Goal: Complete application form

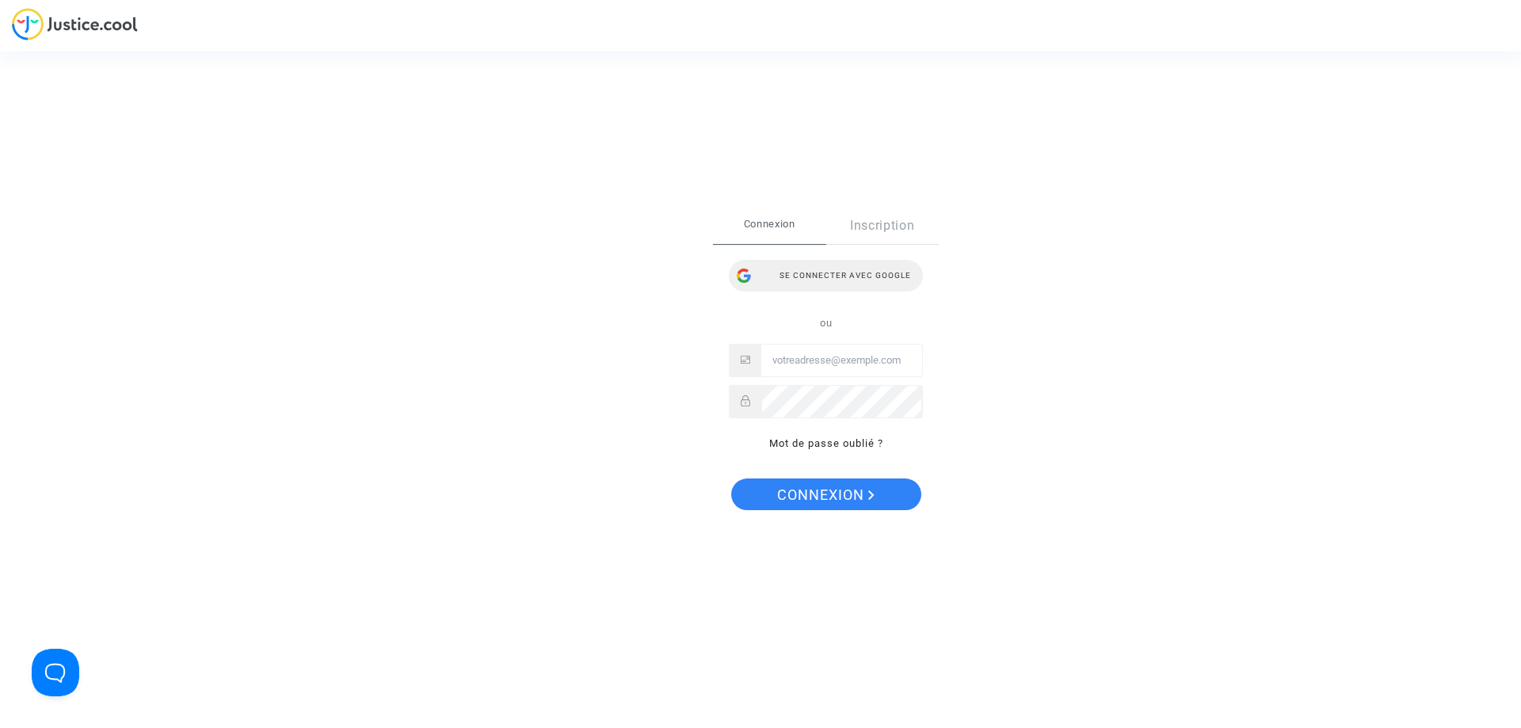
click at [795, 273] on div "Se connecter avec Google" at bounding box center [826, 276] width 194 height 32
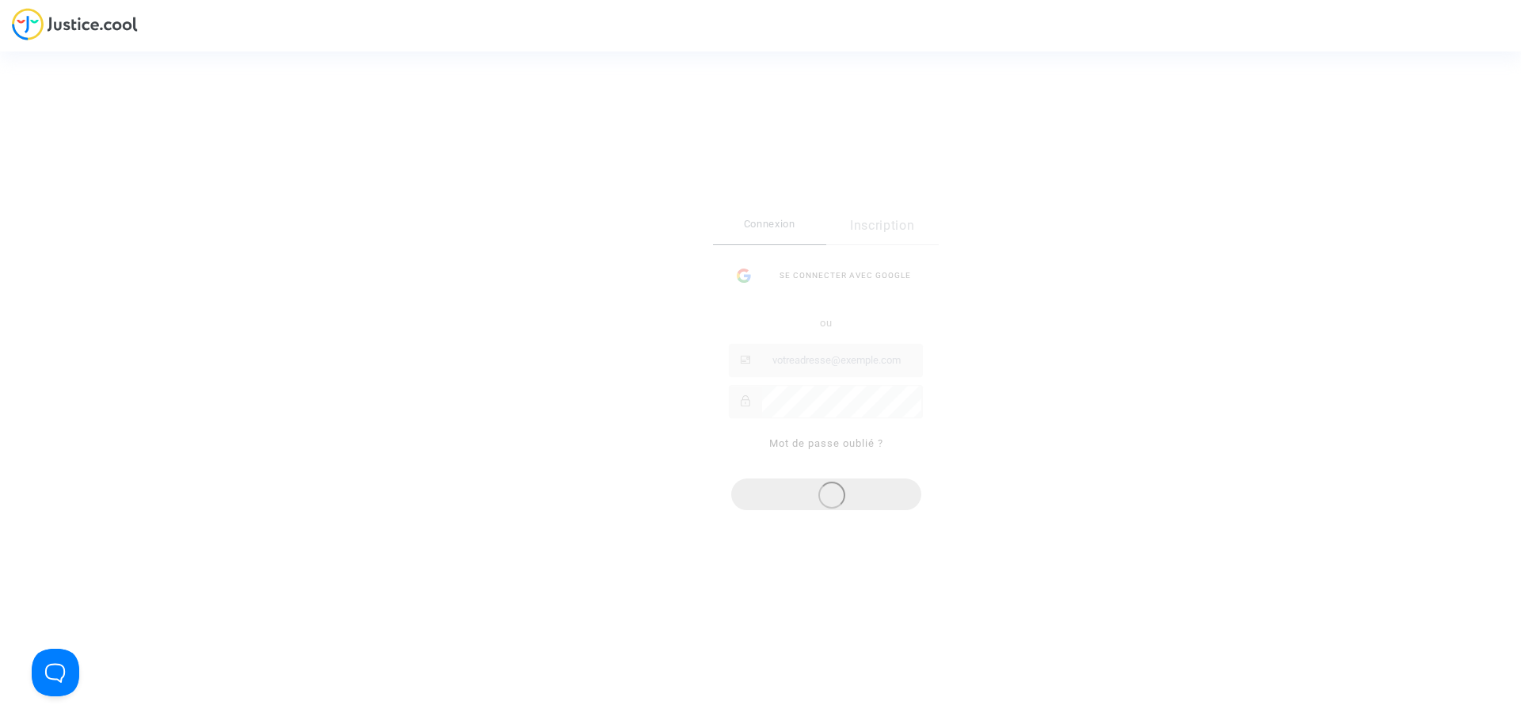
click at [883, 223] on div "Connexion Inscription Se connecter avec Google ou Mot de passe oublié ?" at bounding box center [826, 338] width 226 height 261
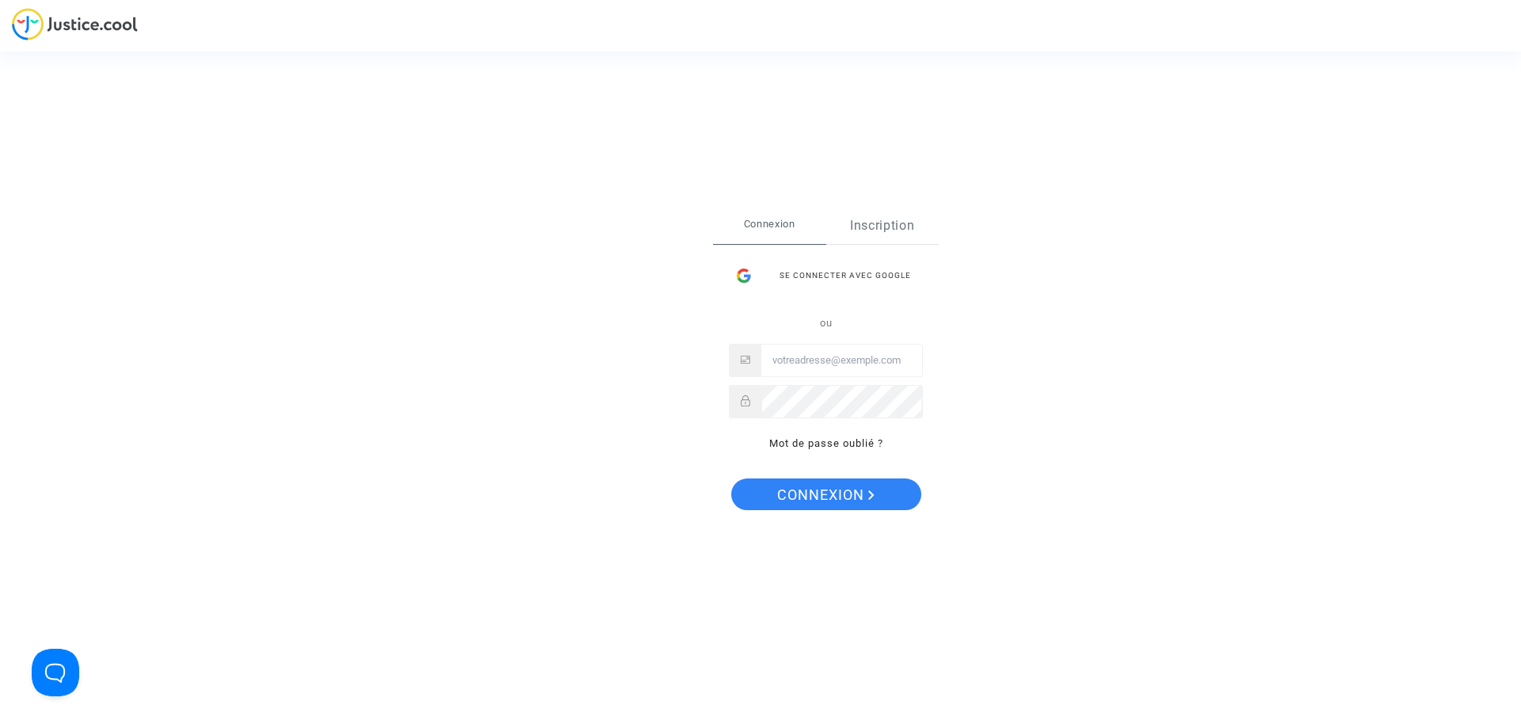
click at [879, 224] on link "Inscription" at bounding box center [882, 226] width 113 height 36
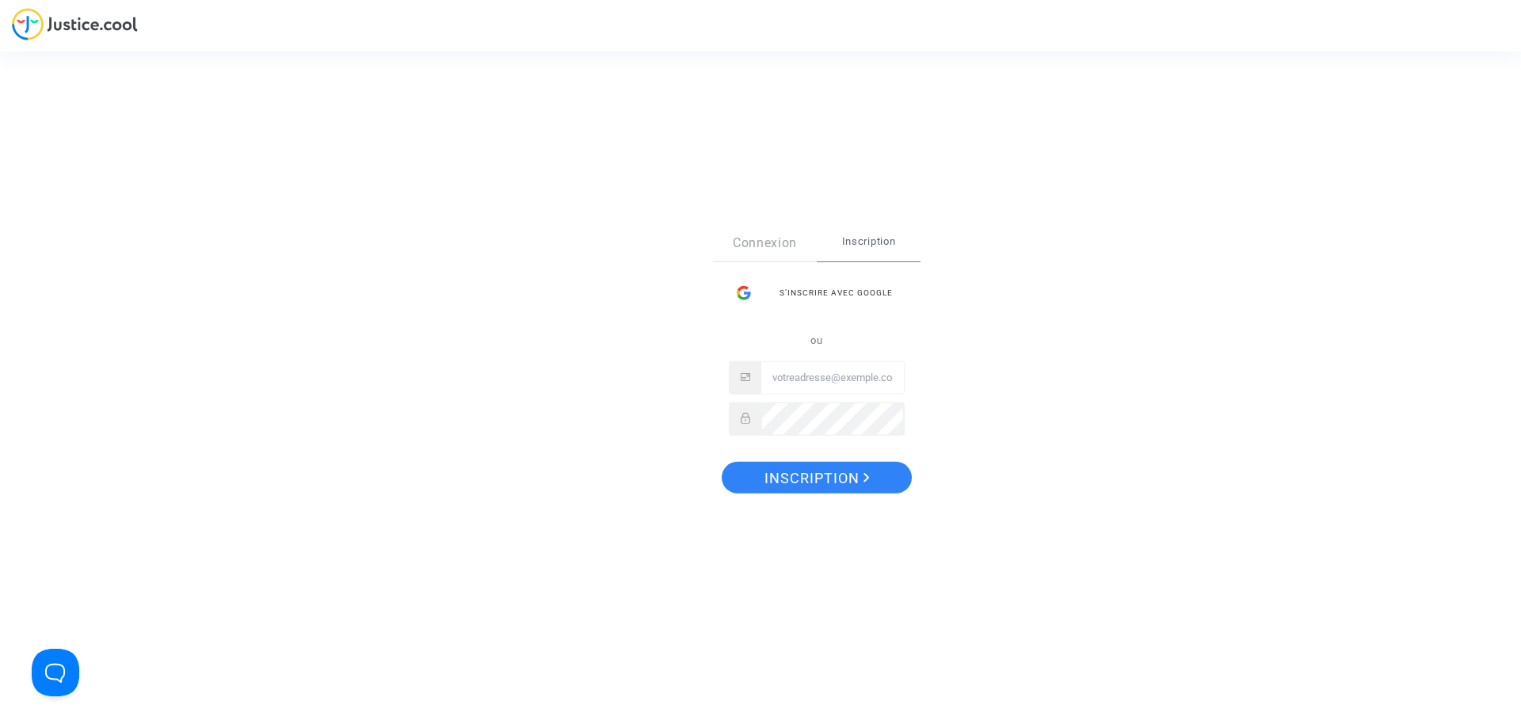
click at [815, 372] on input "Email" at bounding box center [832, 378] width 143 height 32
type input "[EMAIL_ADDRESS][DOMAIN_NAME]"
drag, startPoint x: 800, startPoint y: 481, endPoint x: 851, endPoint y: 480, distance: 50.7
click at [800, 479] on span "Inscription" at bounding box center [817, 478] width 105 height 33
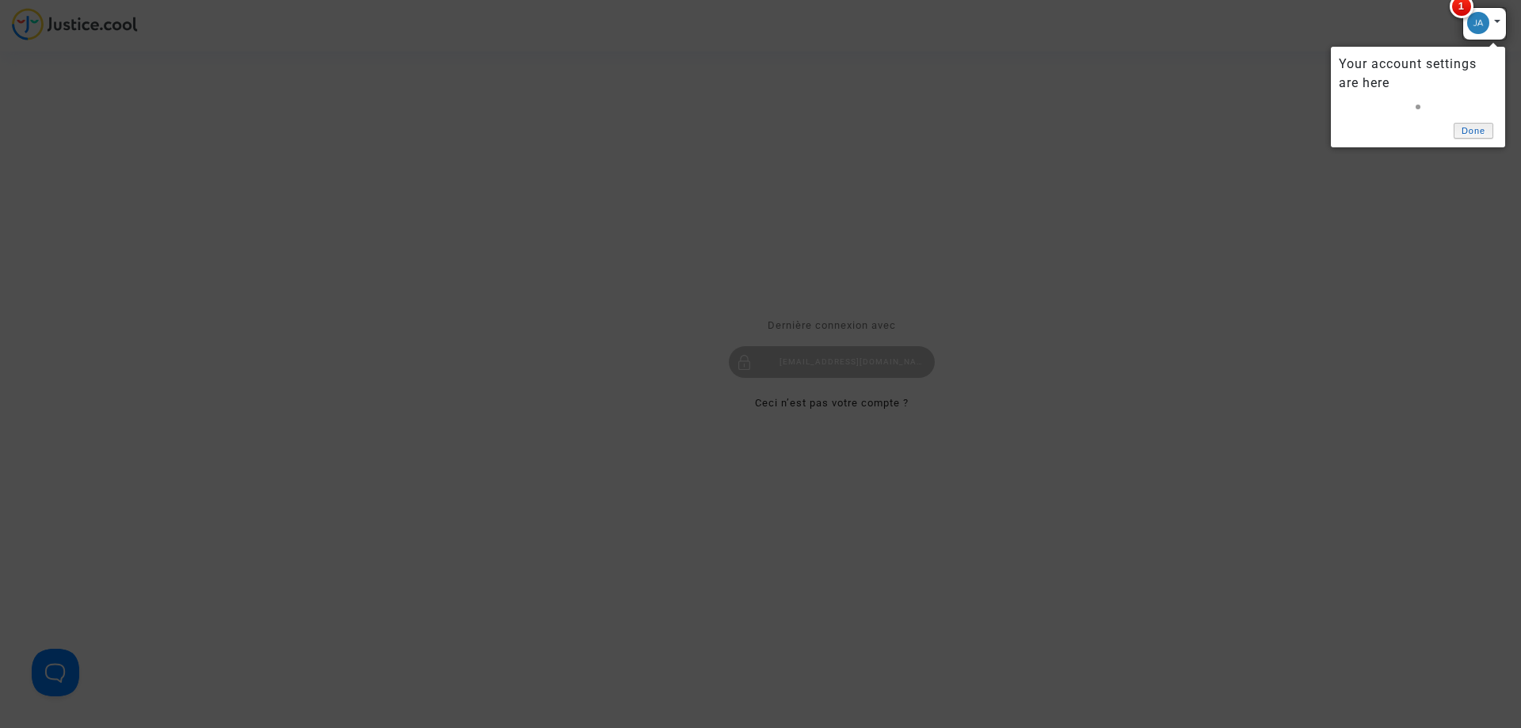
click at [1472, 131] on link "Done" at bounding box center [1474, 131] width 40 height 17
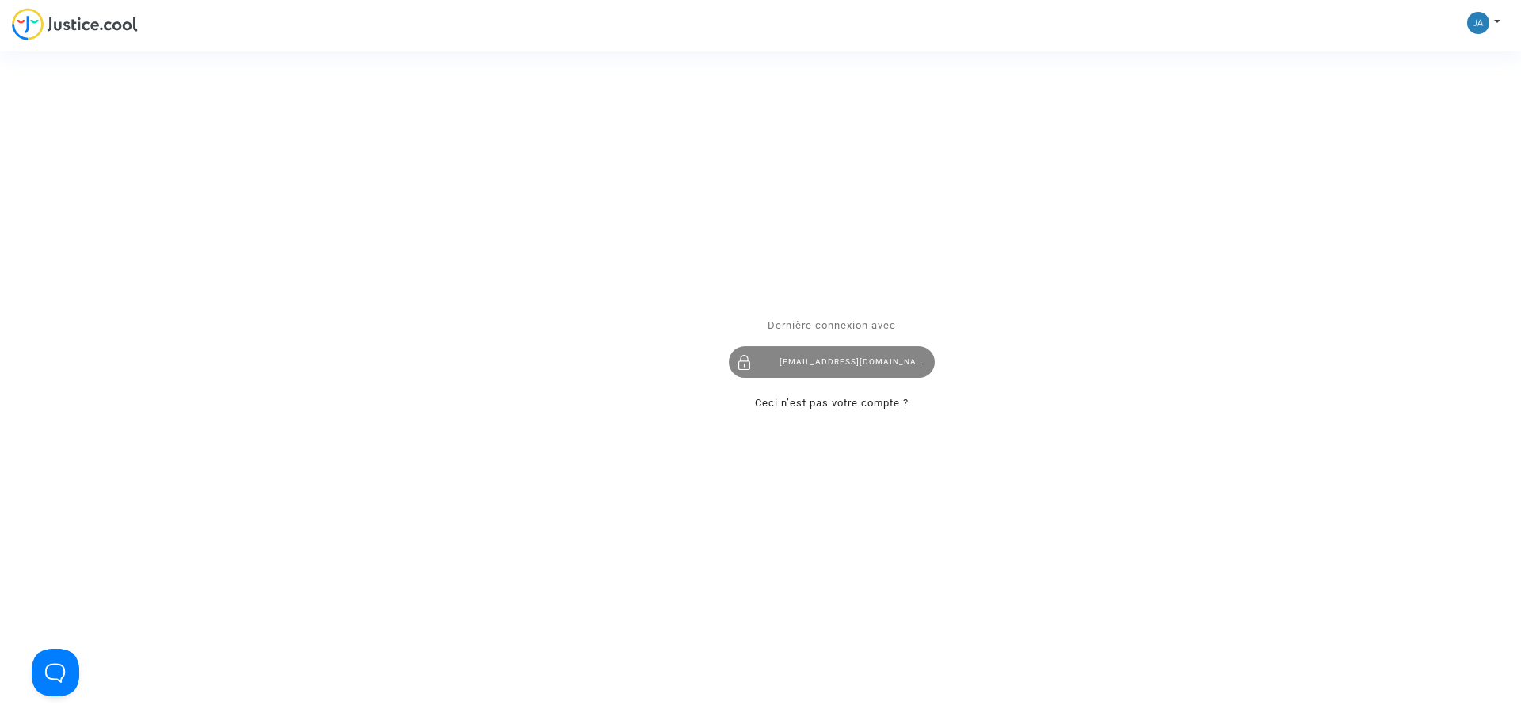
click at [812, 367] on div "[EMAIL_ADDRESS][DOMAIN_NAME]" at bounding box center [832, 362] width 206 height 32
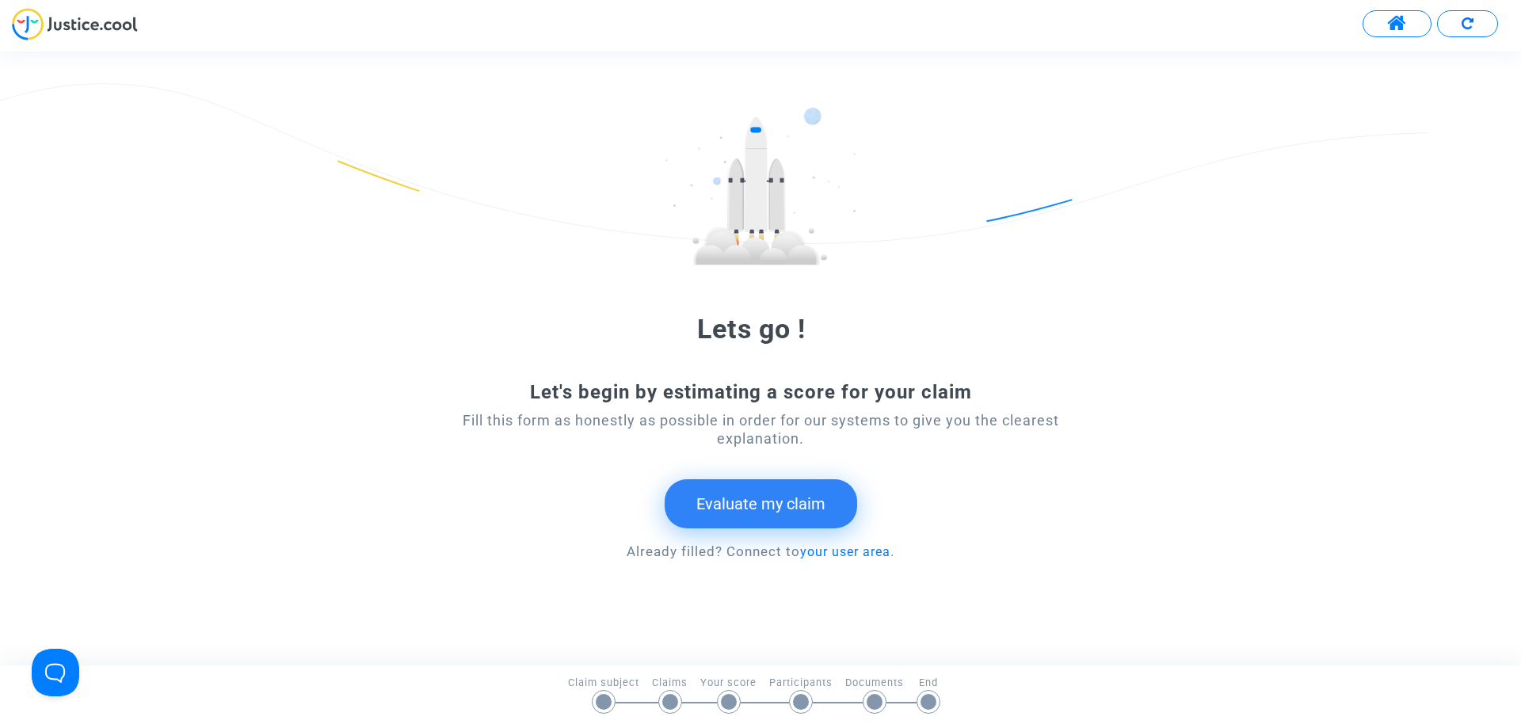
click at [728, 498] on button "Evaluate my claim" at bounding box center [761, 503] width 193 height 49
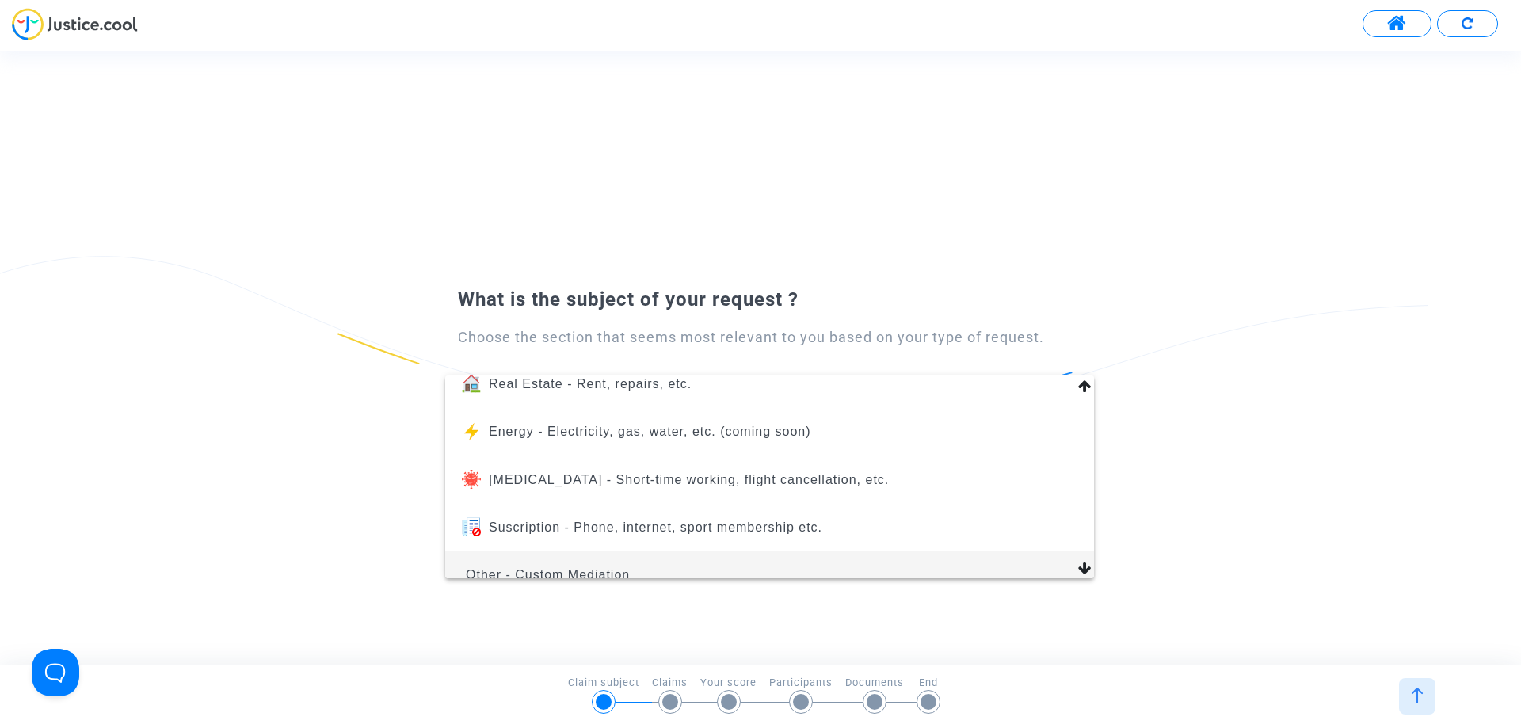
scroll to position [179, 0]
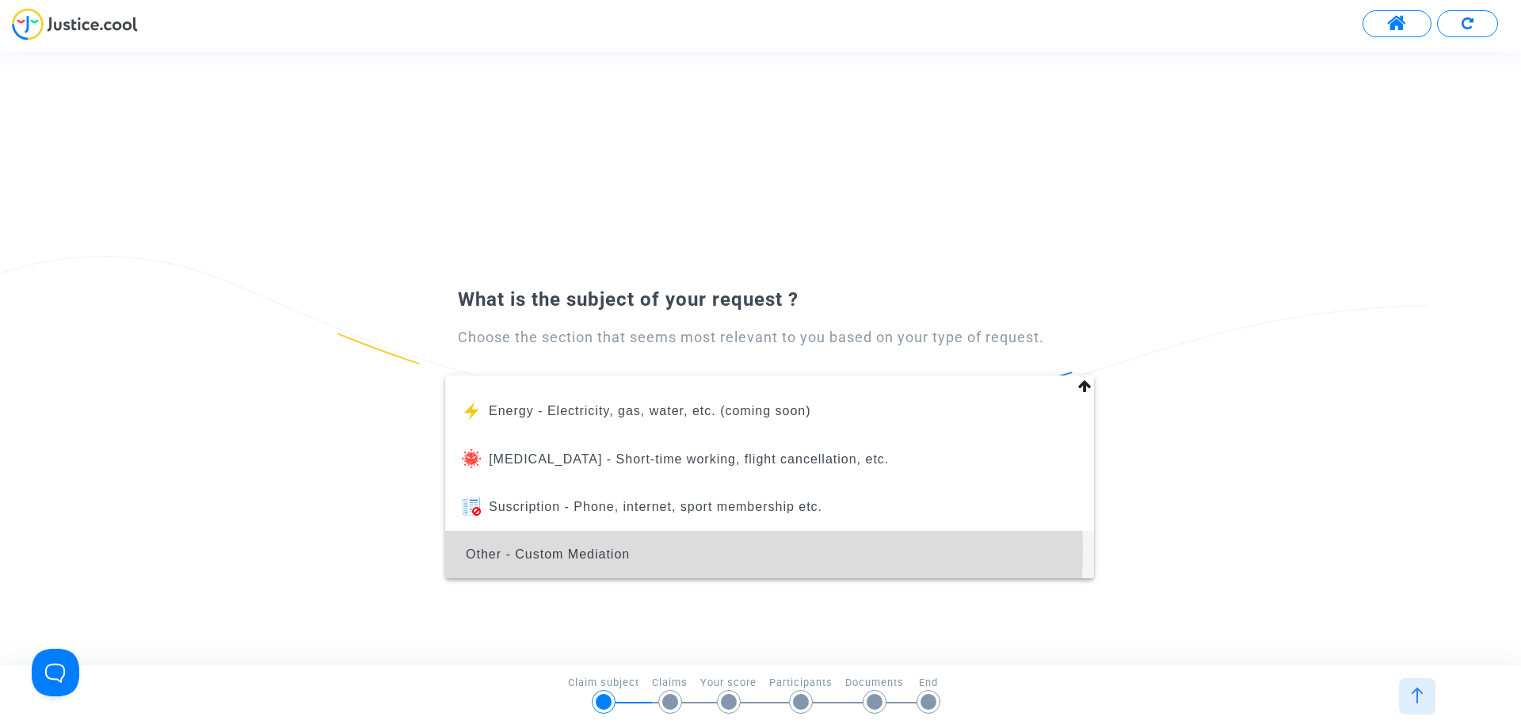
click at [628, 551] on span "Other - Custom Mediation" at bounding box center [548, 554] width 164 height 13
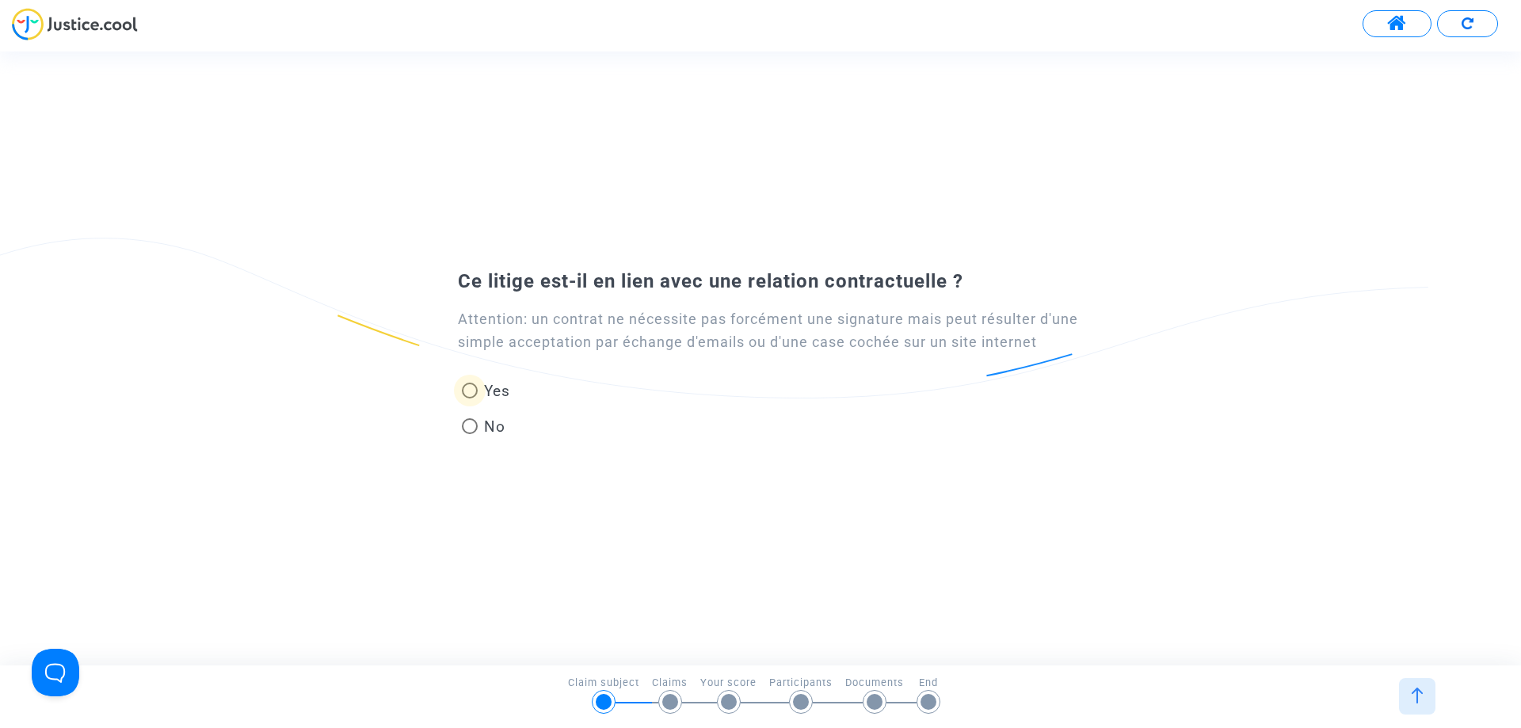
click at [471, 396] on span at bounding box center [470, 391] width 16 height 16
click at [470, 399] on input "Yes" at bounding box center [469, 399] width 1 height 1
radio input "true"
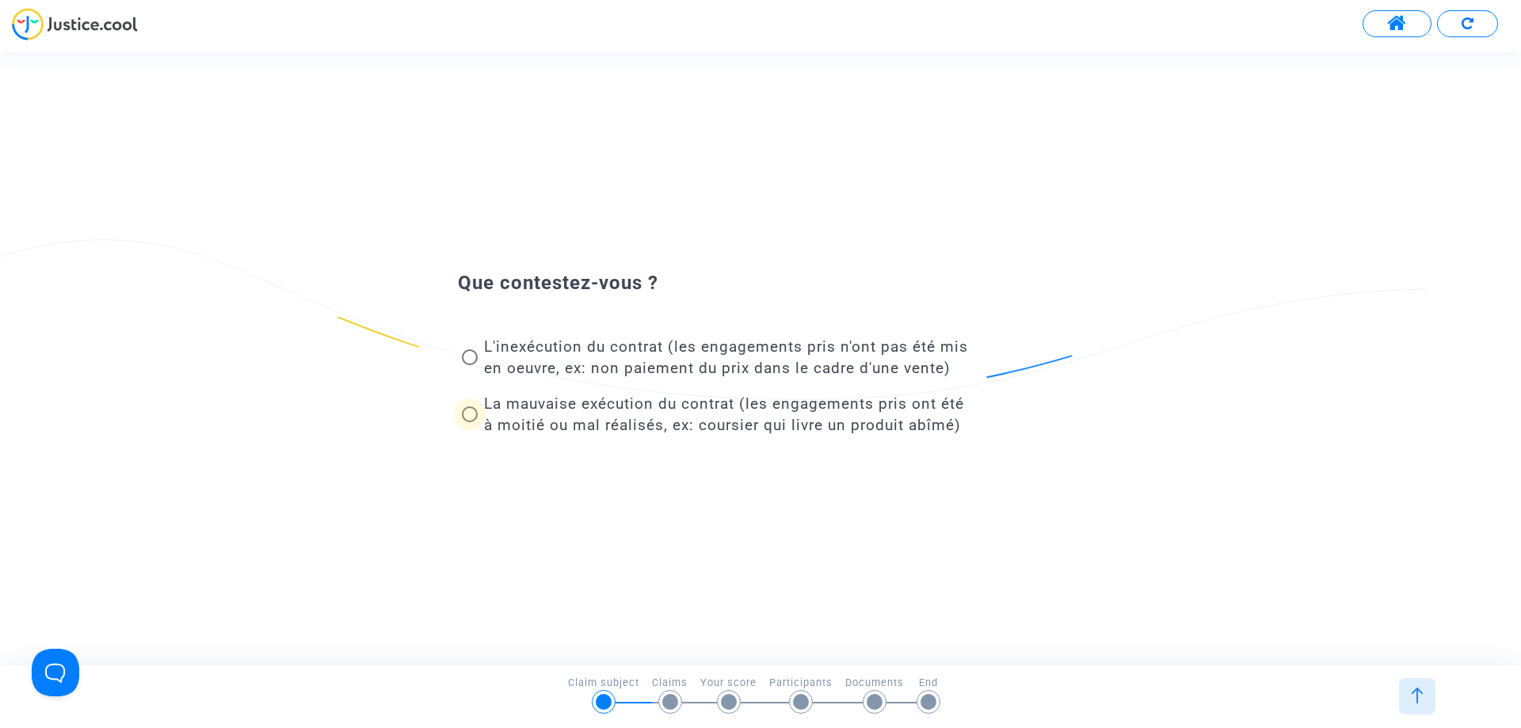
click at [470, 411] on span at bounding box center [470, 414] width 16 height 16
click at [470, 422] on input "La mauvaise exécution du contrat (les engagements pris ont été à moitié ou mal …" at bounding box center [469, 422] width 1 height 1
radio input "true"
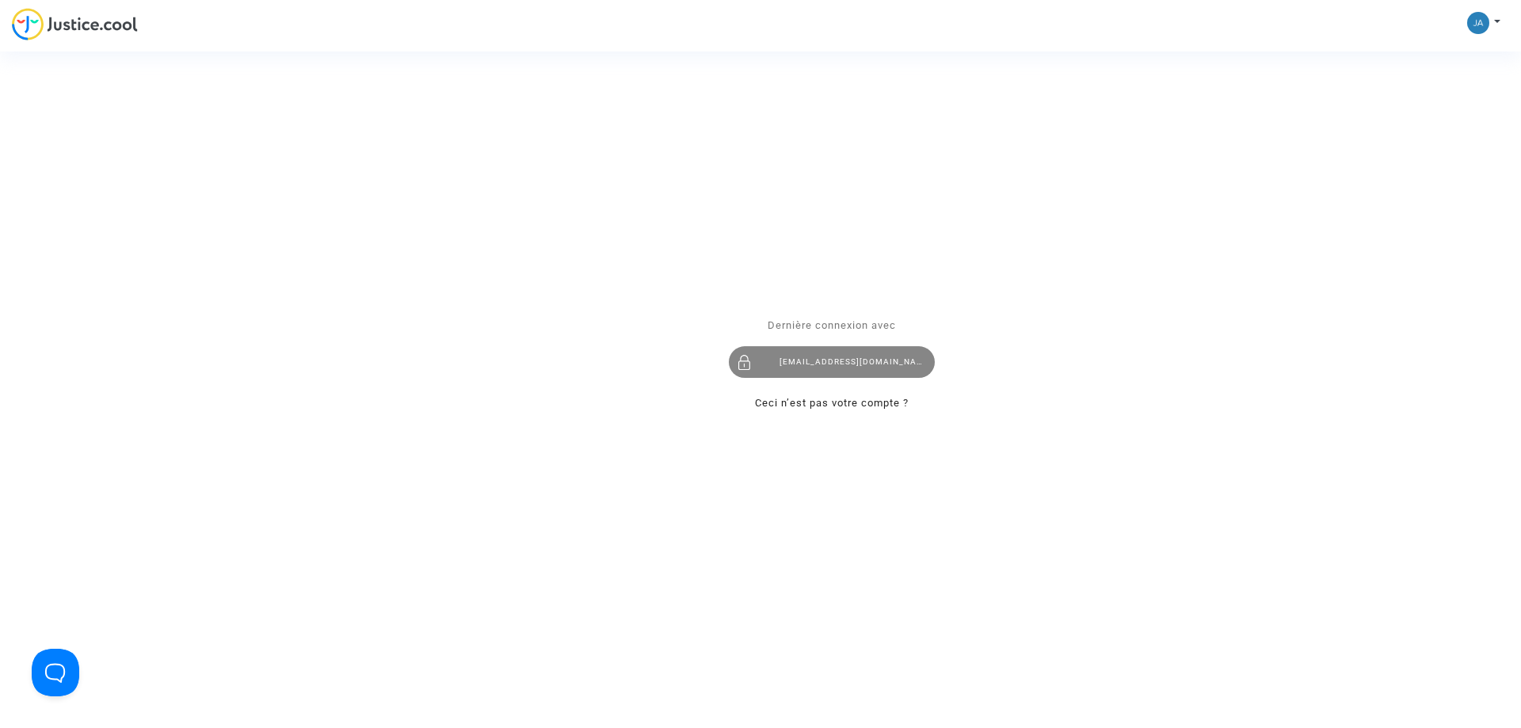
click at [769, 360] on div "[EMAIL_ADDRESS][DOMAIN_NAME]" at bounding box center [832, 362] width 206 height 32
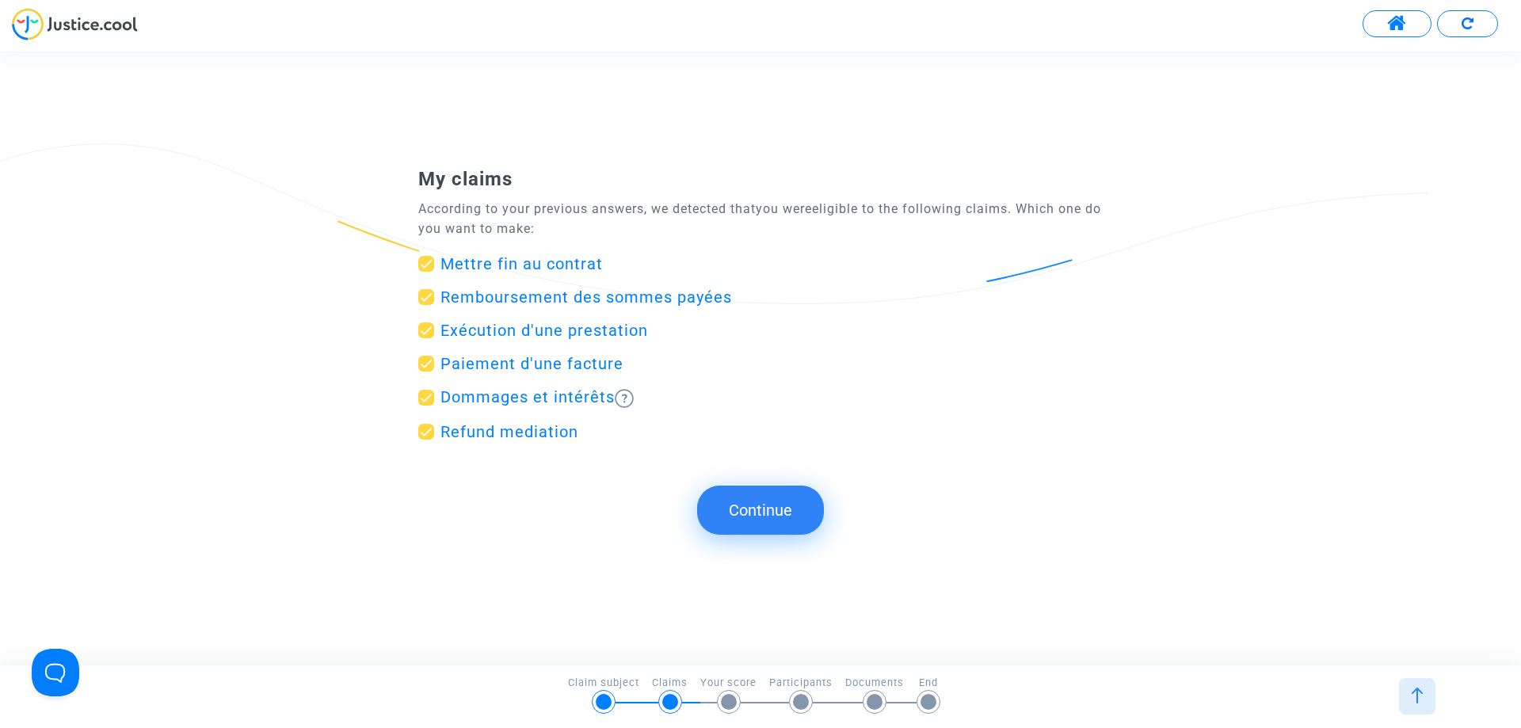
click at [601, 704] on div at bounding box center [604, 702] width 16 height 16
click at [1393, 17] on span at bounding box center [1397, 23] width 20 height 21
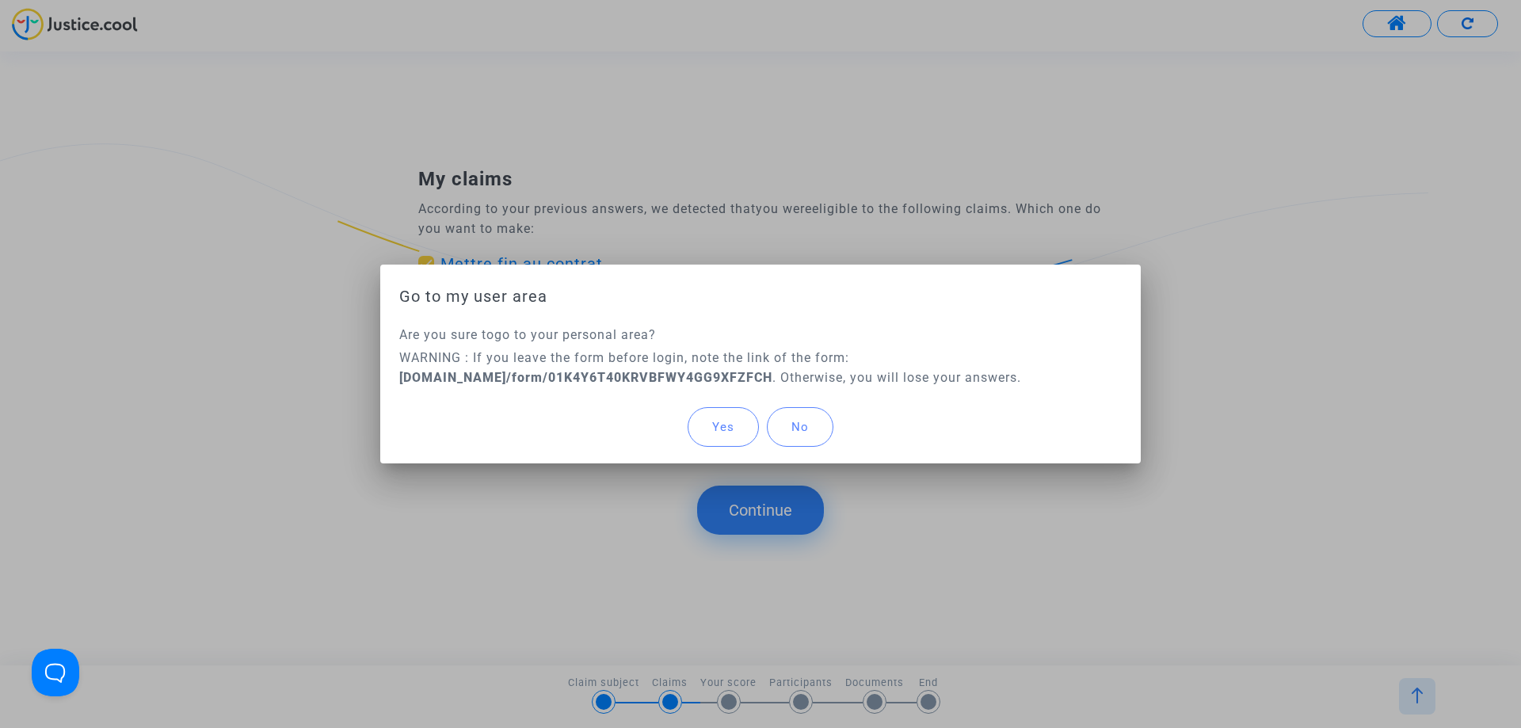
click at [715, 424] on span "Yes" at bounding box center [723, 427] width 22 height 14
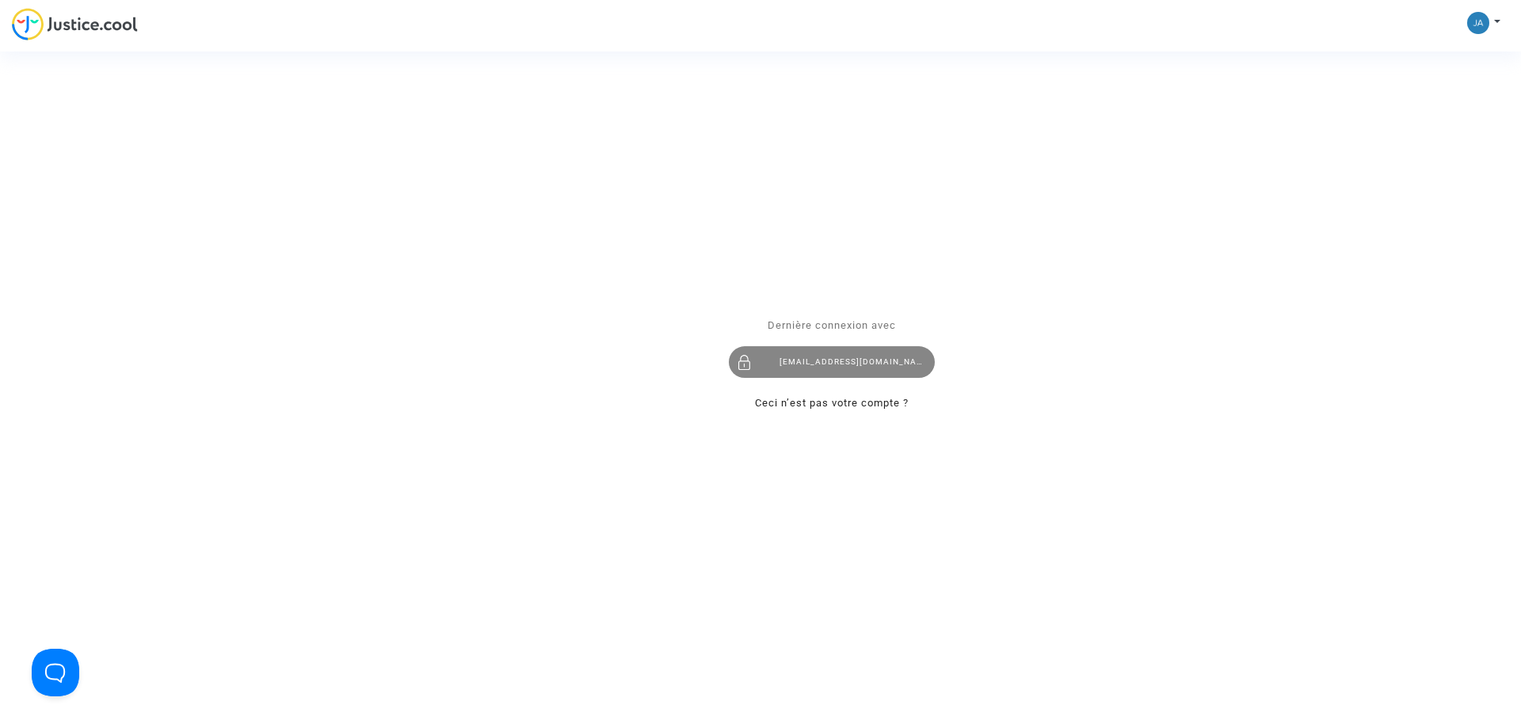
click at [790, 364] on div "jayce2019@yahoo.fr" at bounding box center [832, 362] width 206 height 32
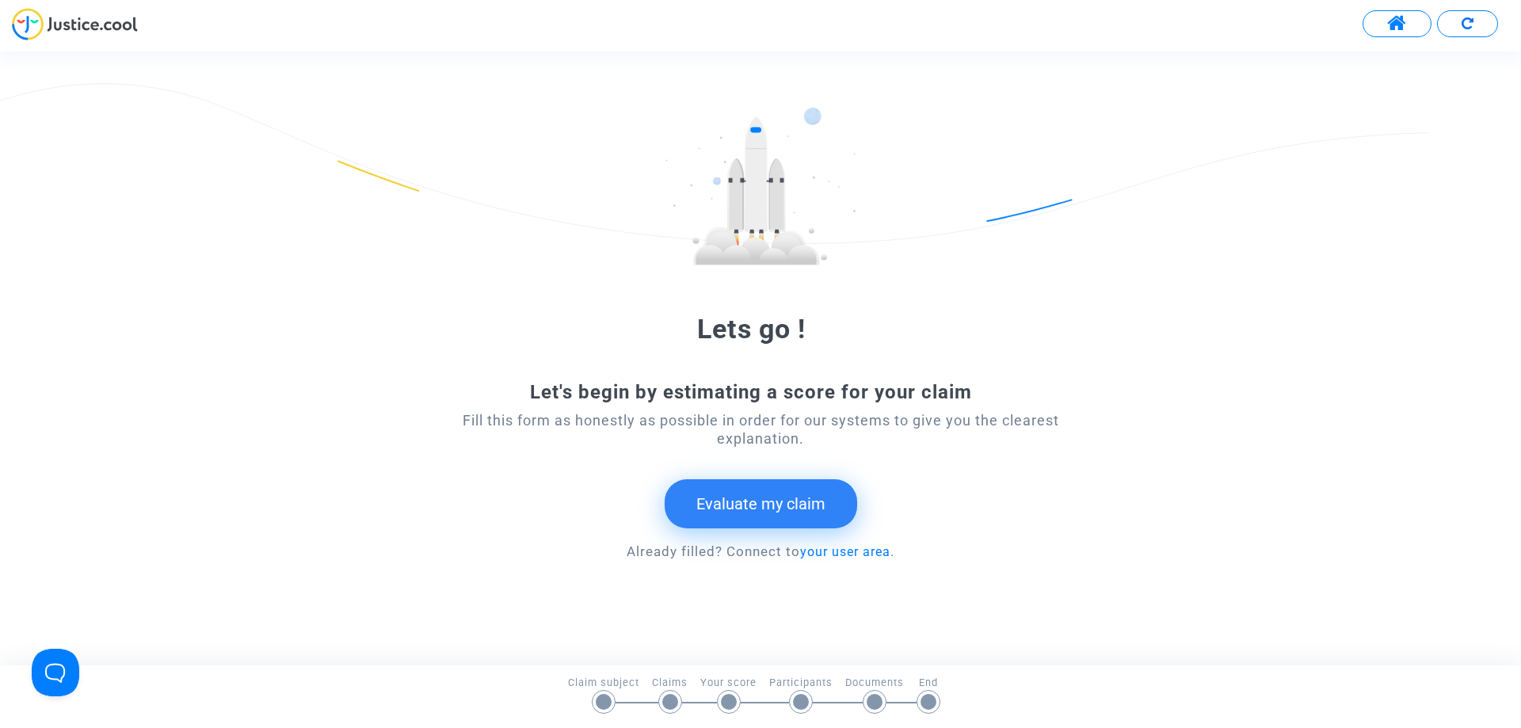
click at [716, 508] on button "Evaluate my claim" at bounding box center [761, 503] width 193 height 49
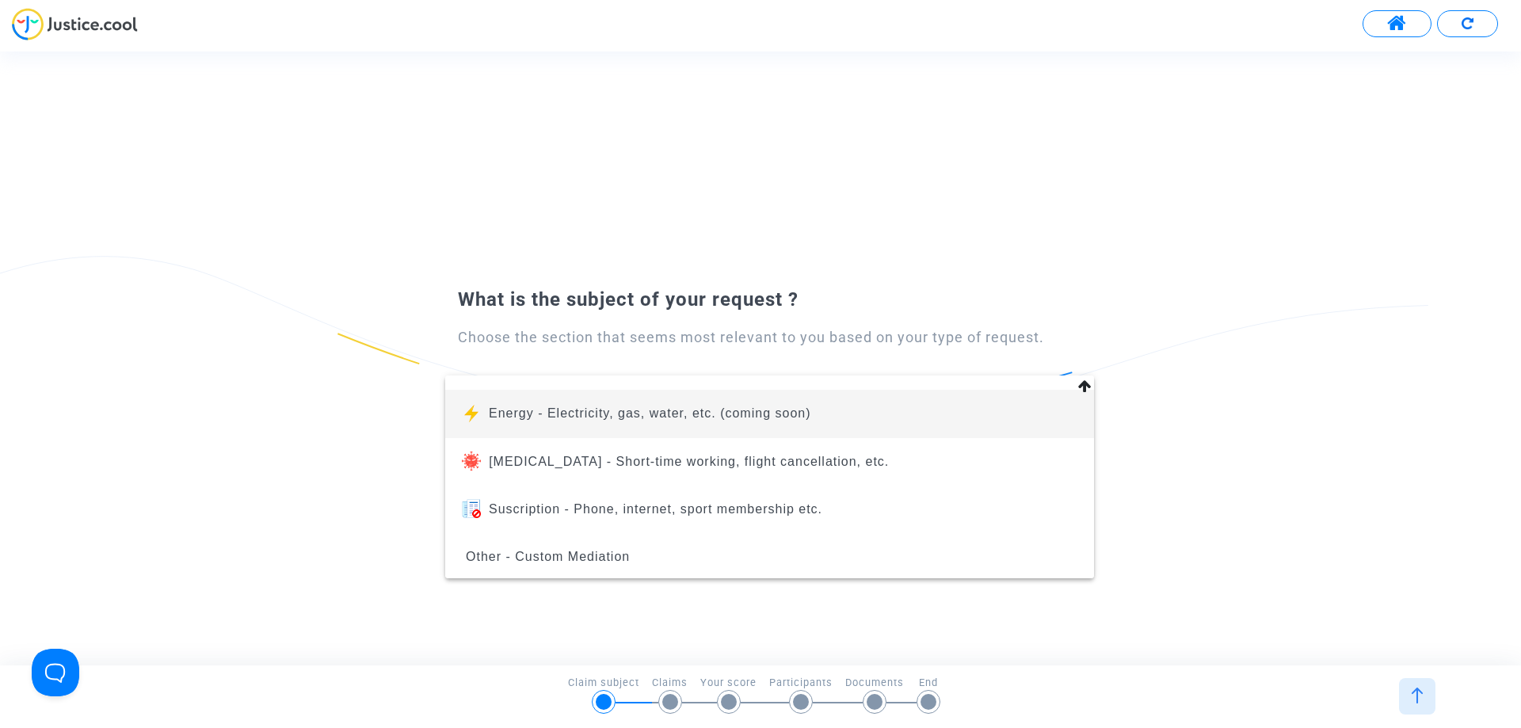
scroll to position [179, 0]
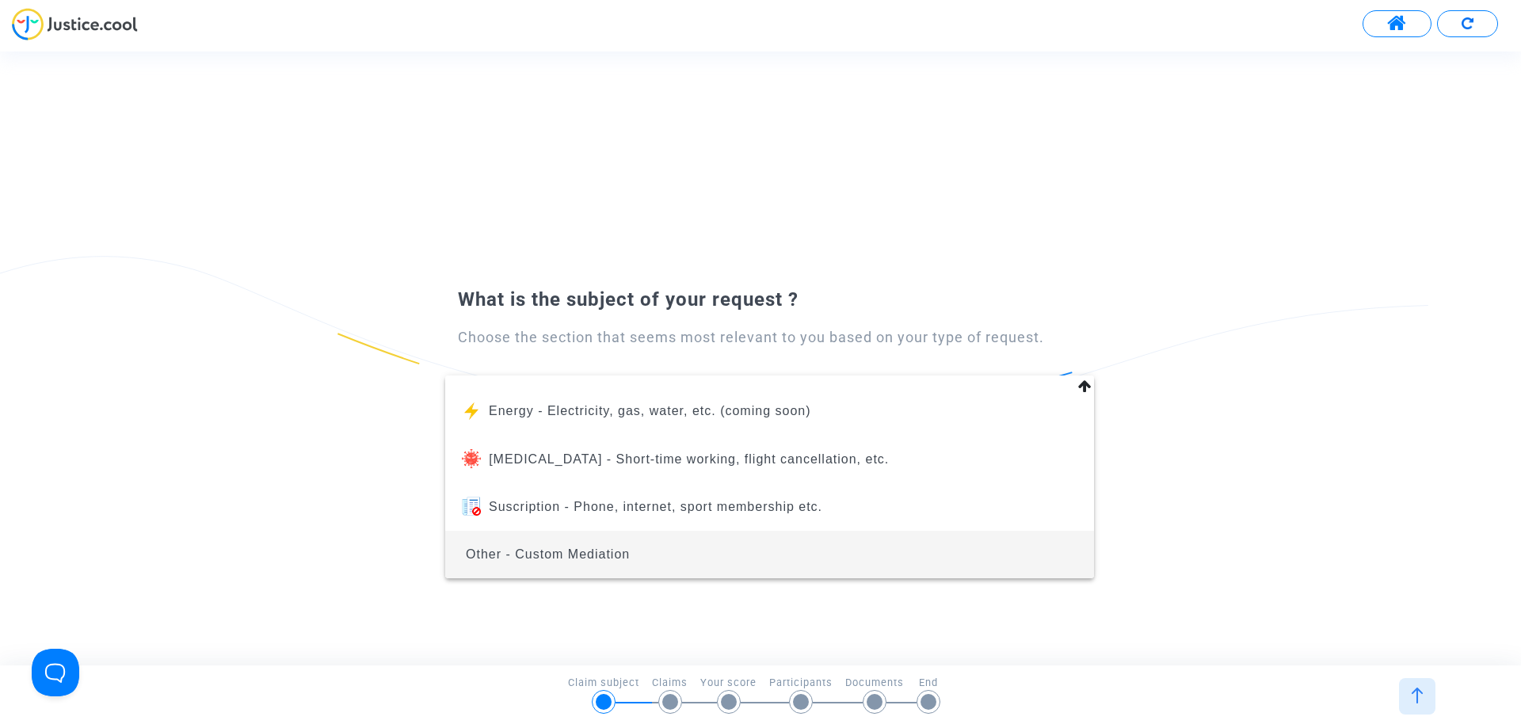
click at [712, 553] on span "Other - Custom Mediation" at bounding box center [770, 555] width 624 height 48
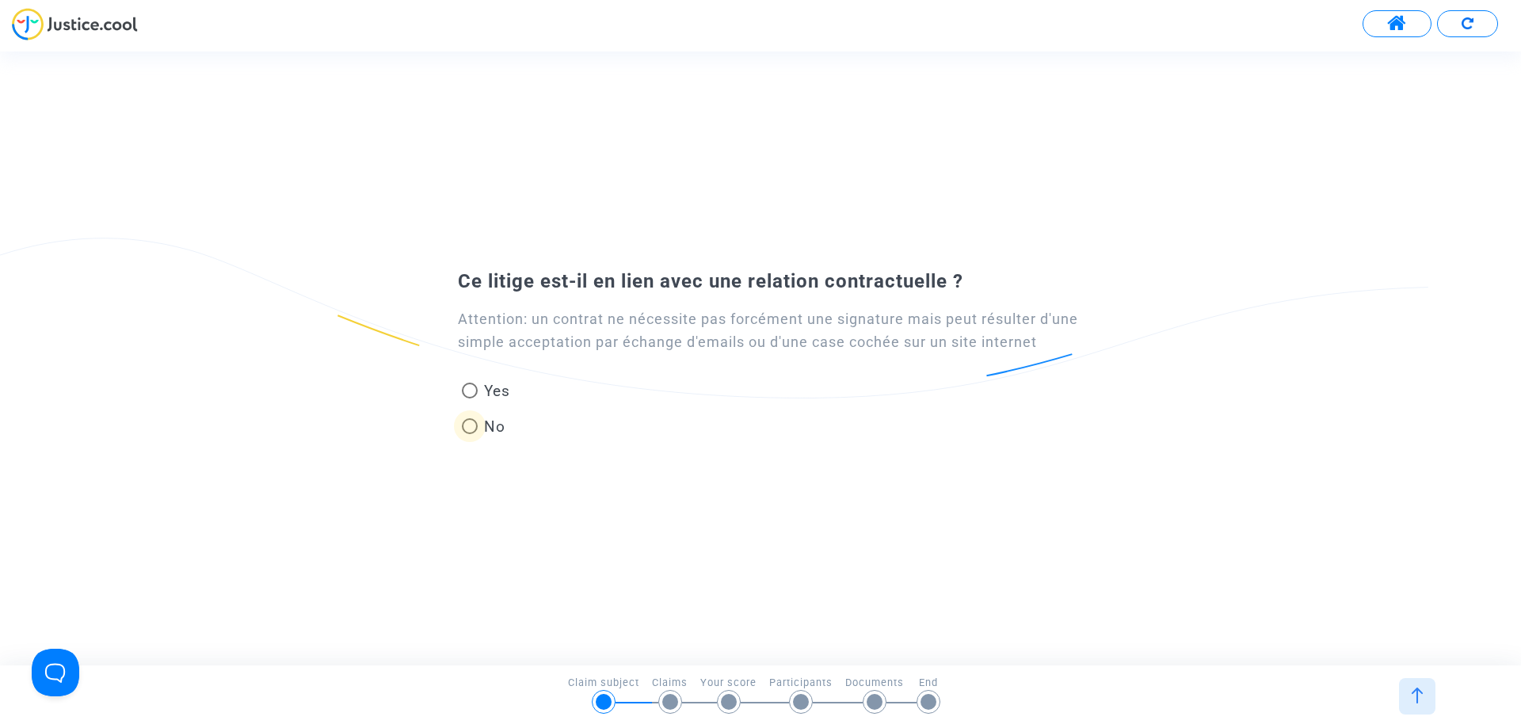
click at [471, 418] on span at bounding box center [470, 426] width 16 height 16
click at [470, 434] on input "No" at bounding box center [469, 434] width 1 height 1
radio input "true"
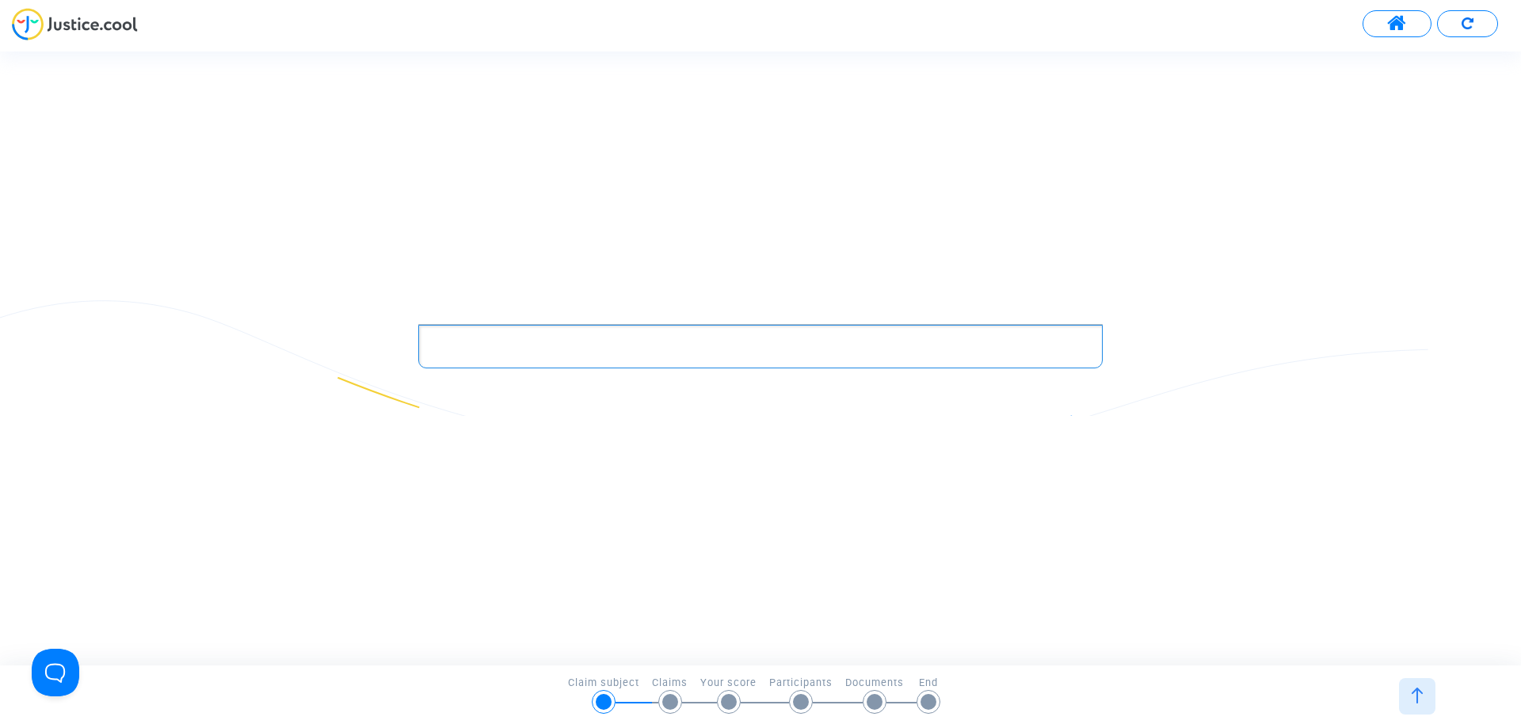
click at [571, 360] on div "Rich Text Editor, main" at bounding box center [760, 347] width 685 height 44
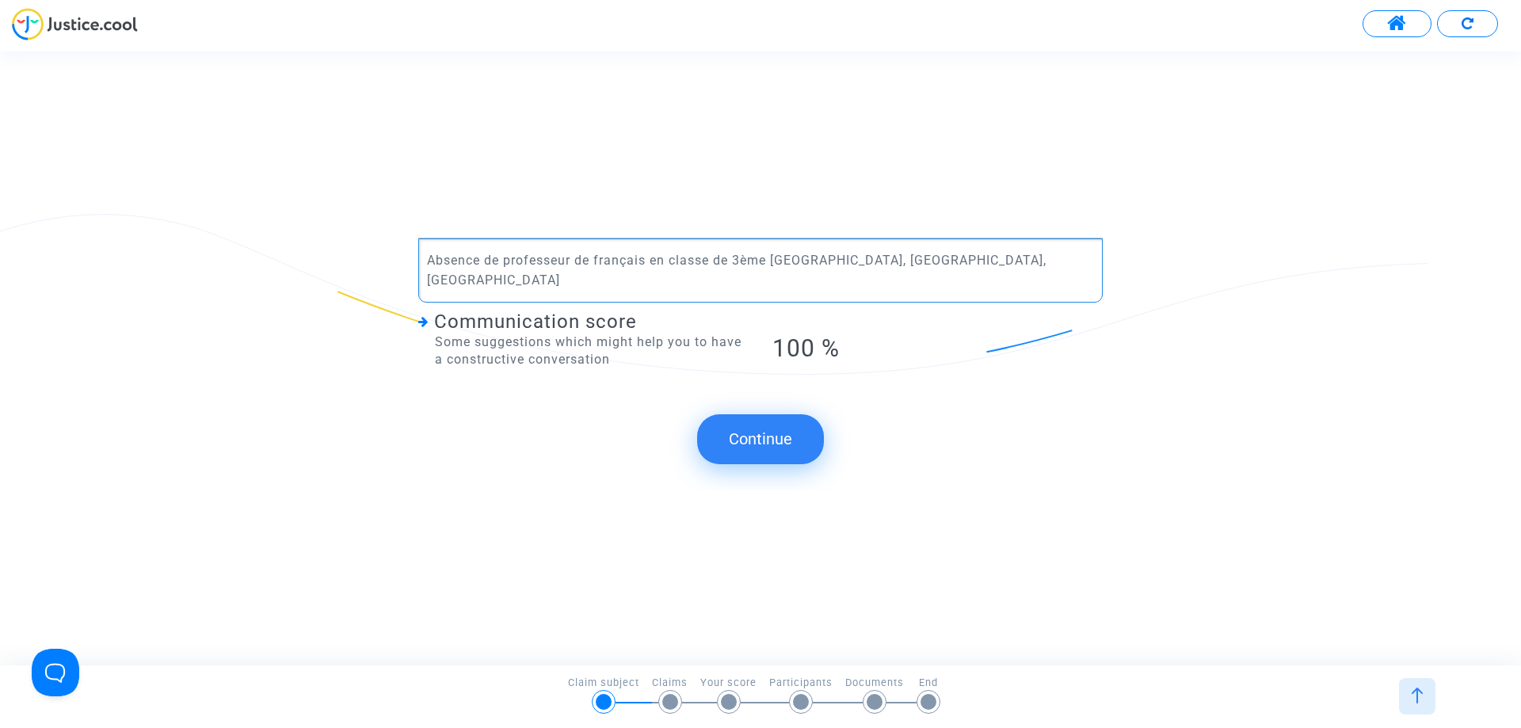
click at [752, 437] on button "Continue" at bounding box center [760, 438] width 127 height 49
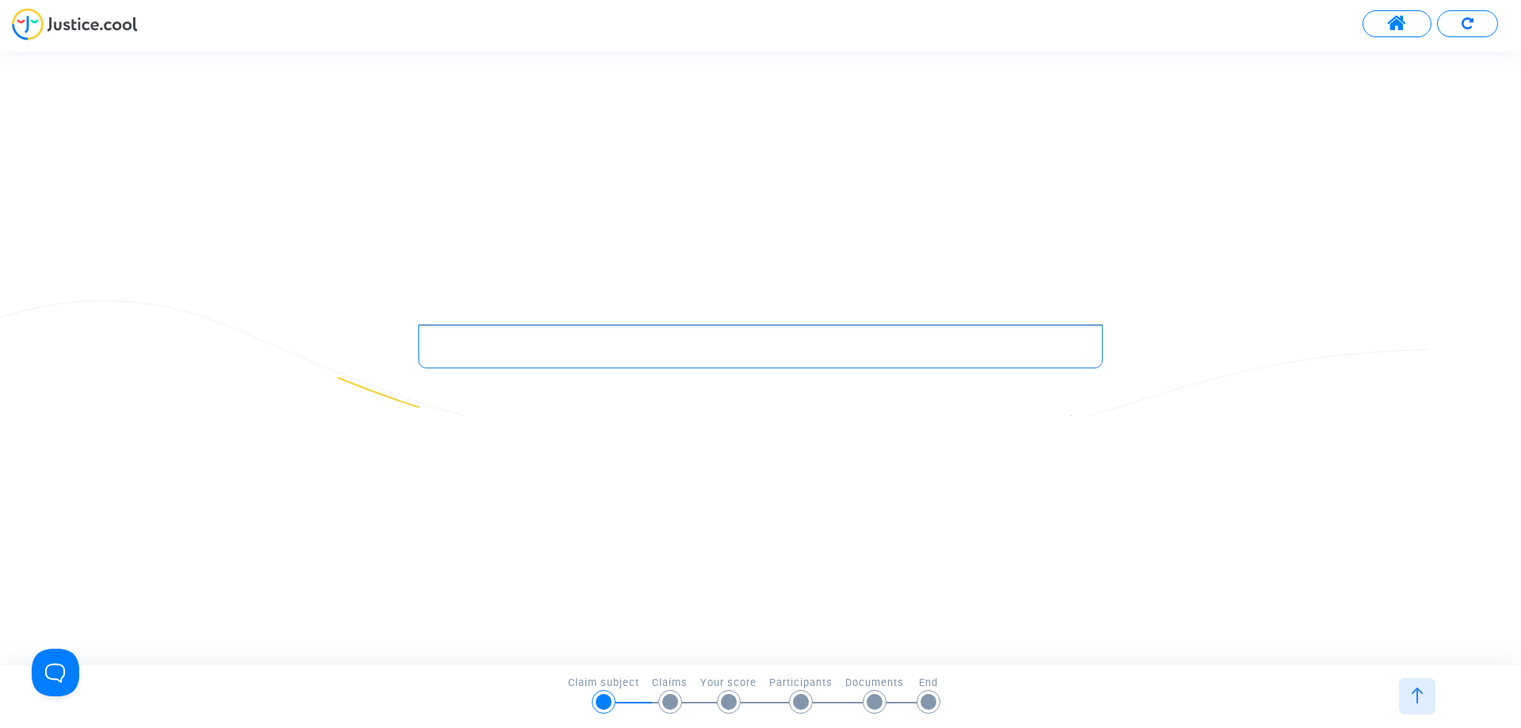
click at [632, 351] on p "Rich Text Editor, main" at bounding box center [761, 347] width 668 height 20
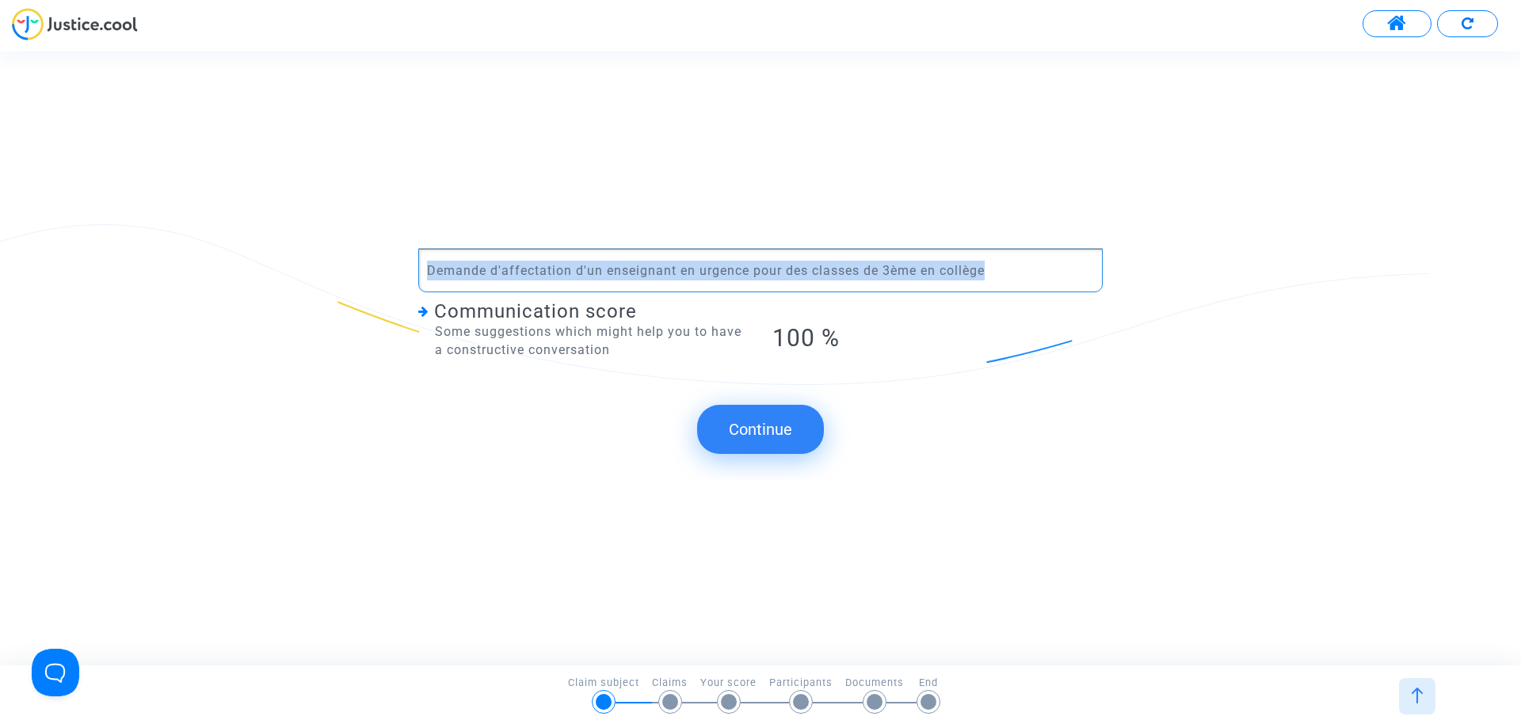
copy p "Demande d'affectation d'un enseignant en urgence pour des classes de 3ème en co…"
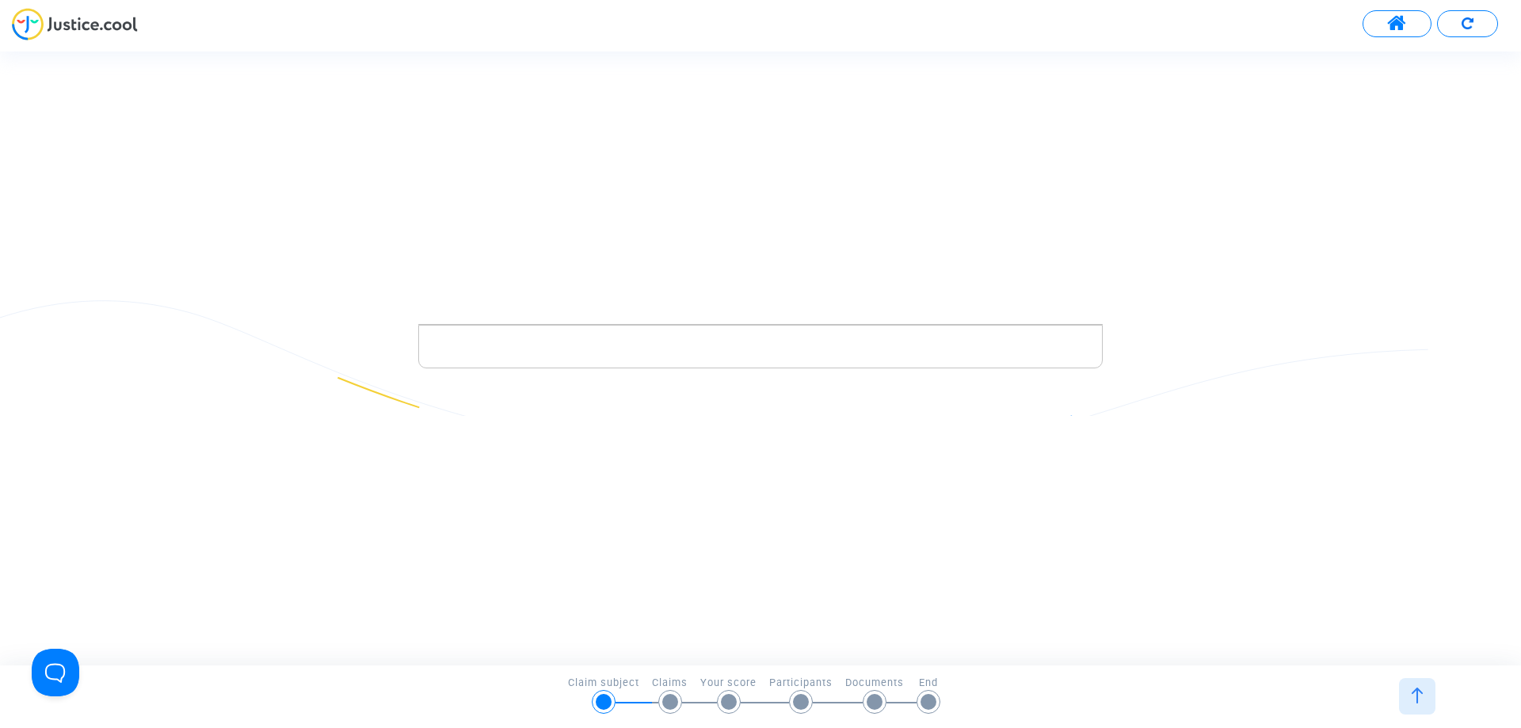
click at [1399, 23] on span at bounding box center [1397, 23] width 20 height 21
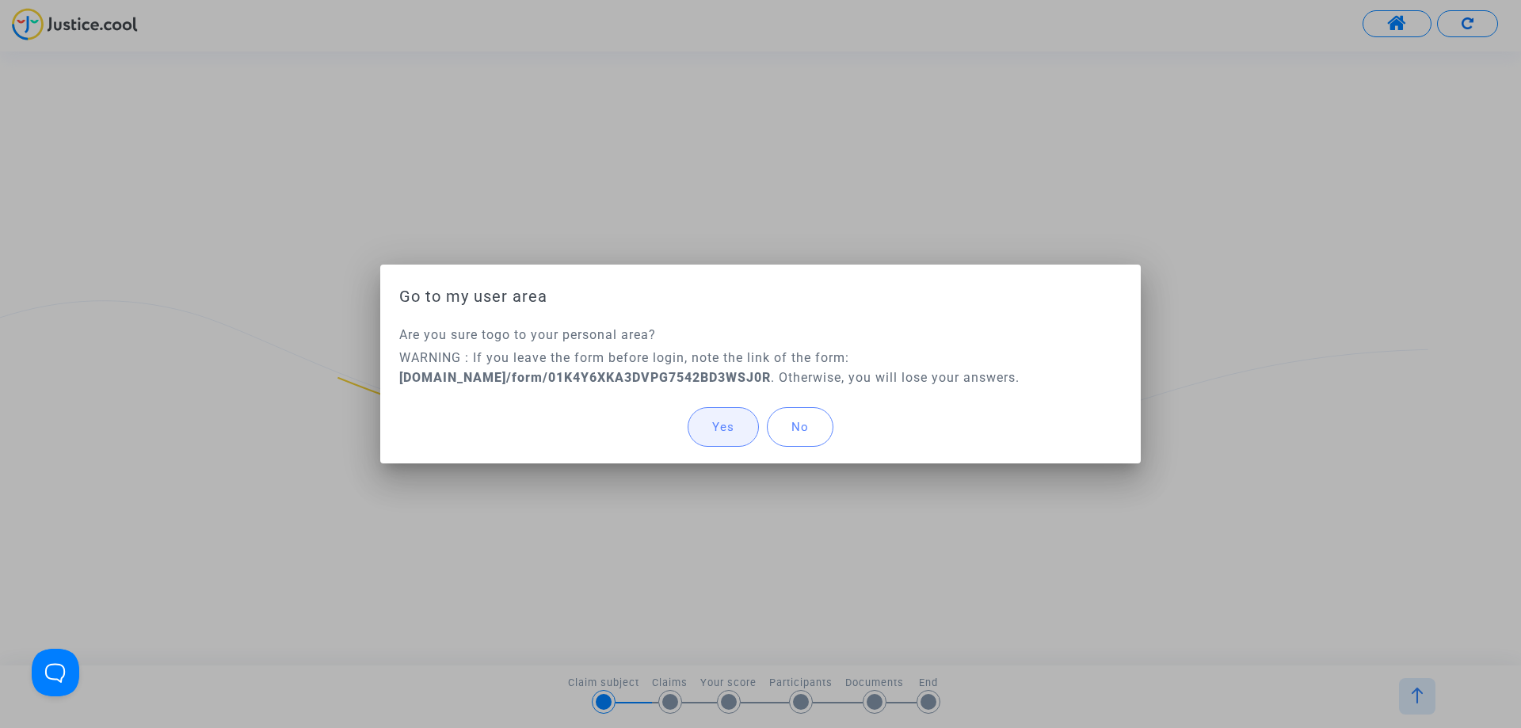
click at [703, 432] on button "Yes" at bounding box center [723, 427] width 71 height 40
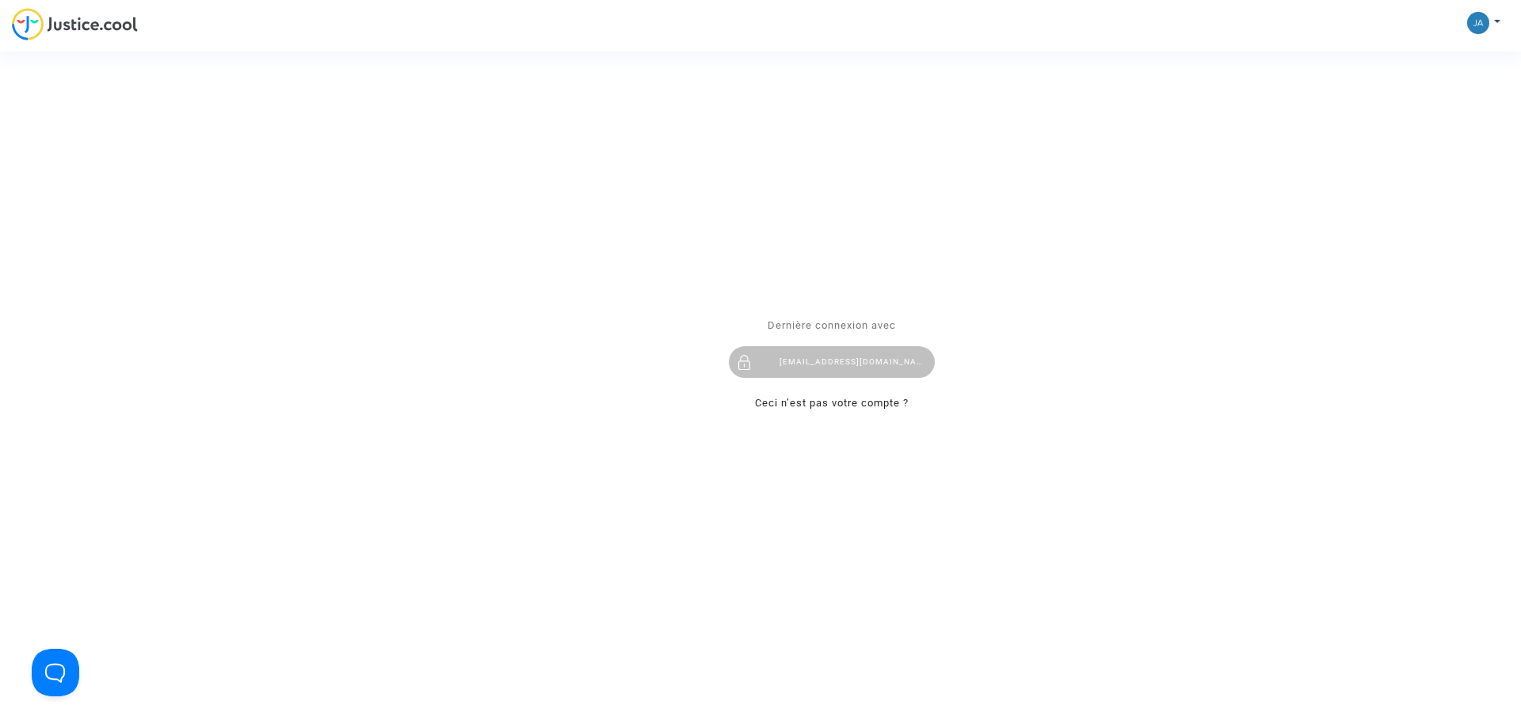
click at [781, 350] on div "[EMAIL_ADDRESS][DOMAIN_NAME]" at bounding box center [832, 362] width 206 height 32
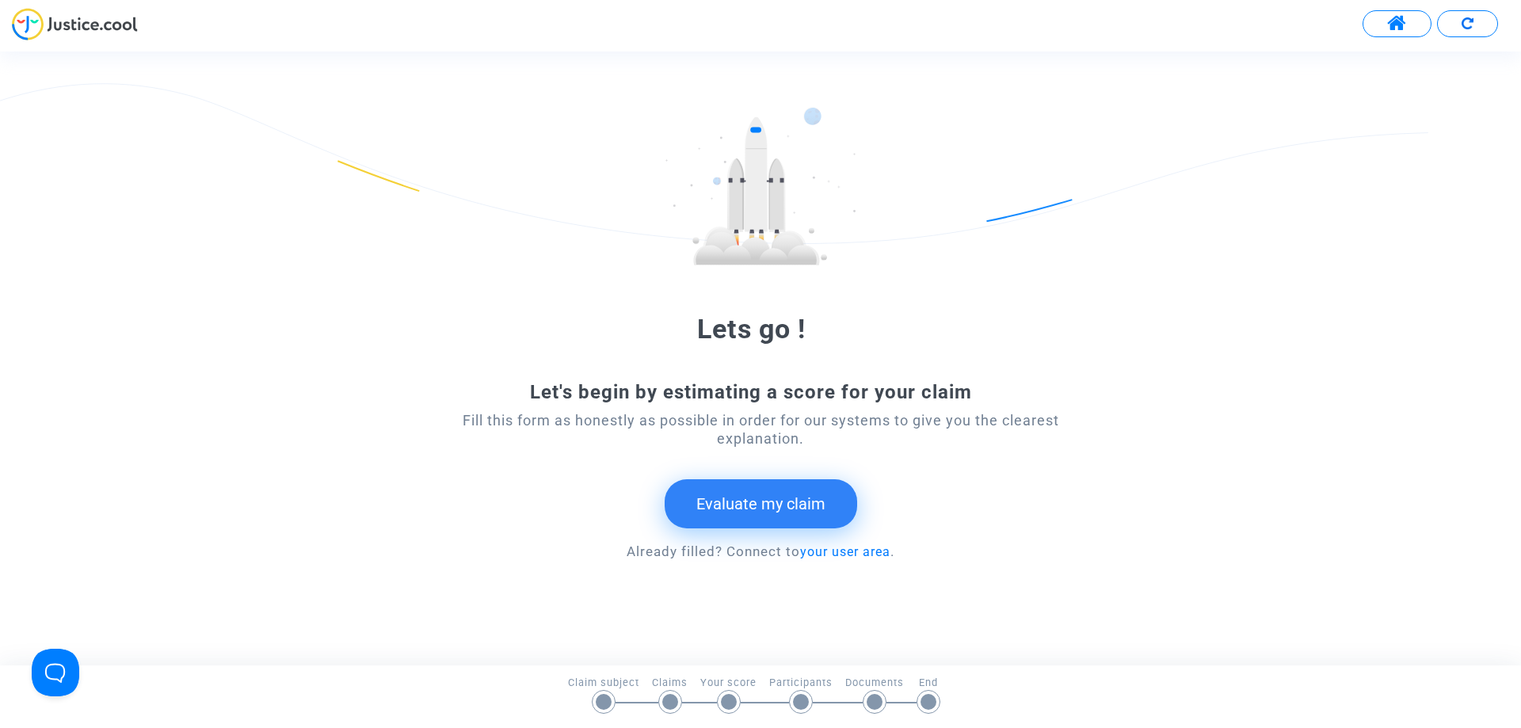
click at [750, 516] on button "Evaluate my claim" at bounding box center [761, 503] width 193 height 49
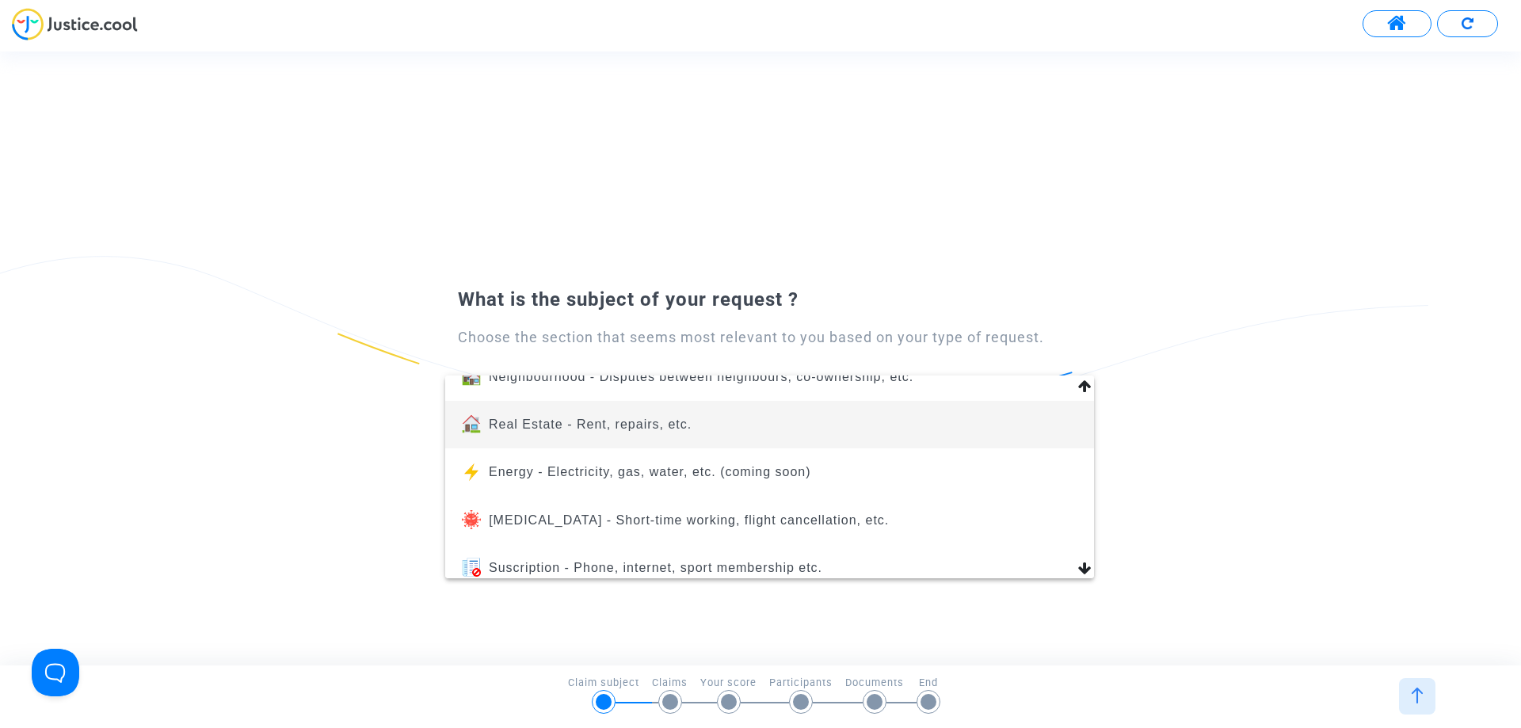
scroll to position [179, 0]
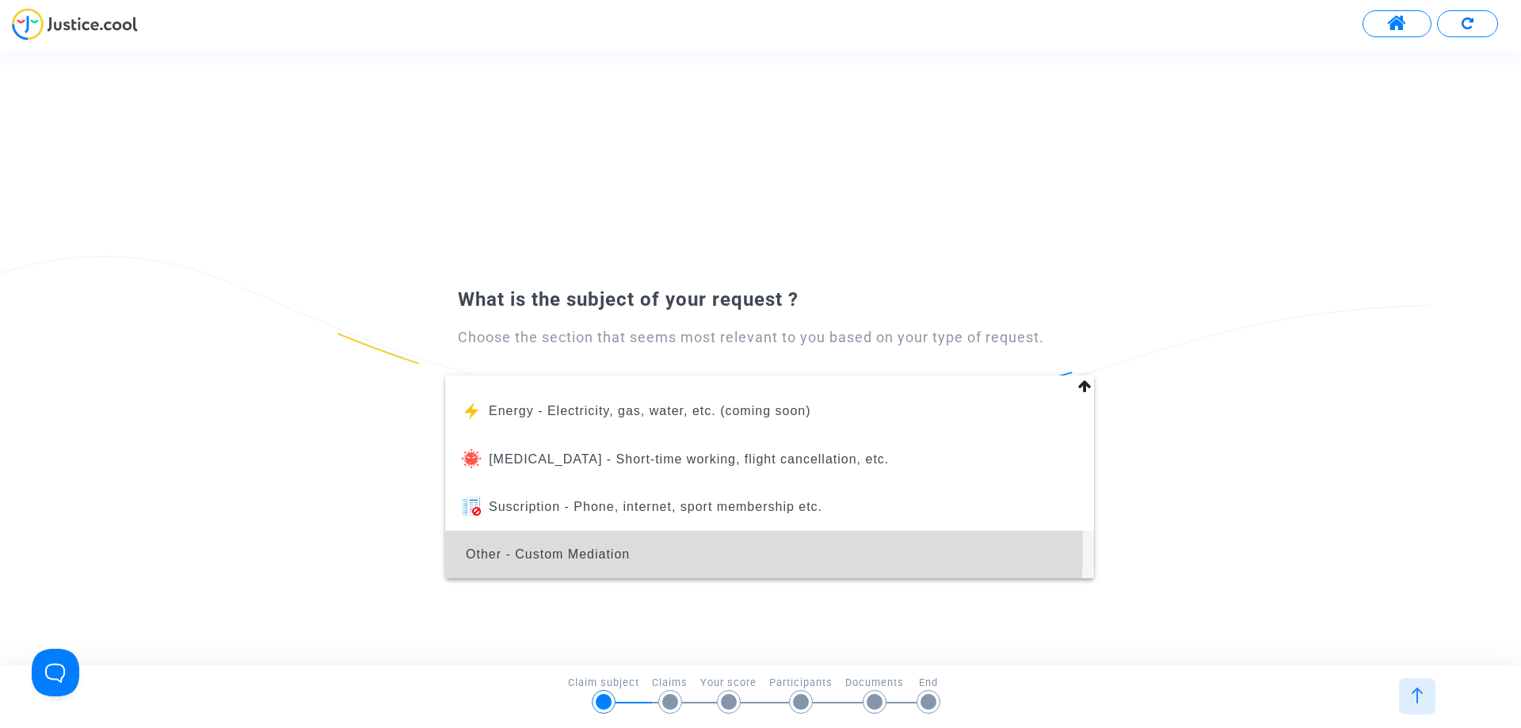
click at [563, 548] on span "Other - Custom Mediation" at bounding box center [548, 554] width 164 height 13
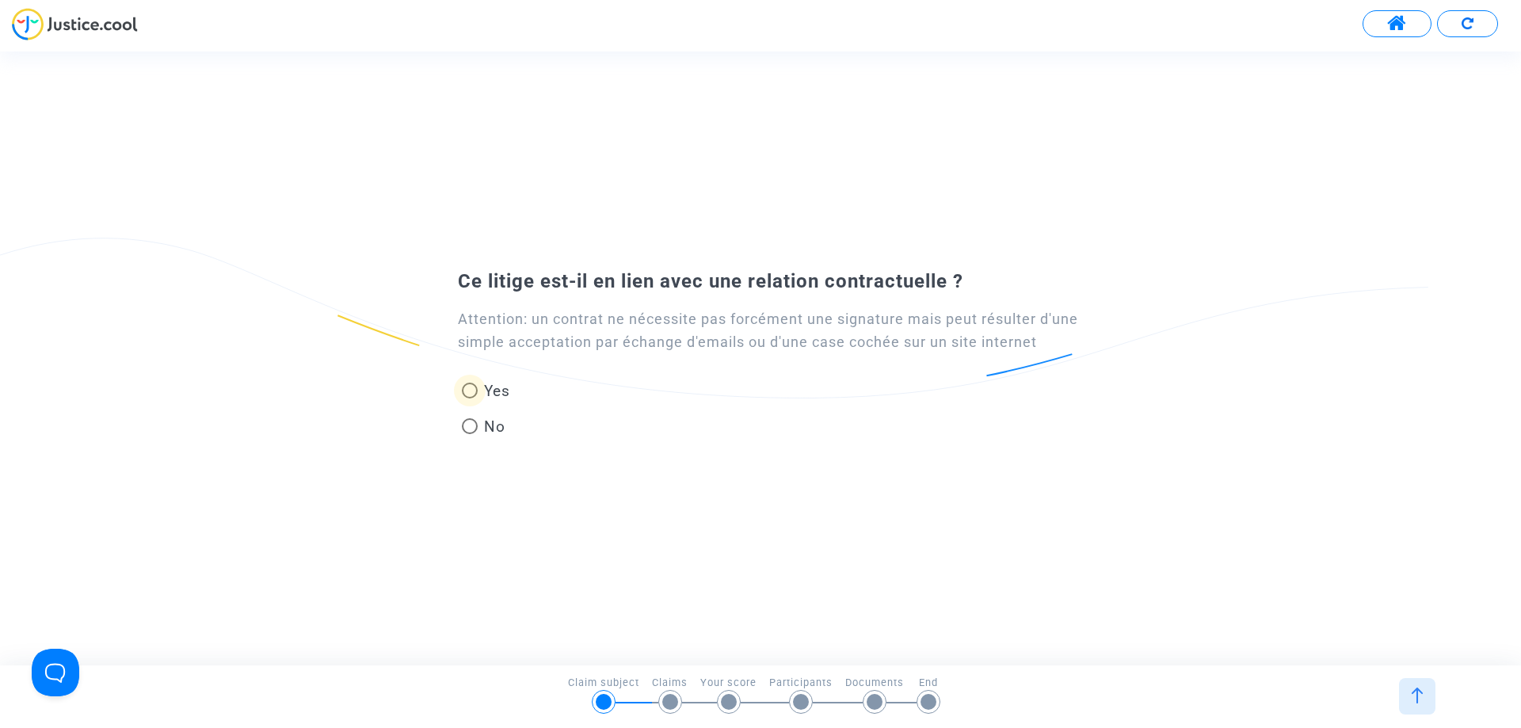
click at [483, 380] on span "Yes" at bounding box center [494, 390] width 32 height 21
click at [470, 399] on input "Yes" at bounding box center [469, 399] width 1 height 1
radio input "true"
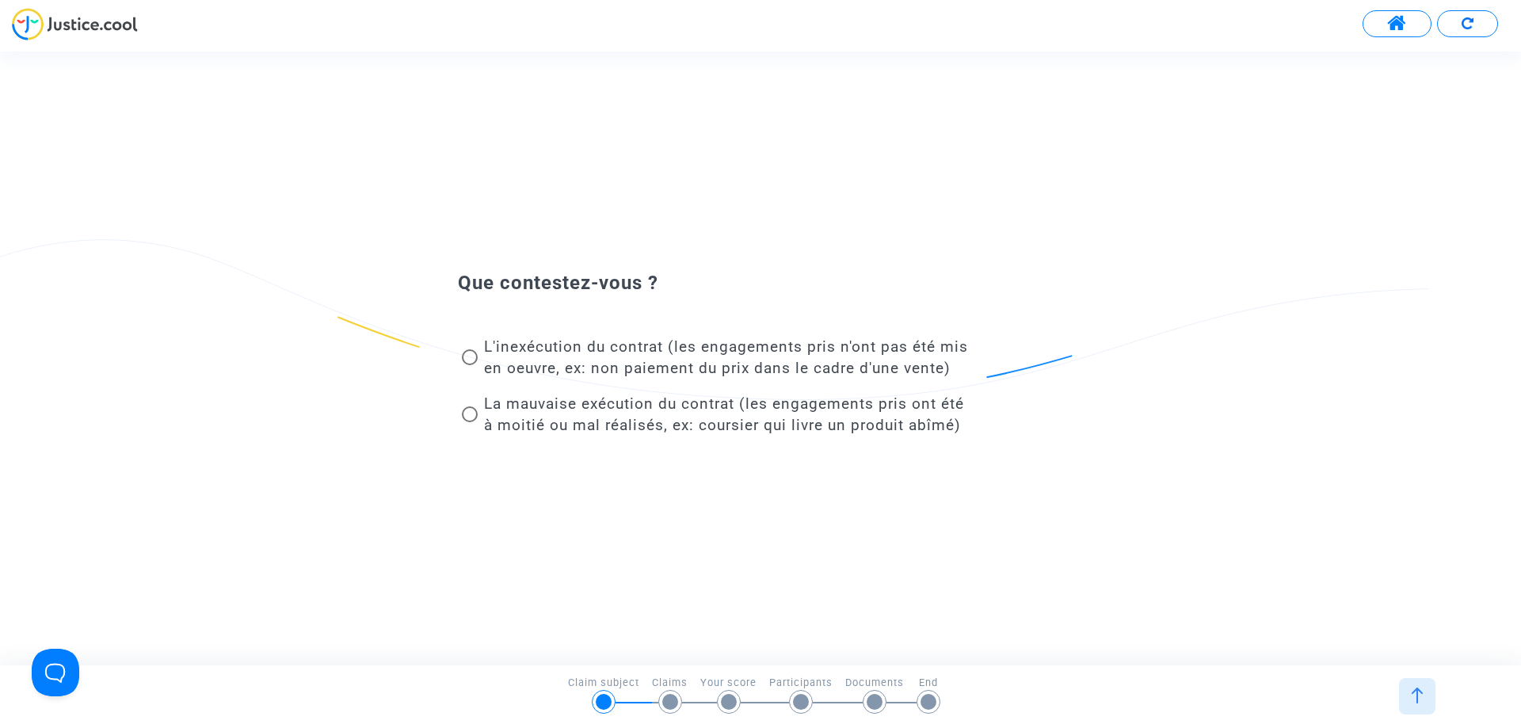
click at [471, 356] on span at bounding box center [470, 357] width 16 height 16
click at [470, 365] on input "L'inexécution du contrat (les engagements pris n'ont pas été mis en oeuvre, ex:…" at bounding box center [469, 365] width 1 height 1
radio input "true"
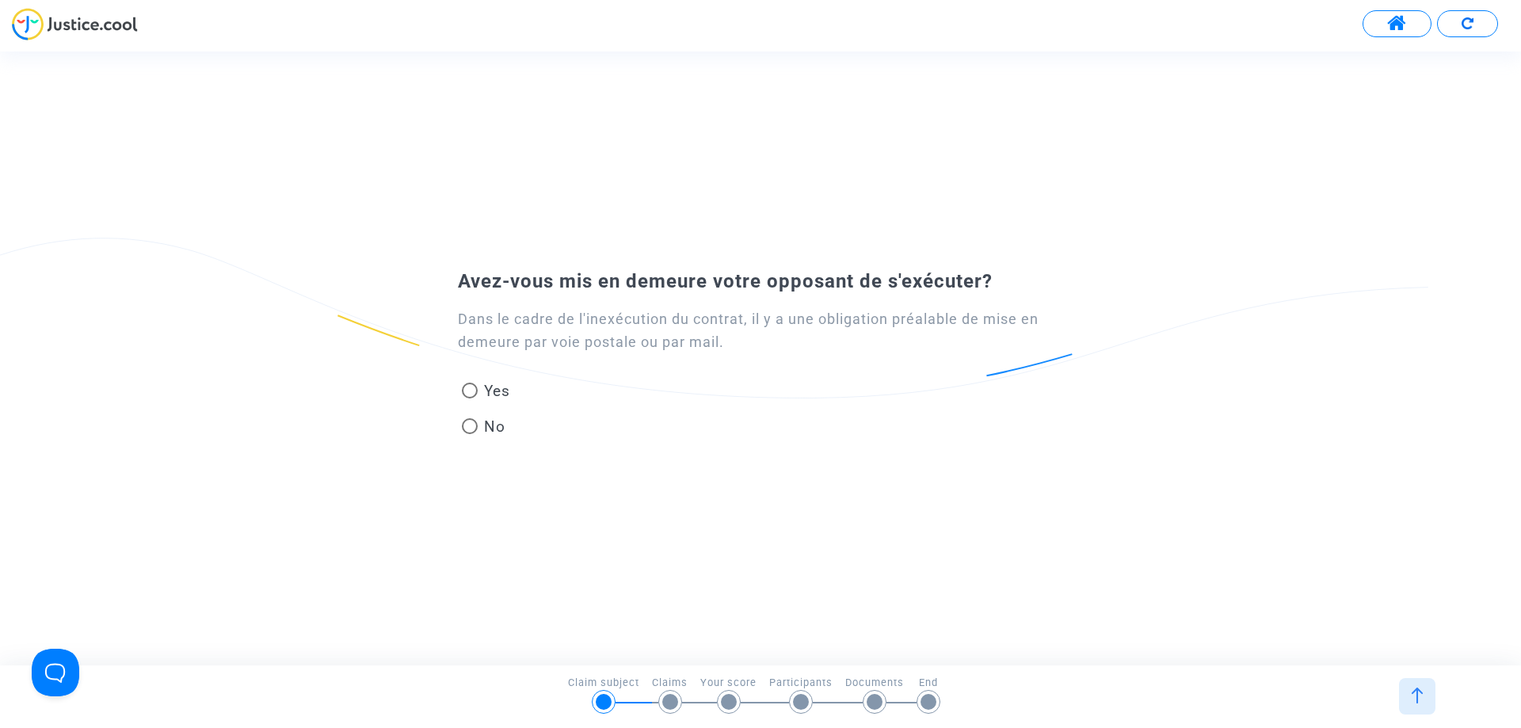
drag, startPoint x: 473, startPoint y: 390, endPoint x: 506, endPoint y: 417, distance: 42.2
click at [475, 390] on span at bounding box center [470, 391] width 16 height 16
click at [470, 399] on input "Yes" at bounding box center [469, 399] width 1 height 1
radio input "true"
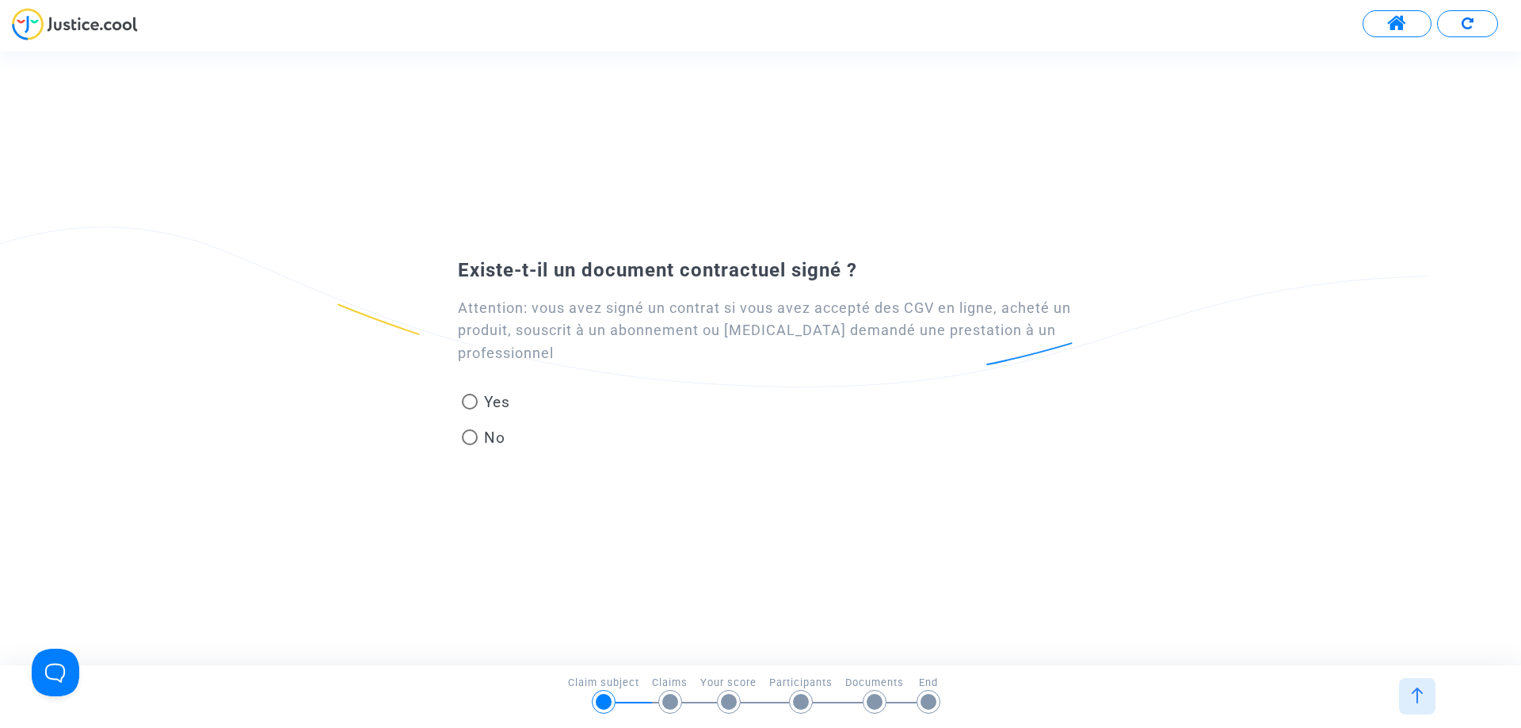
click at [475, 439] on span at bounding box center [470, 437] width 16 height 16
click at [470, 445] on input "No" at bounding box center [469, 445] width 1 height 1
radio input "true"
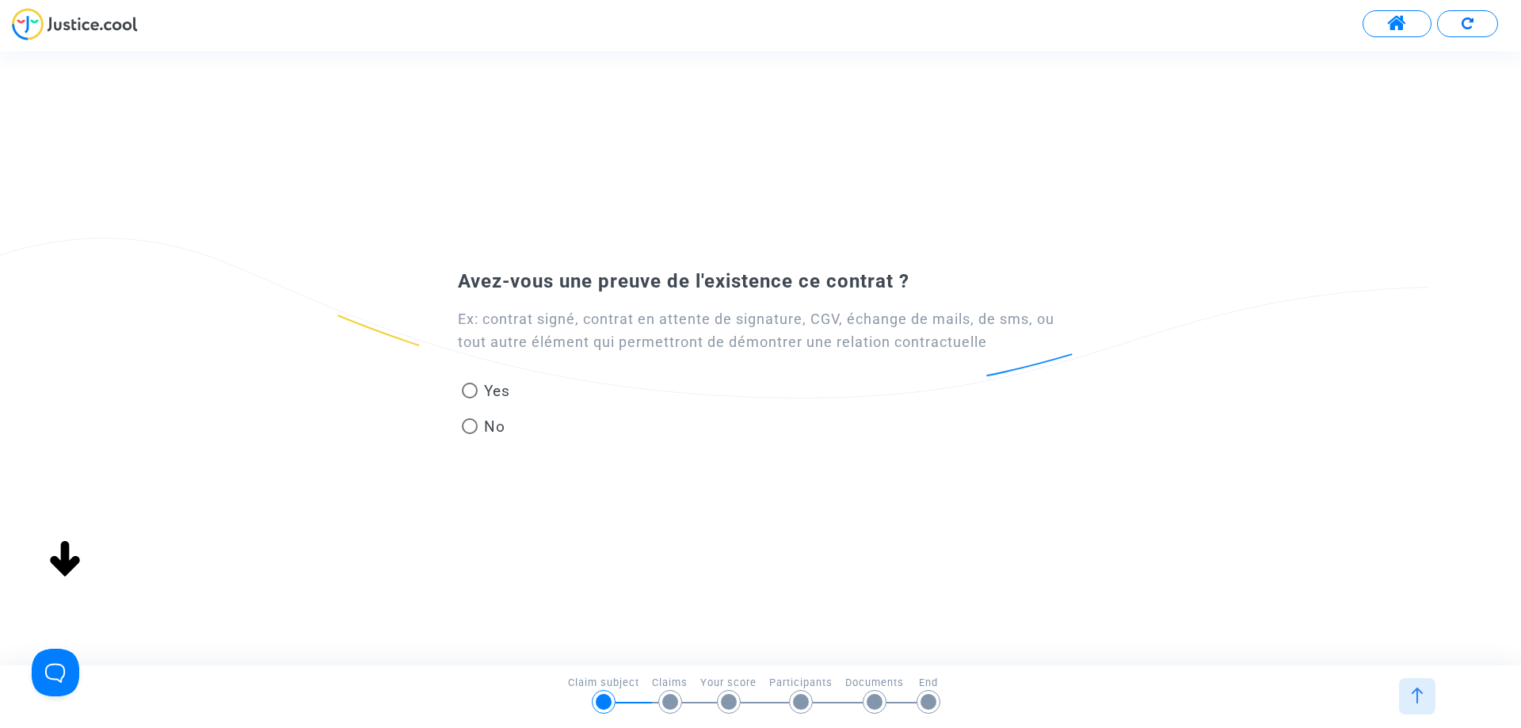
drag, startPoint x: 471, startPoint y: 388, endPoint x: 621, endPoint y: 410, distance: 152.2
click at [474, 388] on span at bounding box center [470, 391] width 16 height 16
click at [470, 399] on input "Yes" at bounding box center [469, 399] width 1 height 1
radio input "true"
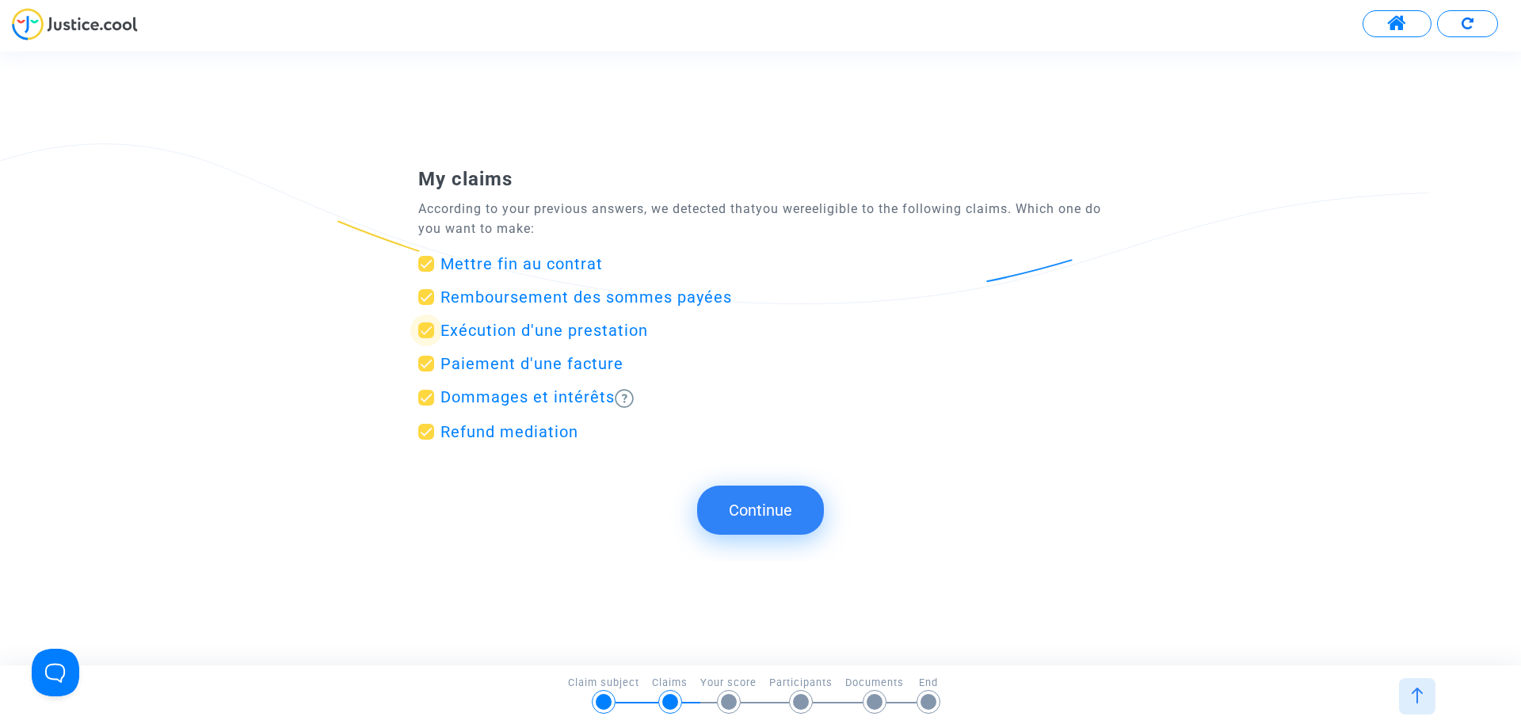
click at [535, 331] on span "Exécution d'une prestation" at bounding box center [545, 330] width 208 height 19
click at [426, 338] on input "Exécution d'une prestation" at bounding box center [426, 338] width 1 height 1
click at [535, 331] on span "Exécution d'une prestation" at bounding box center [545, 330] width 208 height 19
click at [426, 338] on input "Exécution d'une prestation" at bounding box center [426, 338] width 1 height 1
checkbox input "true"
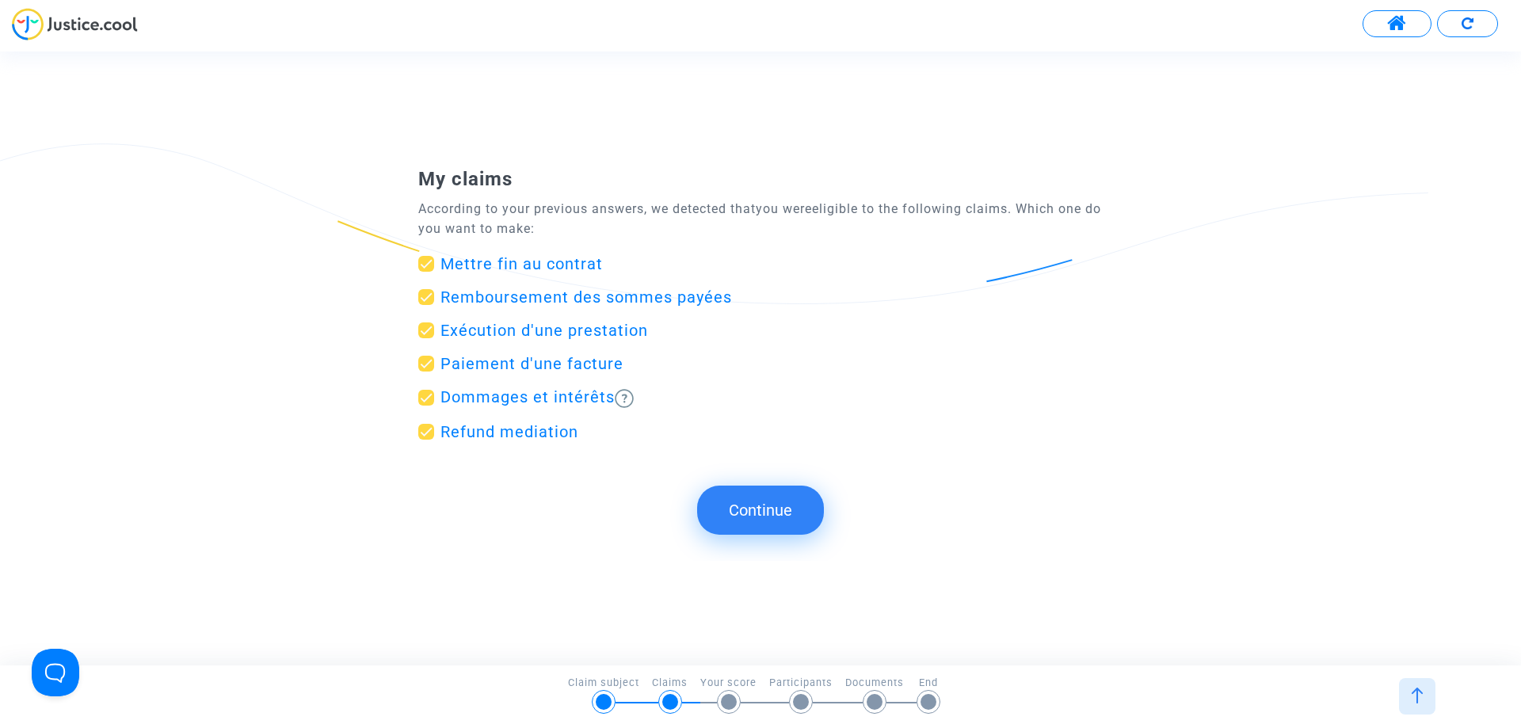
click at [429, 261] on span at bounding box center [426, 264] width 16 height 16
click at [426, 272] on input "Mettre fin au contrat" at bounding box center [426, 272] width 1 height 1
checkbox input "false"
click at [425, 363] on span at bounding box center [426, 364] width 16 height 16
click at [426, 372] on input "Paiement d'une facture" at bounding box center [426, 372] width 1 height 1
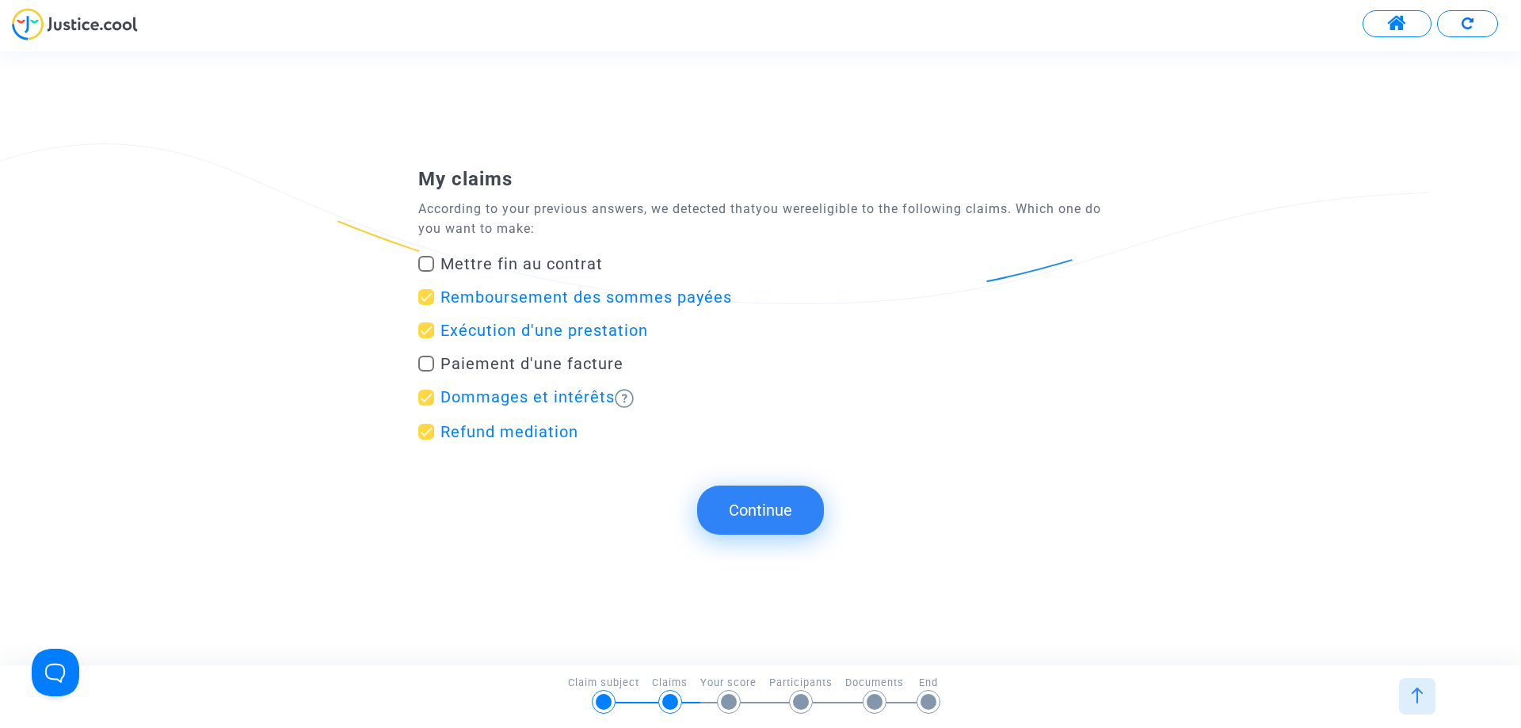
click at [426, 363] on span at bounding box center [426, 364] width 16 height 16
click at [426, 372] on input "Paiement d'une facture" at bounding box center [426, 372] width 1 height 1
checkbox input "true"
click at [427, 295] on span at bounding box center [426, 297] width 16 height 16
click at [426, 305] on input "Remboursement des sommes payées" at bounding box center [426, 305] width 1 height 1
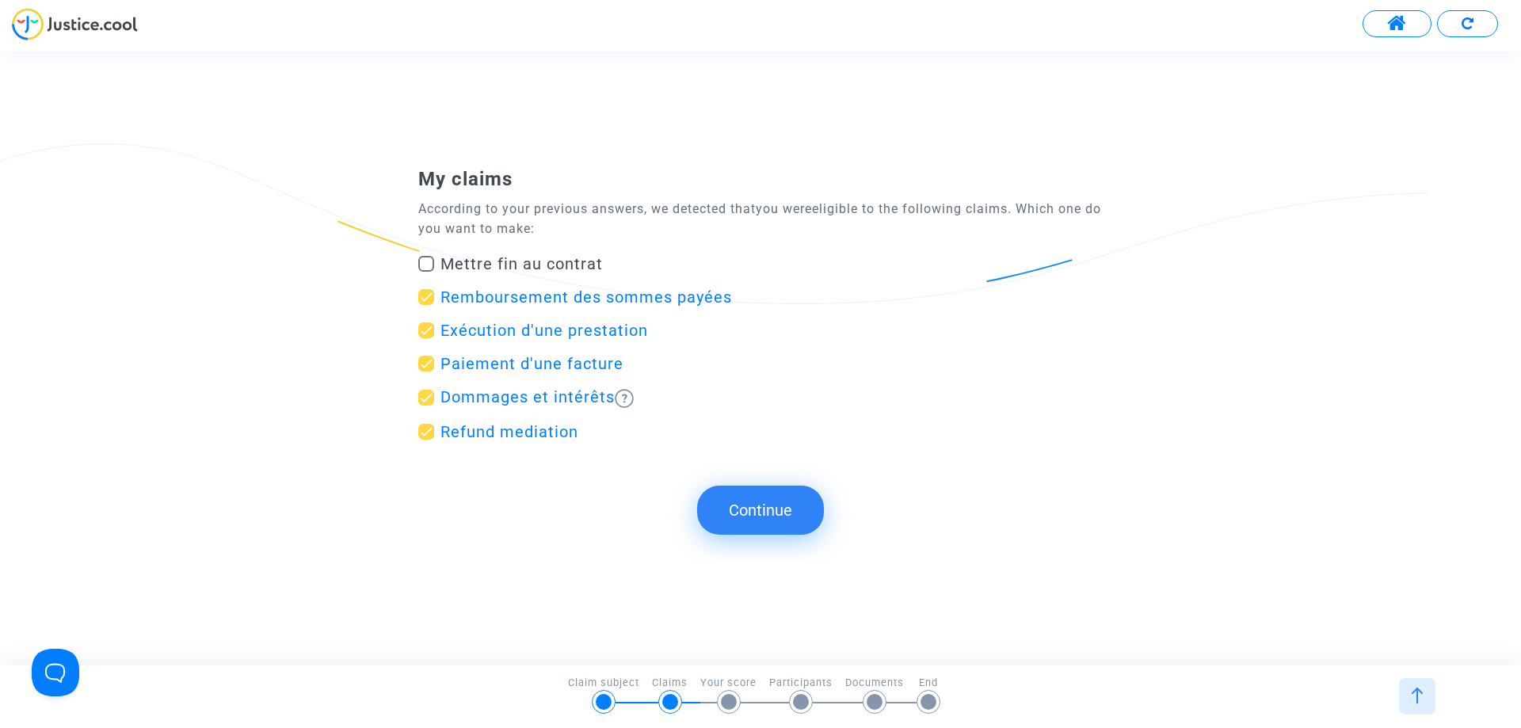
checkbox input "false"
drag, startPoint x: 427, startPoint y: 430, endPoint x: 427, endPoint y: 419, distance: 11.1
click at [427, 429] on span at bounding box center [426, 432] width 16 height 16
click at [426, 440] on input "Refund mediation" at bounding box center [426, 440] width 1 height 1
checkbox input "false"
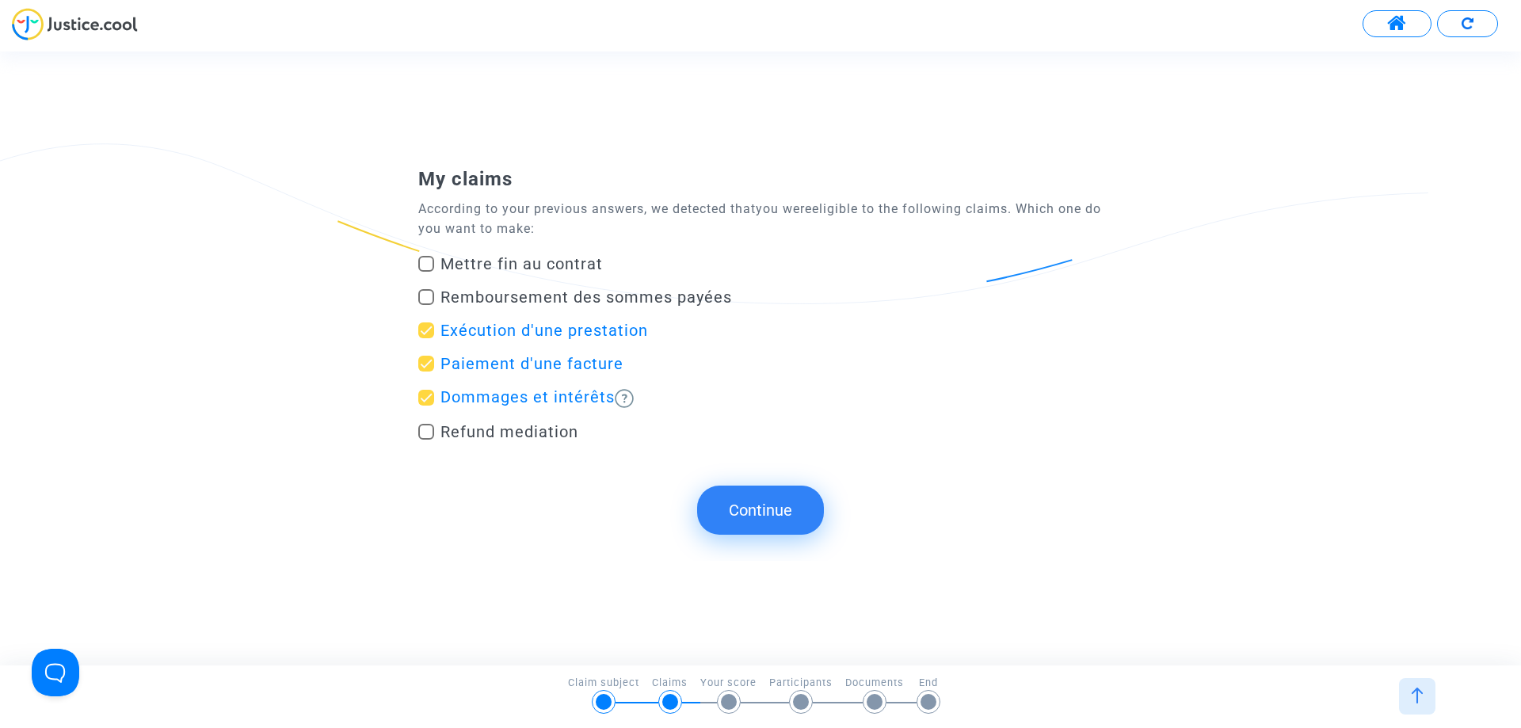
drag, startPoint x: 429, startPoint y: 393, endPoint x: 506, endPoint y: 435, distance: 87.6
click at [430, 394] on span at bounding box center [426, 398] width 16 height 16
click at [426, 406] on input "Dommages et intérêts" at bounding box center [426, 406] width 1 height 1
checkbox input "false"
click at [433, 432] on span at bounding box center [426, 432] width 16 height 16
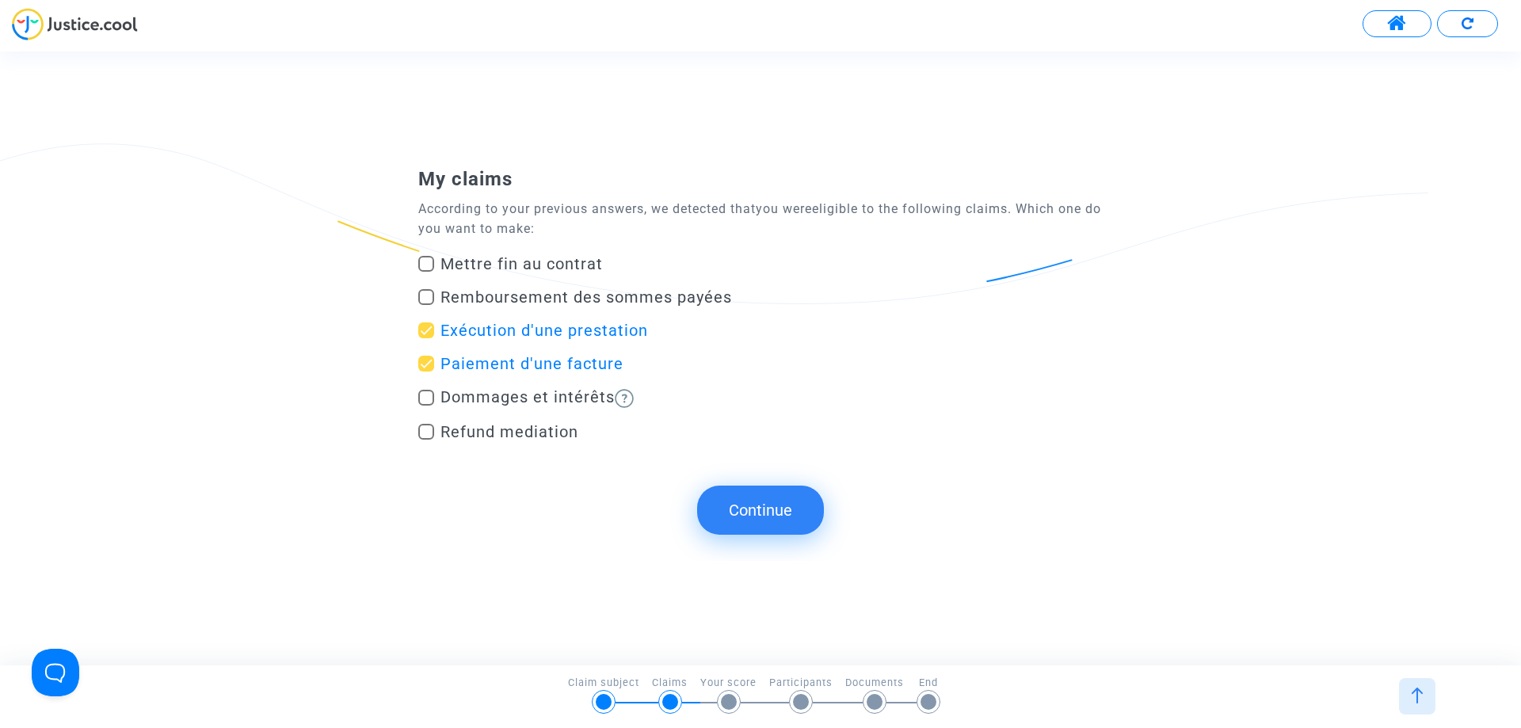
click at [426, 440] on input "Refund mediation" at bounding box center [426, 440] width 1 height 1
checkbox input "true"
click at [772, 516] on button "Continue" at bounding box center [760, 510] width 127 height 49
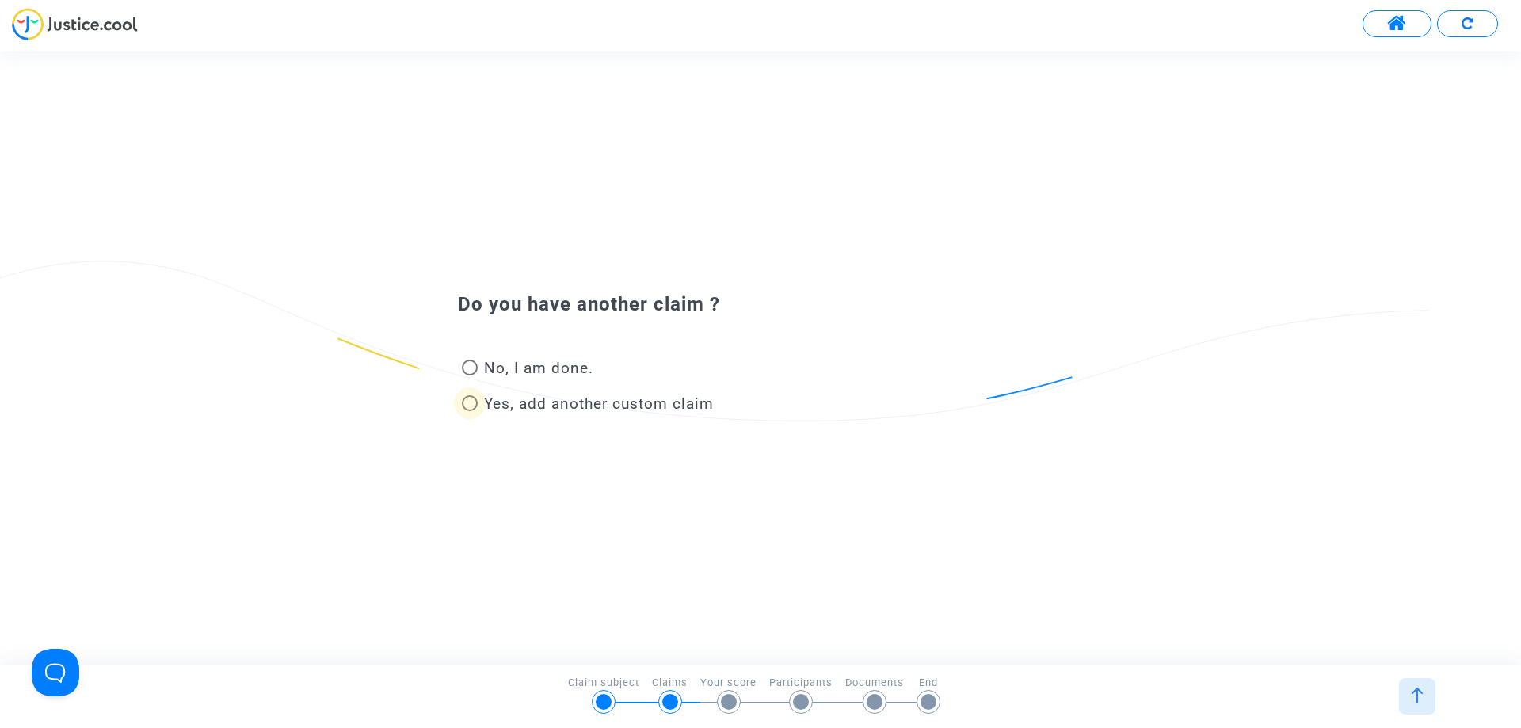
click at [467, 402] on span at bounding box center [470, 403] width 16 height 16
click at [469, 411] on input "Yes, add another custom claim" at bounding box center [469, 411] width 1 height 1
radio input "true"
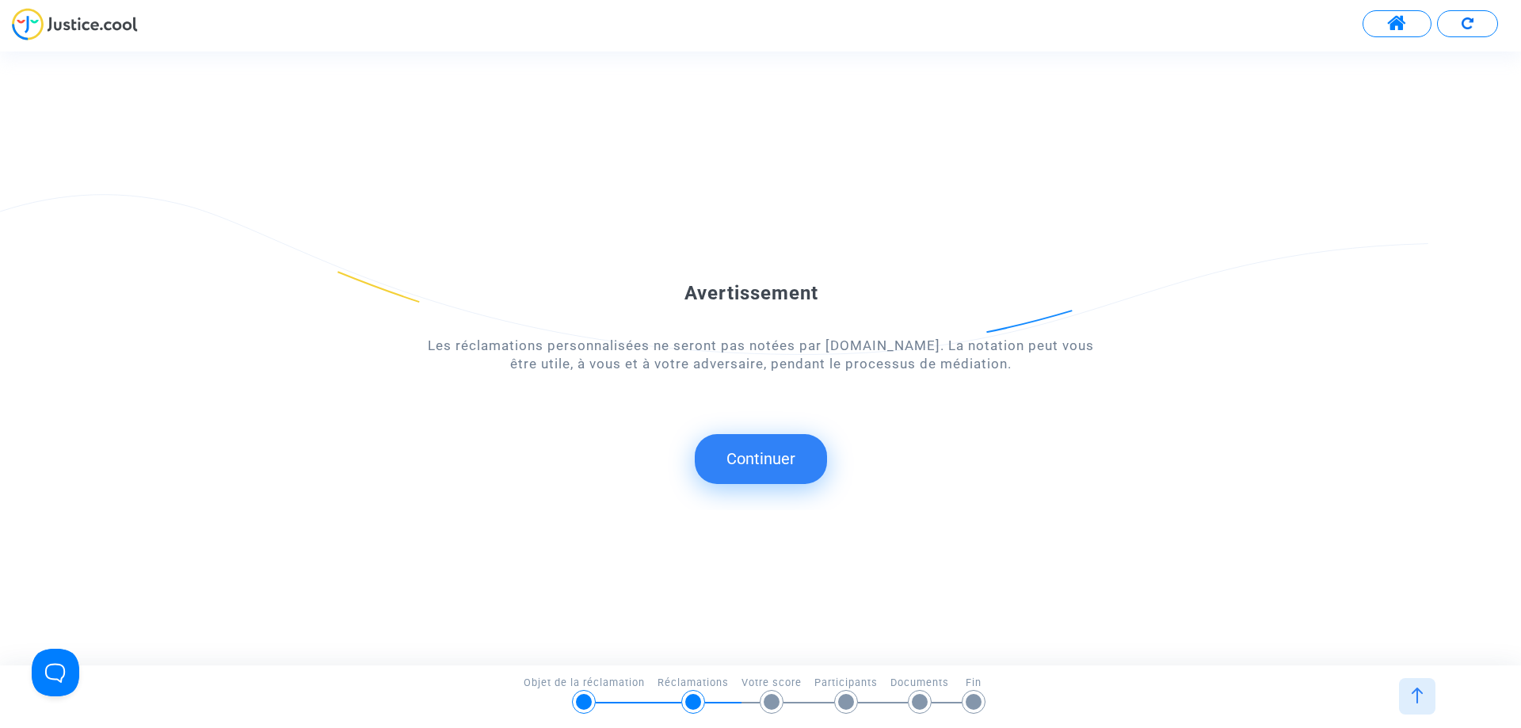
click at [740, 236] on div "Avertissement Les réclamations personnalisées ne seront pas notées par Justice.…" at bounding box center [760, 319] width 685 height 202
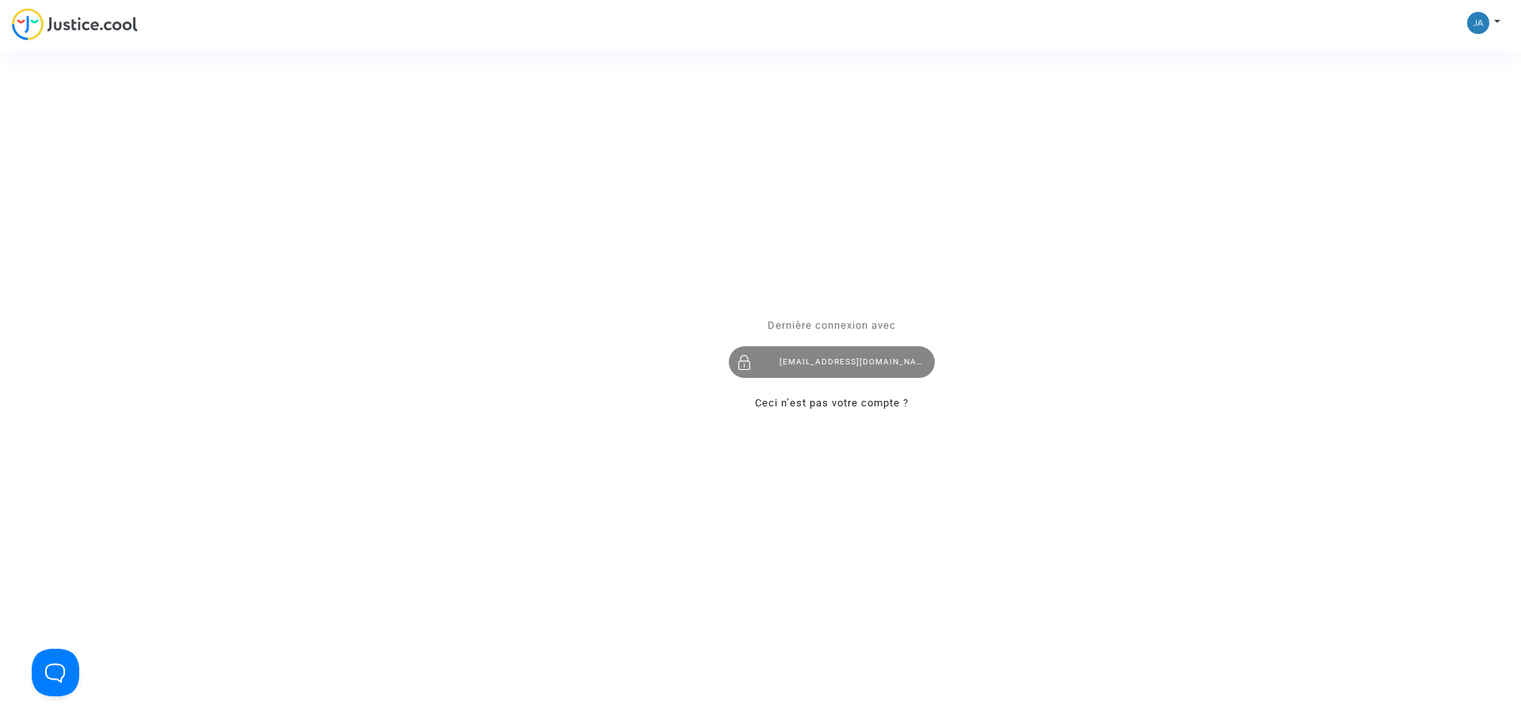
click at [813, 361] on div "[EMAIL_ADDRESS][DOMAIN_NAME]" at bounding box center [832, 362] width 206 height 32
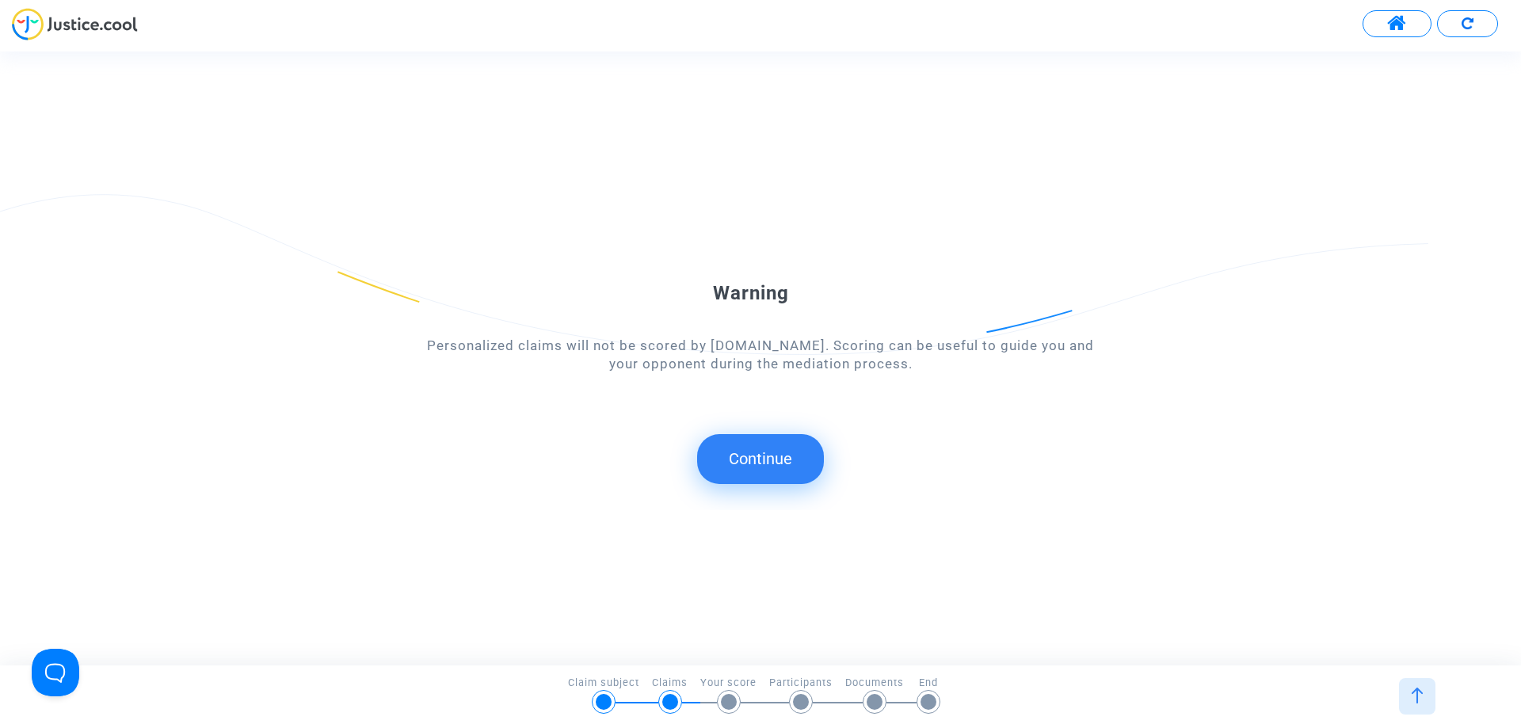
click at [762, 451] on button "Continue" at bounding box center [760, 458] width 127 height 49
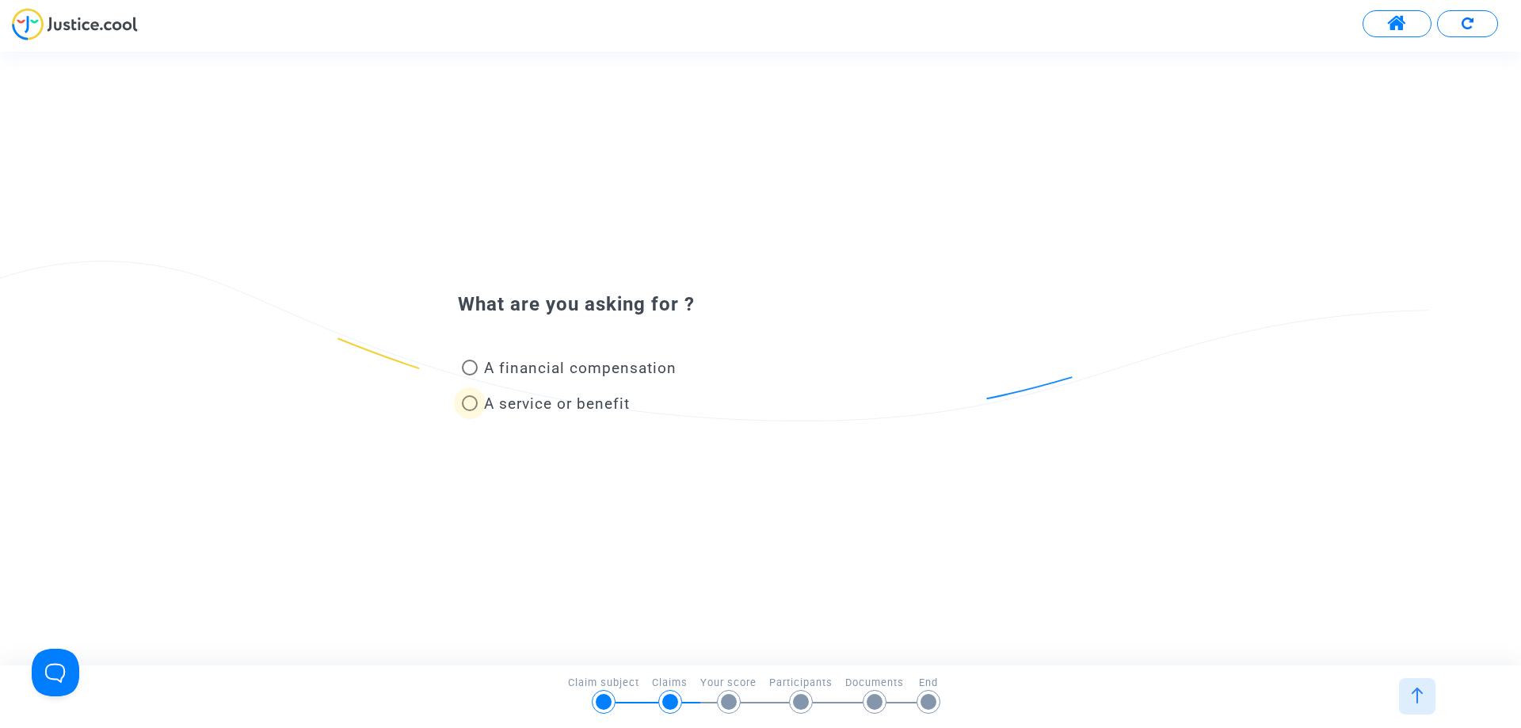
click at [548, 403] on span "A service or benefit" at bounding box center [557, 404] width 146 height 18
click at [470, 411] on input "A service or benefit" at bounding box center [469, 411] width 1 height 1
radio input "true"
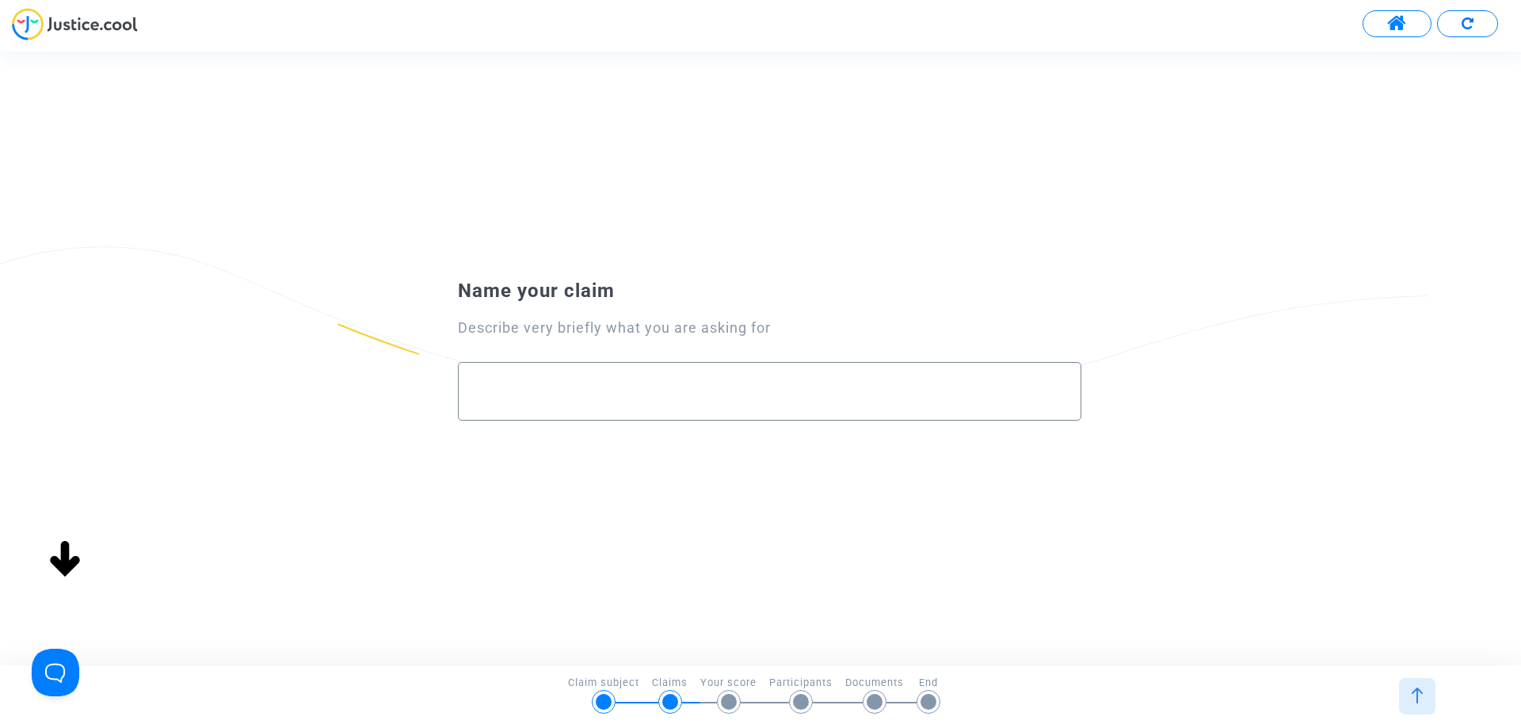
paste input "Demande d'affectation d'un enseignant en urgence pour des classes de 3ème en co…"
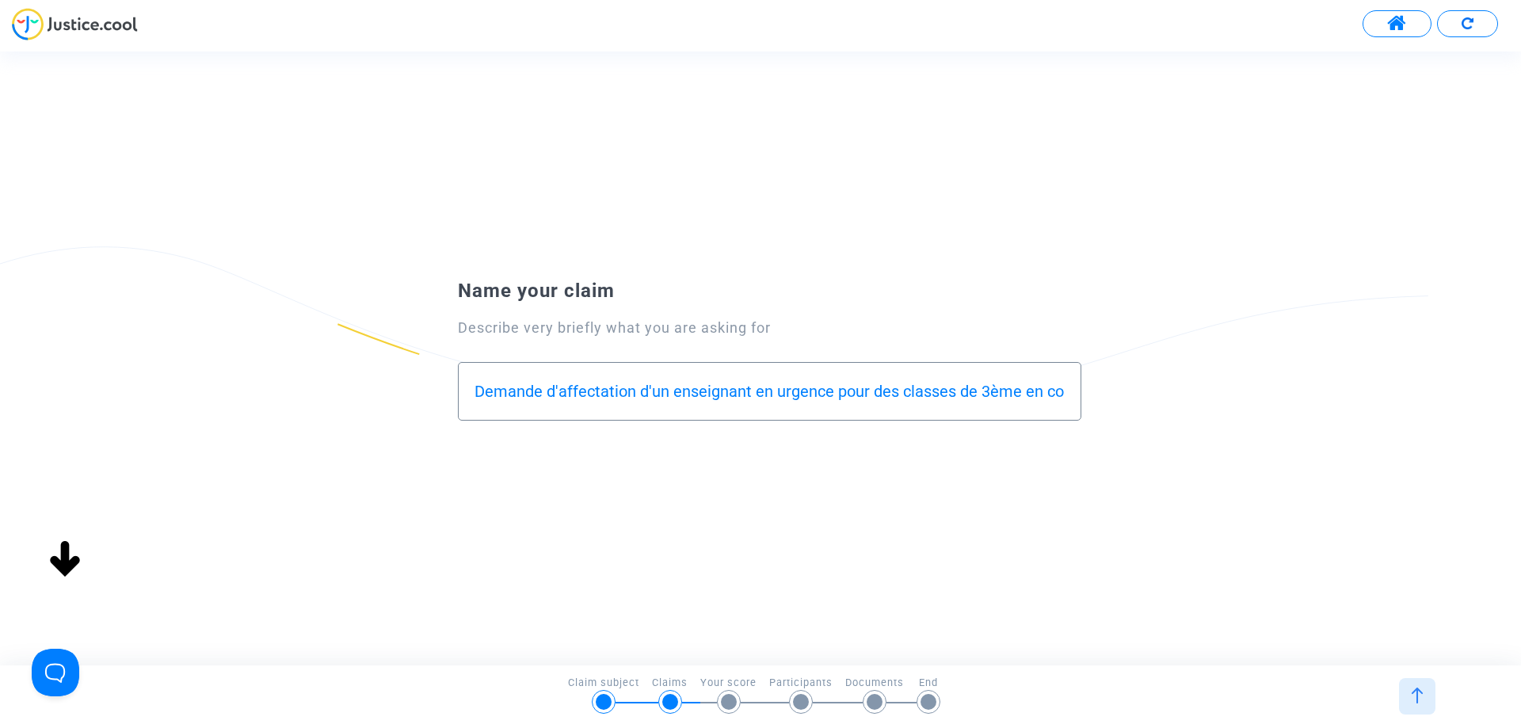
scroll to position [0, 29]
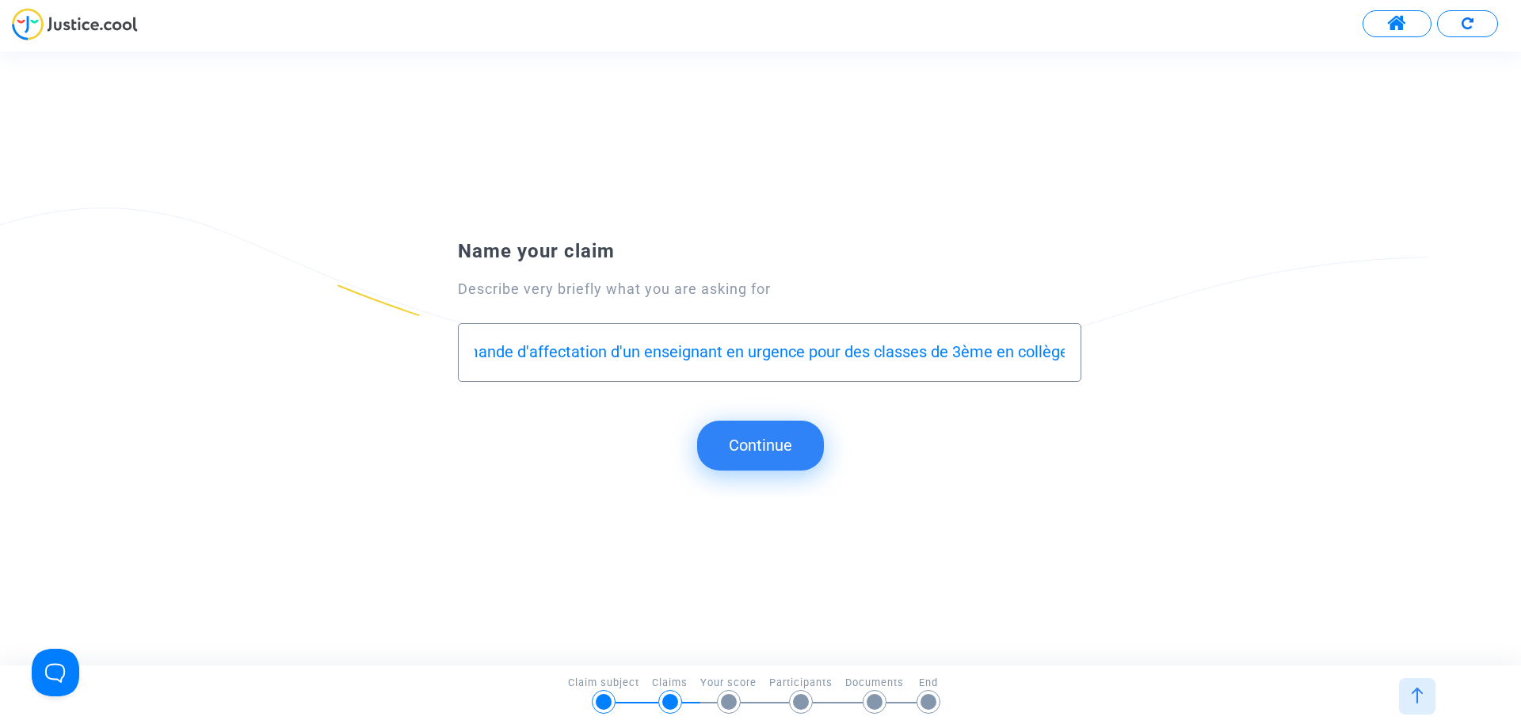
type input "Demande d'affectation d'un enseignant en urgence pour des classes de 3ème en co…"
click at [739, 433] on button "Continue" at bounding box center [760, 445] width 127 height 49
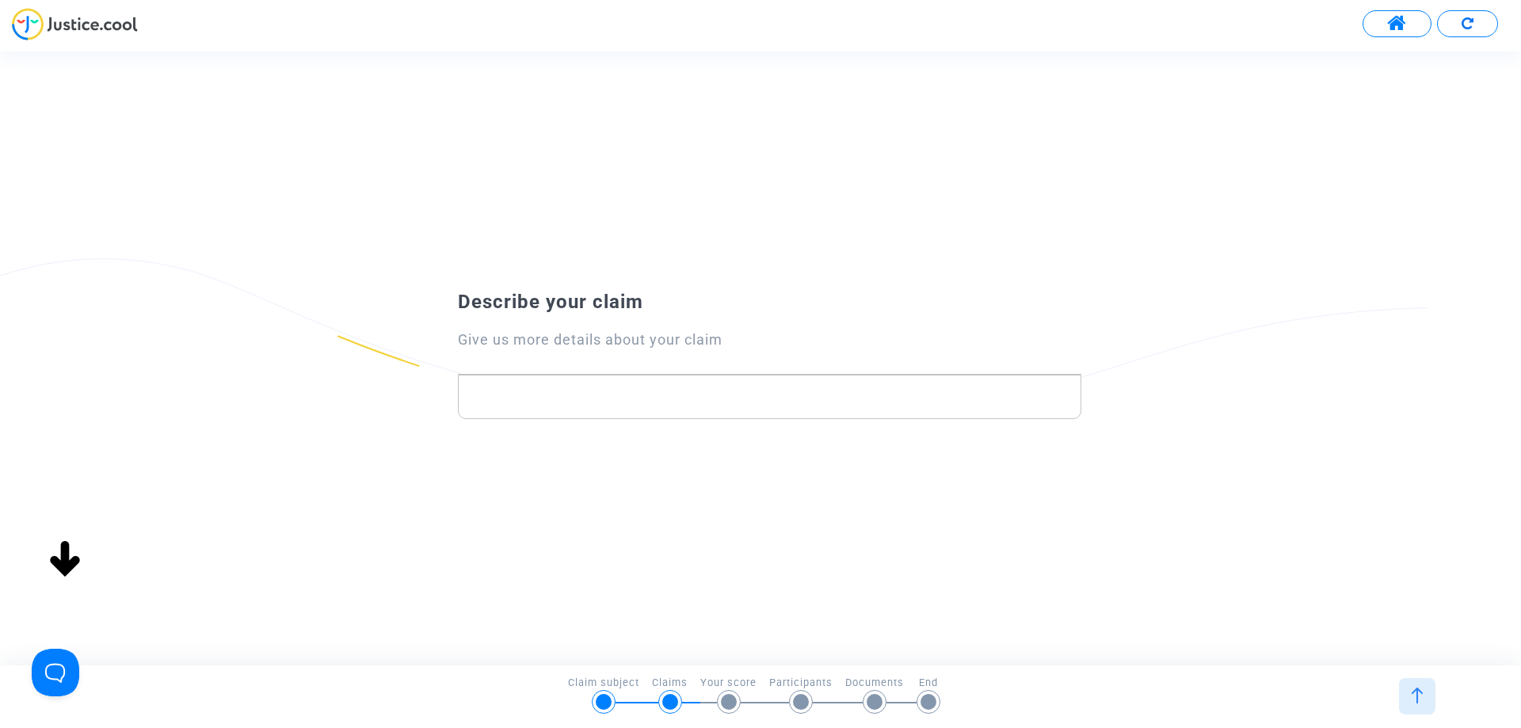
click at [643, 396] on p "Rich Text Editor, main" at bounding box center [770, 397] width 607 height 20
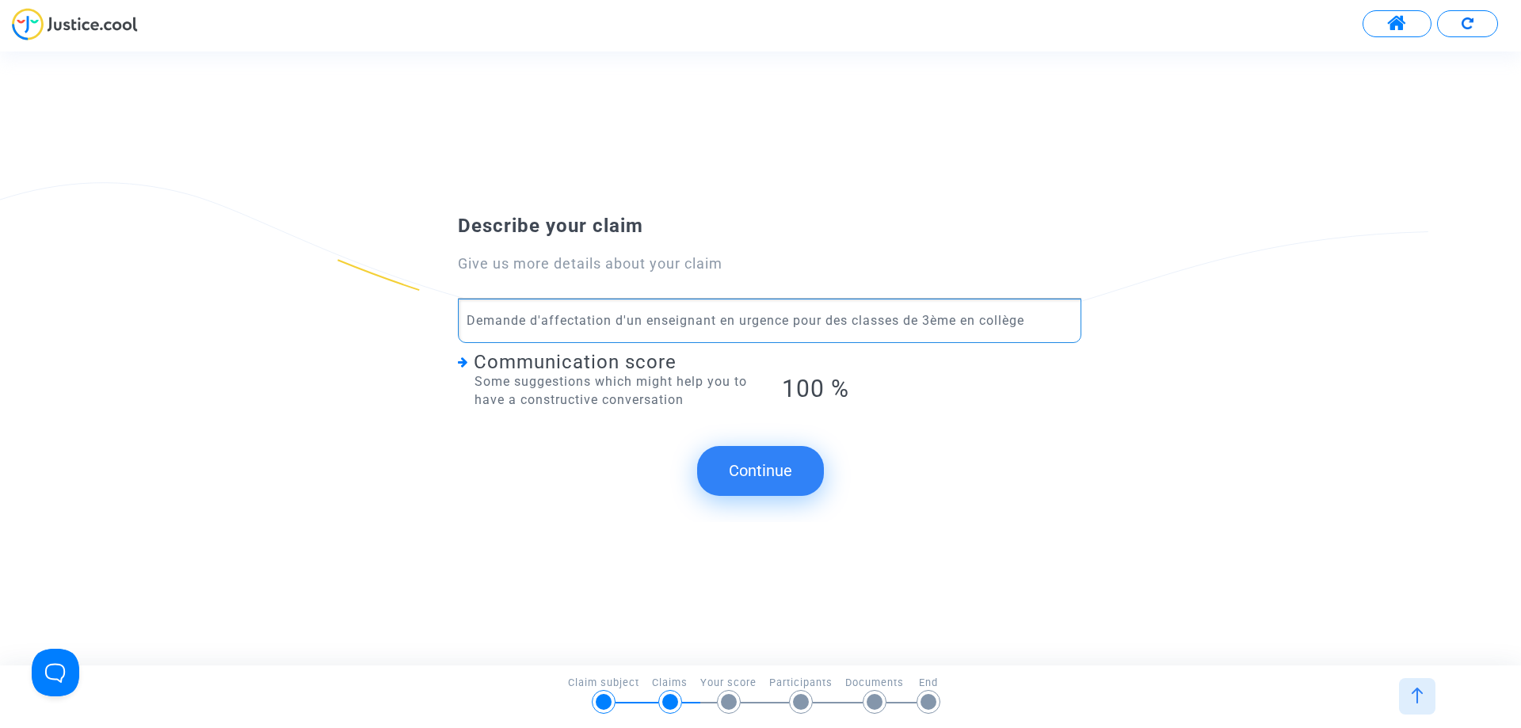
click at [758, 470] on button "Continue" at bounding box center [760, 470] width 127 height 49
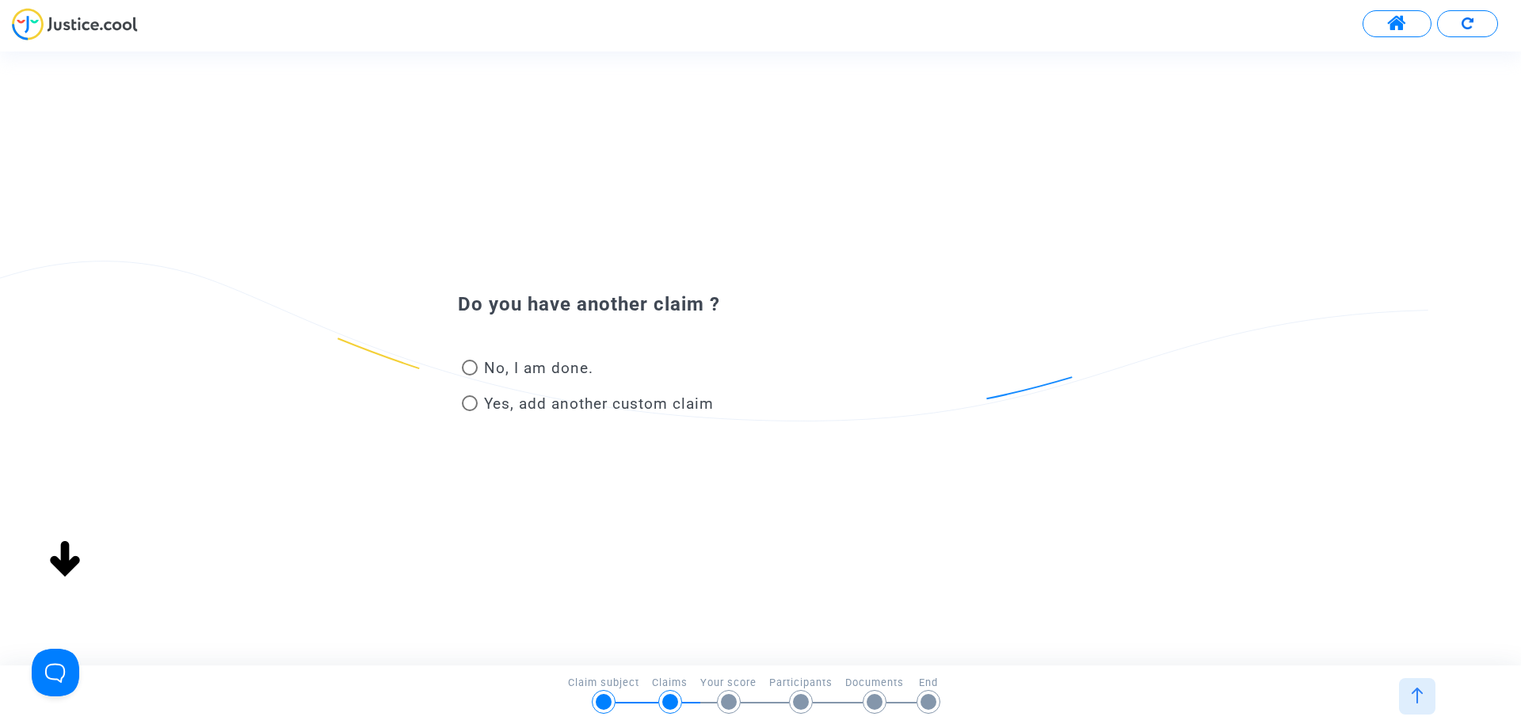
click at [503, 372] on span "No, I am done." at bounding box center [538, 368] width 109 height 18
click at [470, 376] on input "No, I am done." at bounding box center [469, 376] width 1 height 1
radio input "true"
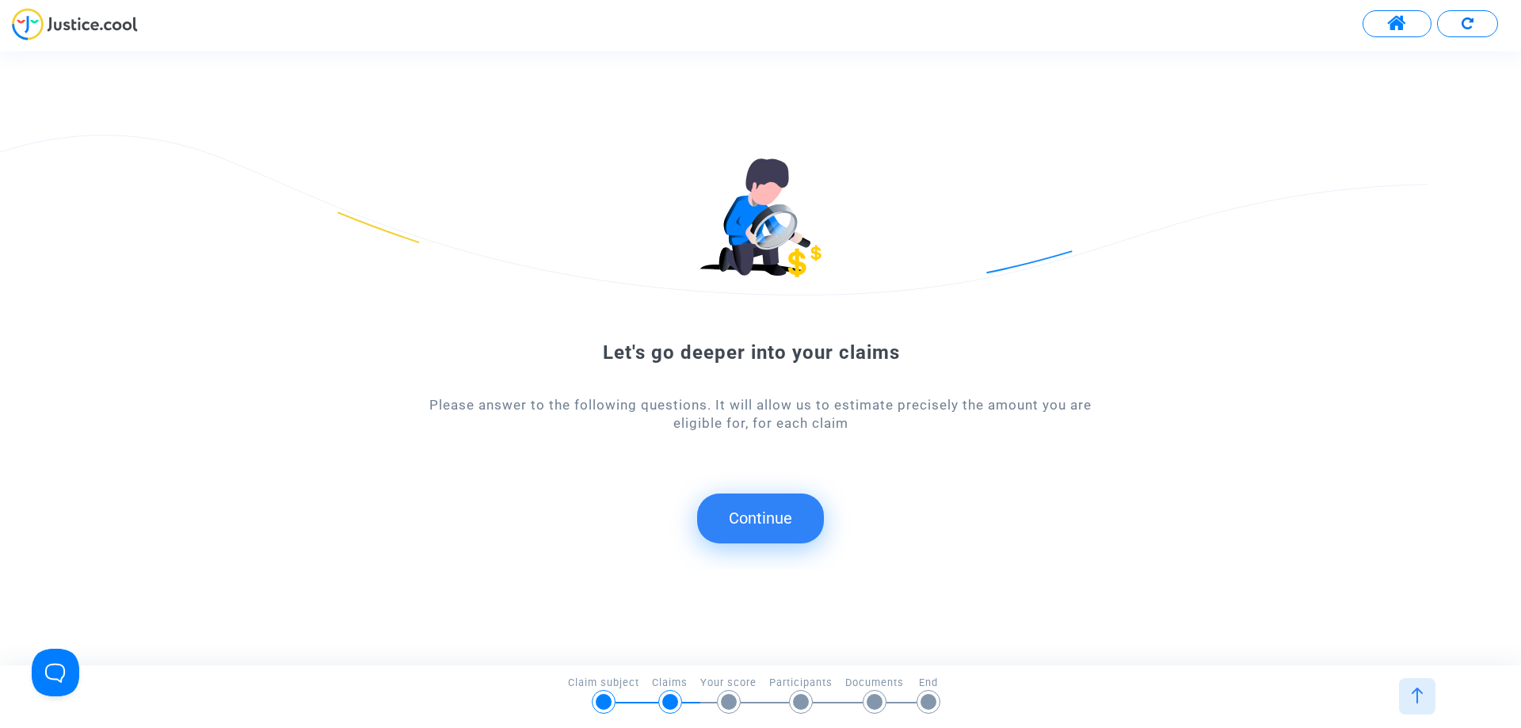
click at [751, 524] on button "Continue" at bounding box center [760, 518] width 127 height 49
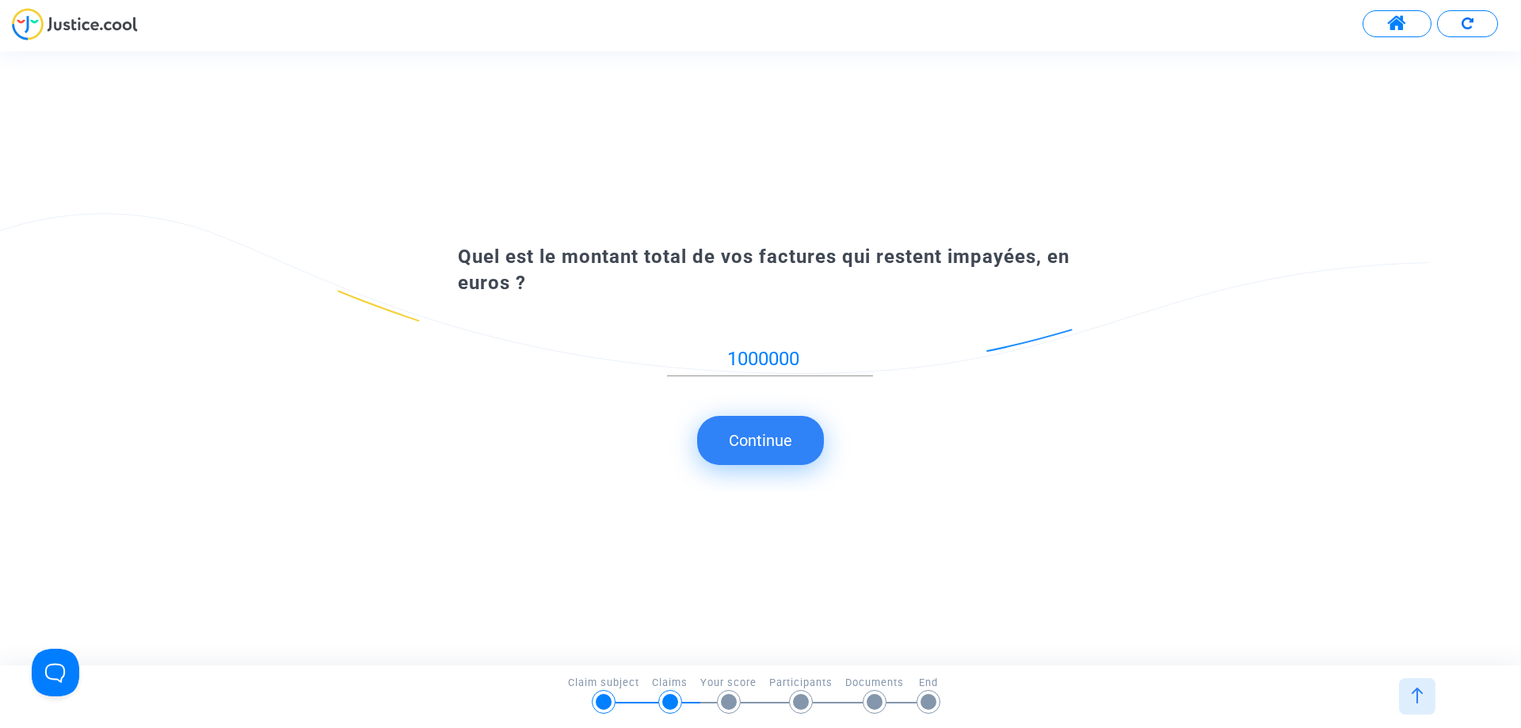
drag, startPoint x: 721, startPoint y: 523, endPoint x: 665, endPoint y: 452, distance: 90.2
click at [665, 453] on submit-question "Continue" at bounding box center [760, 440] width 1521 height 49
click at [808, 353] on input "1000000" at bounding box center [770, 359] width 206 height 21
type input "100000"
click at [738, 430] on button "Continue" at bounding box center [760, 440] width 127 height 49
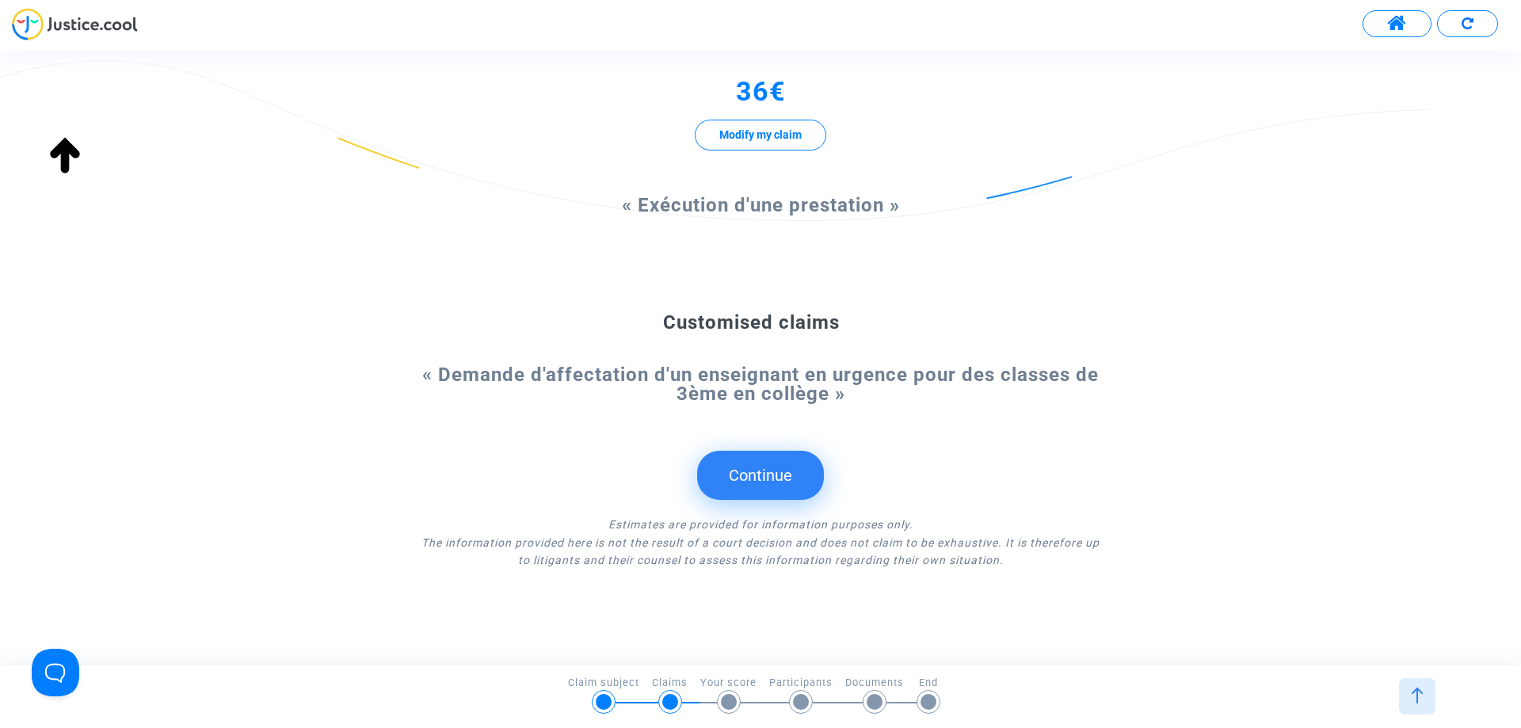
scroll to position [362, 0]
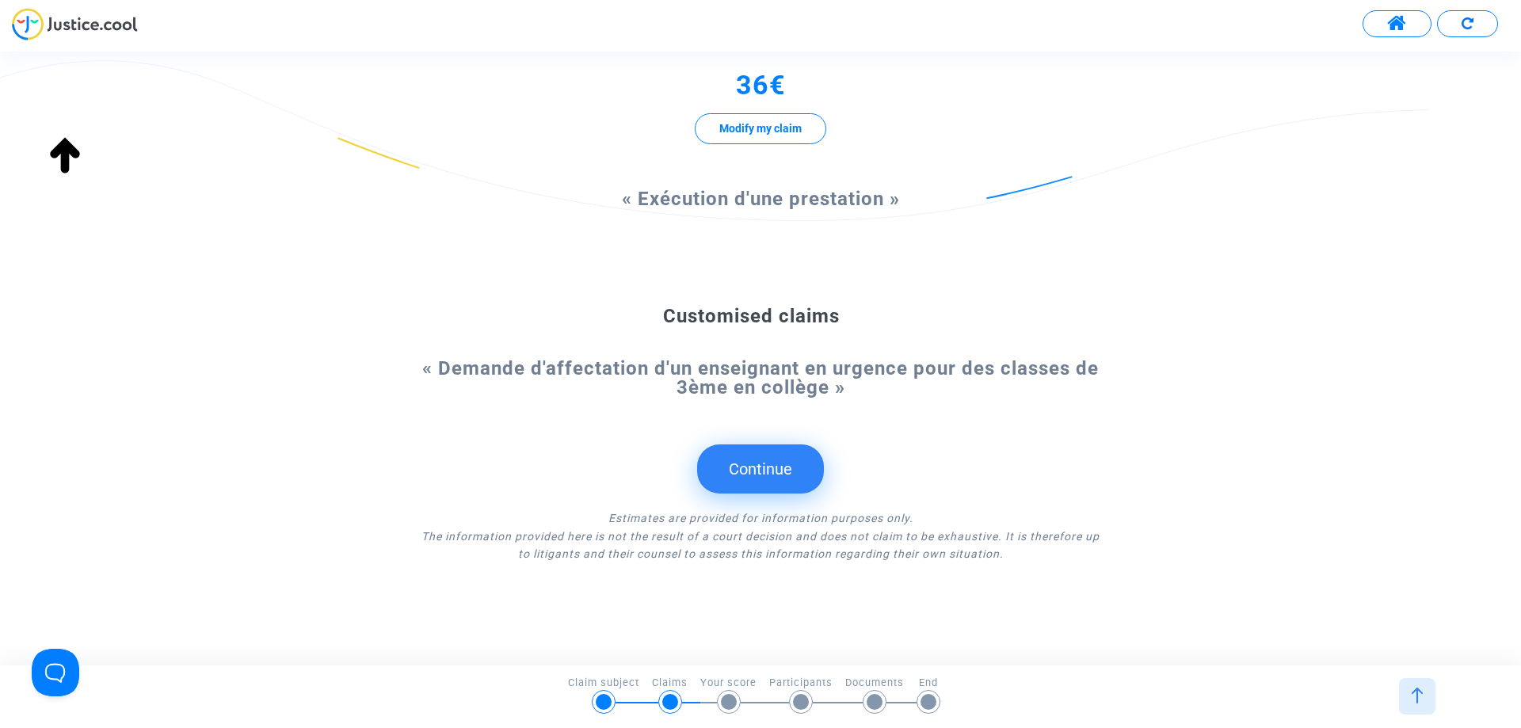
click at [777, 471] on button "Continue" at bounding box center [760, 469] width 127 height 49
click at [1402, 13] on span at bounding box center [1397, 23] width 20 height 21
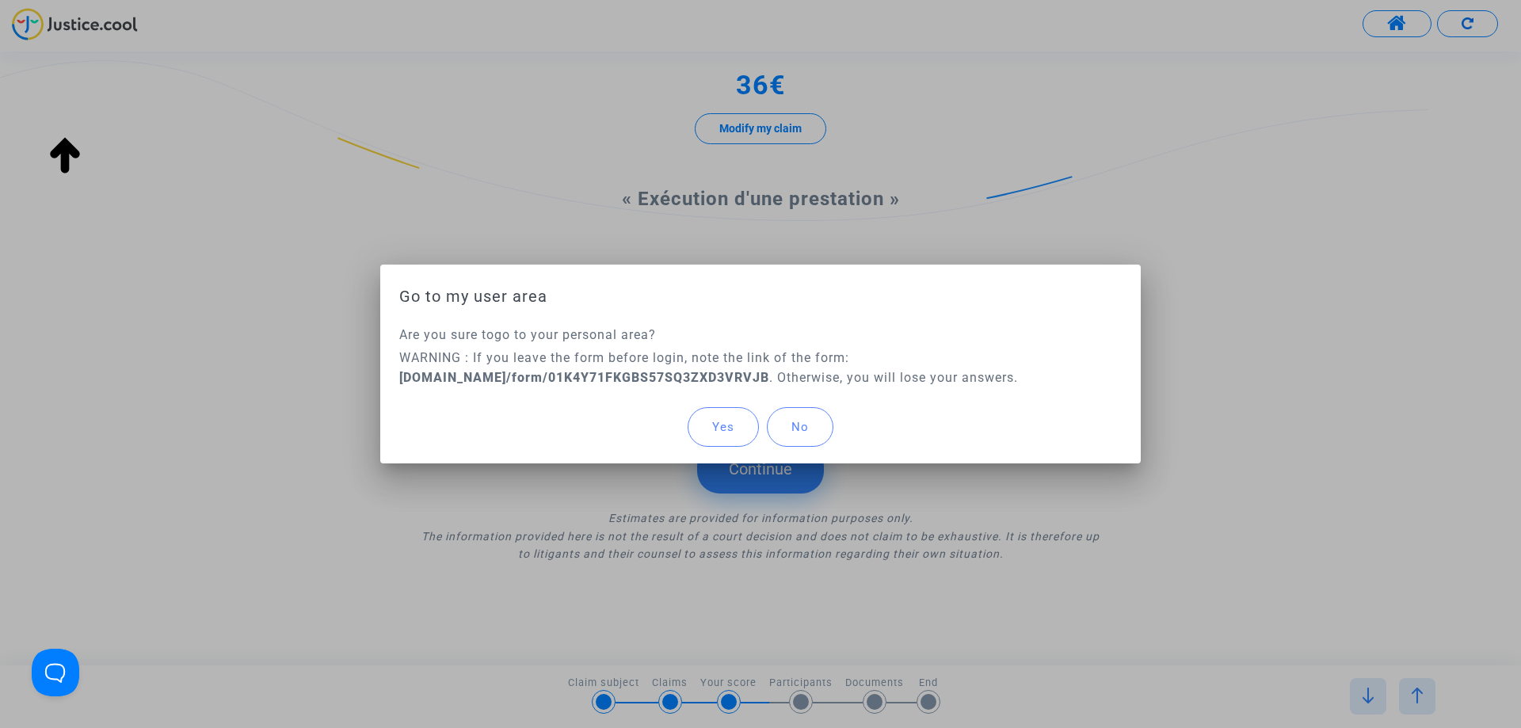
click at [719, 429] on span "Yes" at bounding box center [723, 427] width 22 height 14
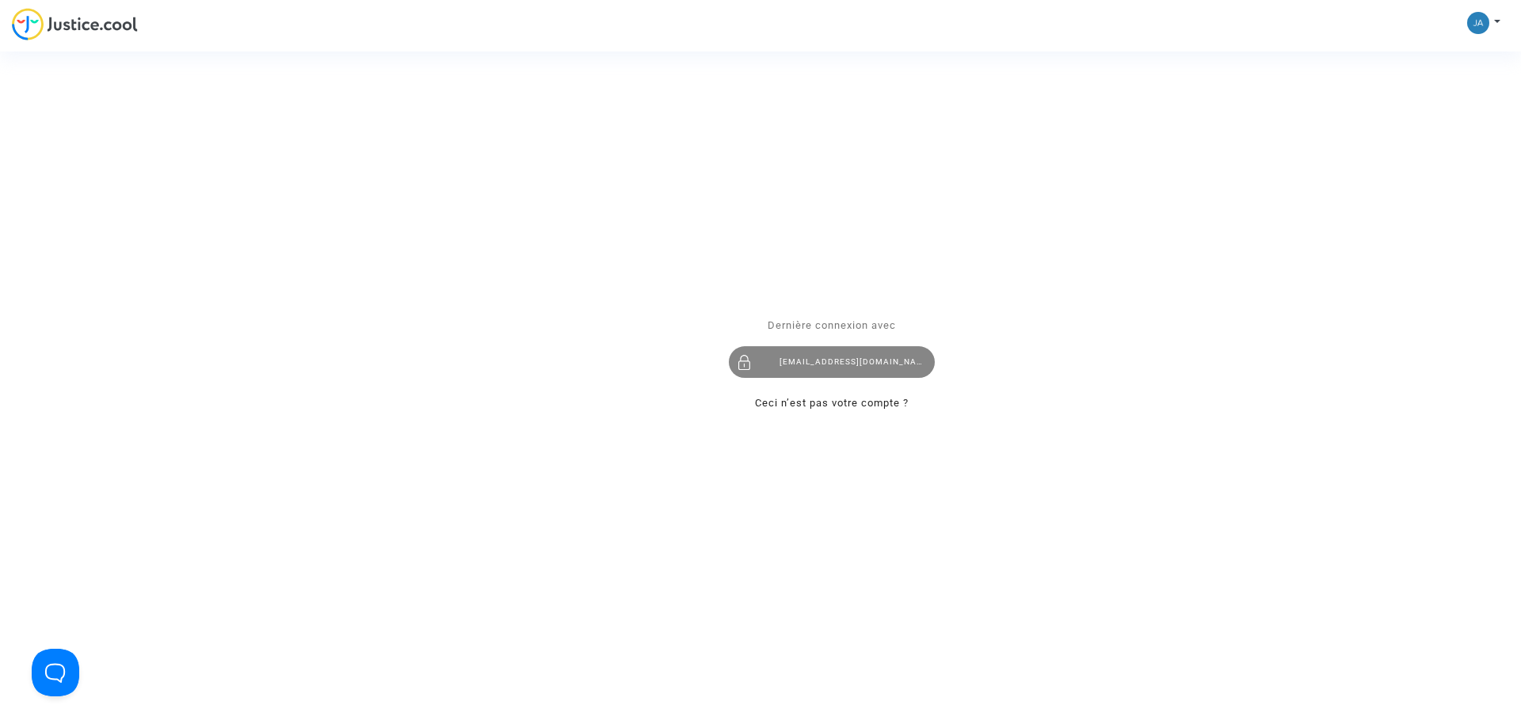
click at [808, 359] on div "[EMAIL_ADDRESS][DOMAIN_NAME]" at bounding box center [832, 362] width 206 height 32
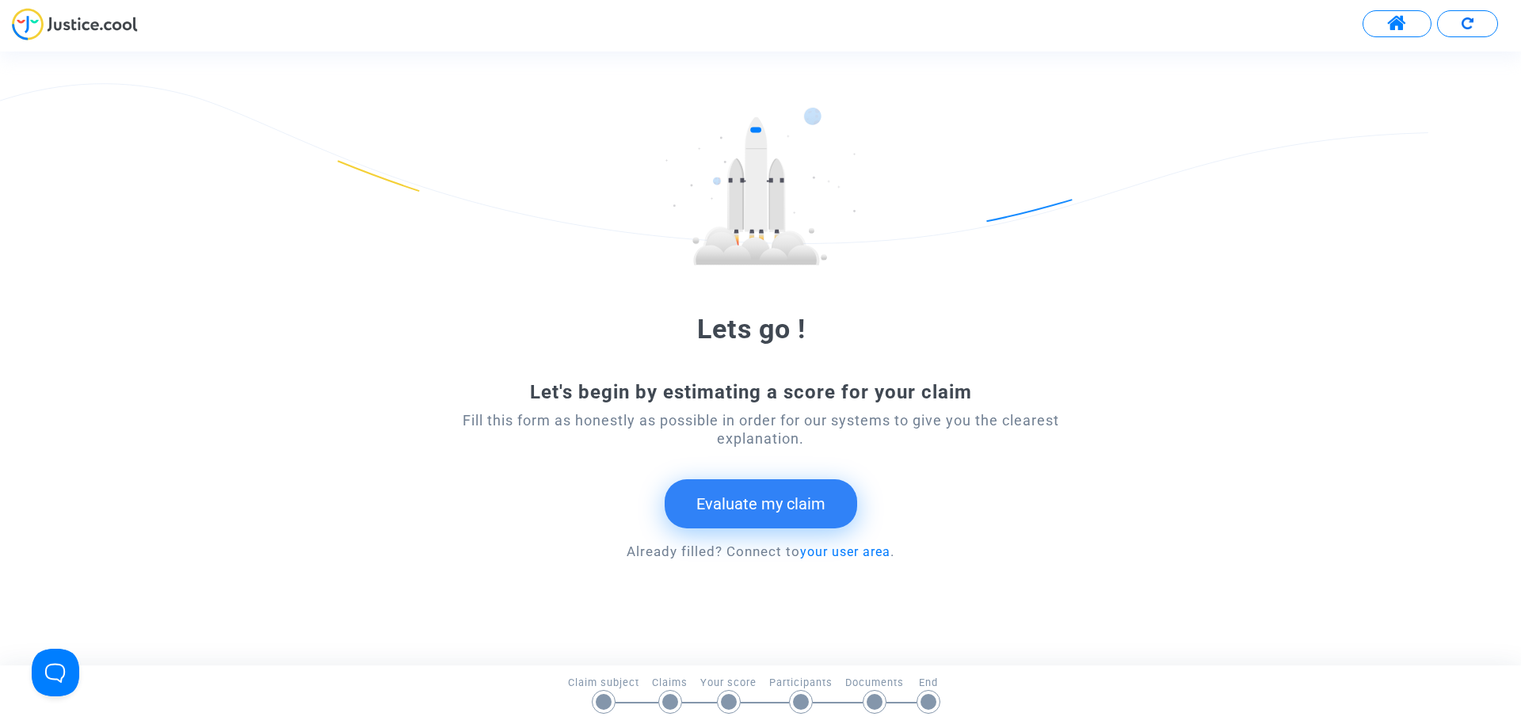
click at [719, 510] on button "Evaluate my claim" at bounding box center [761, 503] width 193 height 49
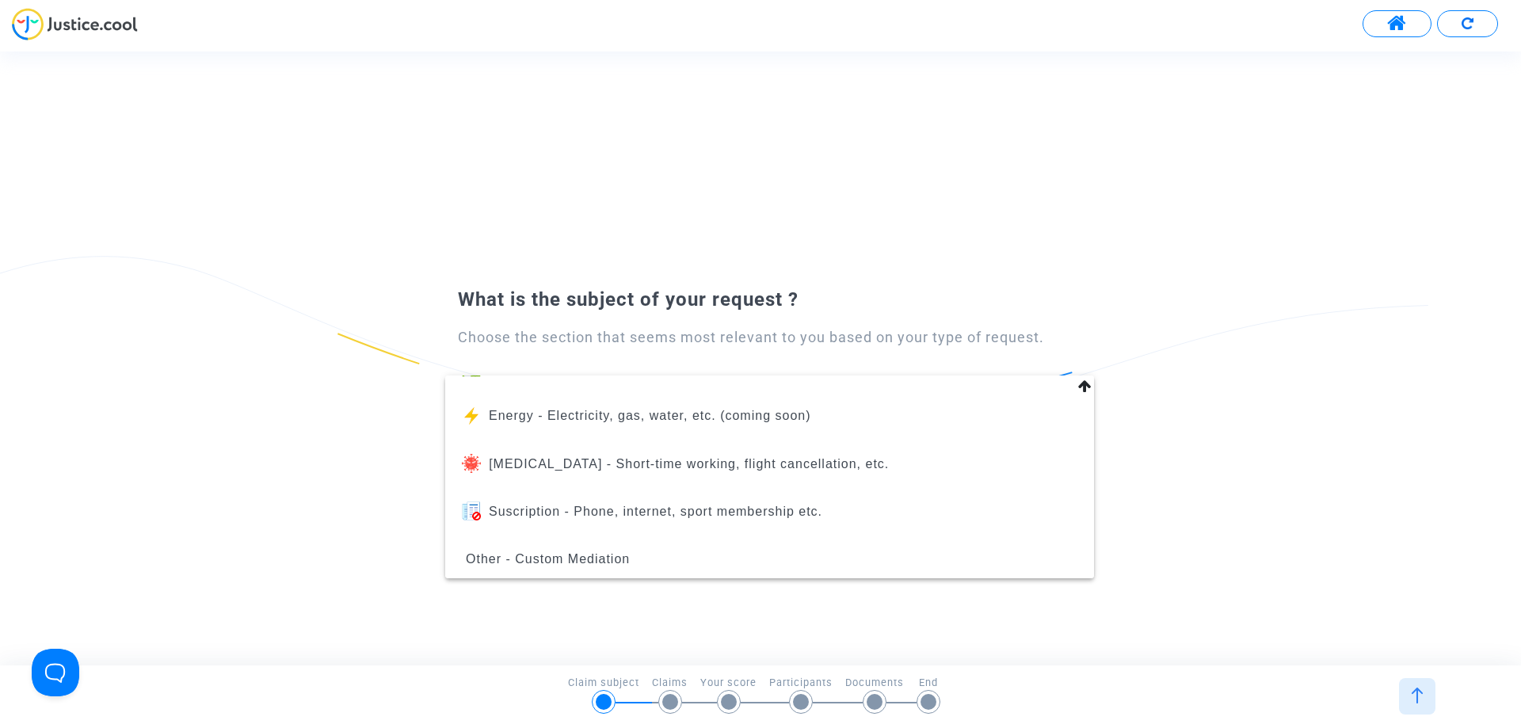
scroll to position [179, 0]
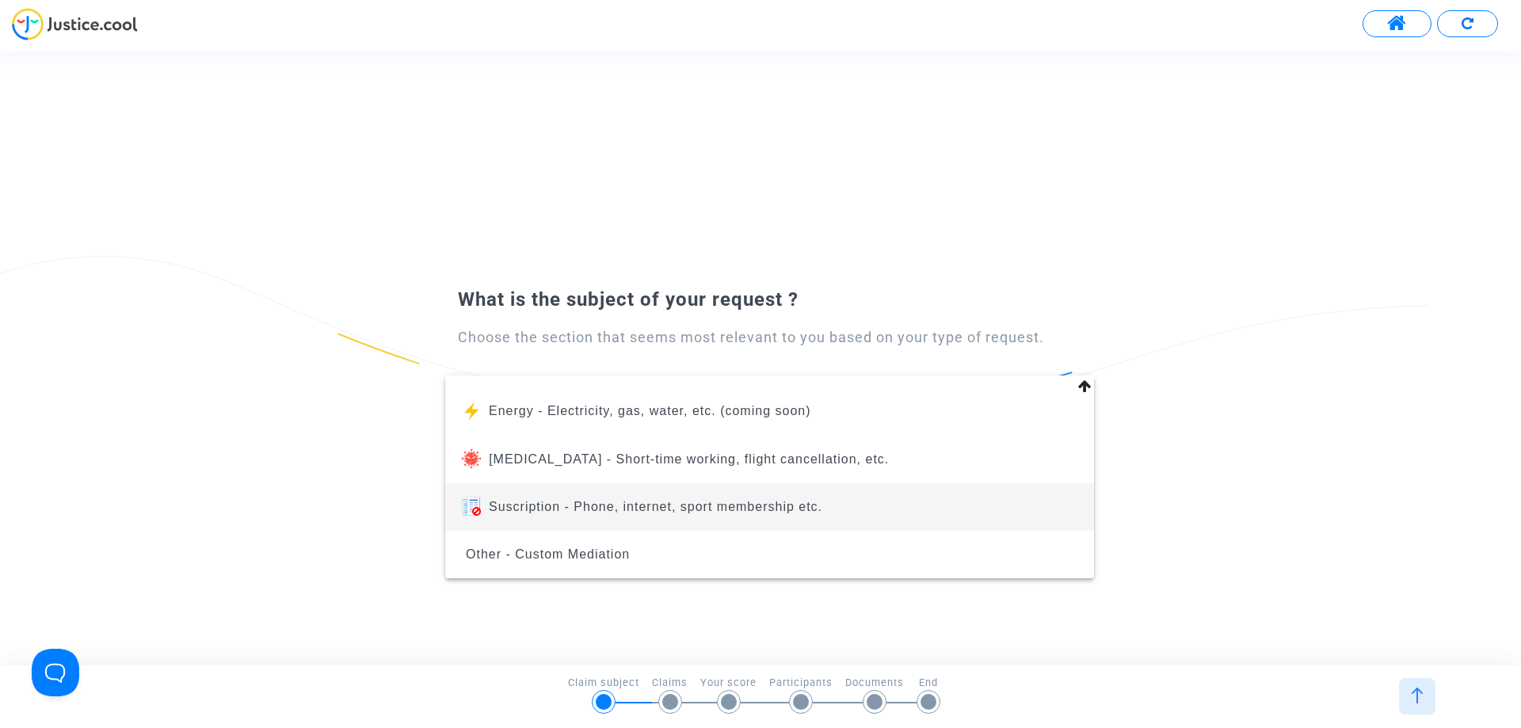
click at [627, 509] on span "Suscription - Phone, internet, sport membership etc." at bounding box center [656, 506] width 334 height 13
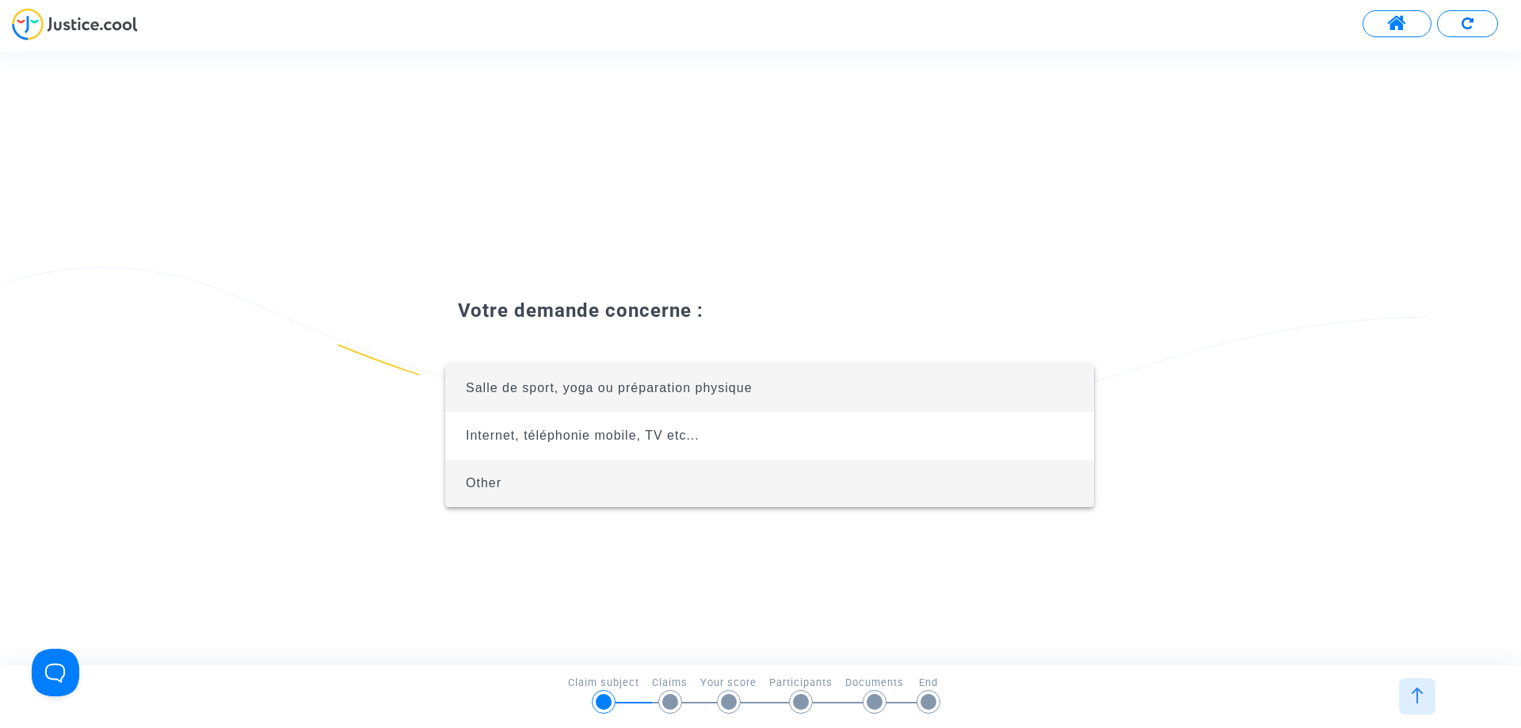
click at [614, 481] on span "Other" at bounding box center [770, 484] width 624 height 48
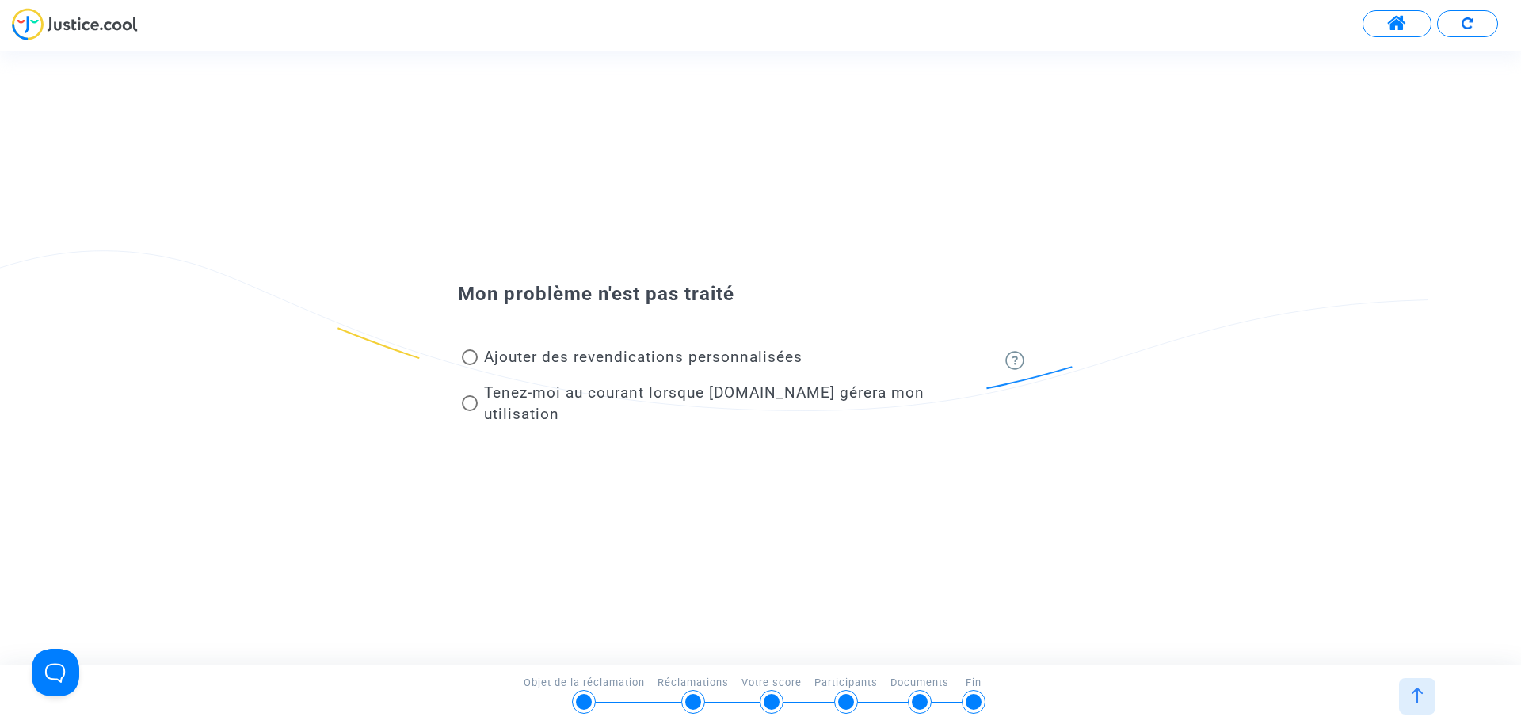
click at [565, 403] on font "Tenez-moi au courant lorsque Justice.cool gérera mon utilisation" at bounding box center [704, 404] width 441 height 40
click at [470, 411] on input "Tenez-moi au courant lorsque Justice.cool gérera mon utilisation" at bounding box center [469, 411] width 1 height 1
radio input "true"
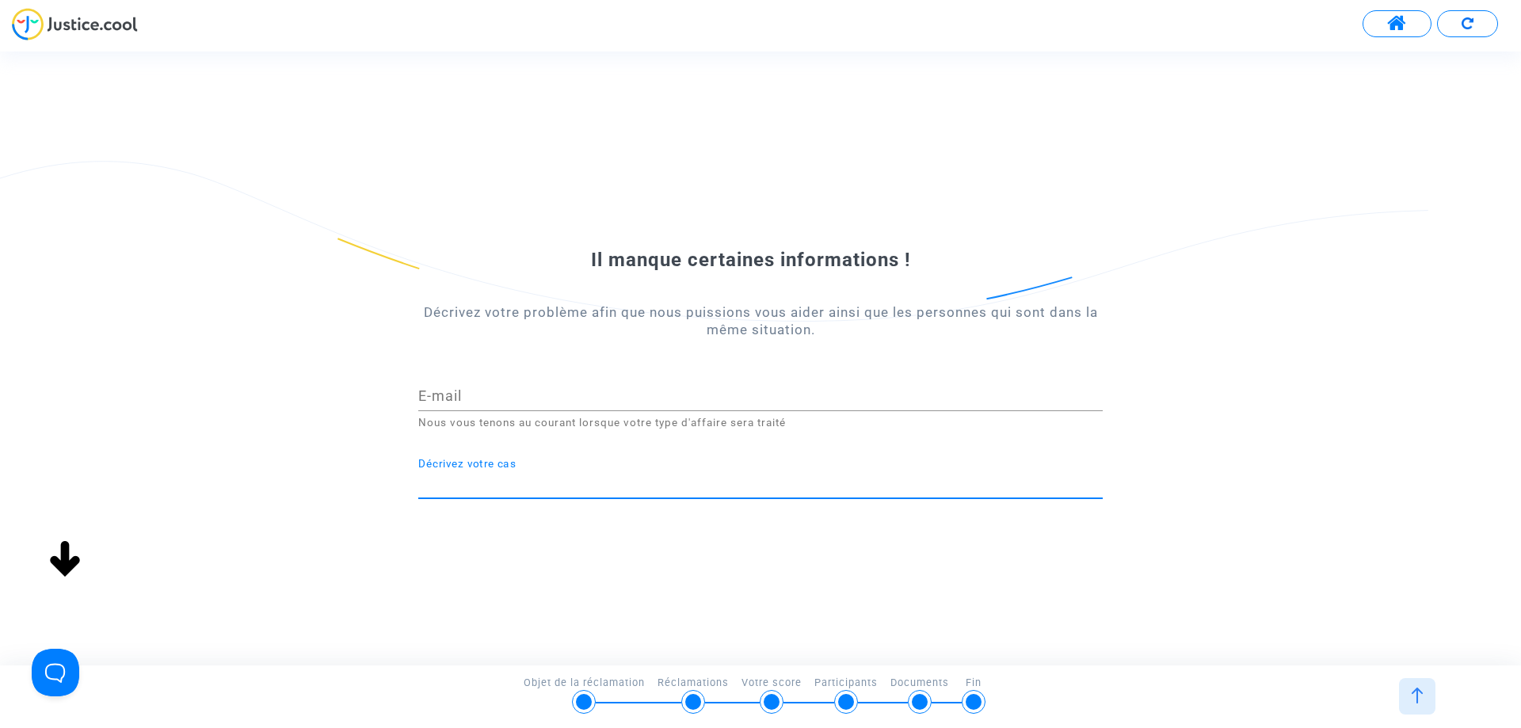
click at [565, 403] on input "E-mail" at bounding box center [760, 396] width 685 height 16
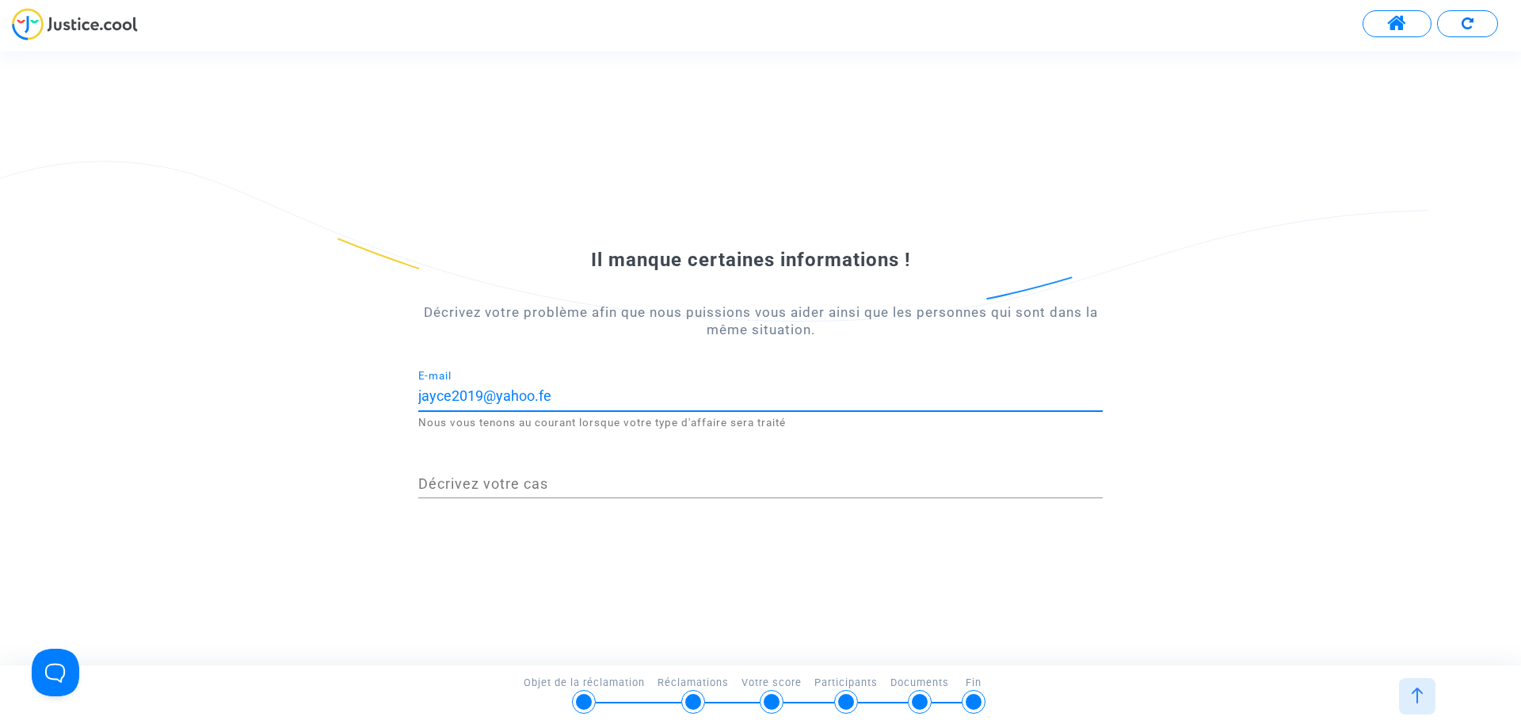
type input "jayce2019@yahoo.fe"
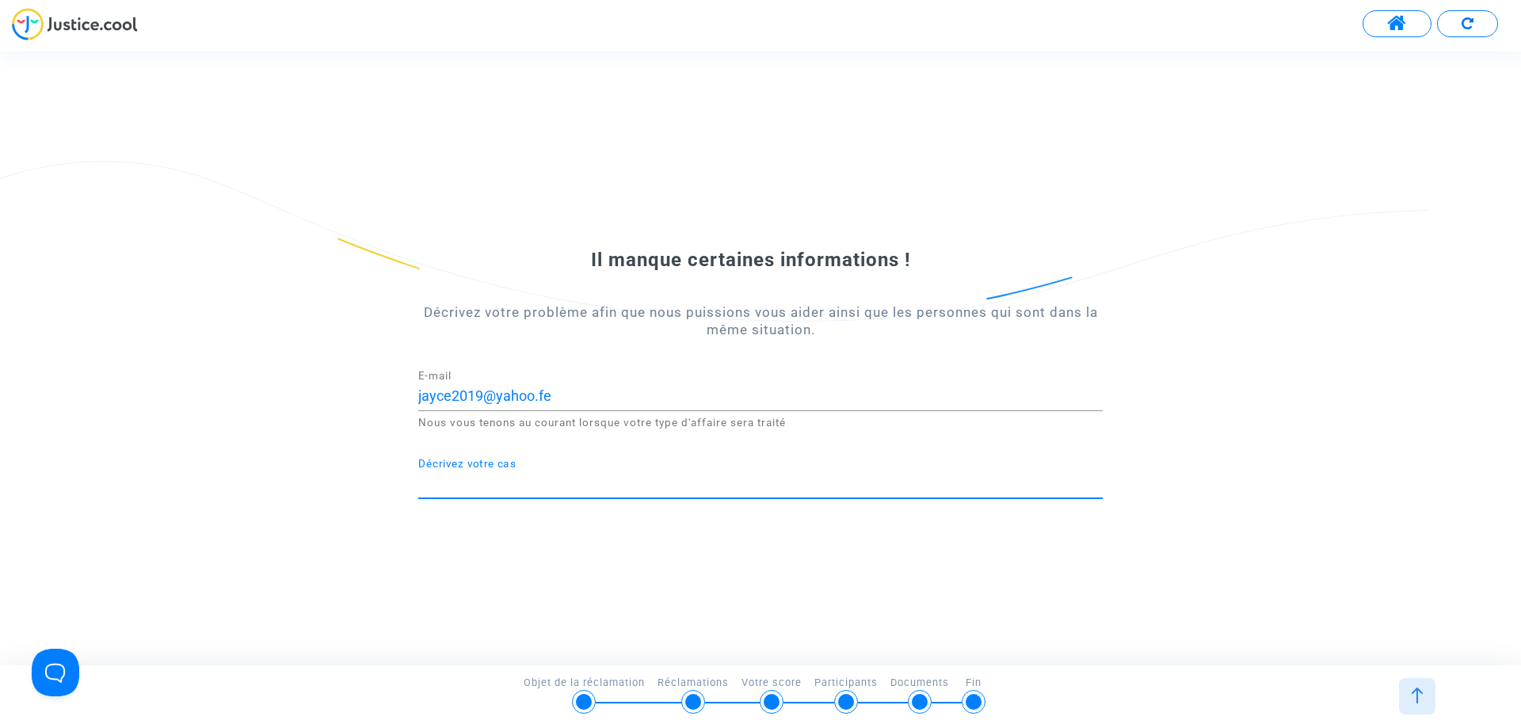
paste textarea "Demande d'affectation d'un enseignant en urgence pour des classes de 3ème en co…"
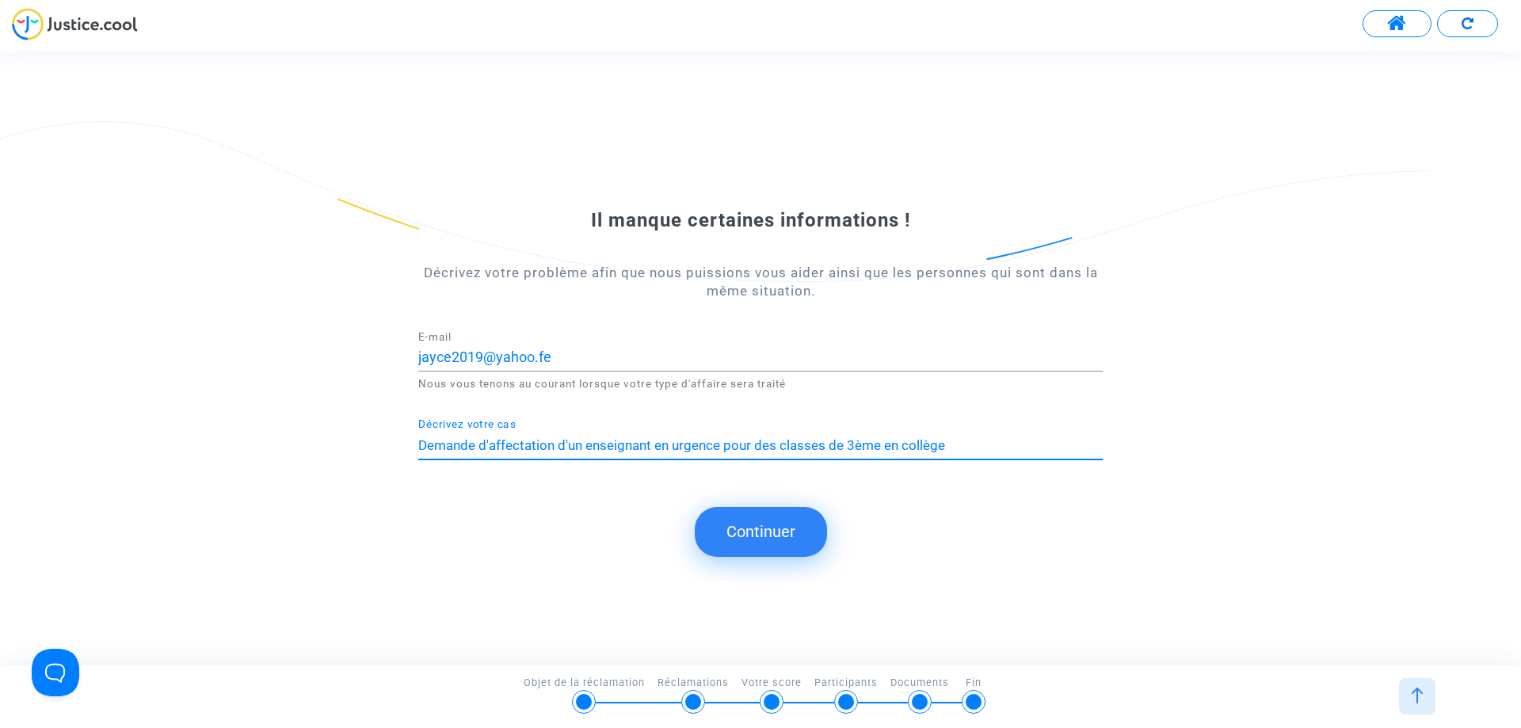
type textarea "Demande d'affectation d'un enseignant en urgence pour des classes de 3ème en co…"
click at [564, 367] on div "jayce2019@yahoo.fe E-mail" at bounding box center [760, 351] width 685 height 40
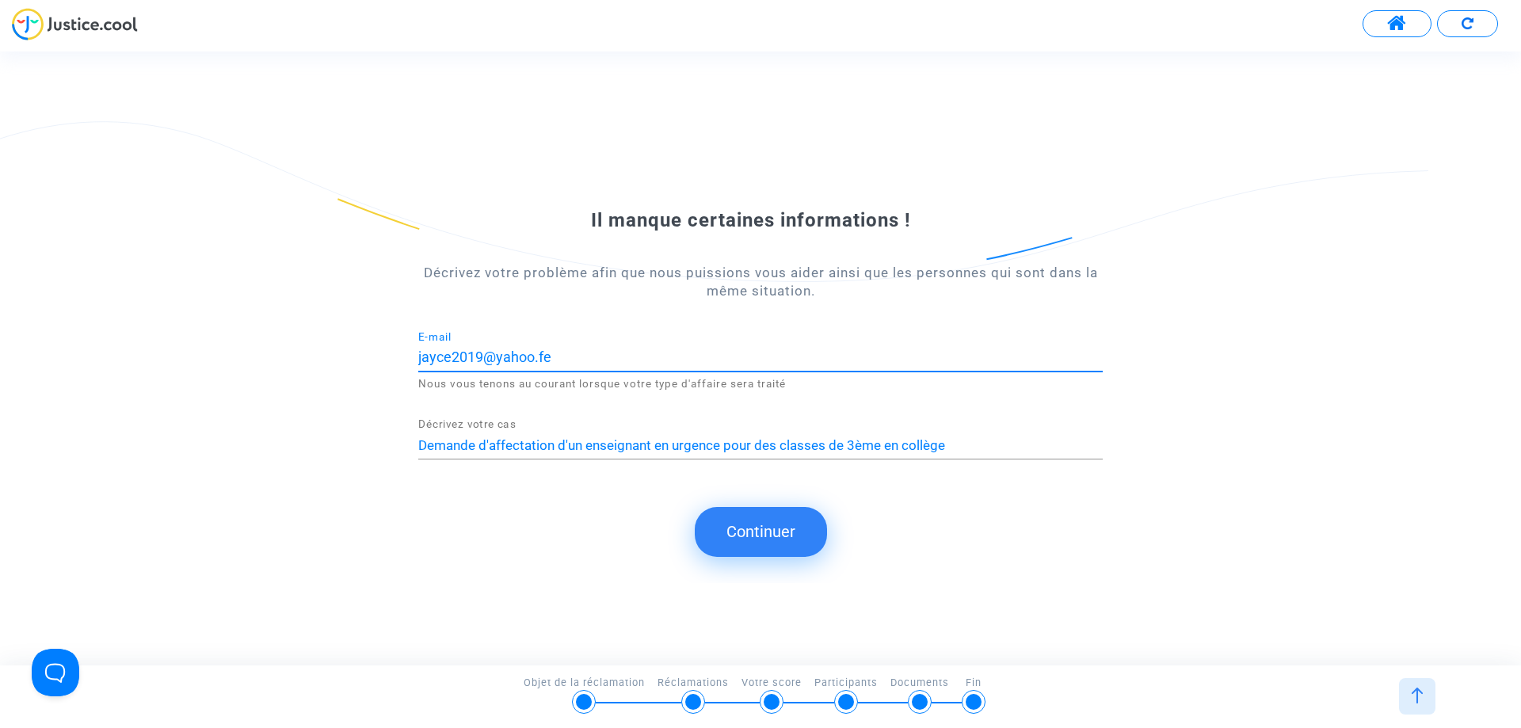
click at [564, 361] on input "jayce2019@yahoo.fe" at bounding box center [760, 357] width 685 height 16
type input "[EMAIL_ADDRESS][DOMAIN_NAME]"
click at [743, 527] on font "Continuer" at bounding box center [761, 531] width 69 height 19
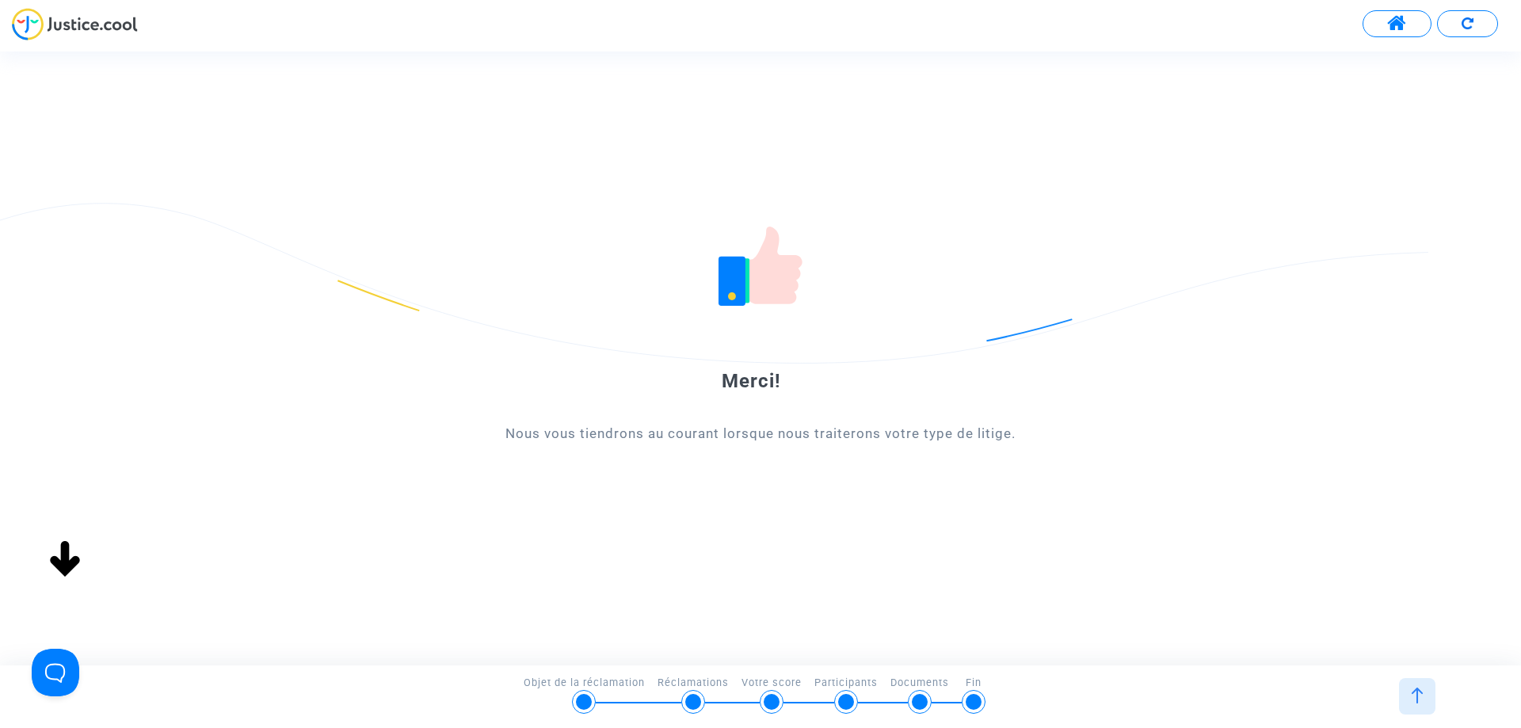
click at [1402, 25] on span at bounding box center [1397, 23] width 20 height 21
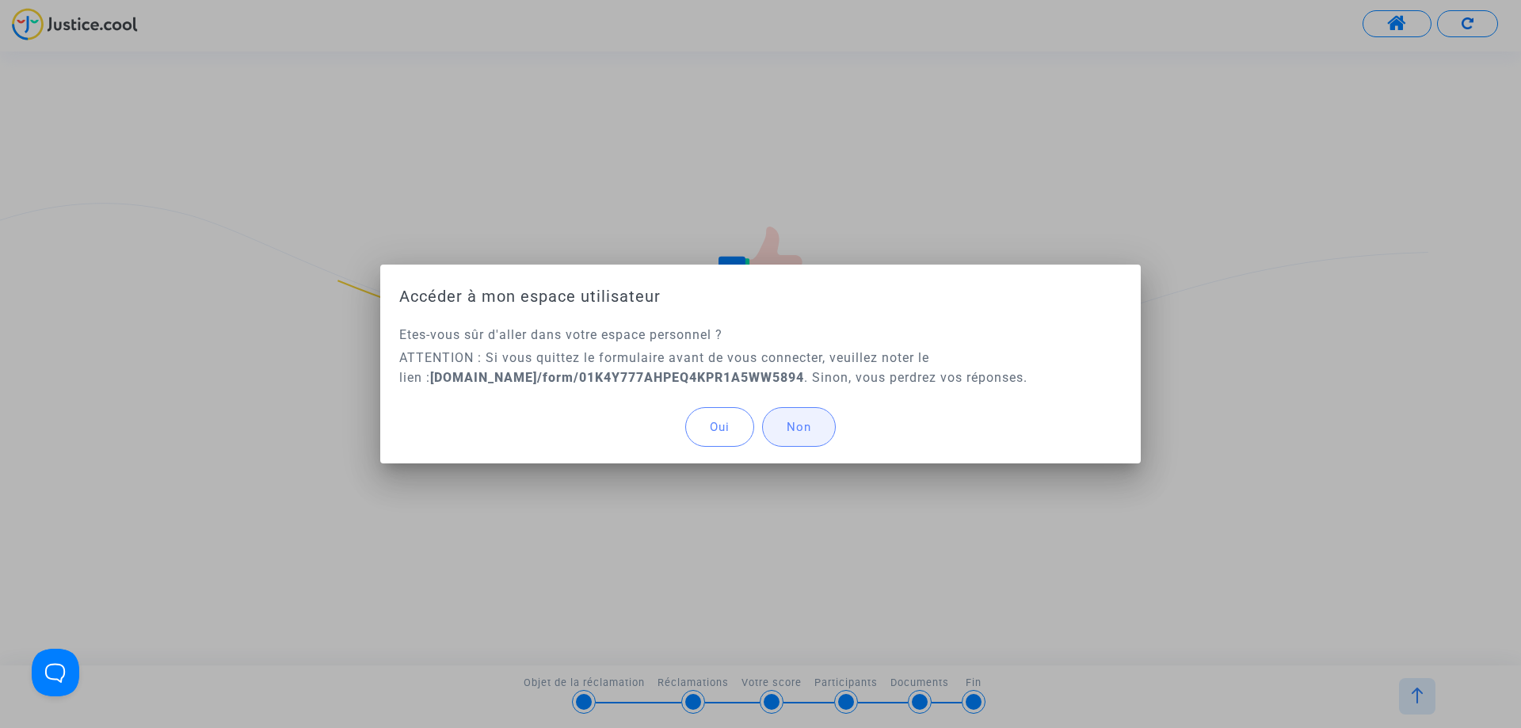
click at [803, 431] on font "Non" at bounding box center [799, 427] width 25 height 14
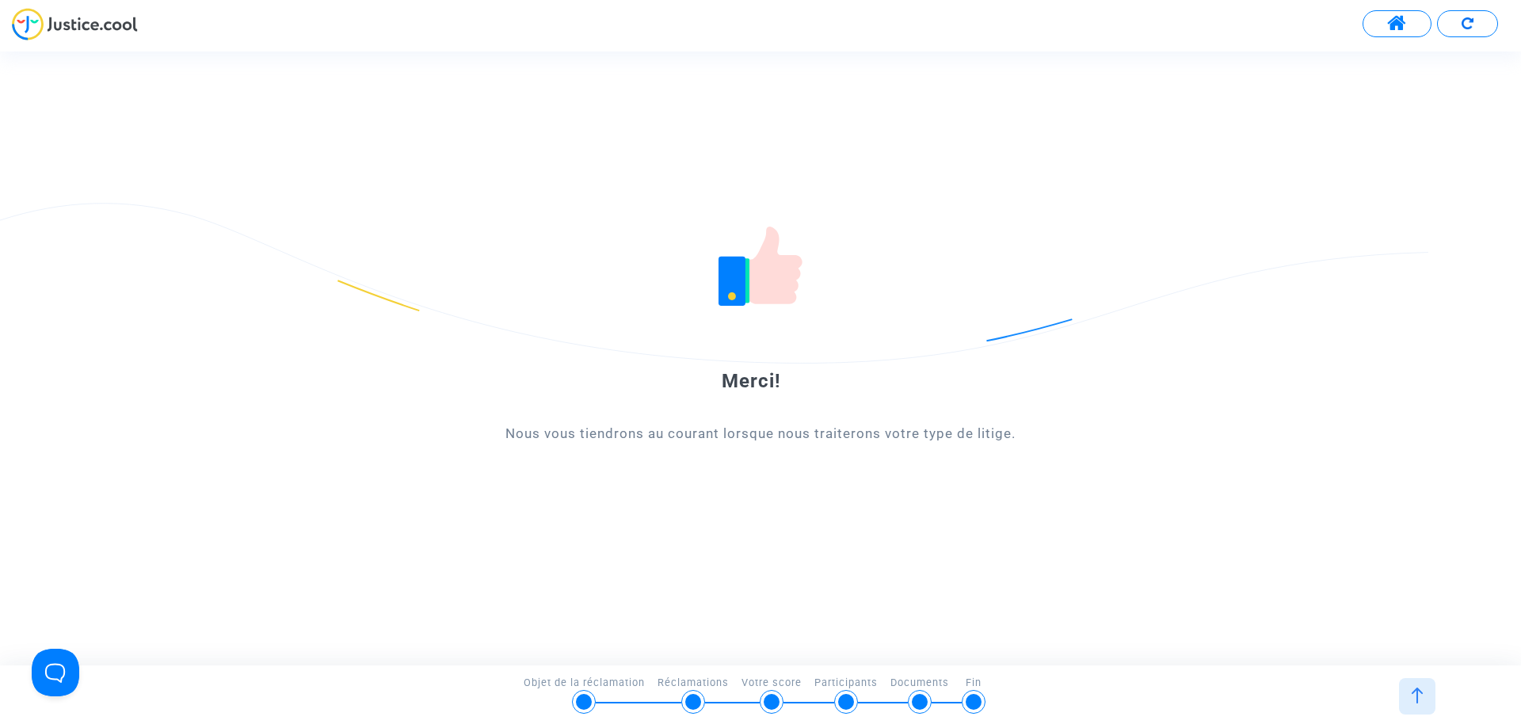
click at [1475, 17] on button at bounding box center [1467, 23] width 61 height 27
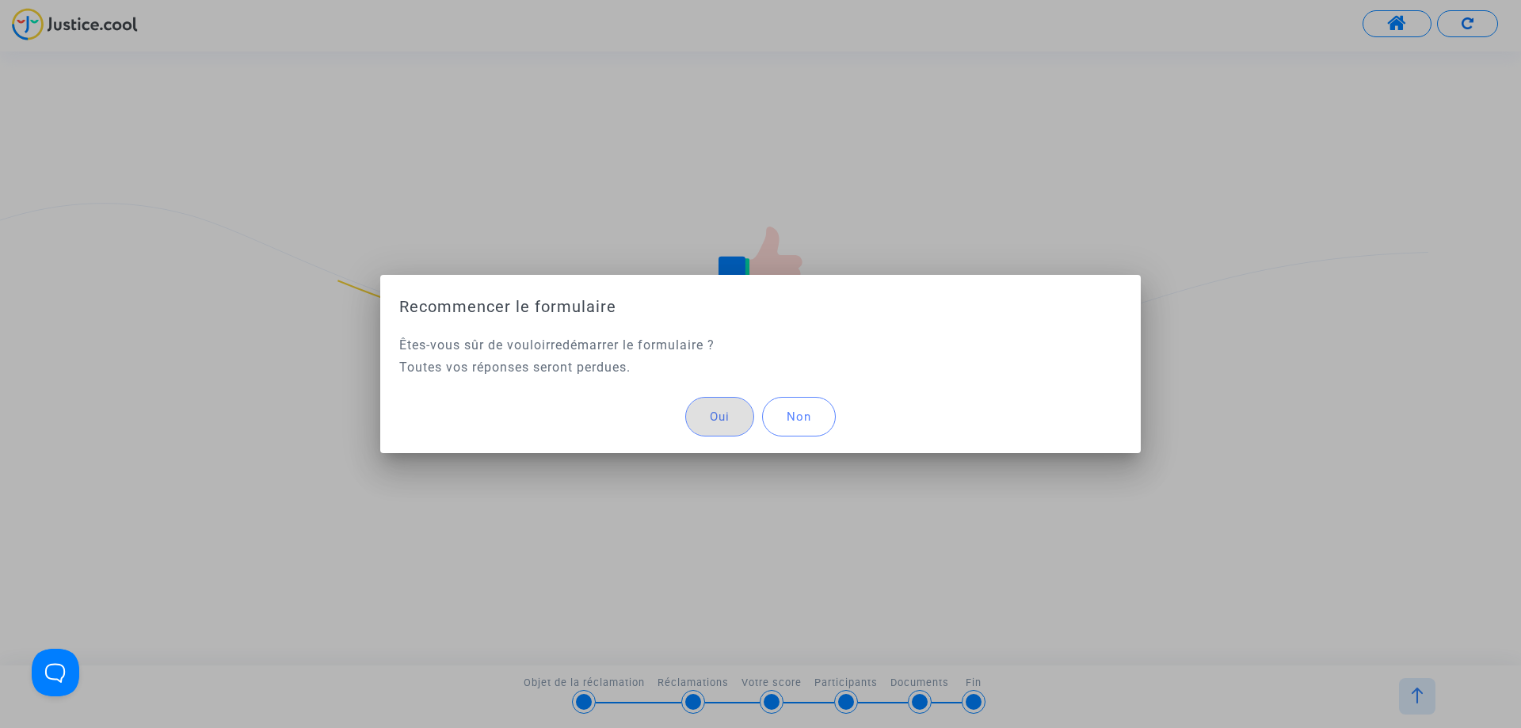
click at [803, 422] on font "Non" at bounding box center [799, 417] width 25 height 14
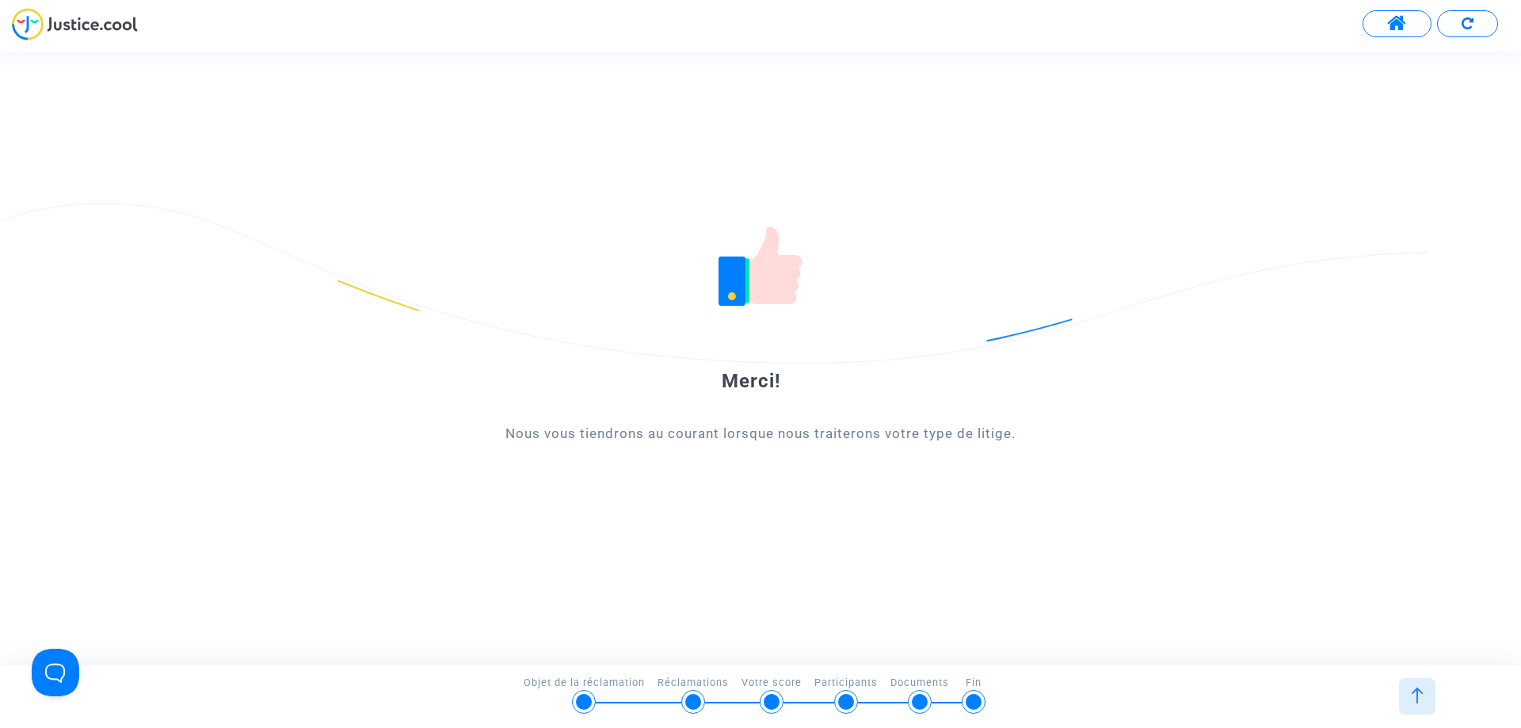
click at [1396, 29] on span at bounding box center [1397, 23] width 20 height 21
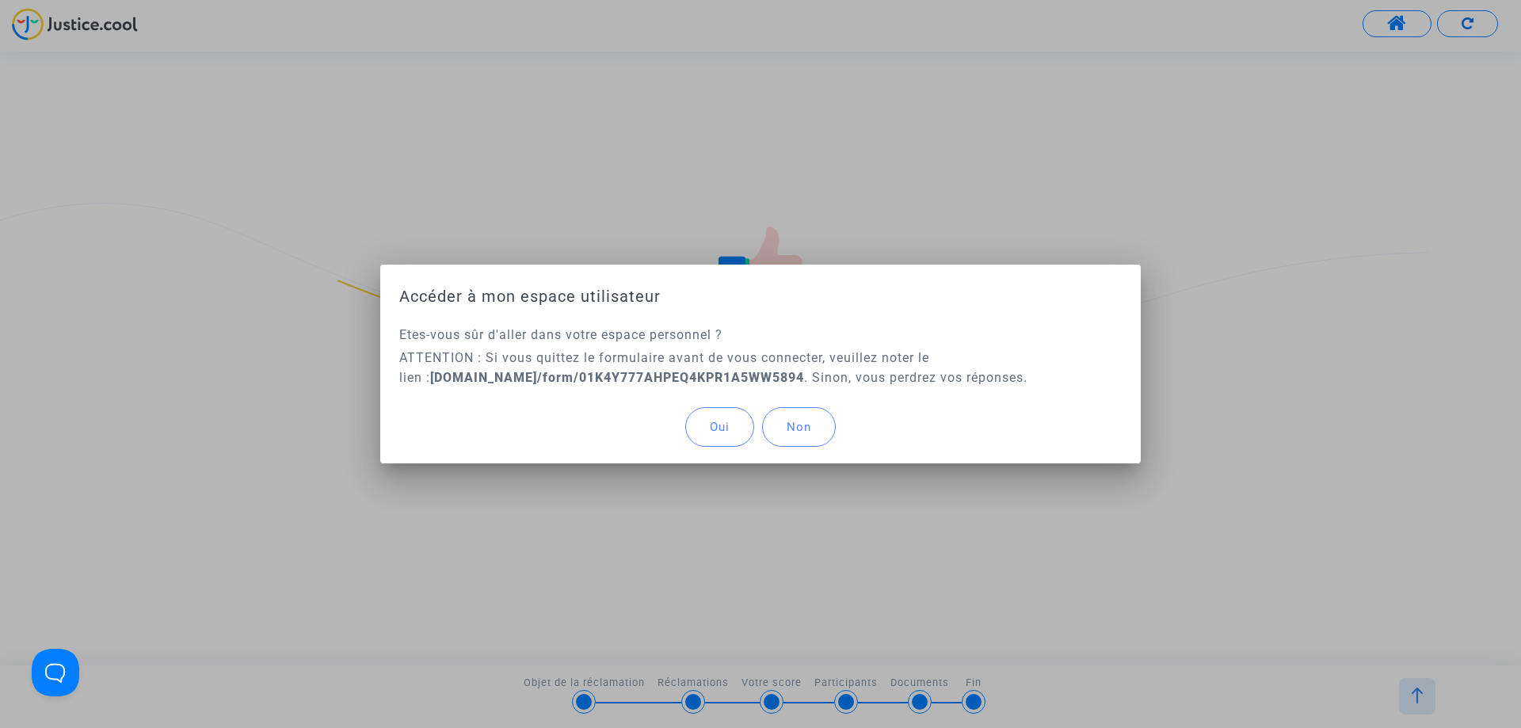
drag, startPoint x: 399, startPoint y: 377, endPoint x: 769, endPoint y: 380, distance: 370.8
click at [769, 380] on div "Etes-vous sûr d' aller dans votre espace personnel ? ATTENTION : Si vous quitte…" at bounding box center [760, 357] width 761 height 65
copy font "[DOMAIN_NAME]/form/01K4Y777AHPEQ4KPR1A5WW5894"
click at [720, 431] on font "Oui" at bounding box center [720, 427] width 20 height 14
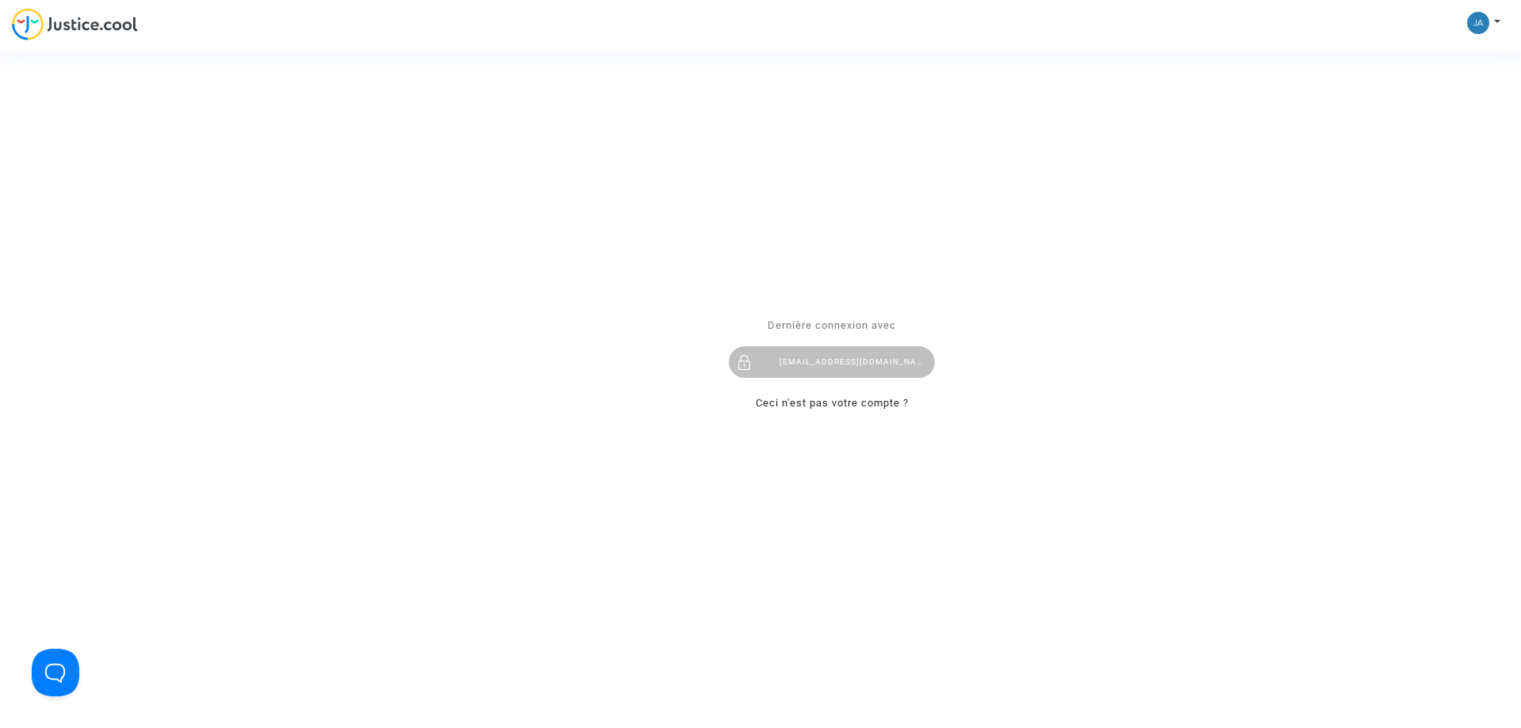
click at [796, 355] on div "[EMAIL_ADDRESS][DOMAIN_NAME]" at bounding box center [832, 362] width 206 height 32
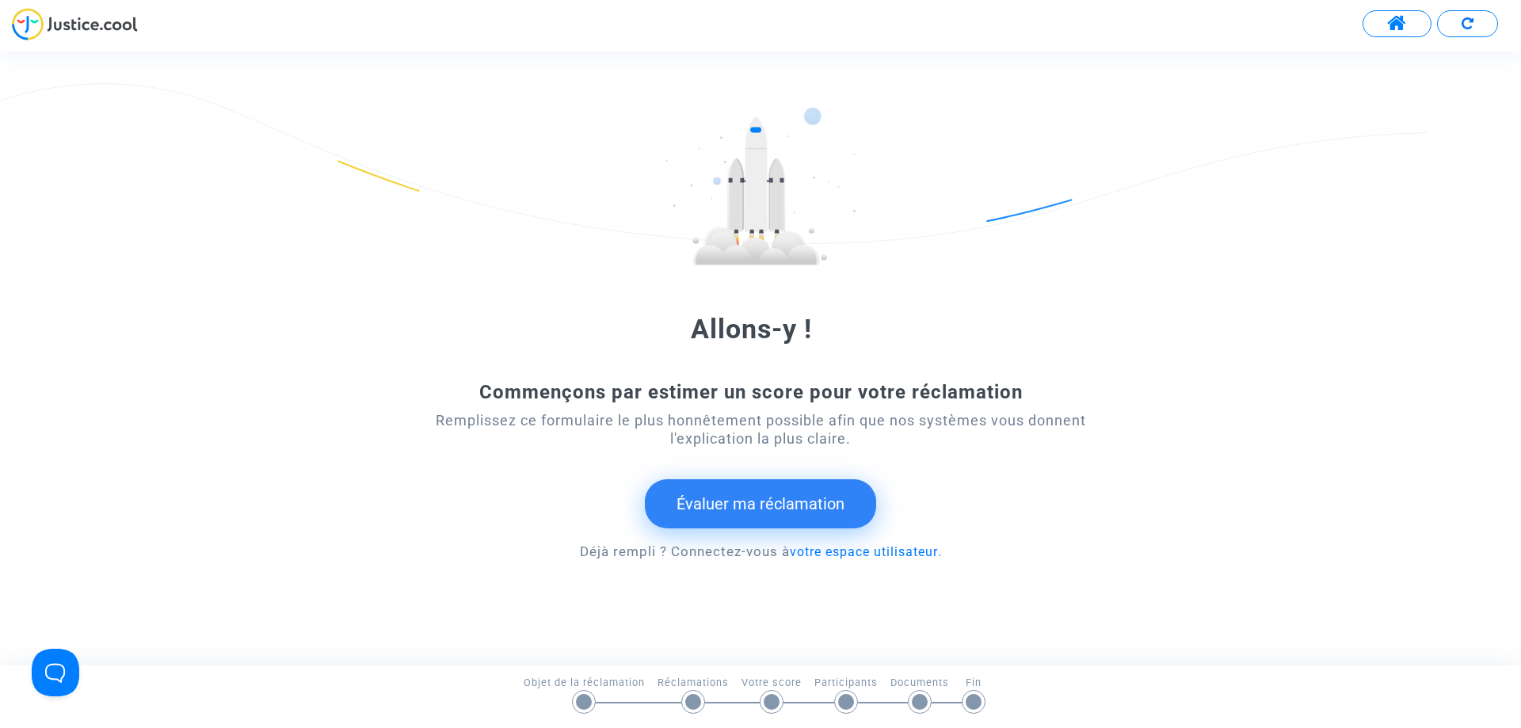
click at [795, 497] on font "Évaluer ma réclamation" at bounding box center [761, 503] width 168 height 19
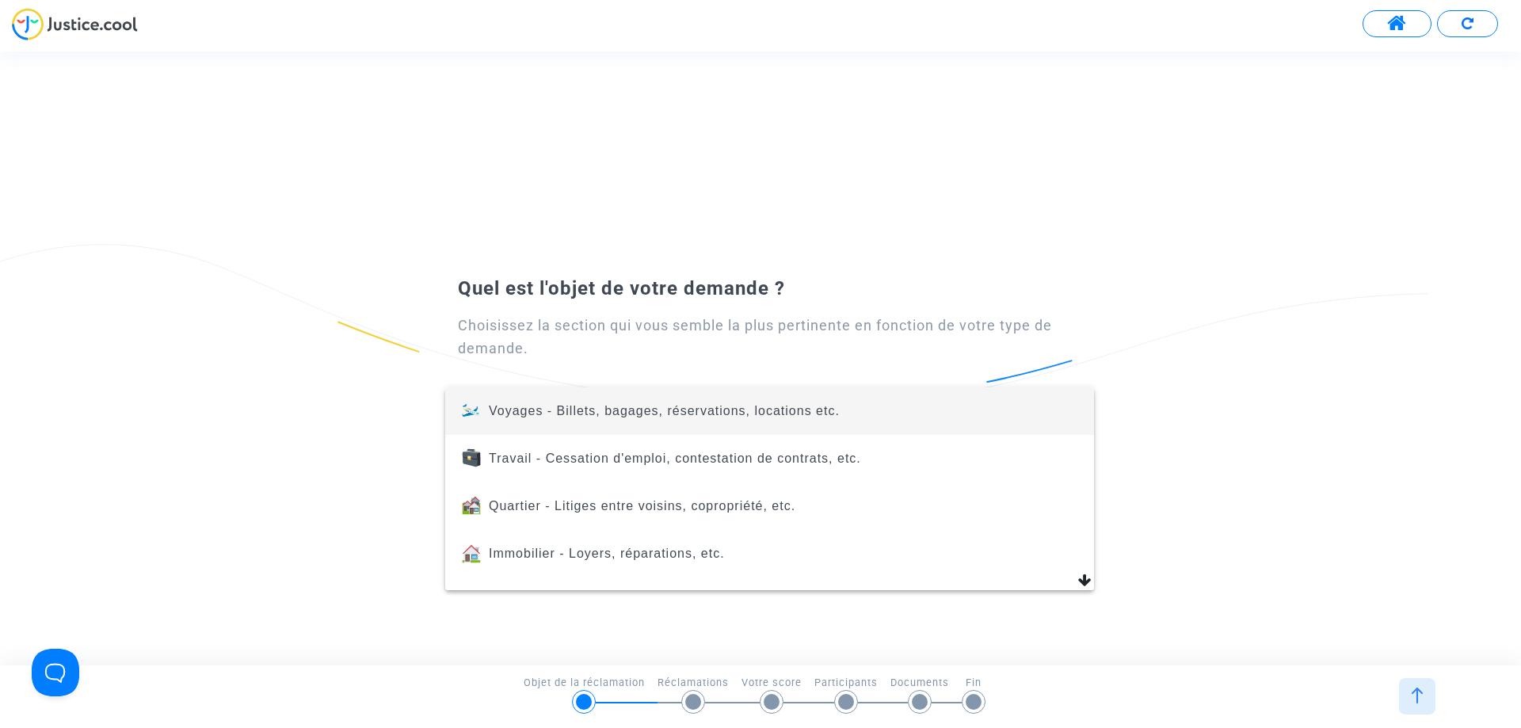
drag, startPoint x: 261, startPoint y: 364, endPoint x: 210, endPoint y: 429, distance: 83.5
click at [210, 429] on div at bounding box center [760, 364] width 1521 height 728
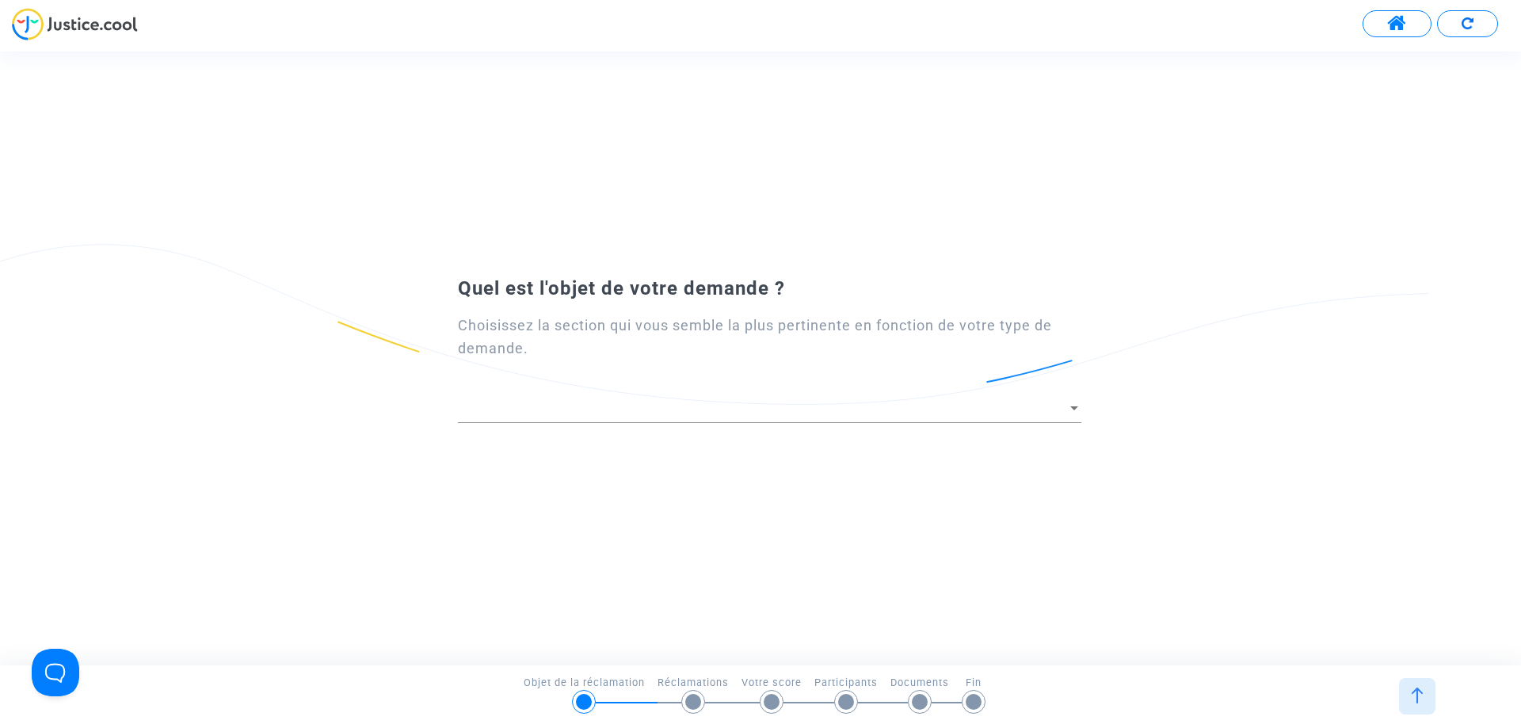
click at [479, 422] on div at bounding box center [770, 403] width 624 height 40
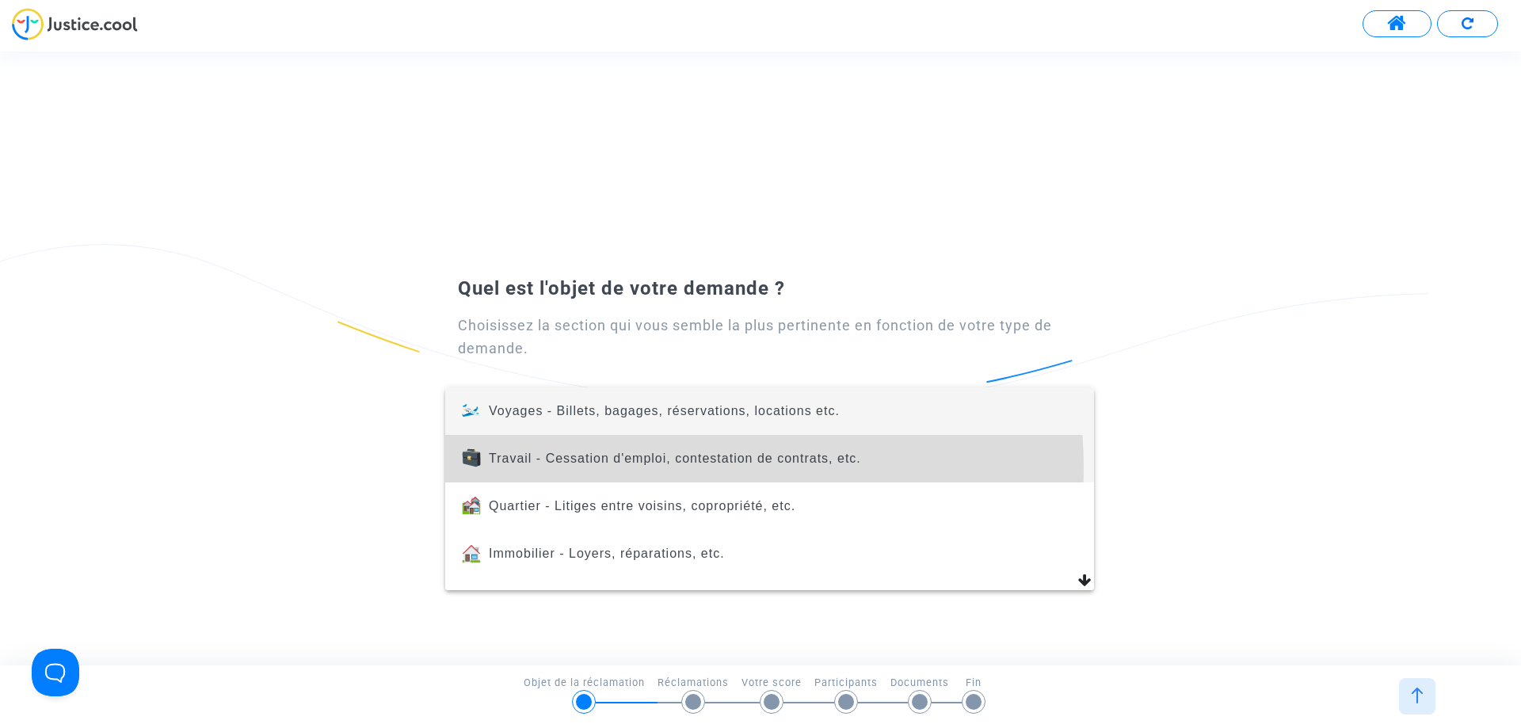
click at [661, 467] on span "Travail - Cessation d'emploi, contestation de contrats, etc." at bounding box center [770, 459] width 624 height 48
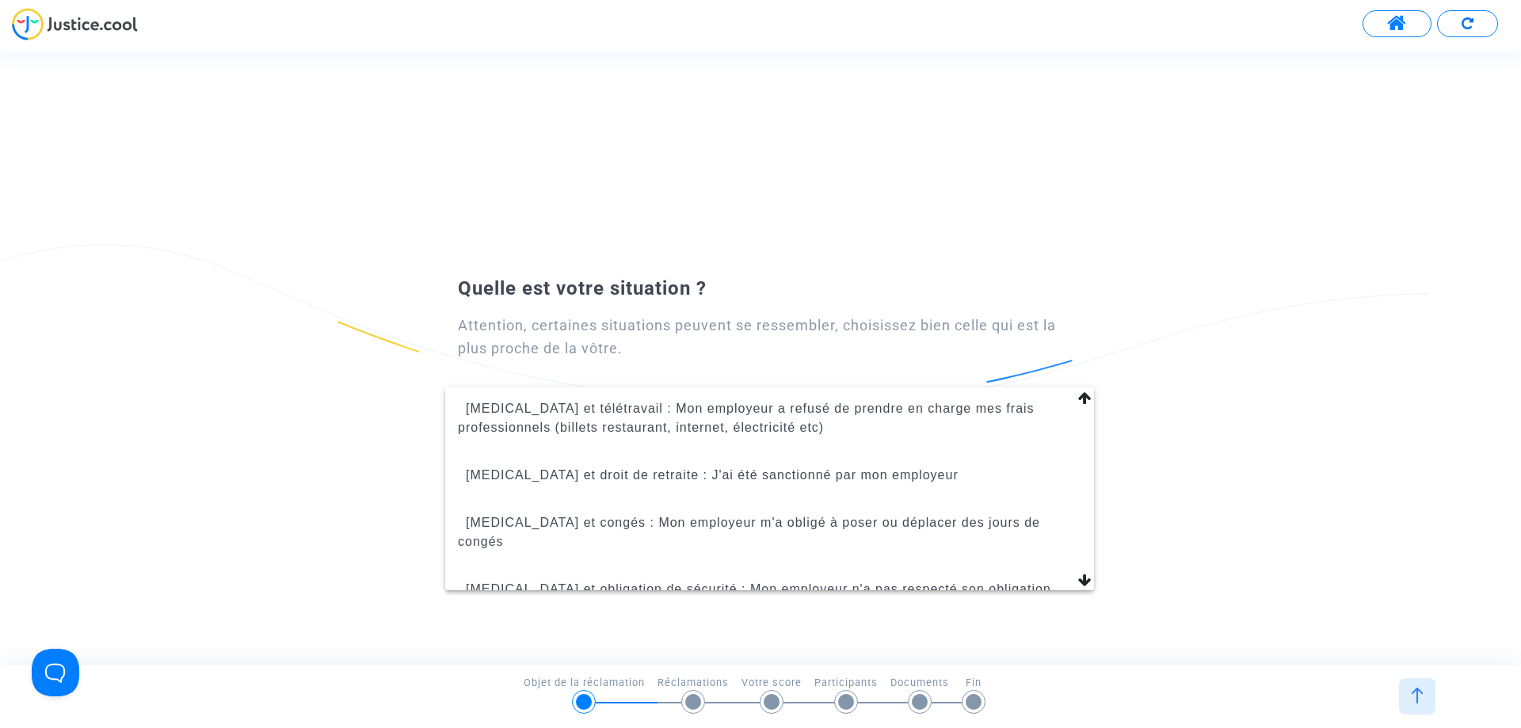
scroll to position [520, 0]
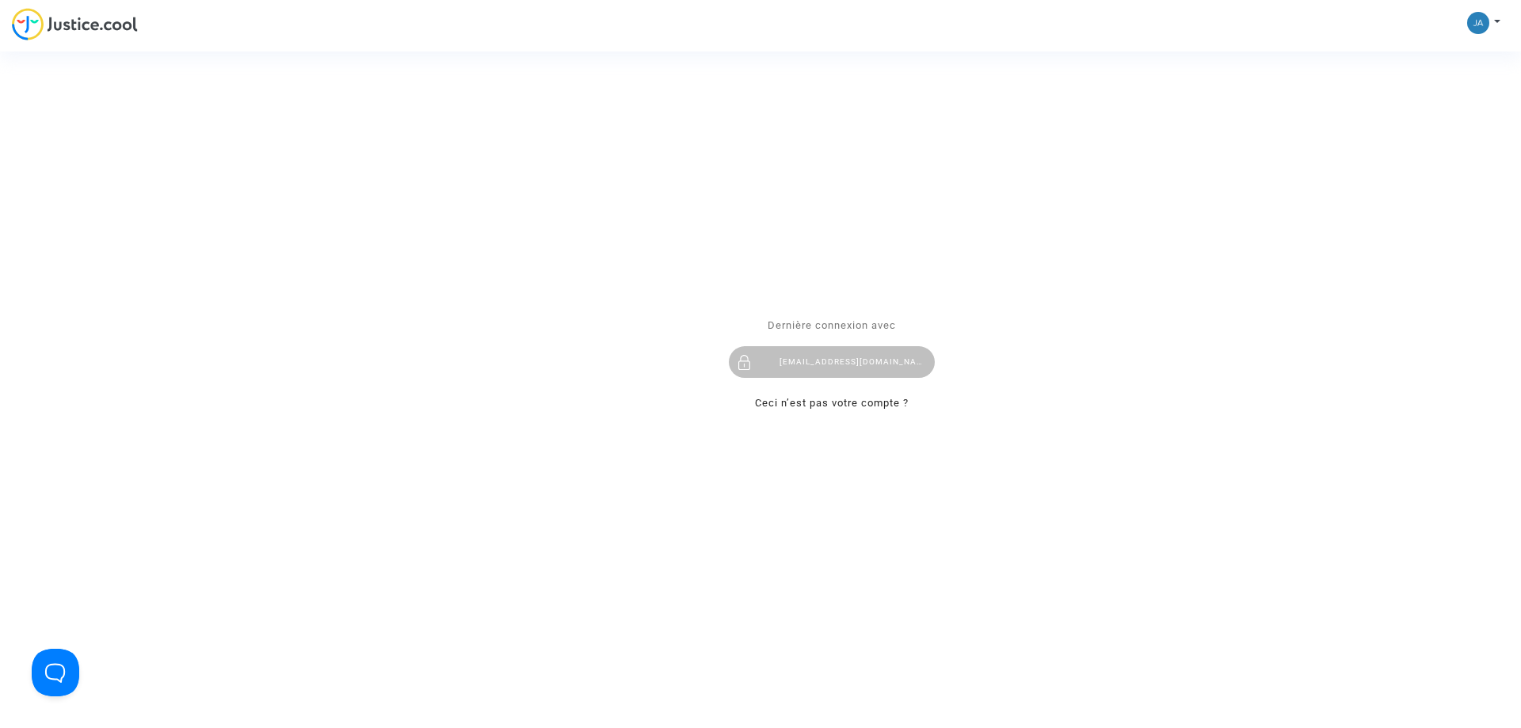
click at [74, 30] on div "Se connecter Dernière connexion avec [EMAIL_ADDRESS][DOMAIN_NAME] Ceci n’est pa…" at bounding box center [760, 364] width 1521 height 728
click at [96, 26] on div "Se connecter Dernière connexion avec [EMAIL_ADDRESS][DOMAIN_NAME] Ceci n’est pa…" at bounding box center [760, 364] width 1521 height 728
click at [44, 673] on button "Open Beacon popover" at bounding box center [53, 670] width 48 height 48
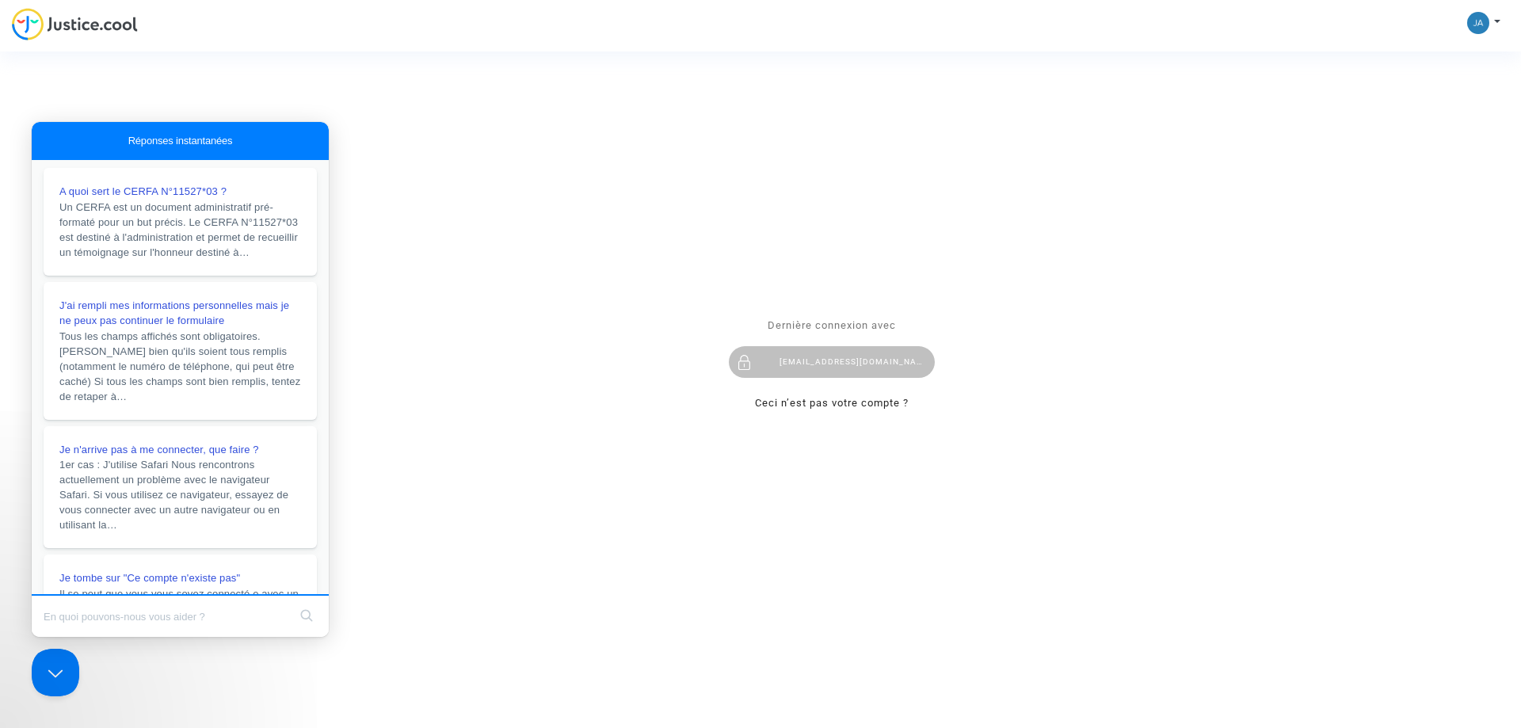
click at [78, 17] on div "Se connecter Dernière connexion avec [EMAIL_ADDRESS][DOMAIN_NAME] Ceci n’est pa…" at bounding box center [760, 364] width 1521 height 728
click at [78, 27] on div "Se connecter Dernière connexion avec [EMAIL_ADDRESS][DOMAIN_NAME] Ceci n’est pa…" at bounding box center [760, 364] width 1521 height 728
click at [1154, 129] on div "Se connecter Dernière connexion avec [EMAIL_ADDRESS][DOMAIN_NAME] Ceci n’est pa…" at bounding box center [760, 364] width 1521 height 728
click at [811, 376] on div "[EMAIL_ADDRESS][DOMAIN_NAME]" at bounding box center [832, 362] width 206 height 32
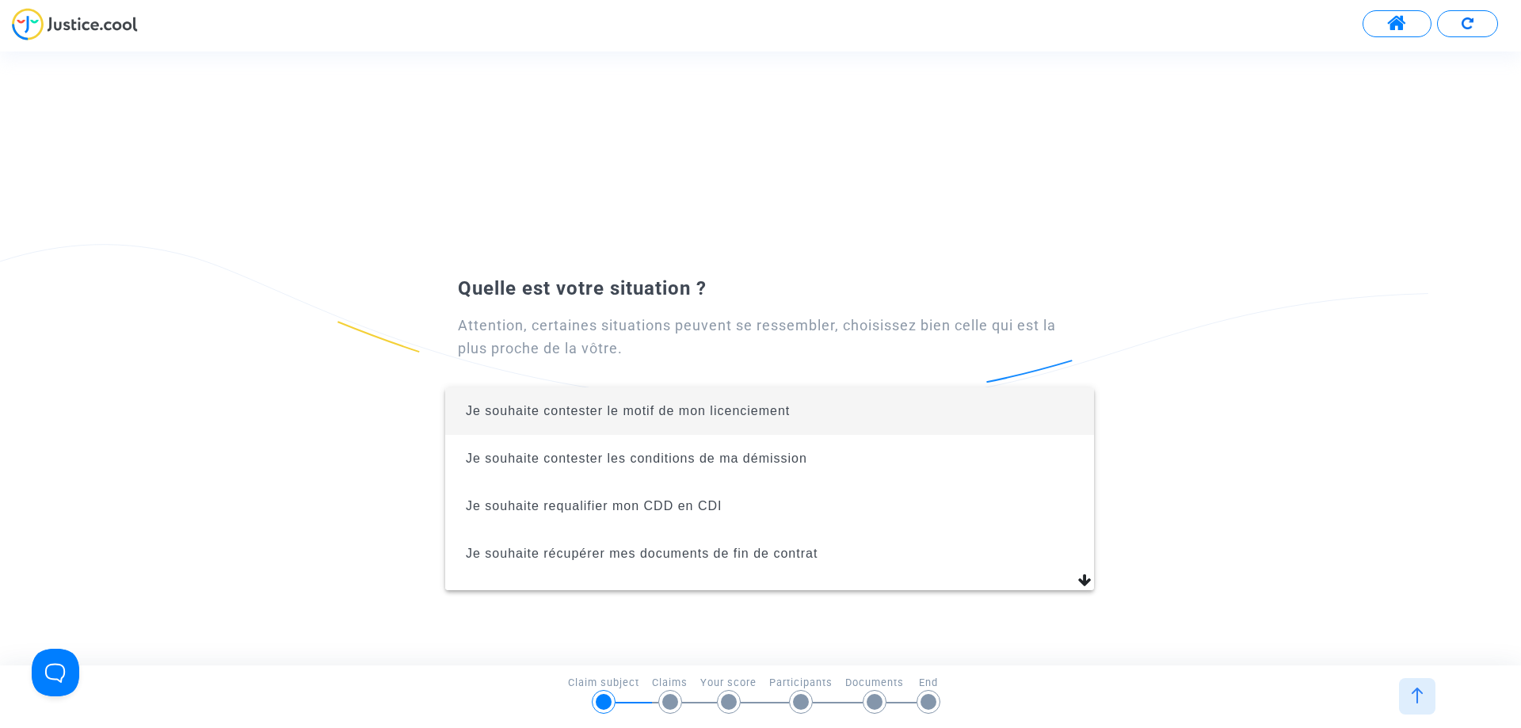
click at [1402, 22] on div at bounding box center [760, 364] width 1521 height 728
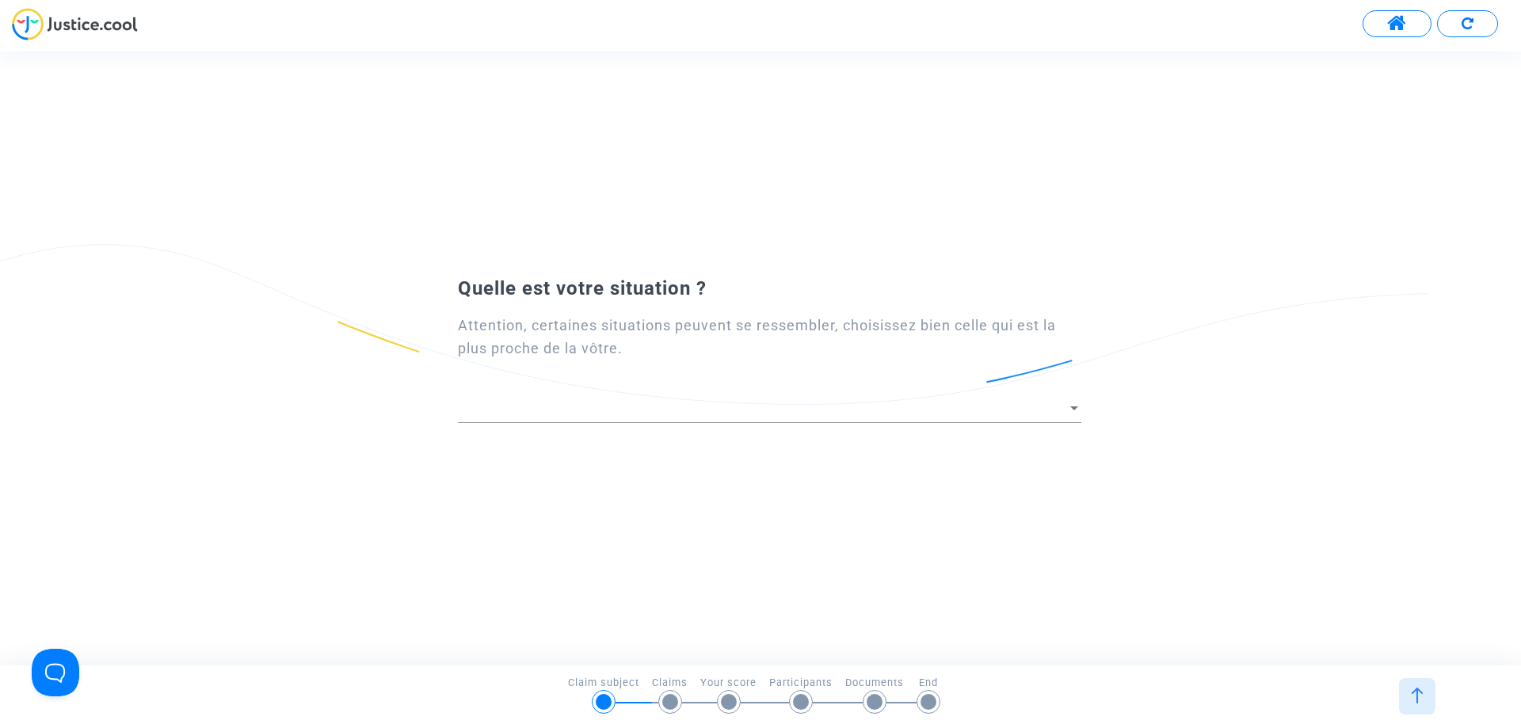
click at [1399, 25] on span at bounding box center [1397, 23] width 20 height 21
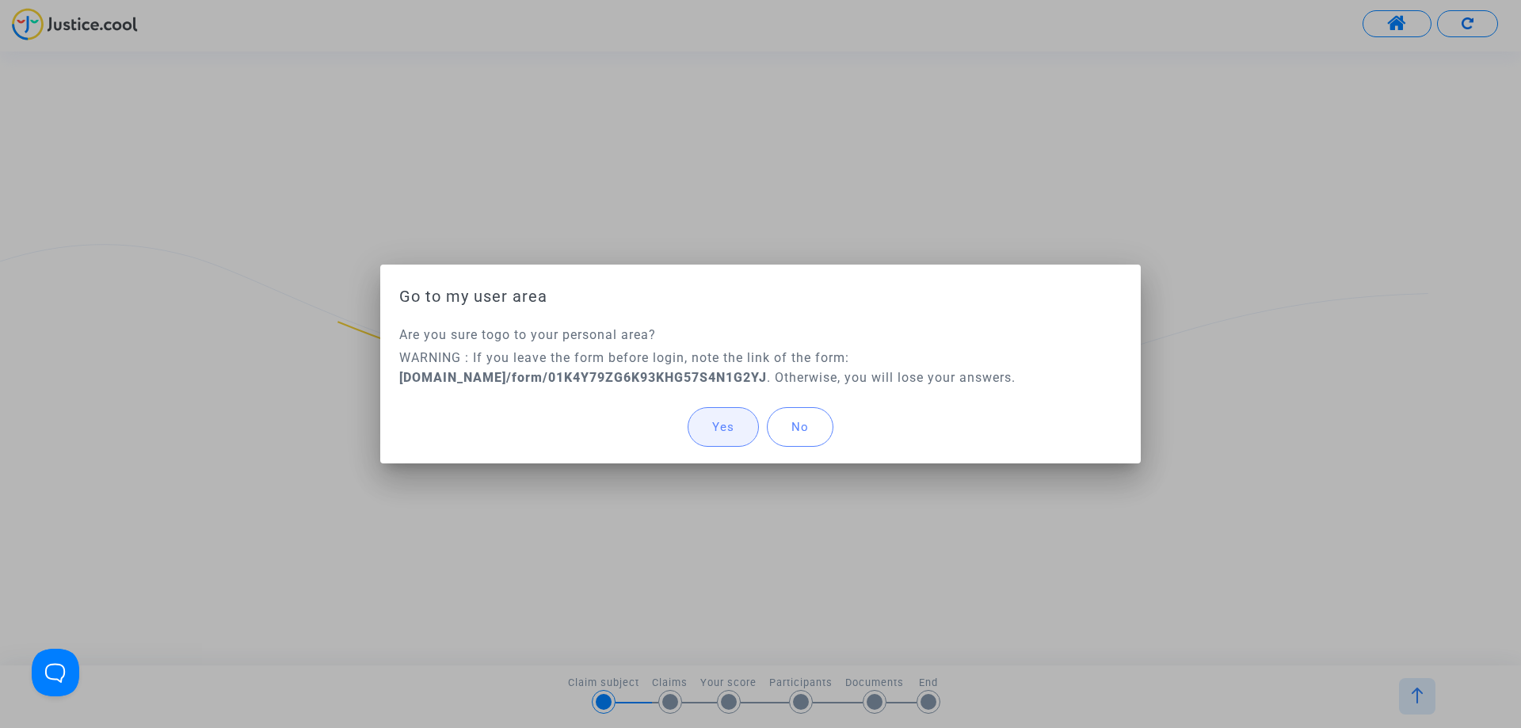
click at [708, 427] on button "Yes" at bounding box center [723, 427] width 71 height 40
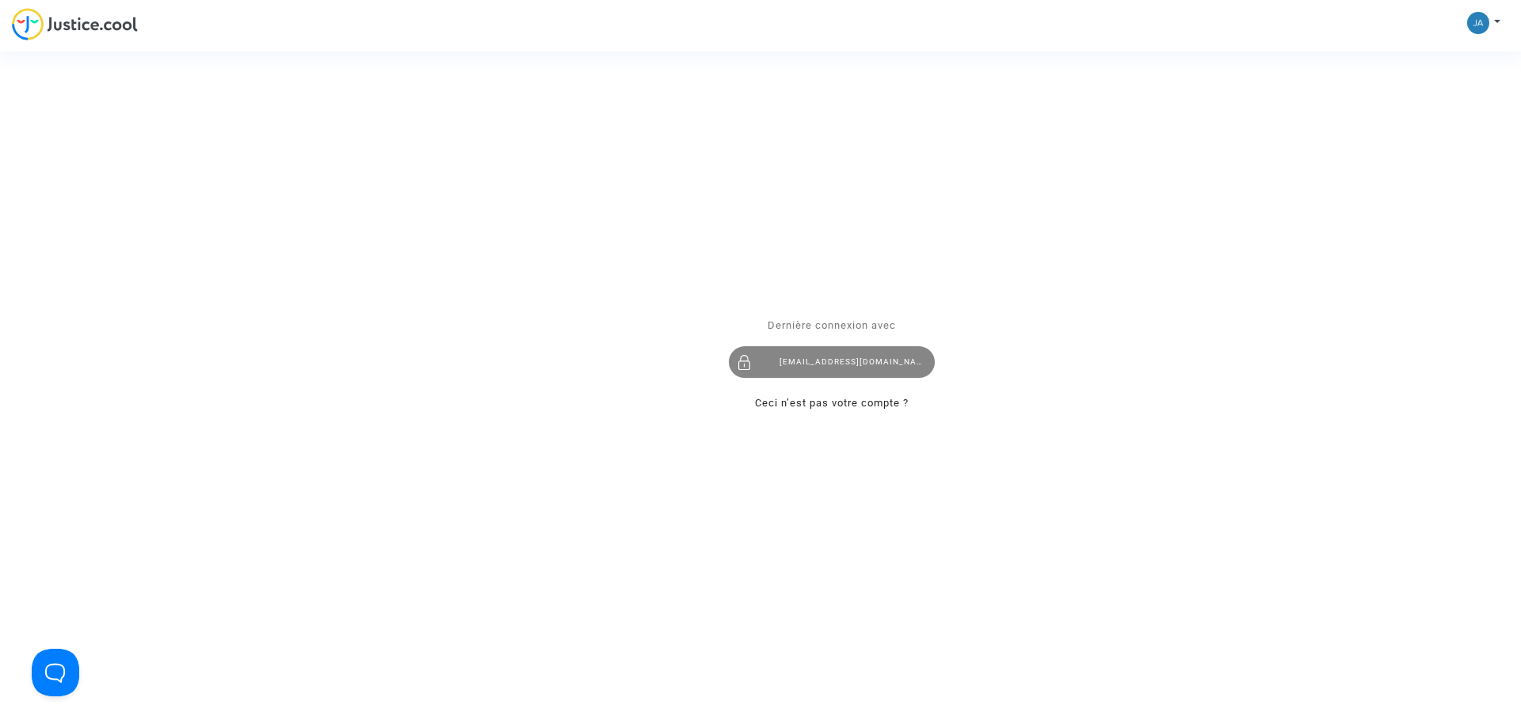
click at [845, 354] on div "[EMAIL_ADDRESS][DOMAIN_NAME]" at bounding box center [832, 362] width 206 height 32
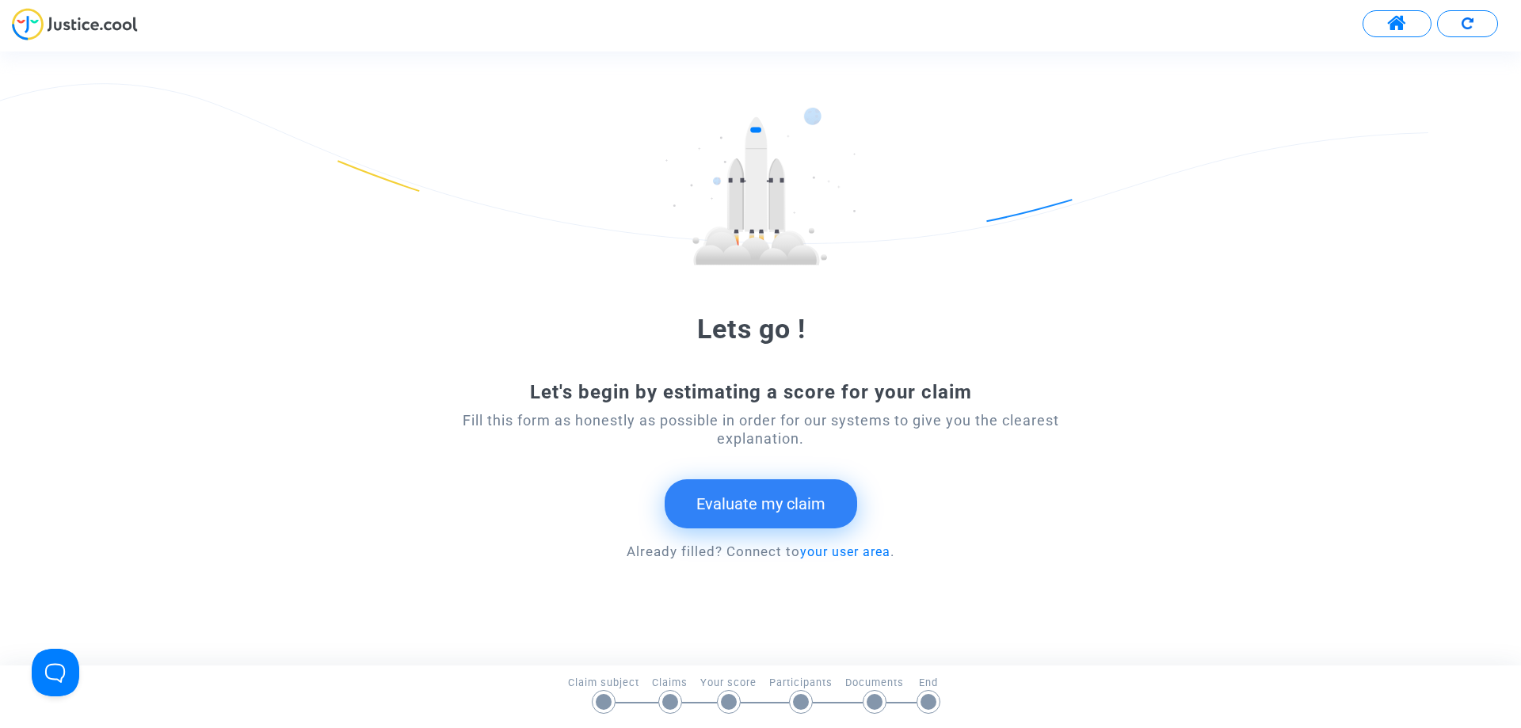
click at [736, 504] on button "Evaluate my claim" at bounding box center [761, 503] width 193 height 49
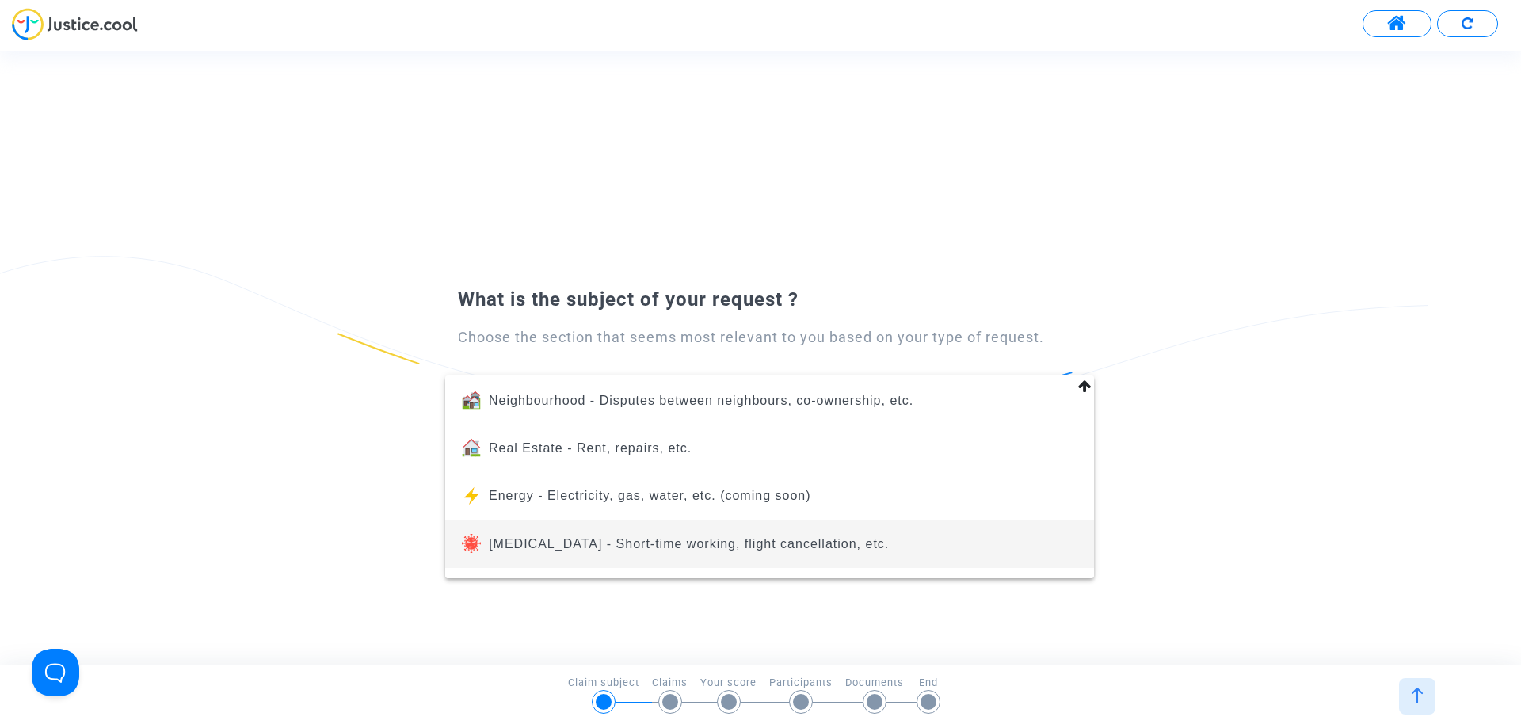
scroll to position [179, 0]
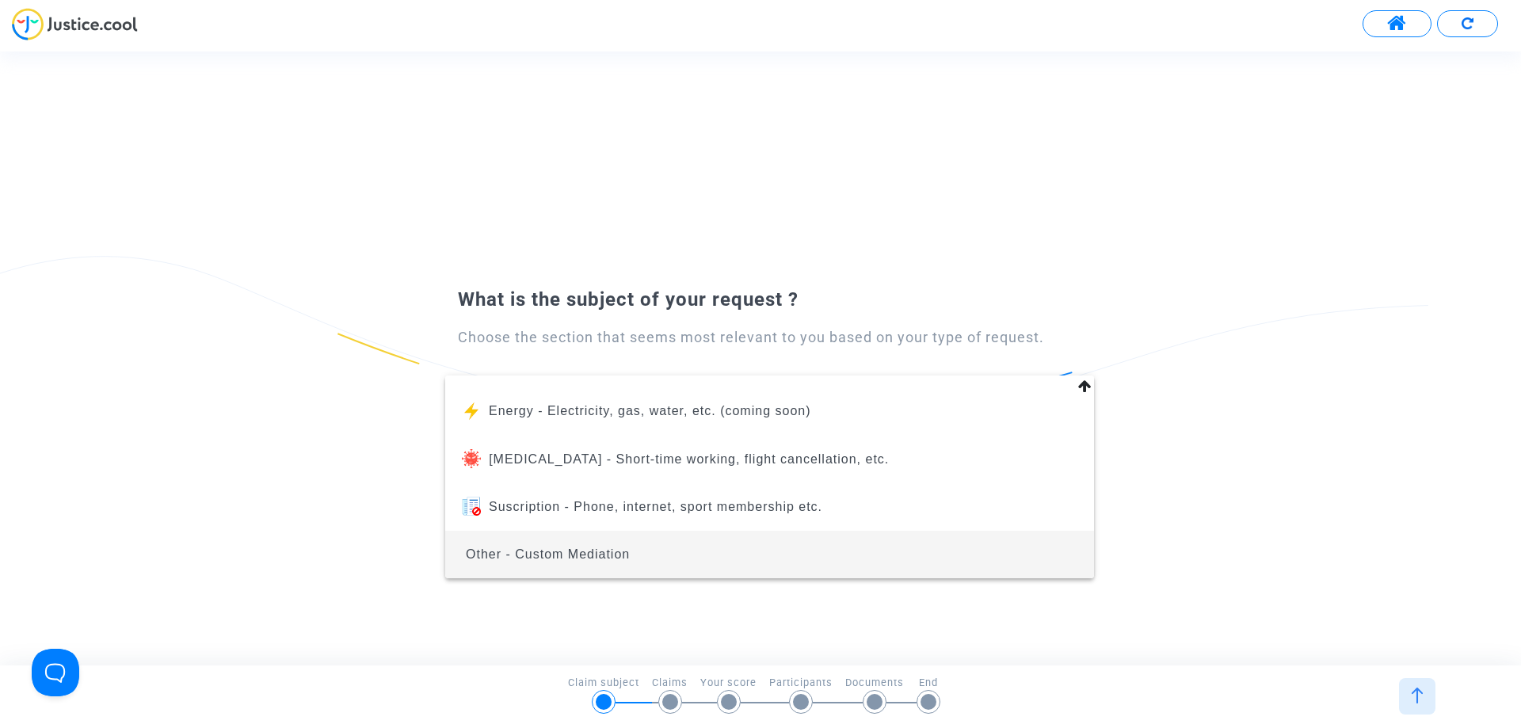
click at [661, 545] on span "Other - Custom Mediation" at bounding box center [770, 555] width 624 height 48
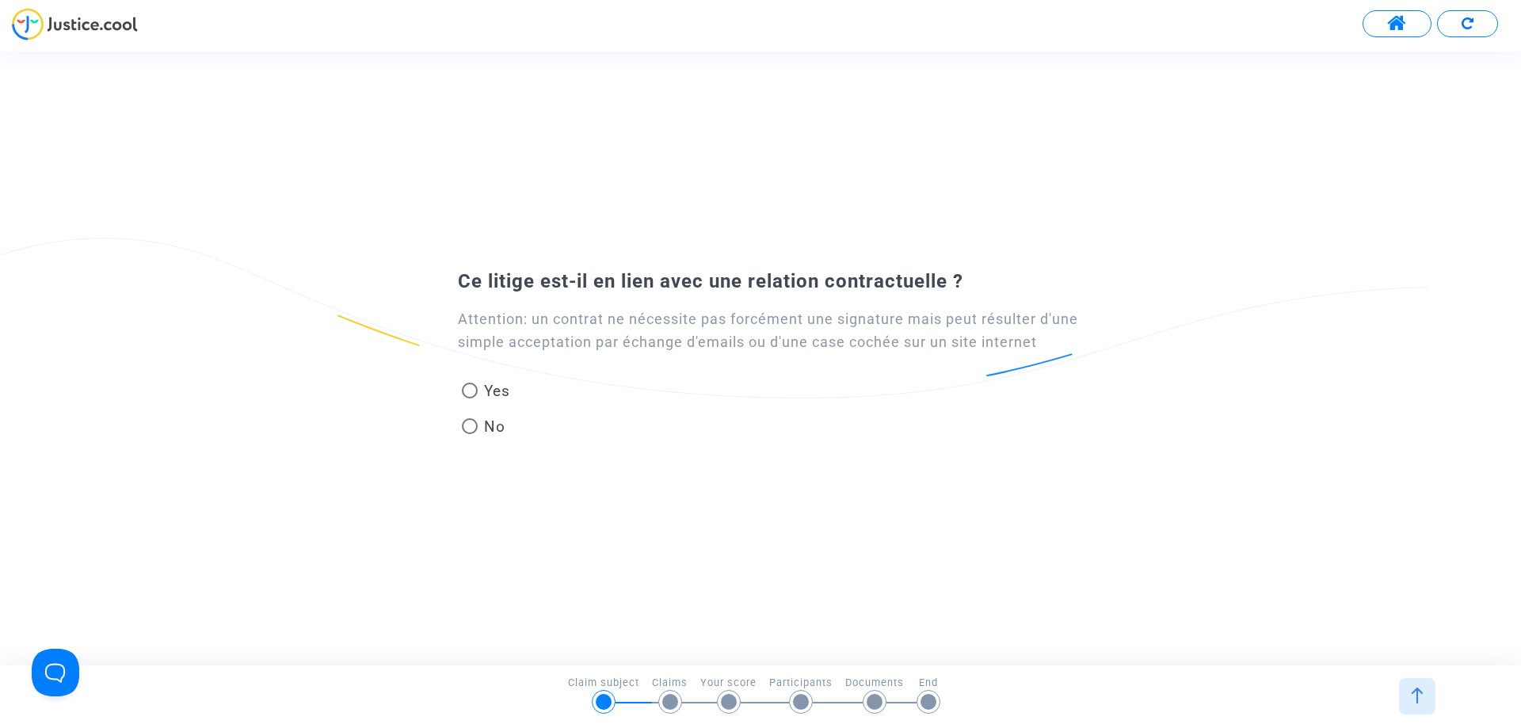
click at [471, 429] on span at bounding box center [470, 426] width 16 height 16
click at [470, 434] on input "No" at bounding box center [469, 434] width 1 height 1
radio input "true"
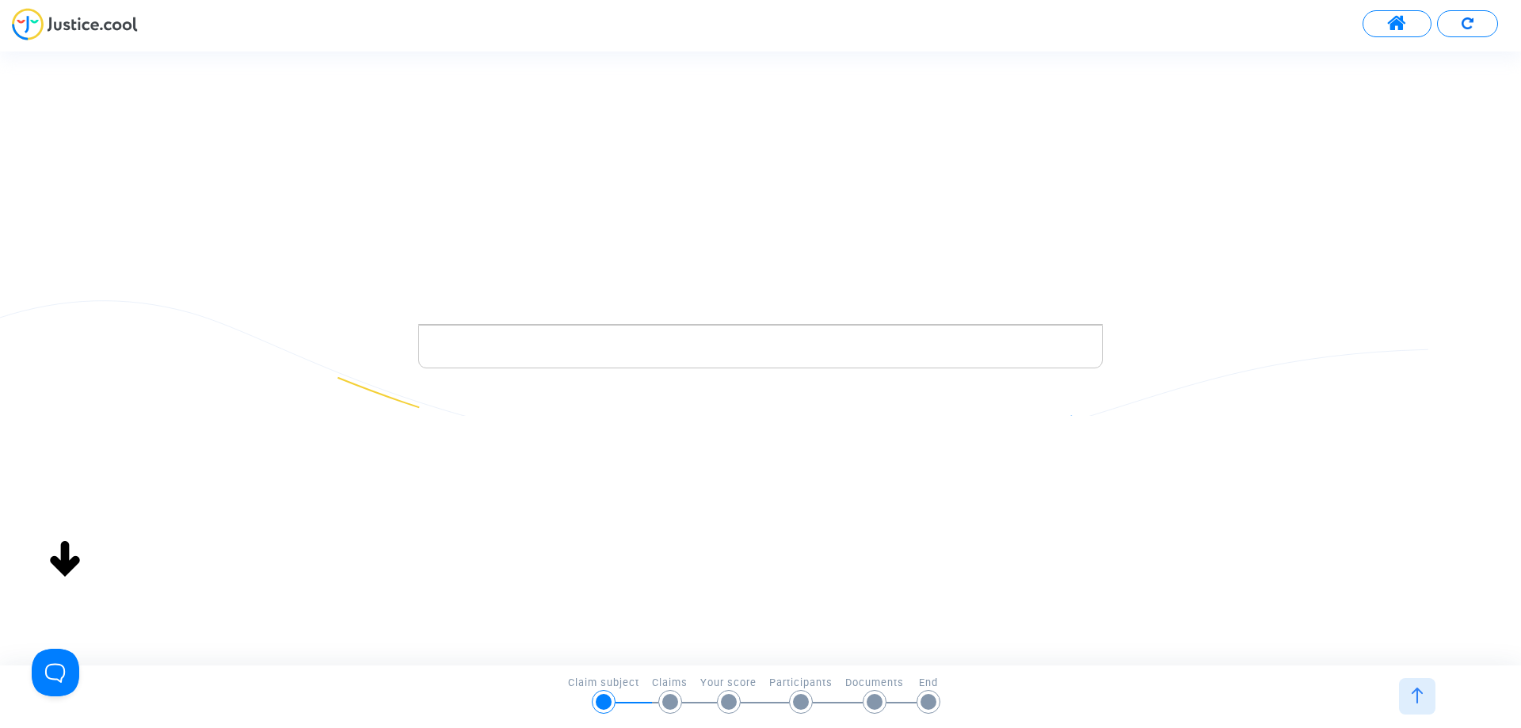
click at [583, 350] on p "Rich Text Editor, main" at bounding box center [761, 347] width 668 height 20
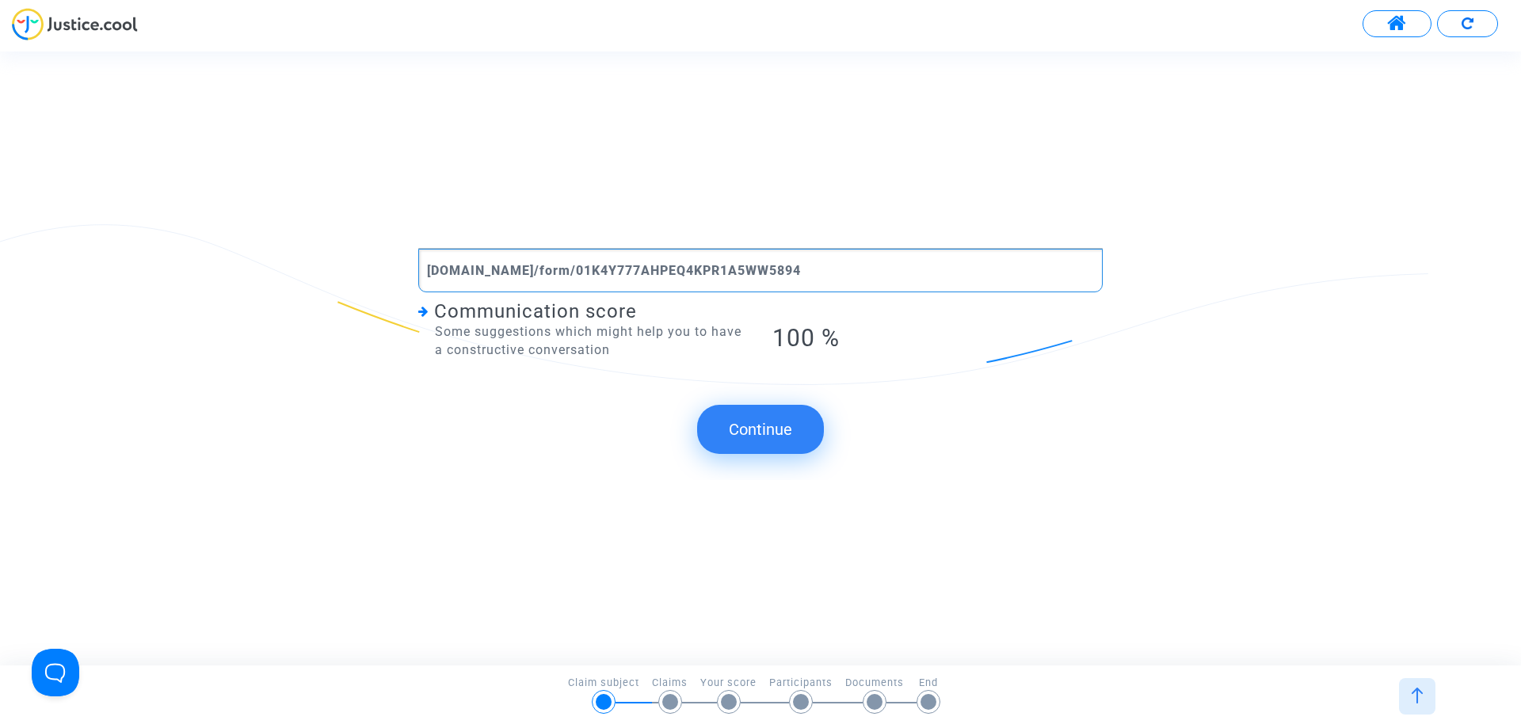
drag, startPoint x: 837, startPoint y: 271, endPoint x: 364, endPoint y: 266, distance: 473.1
click at [364, 266] on div "Rich Text Editor [DOMAIN_NAME]/form/01K4Y777AHPEQ4KPR1A5WW5894 Communication sc…" at bounding box center [760, 319] width 1521 height 143
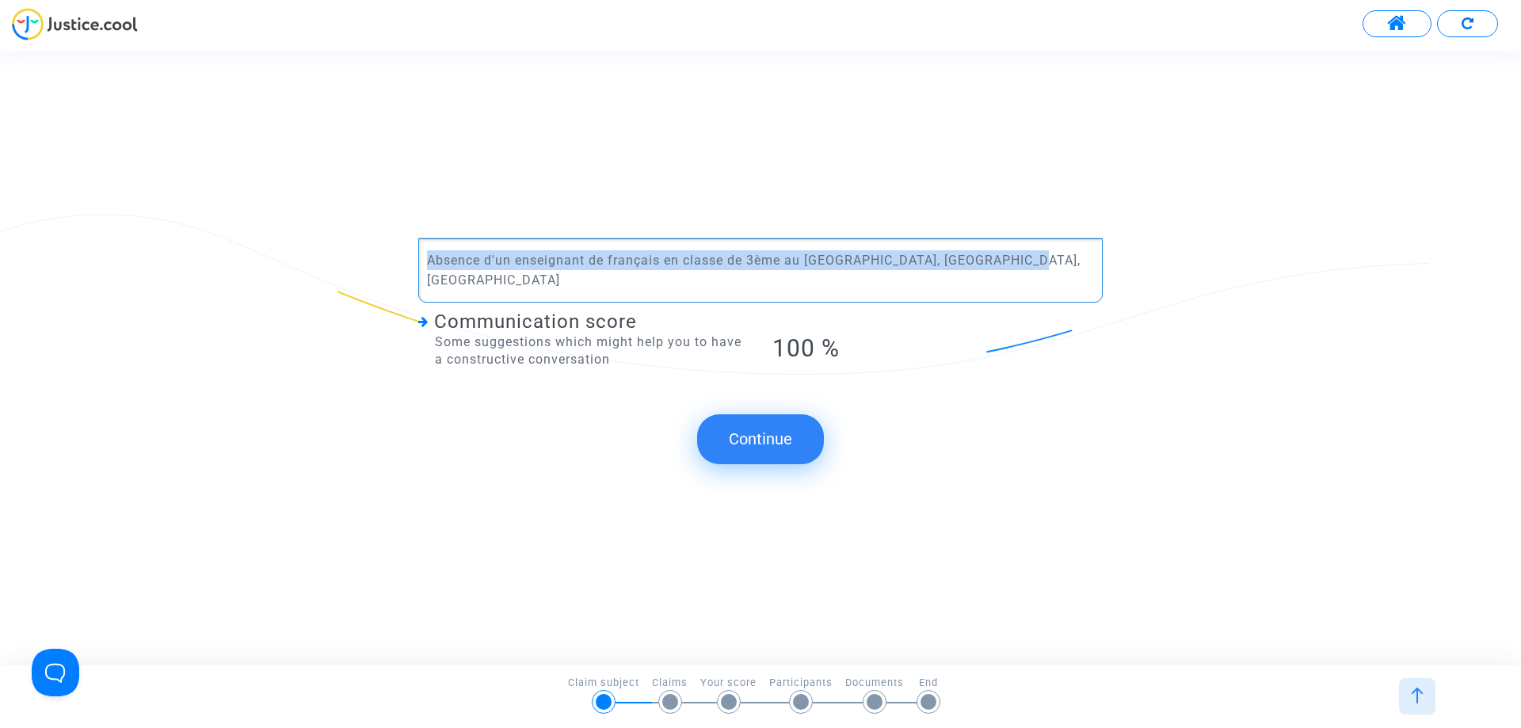
copy p "Absence d'un enseignant de français en classe de 3ème au [GEOGRAPHIC_DATA], [GE…"
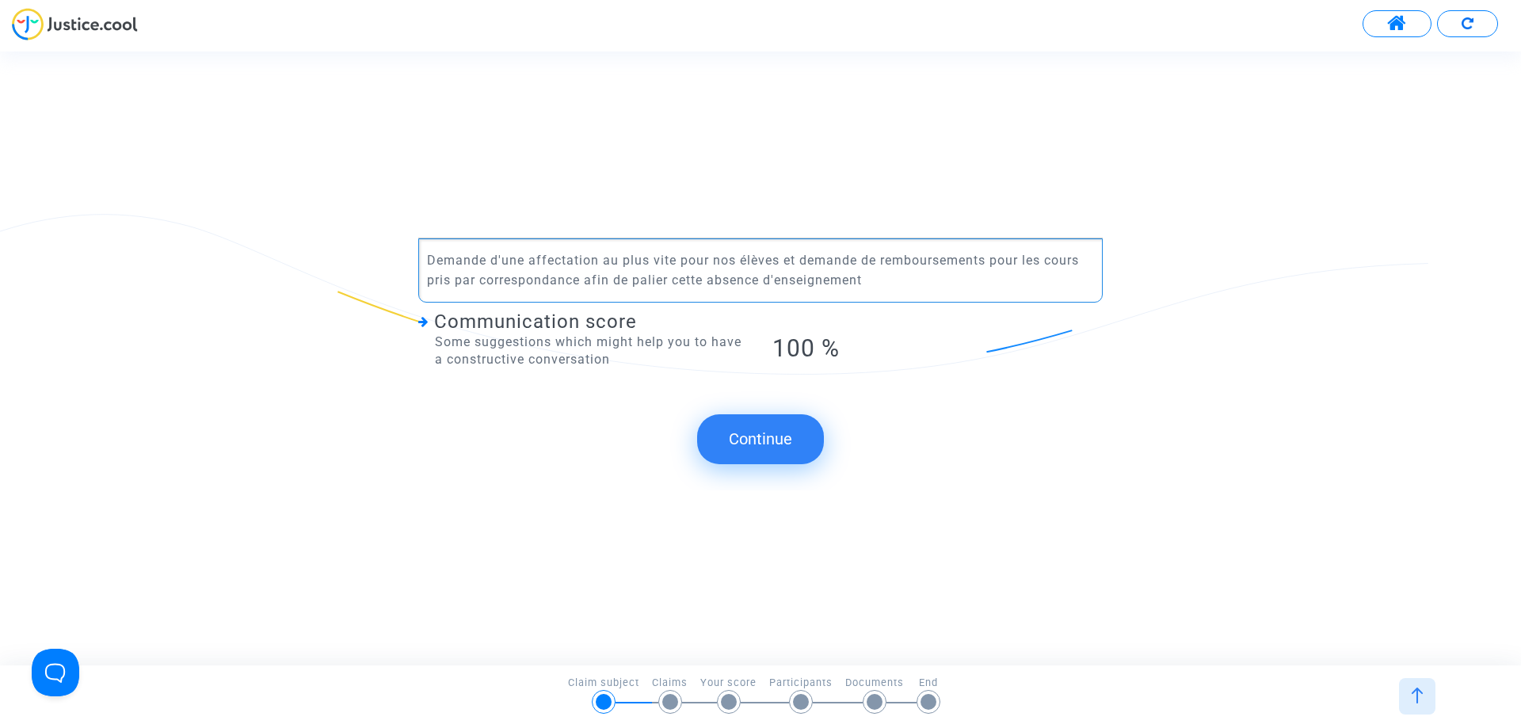
click at [891, 267] on p "Demande d'une affectation au plus vite pour nos élèves et demande de remboursem…" at bounding box center [761, 270] width 668 height 40
copy p "Demande d'une affectation au plus vite pour nos élèves et demande de remboursem…"
click at [747, 441] on button "Continue" at bounding box center [760, 438] width 127 height 49
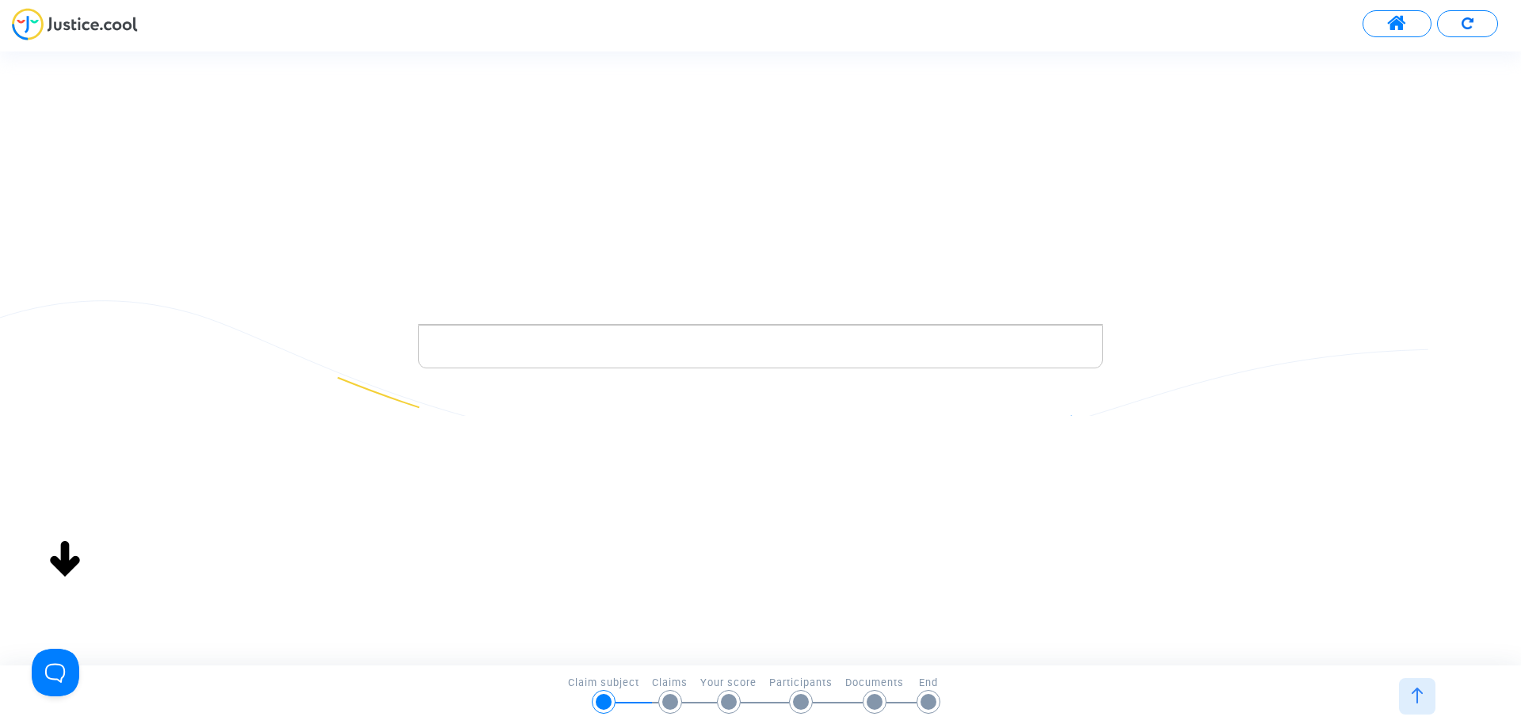
click at [466, 342] on p "Rich Text Editor, main" at bounding box center [761, 347] width 668 height 20
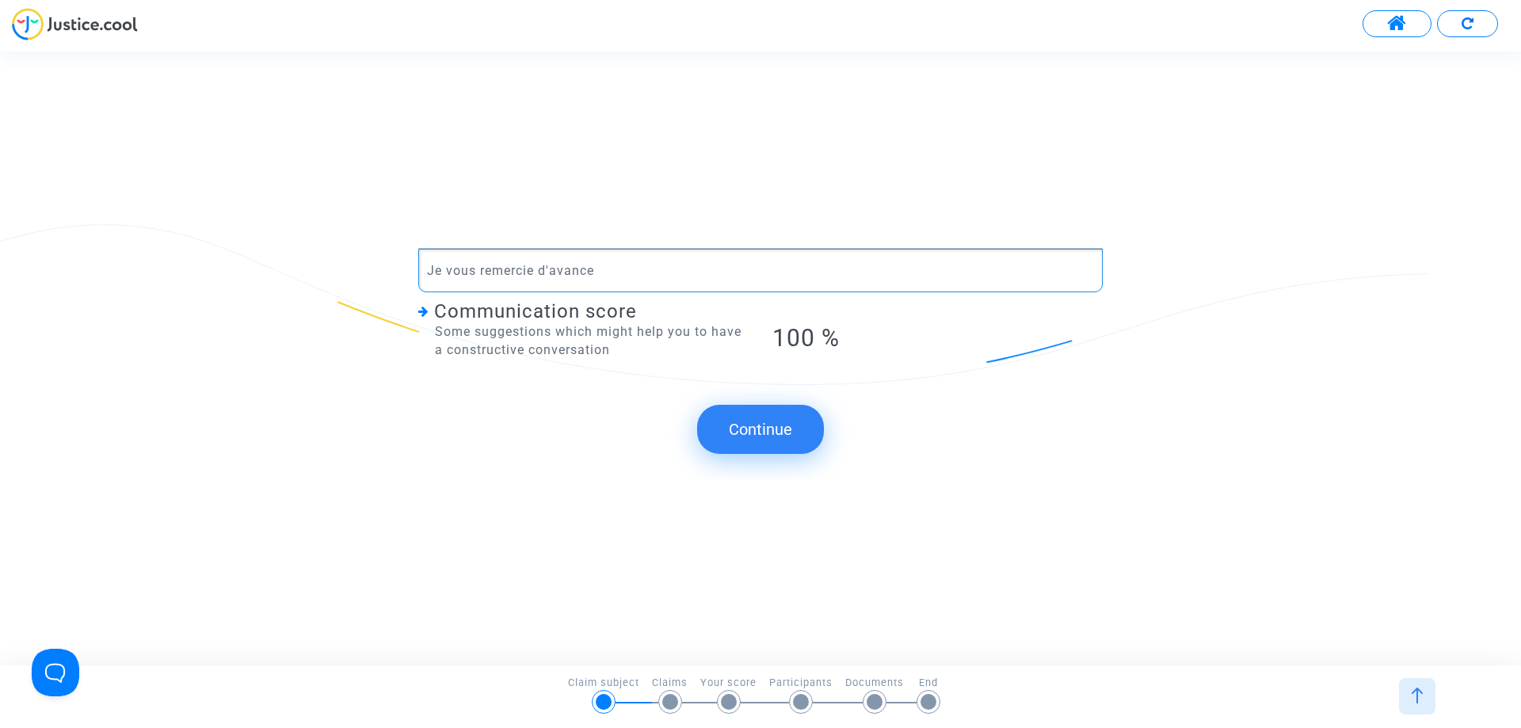
drag, startPoint x: 750, startPoint y: 450, endPoint x: 745, endPoint y: 436, distance: 15.3
click at [748, 442] on button "Continue" at bounding box center [760, 429] width 127 height 49
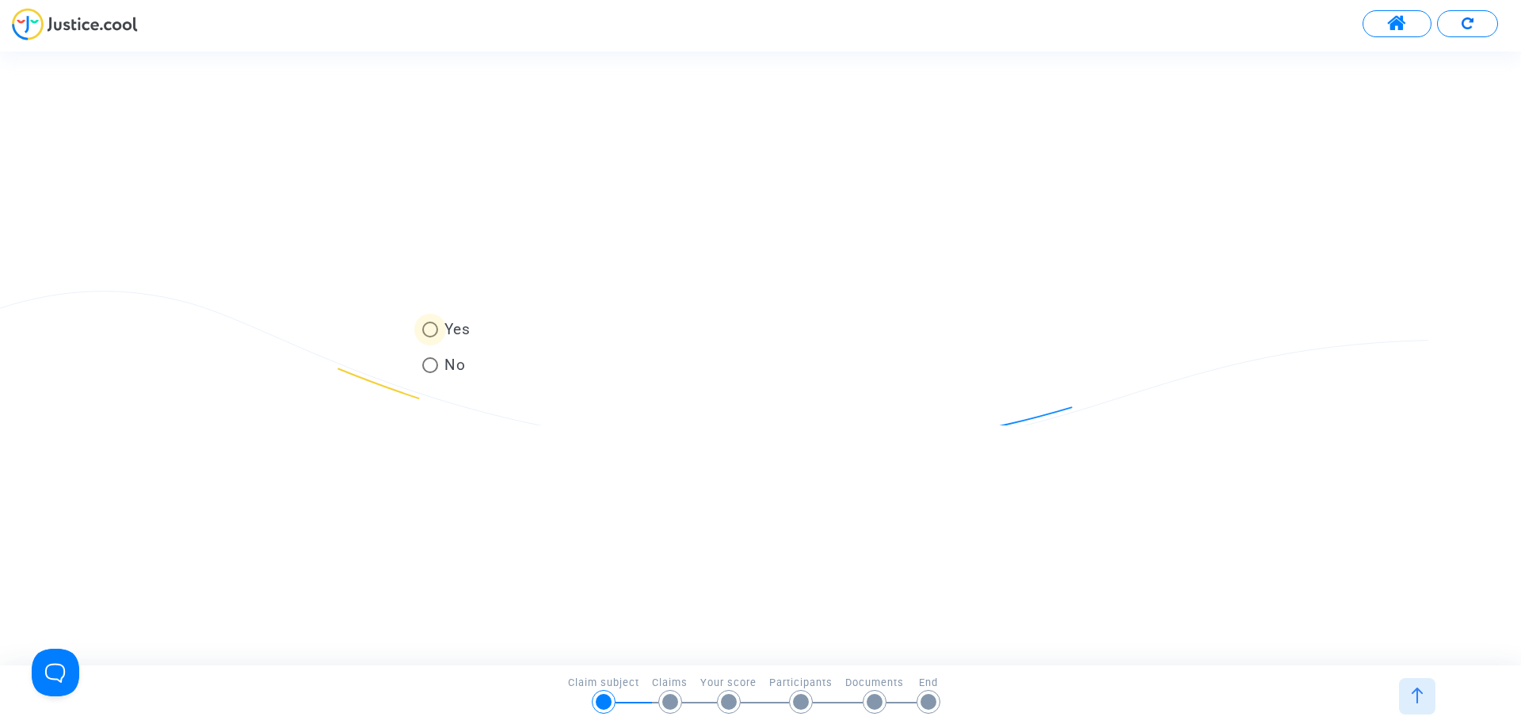
drag, startPoint x: 433, startPoint y: 328, endPoint x: 565, endPoint y: 418, distance: 159.6
click at [435, 328] on span at bounding box center [430, 330] width 16 height 16
click at [430, 338] on input "Yes" at bounding box center [429, 338] width 1 height 1
radio input "true"
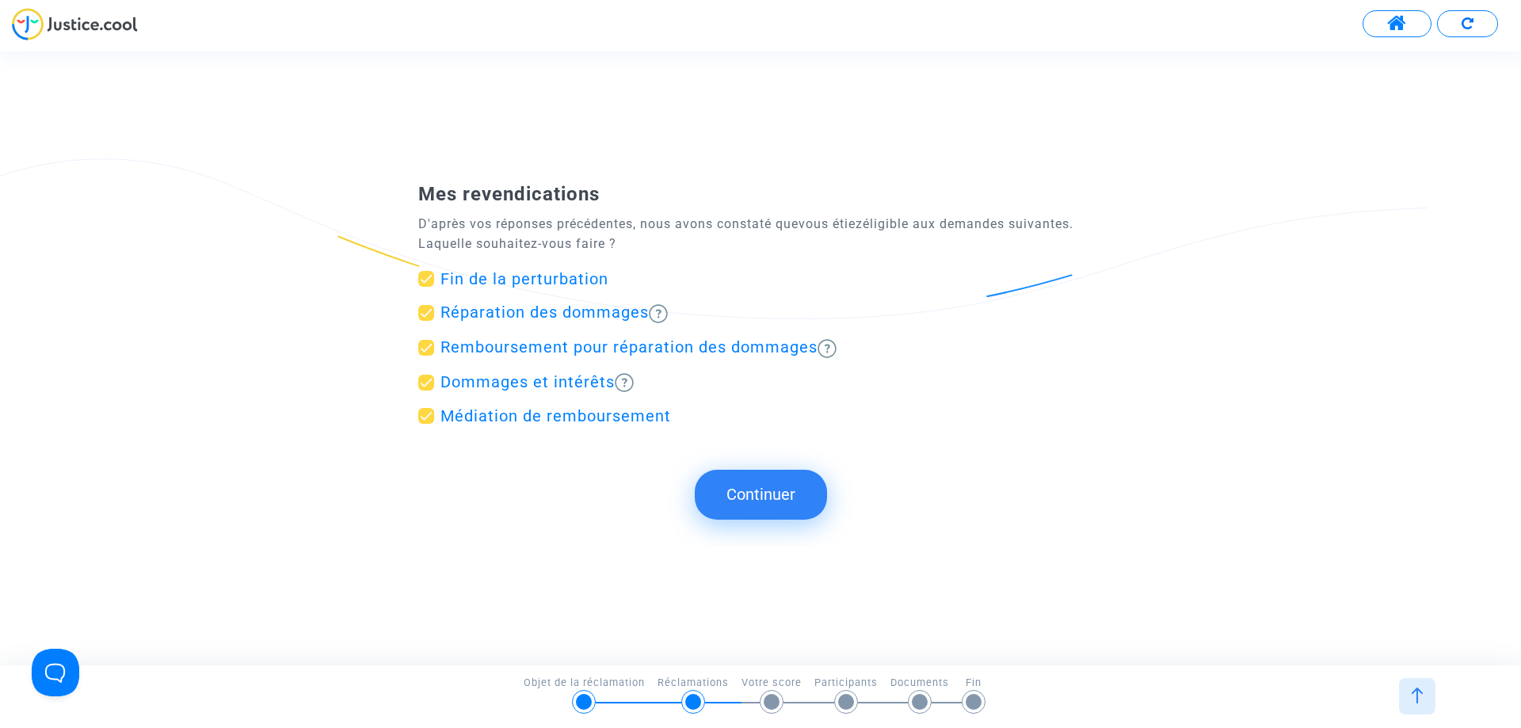
click at [426, 318] on span at bounding box center [426, 313] width 16 height 16
click at [426, 321] on input "Réparation des dommages" at bounding box center [426, 321] width 1 height 1
checkbox input "false"
click at [769, 499] on font "Continuer" at bounding box center [761, 494] width 69 height 19
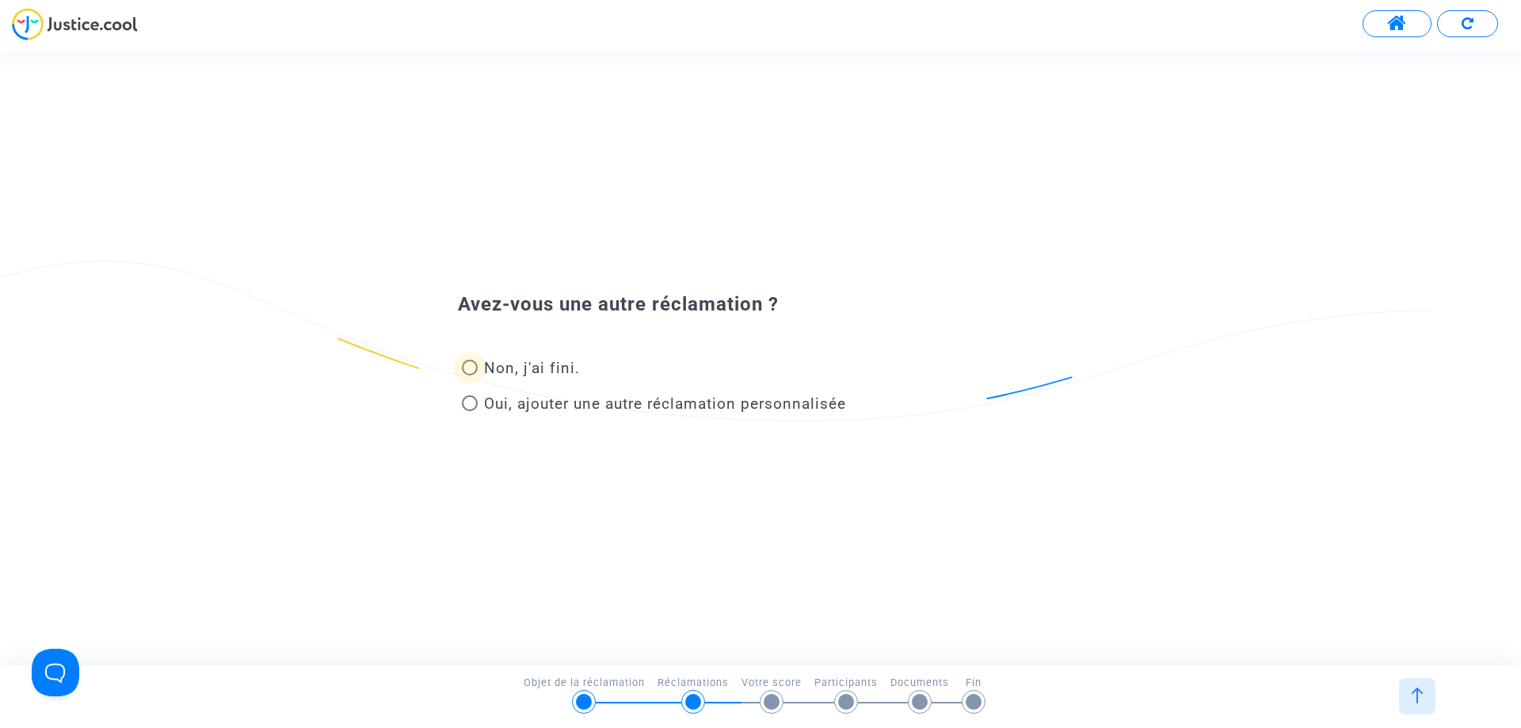
click at [471, 359] on label "Non, j'ai fini." at bounding box center [521, 367] width 118 height 21
click at [470, 376] on input "Non, j'ai fini." at bounding box center [469, 376] width 1 height 1
radio input "true"
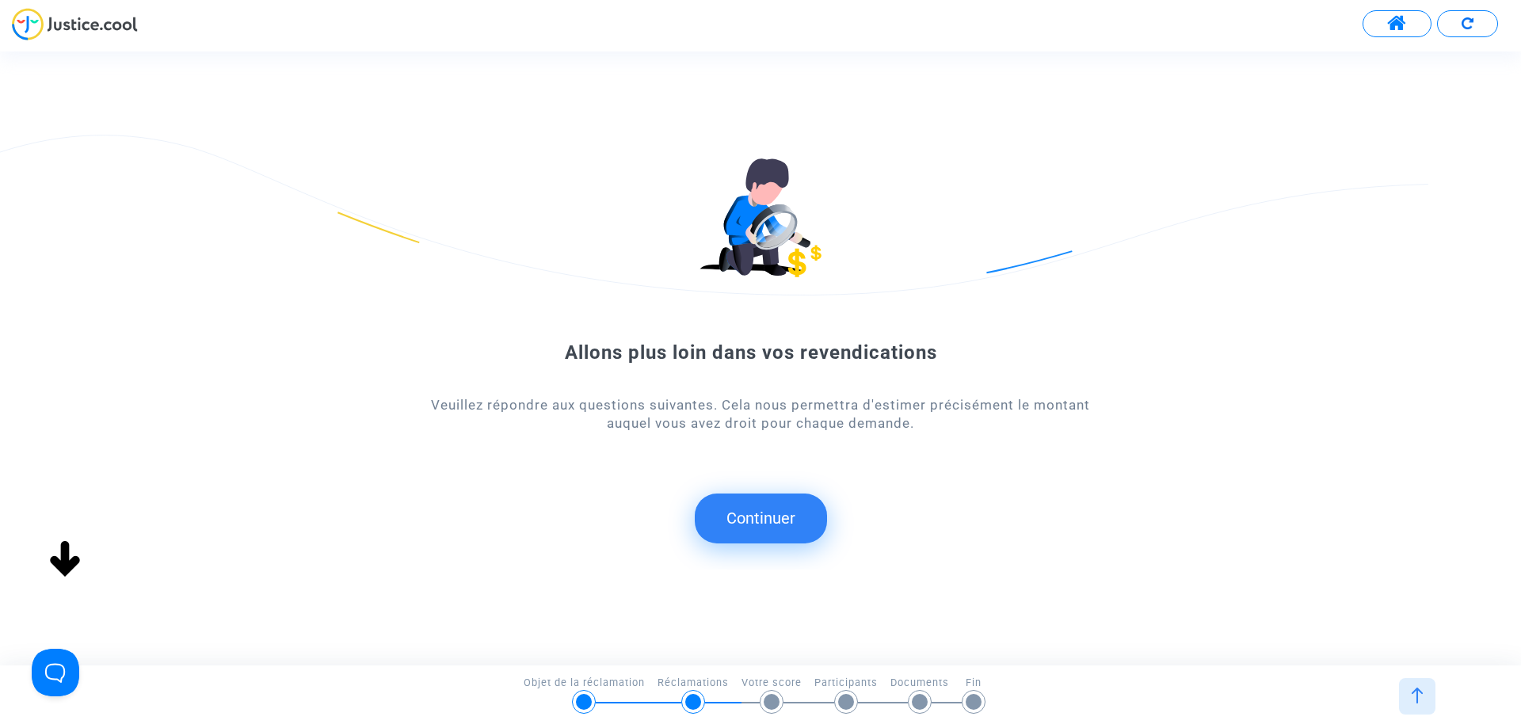
click at [759, 521] on font "Continuer" at bounding box center [761, 518] width 69 height 19
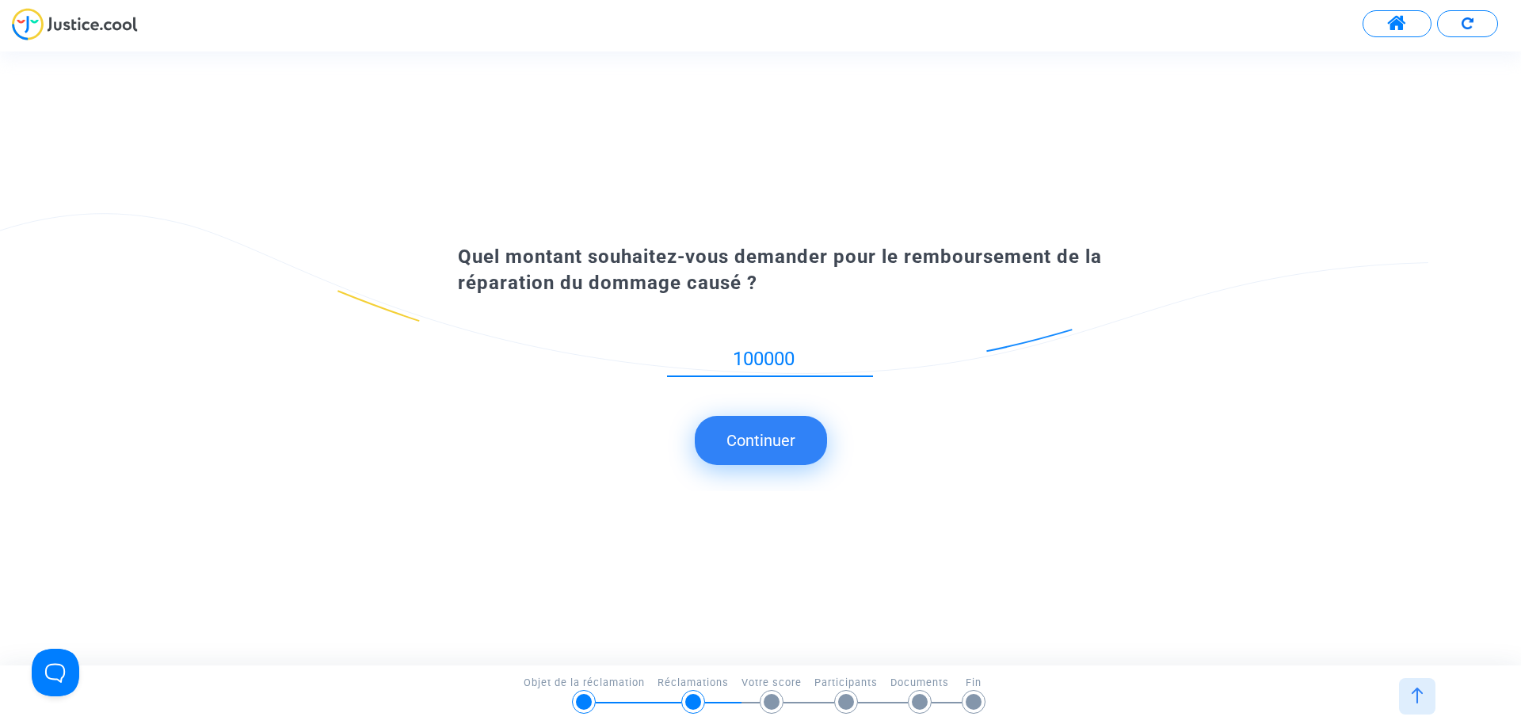
type input "100000"
click at [768, 444] on font "Continuer" at bounding box center [761, 440] width 69 height 19
type input "100000"
click at [775, 445] on font "Continuer" at bounding box center [761, 440] width 69 height 19
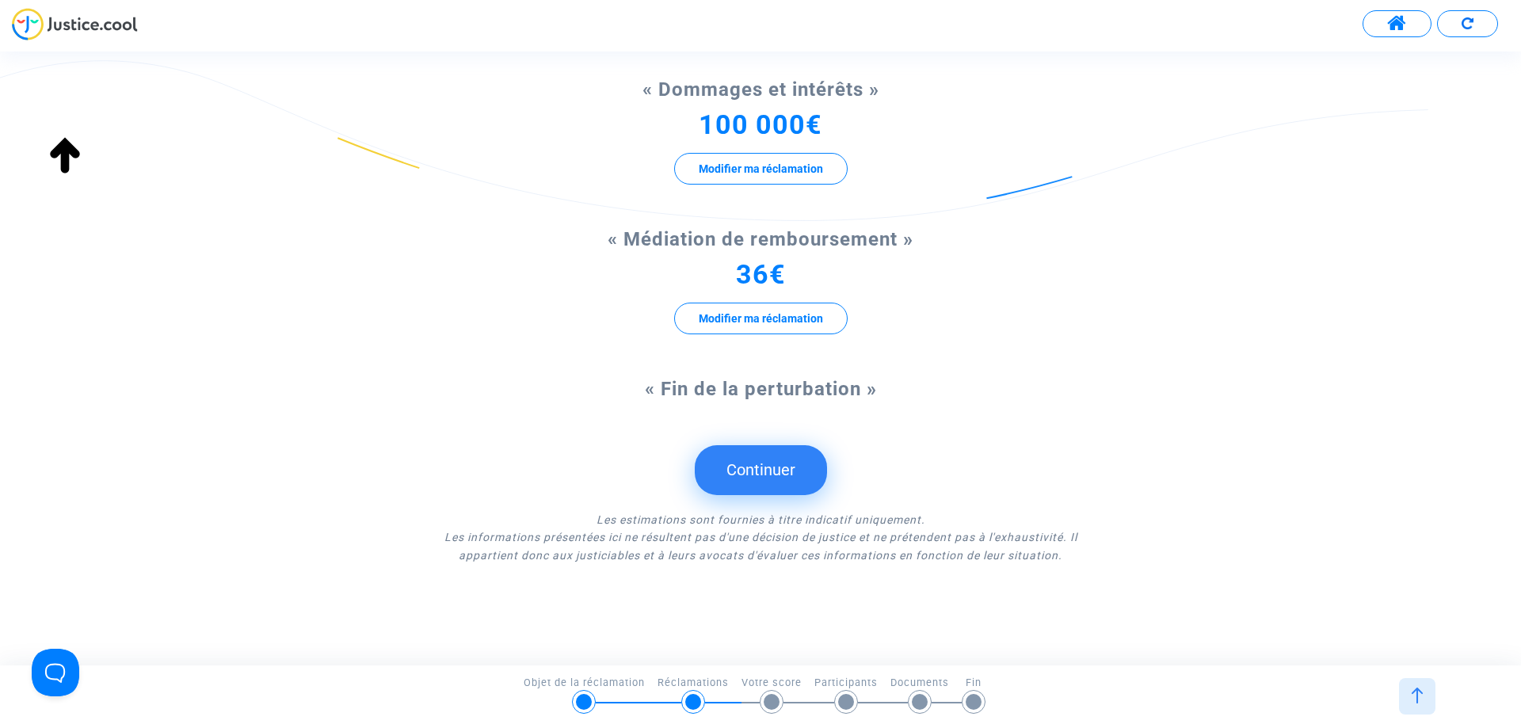
scroll to position [324, 0]
click at [749, 475] on font "Continuer" at bounding box center [761, 469] width 69 height 19
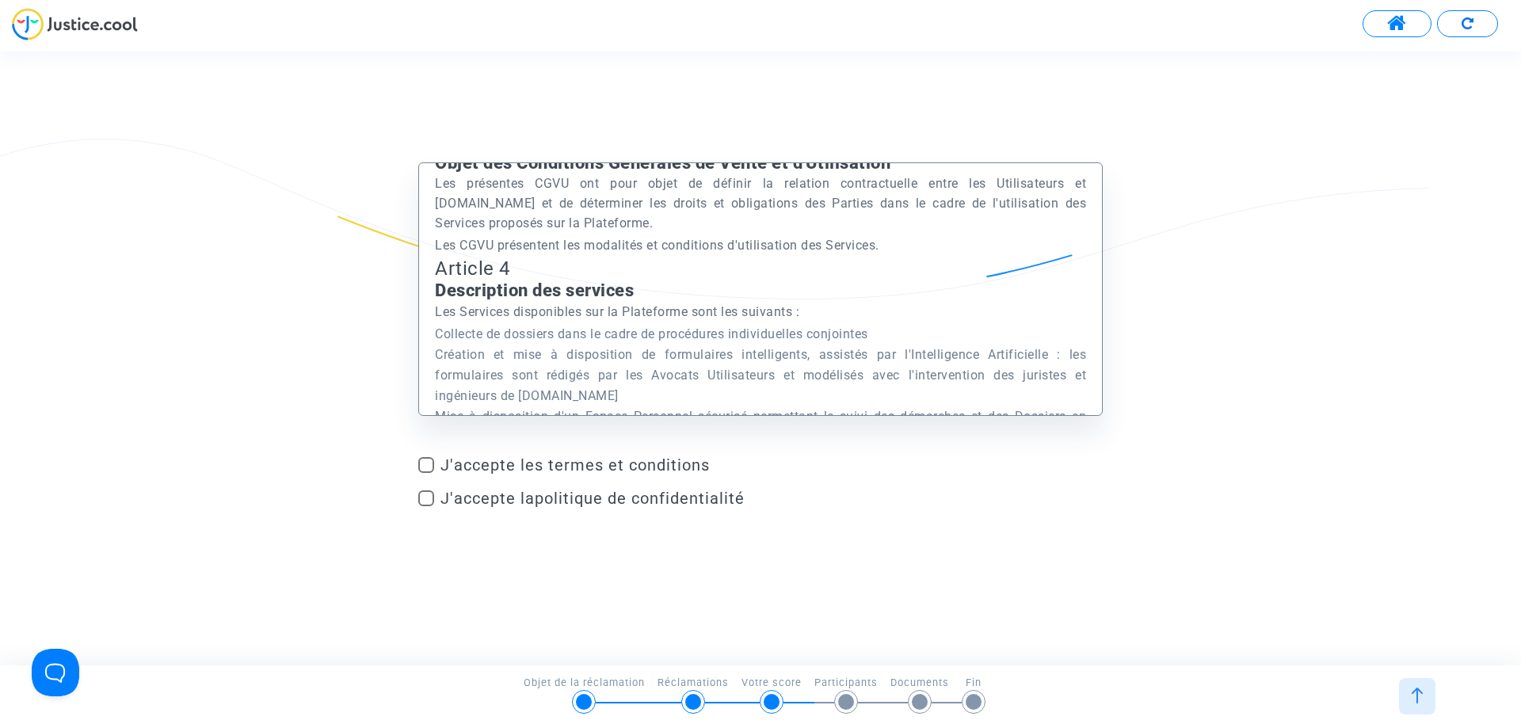
scroll to position [1347, 0]
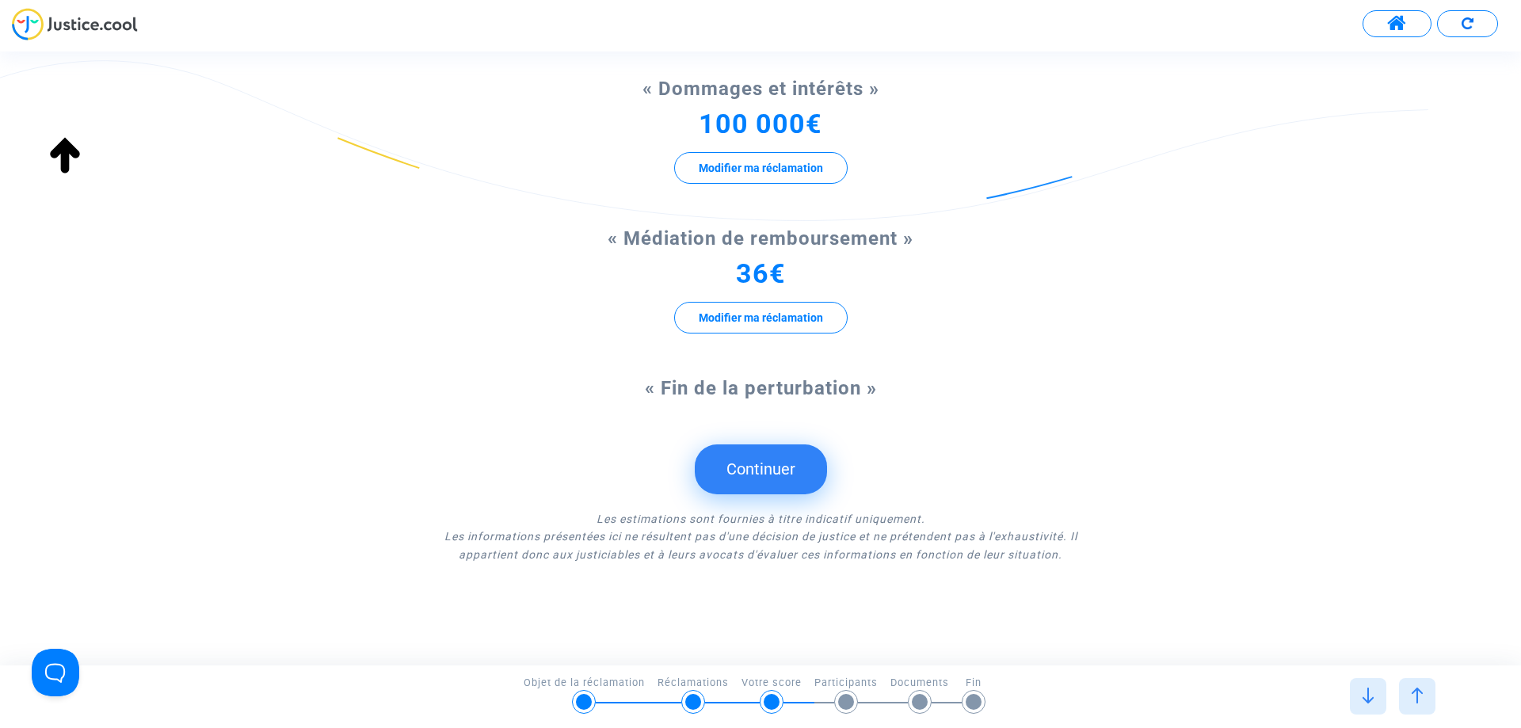
drag, startPoint x: 739, startPoint y: 471, endPoint x: 704, endPoint y: 472, distance: 35.7
click at [739, 470] on font "Continuer" at bounding box center [761, 469] width 69 height 19
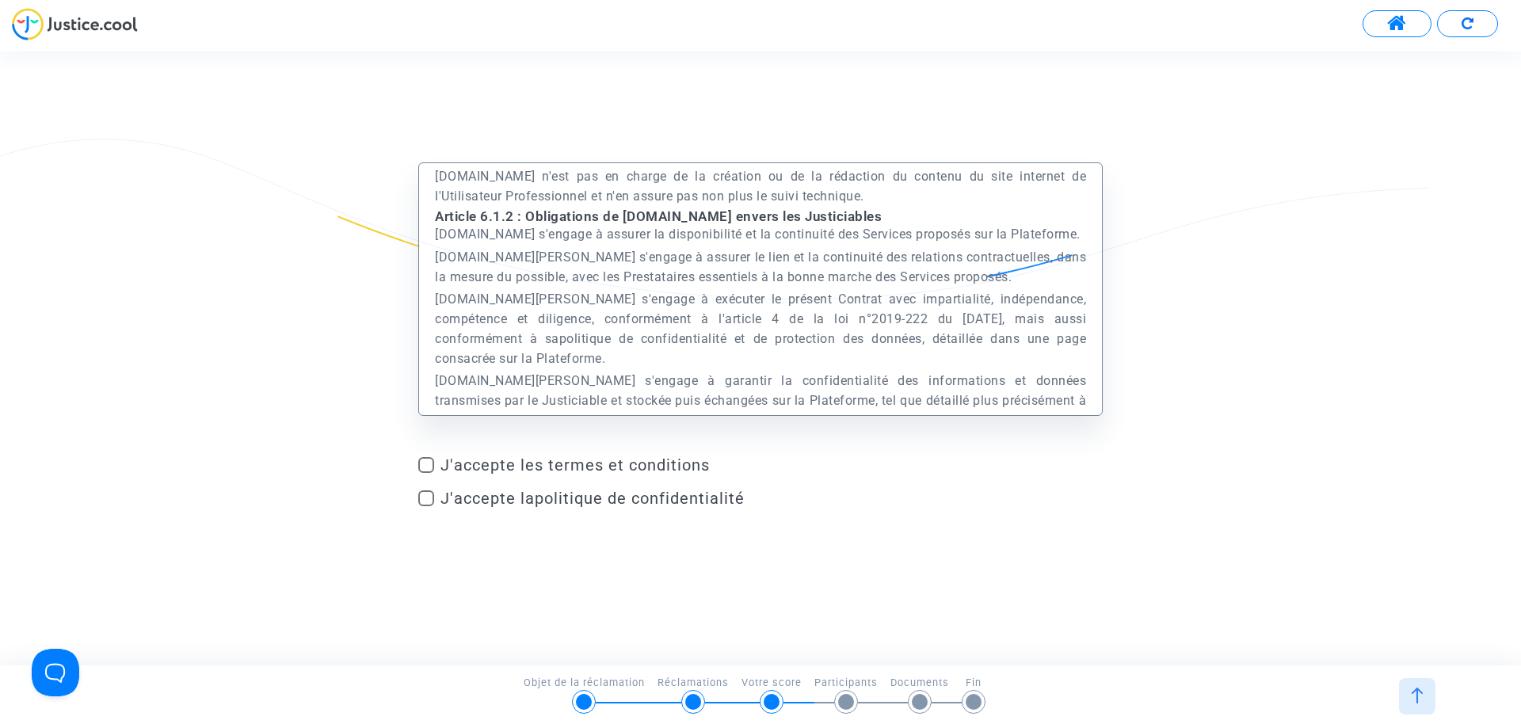
scroll to position [3011, 0]
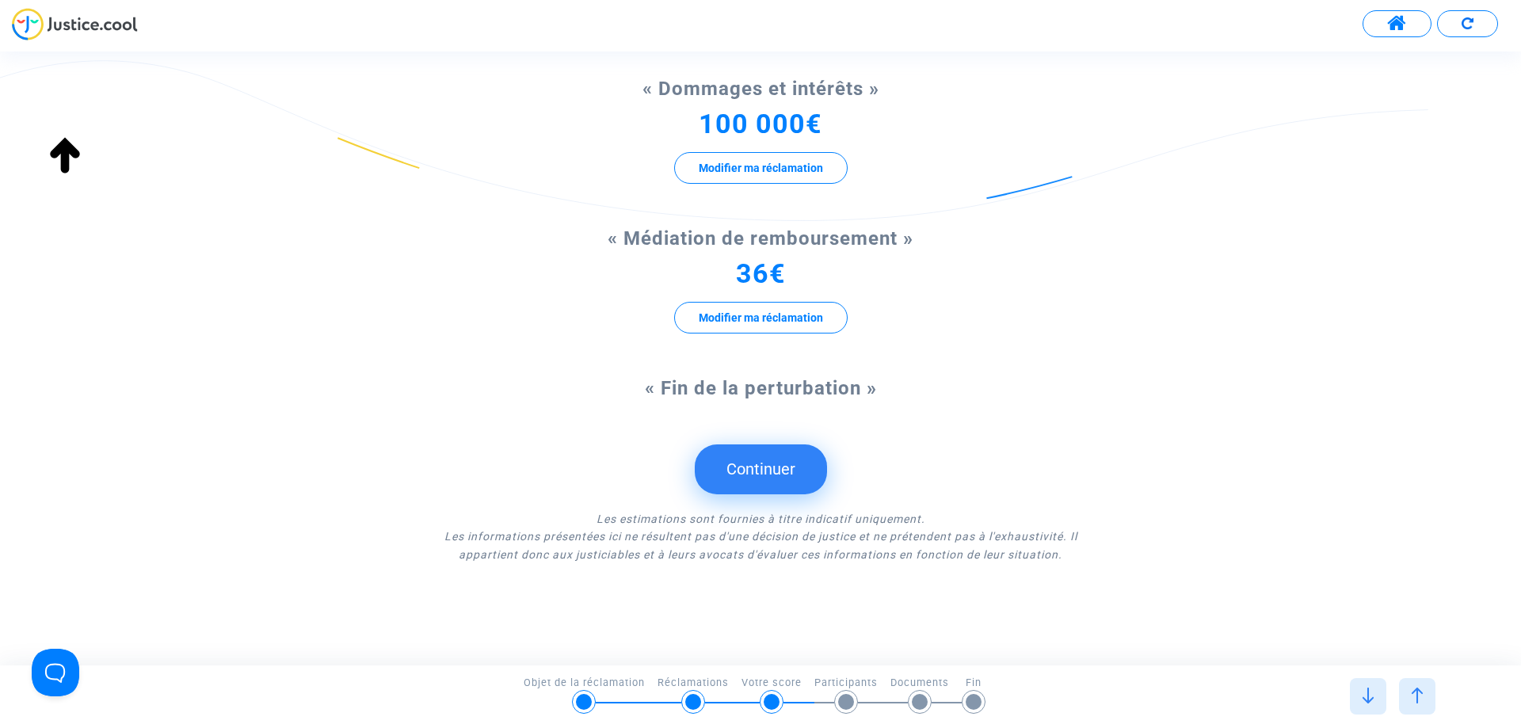
drag, startPoint x: 747, startPoint y: 450, endPoint x: 735, endPoint y: 453, distance: 12.3
click at [746, 450] on button "Continuer" at bounding box center [761, 469] width 132 height 49
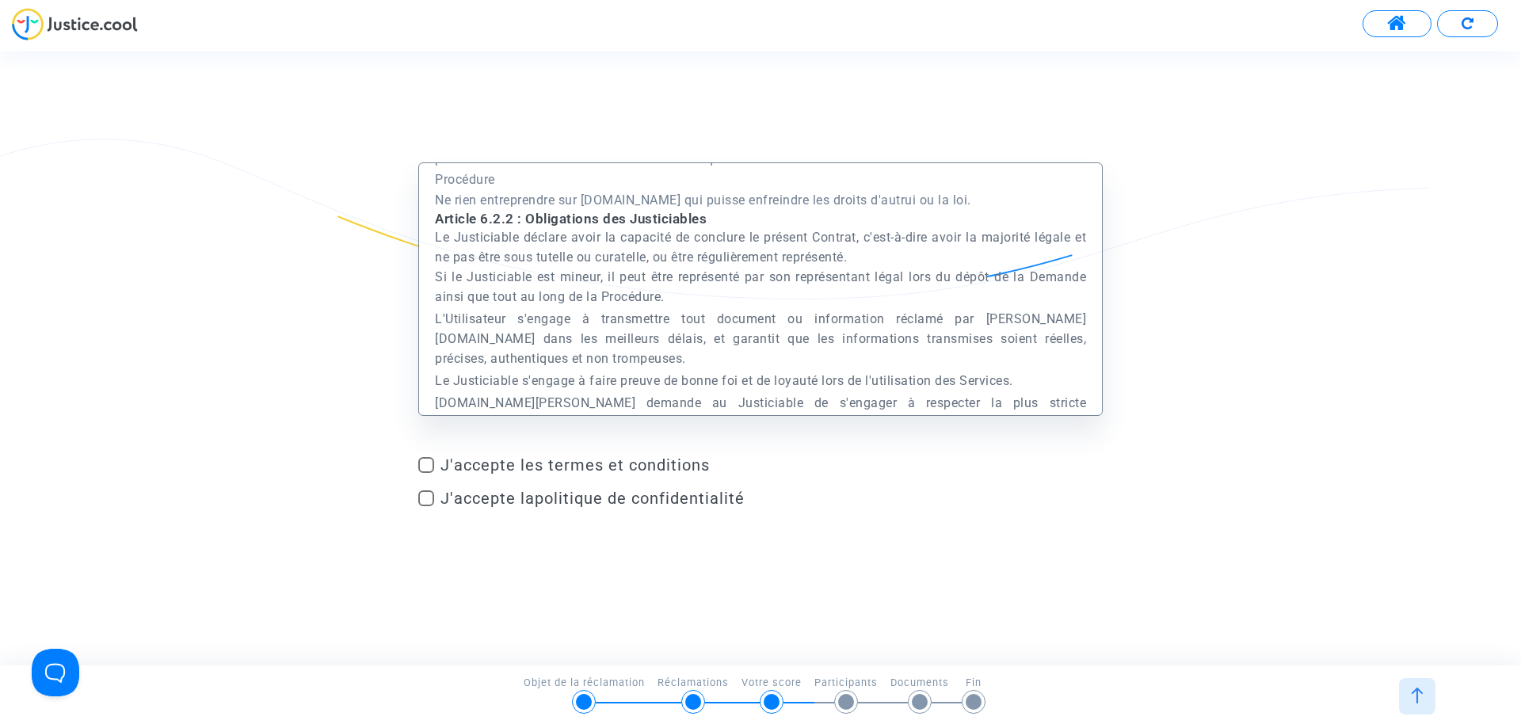
scroll to position [4516, 0]
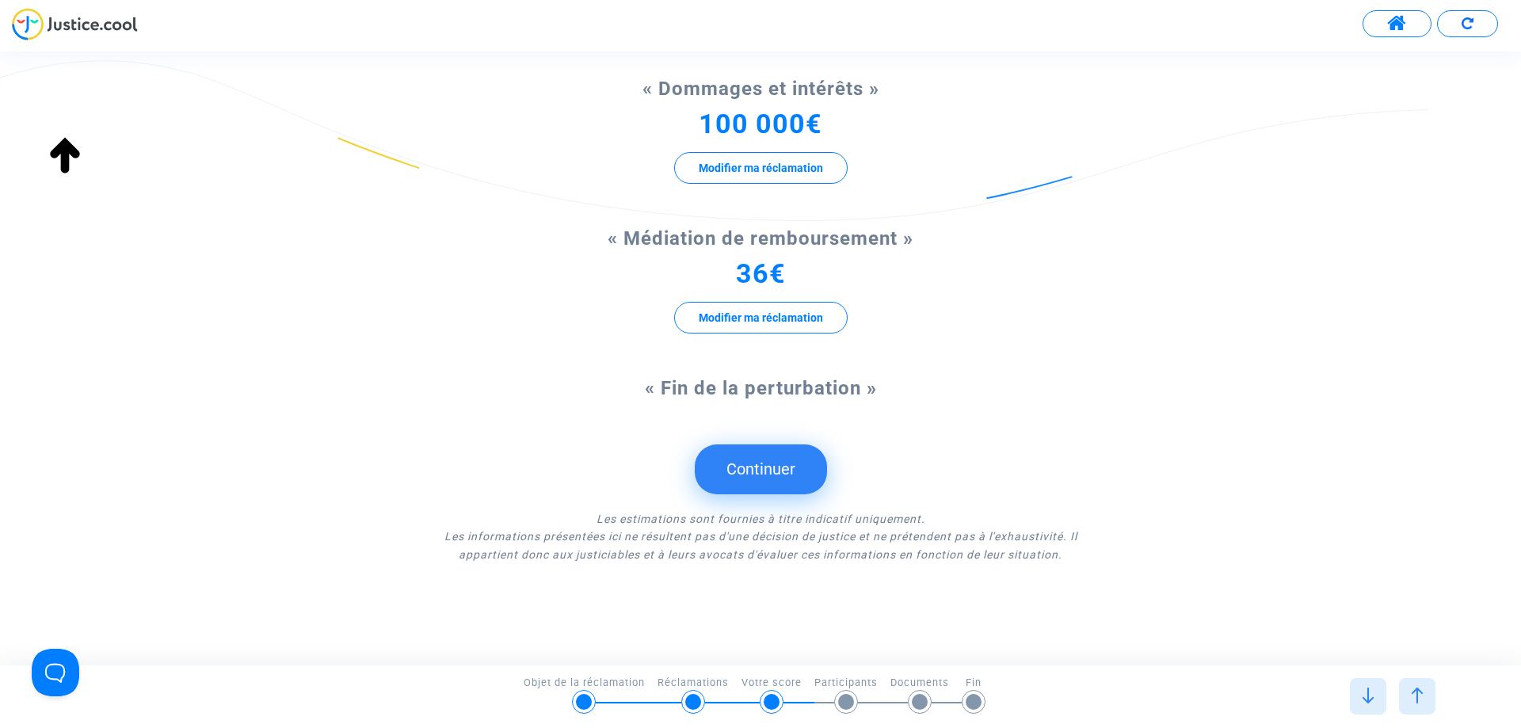
click at [746, 460] on font "Continuer" at bounding box center [761, 469] width 69 height 19
click at [749, 468] on font "Continuer" at bounding box center [761, 469] width 69 height 19
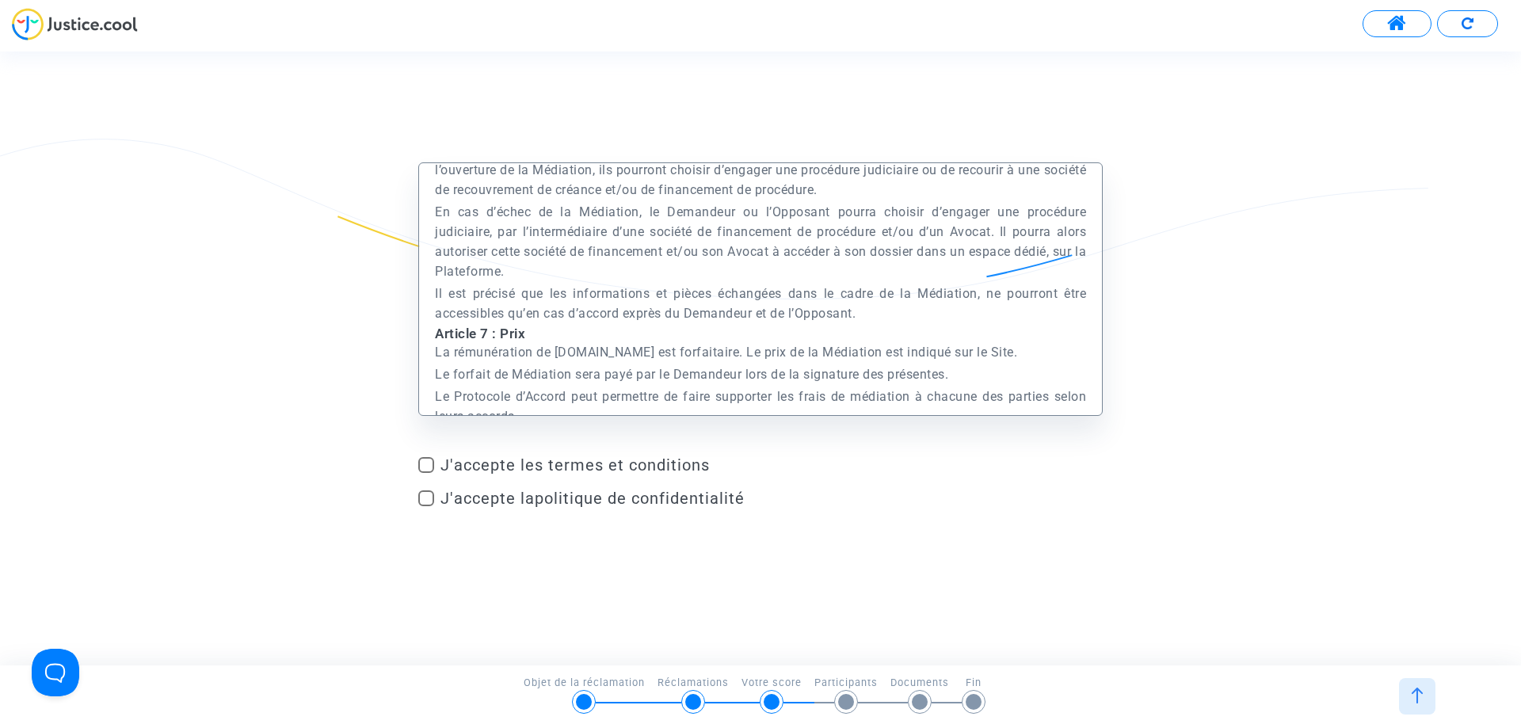
scroll to position [19175, 0]
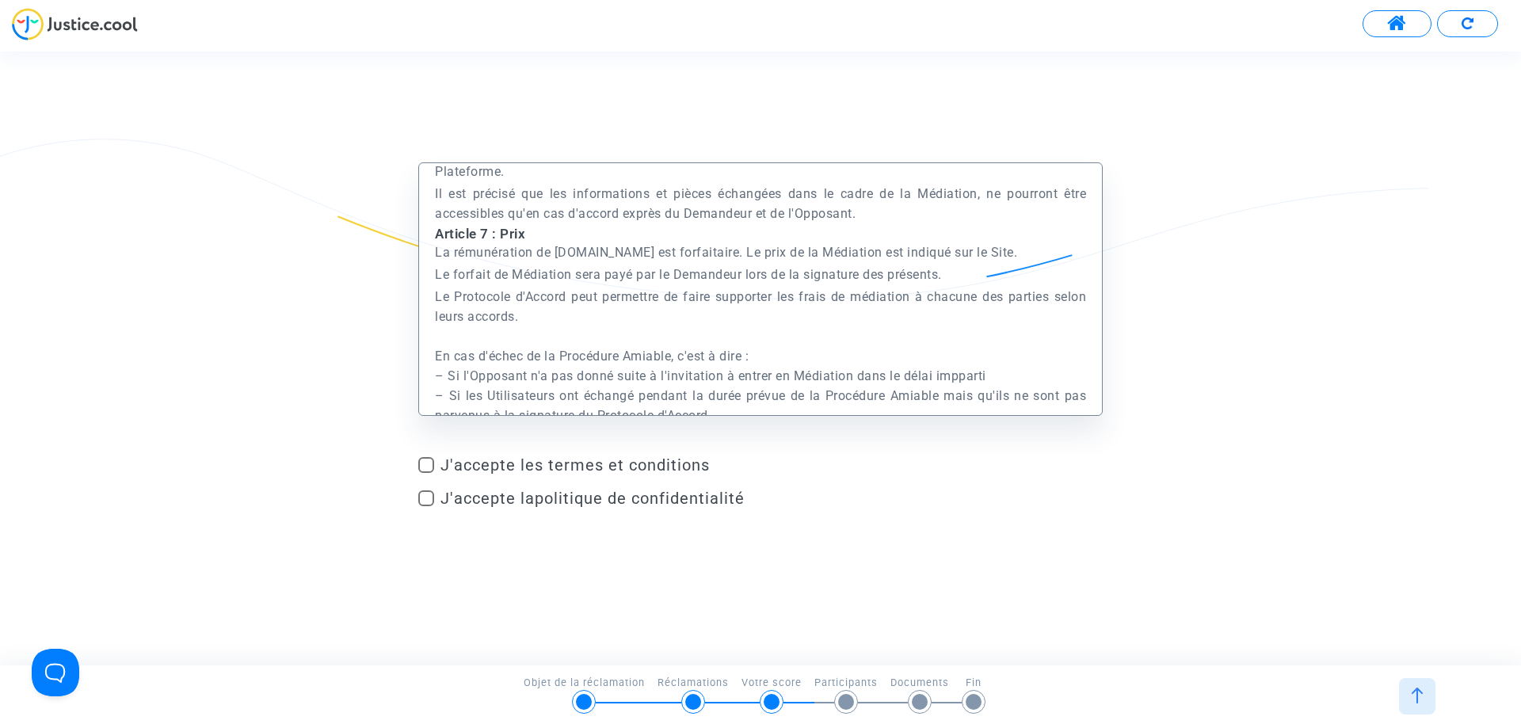
drag, startPoint x: 564, startPoint y: 463, endPoint x: 593, endPoint y: 463, distance: 29.3
click at [567, 464] on font "J'accepte les termes et conditions" at bounding box center [575, 465] width 269 height 19
click at [426, 473] on input "J'accepte les termes et conditions" at bounding box center [426, 473] width 1 height 1
checkbox input "true"
click at [641, 506] on font "politique de confidentialité" at bounding box center [640, 498] width 210 height 19
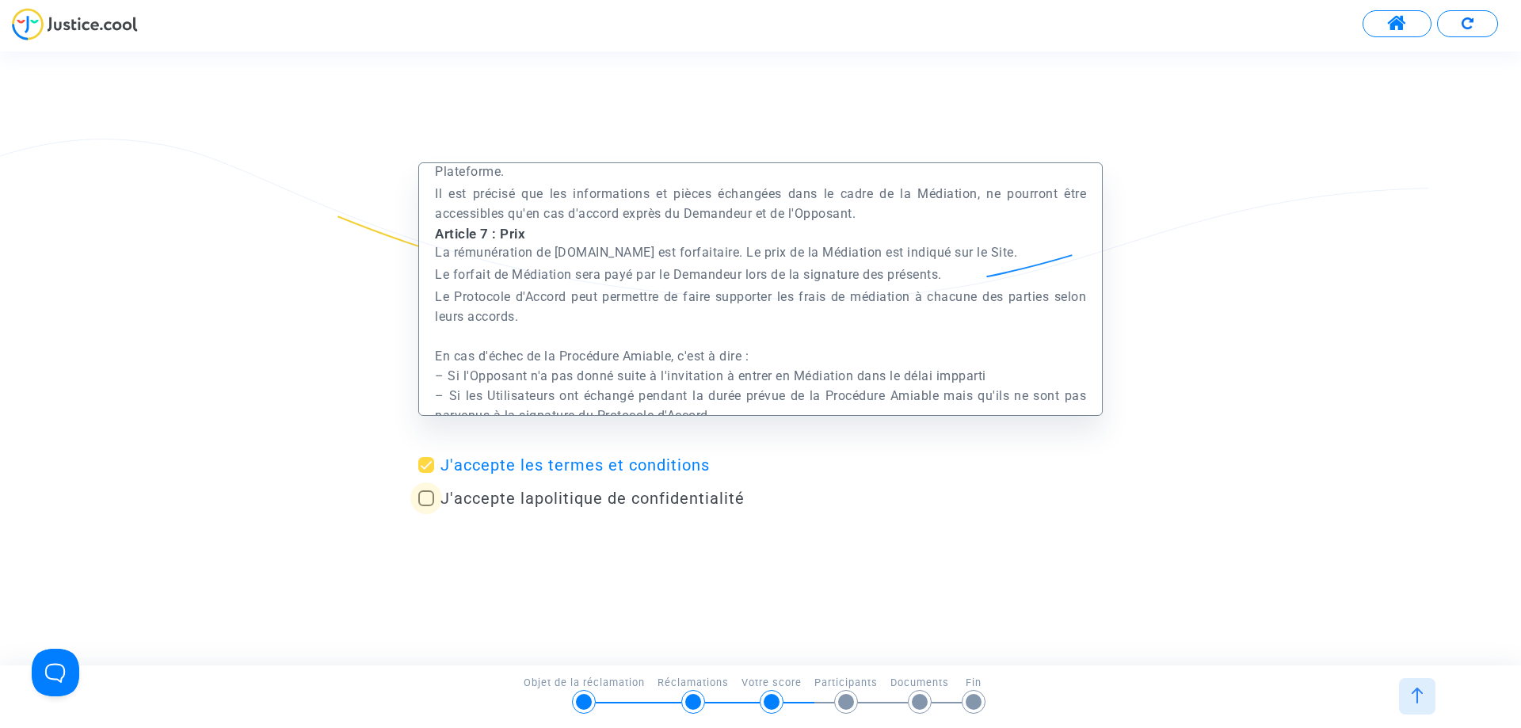
drag, startPoint x: 423, startPoint y: 492, endPoint x: 505, endPoint y: 547, distance: 98.2
click at [425, 493] on span at bounding box center [426, 498] width 16 height 16
click at [426, 506] on input "J'accepte la politique de confidentialité" at bounding box center [426, 506] width 1 height 1
checkbox input "true"
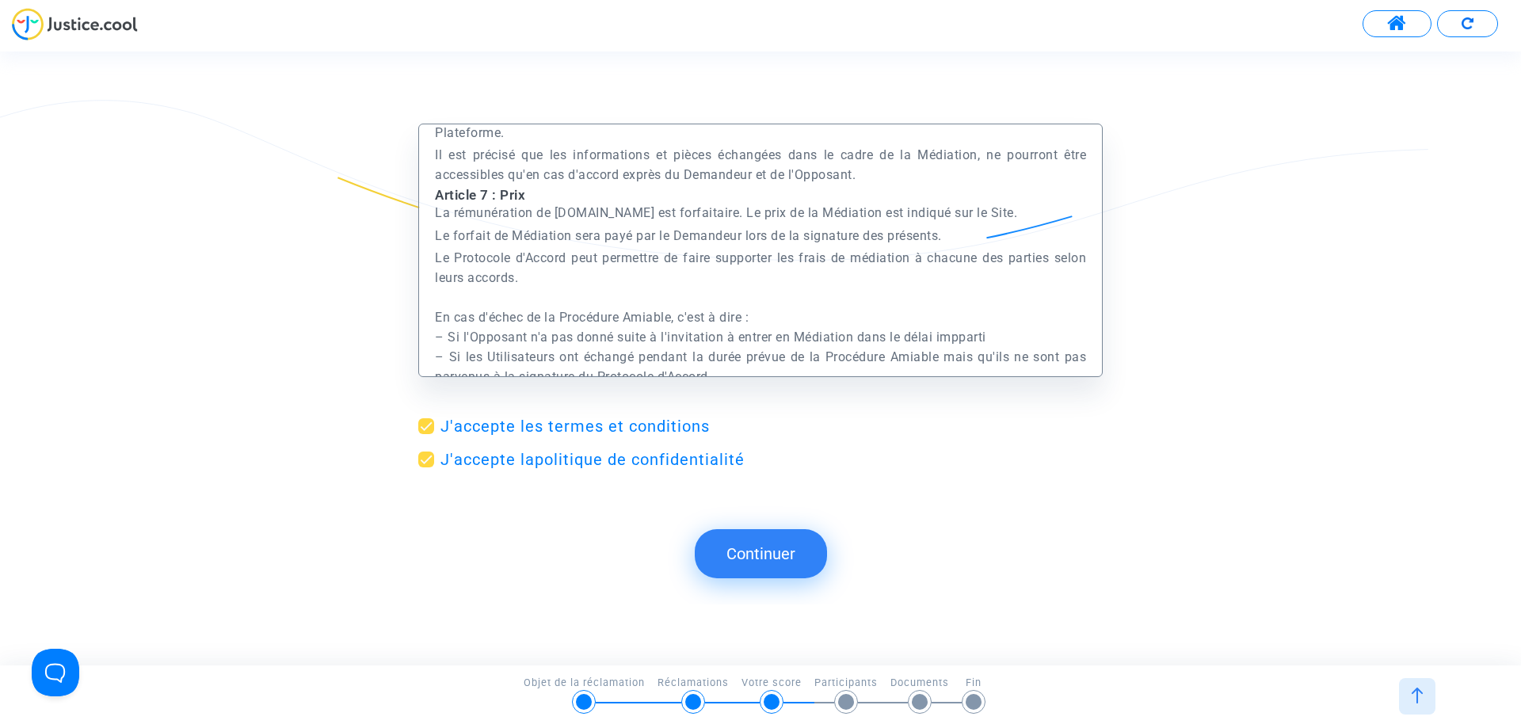
click at [763, 547] on font "Continuer" at bounding box center [761, 553] width 69 height 19
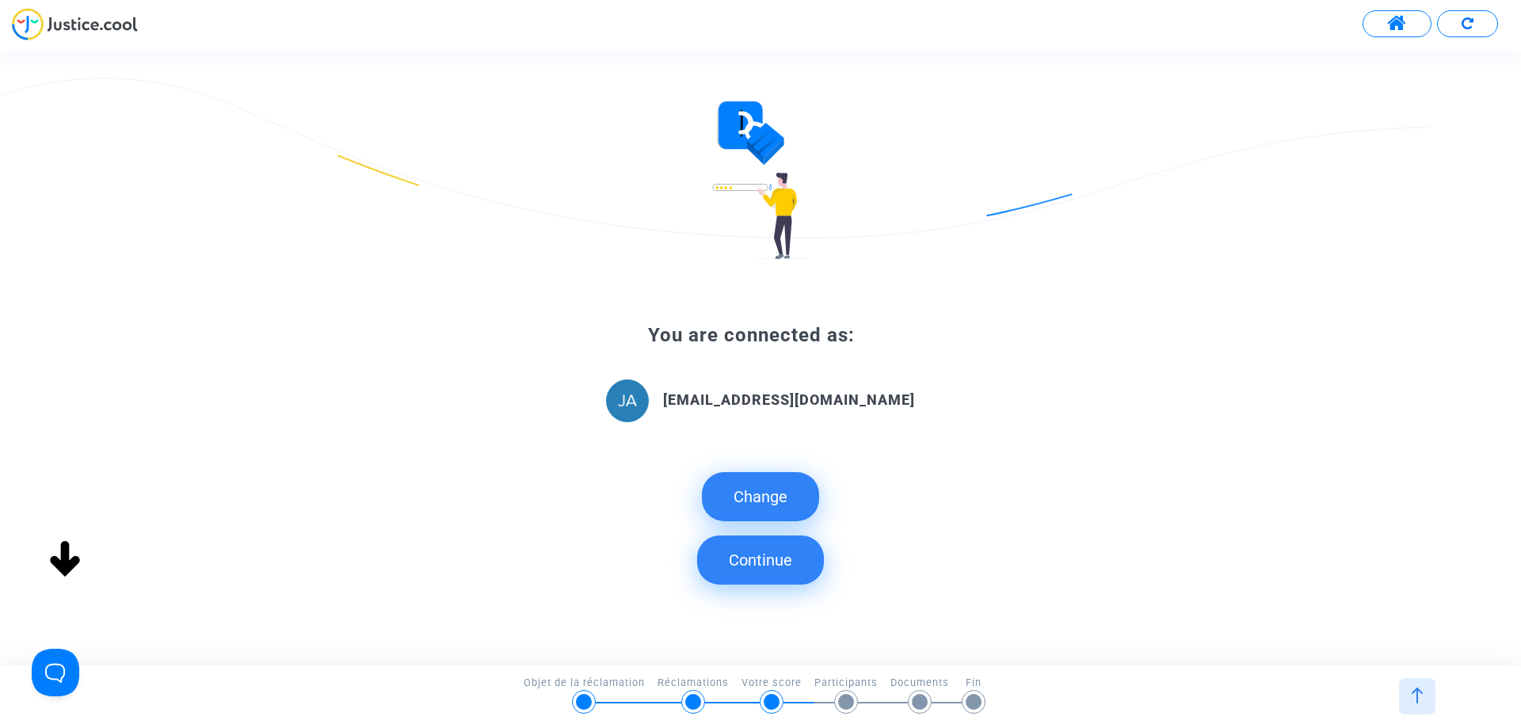
scroll to position [0, 0]
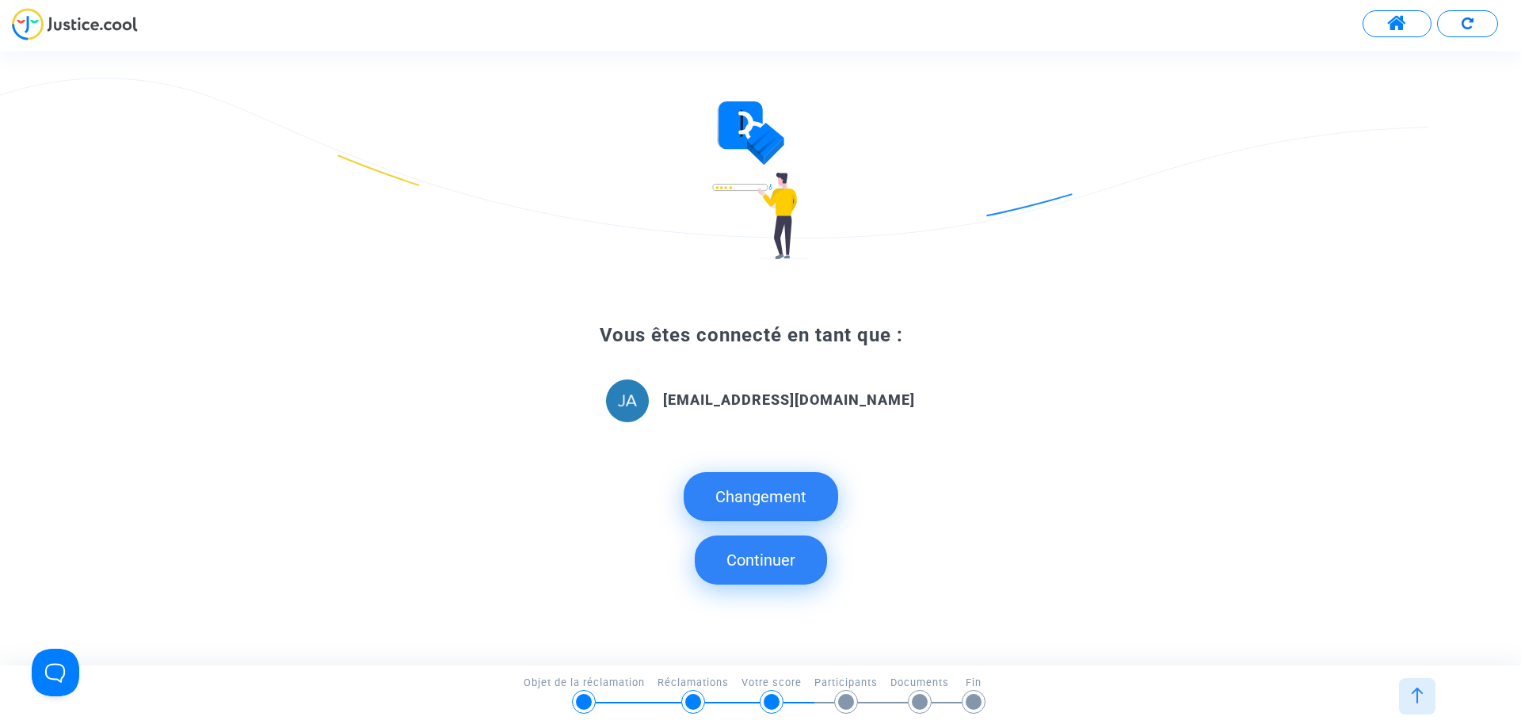
drag, startPoint x: 768, startPoint y: 537, endPoint x: 771, endPoint y: 555, distance: 17.7
click at [769, 544] on button "Continuer" at bounding box center [761, 560] width 132 height 49
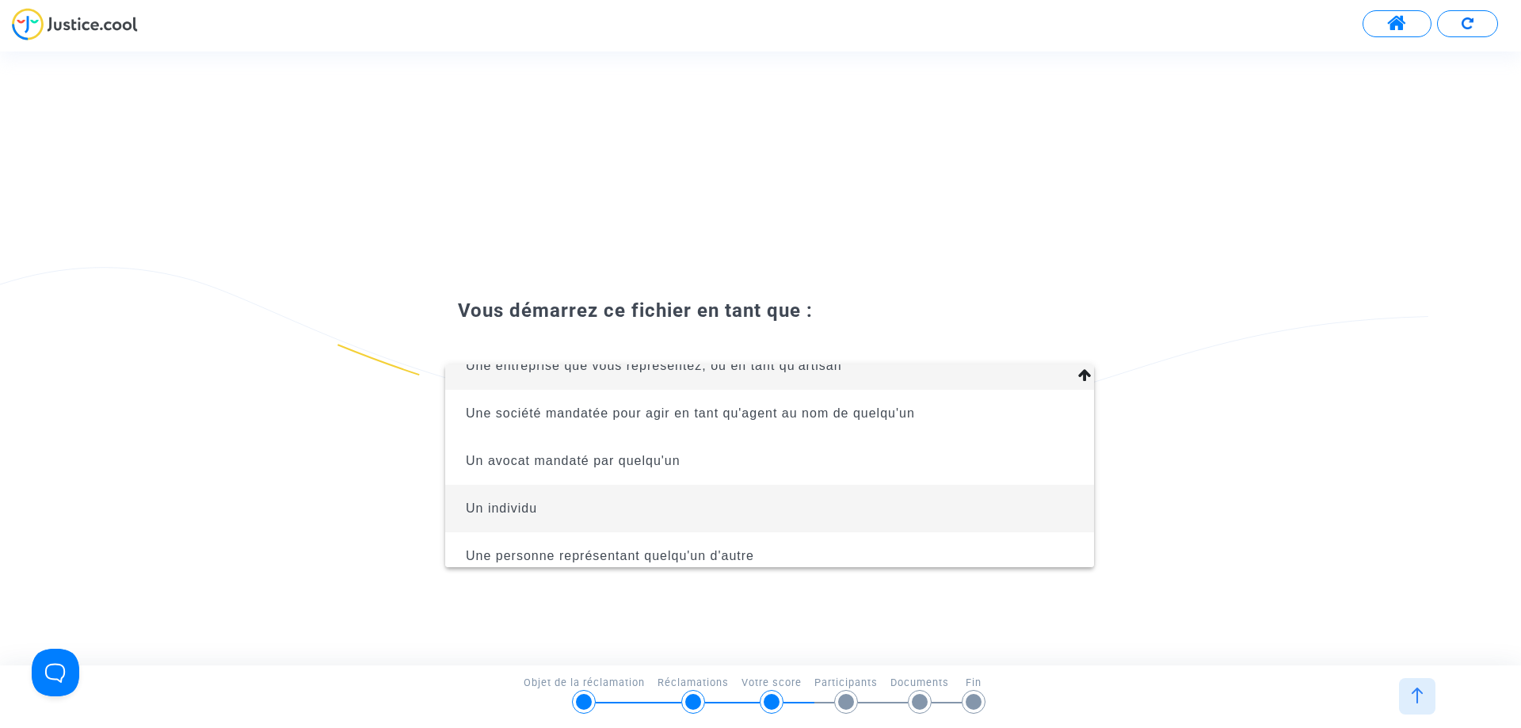
scroll to position [35, 0]
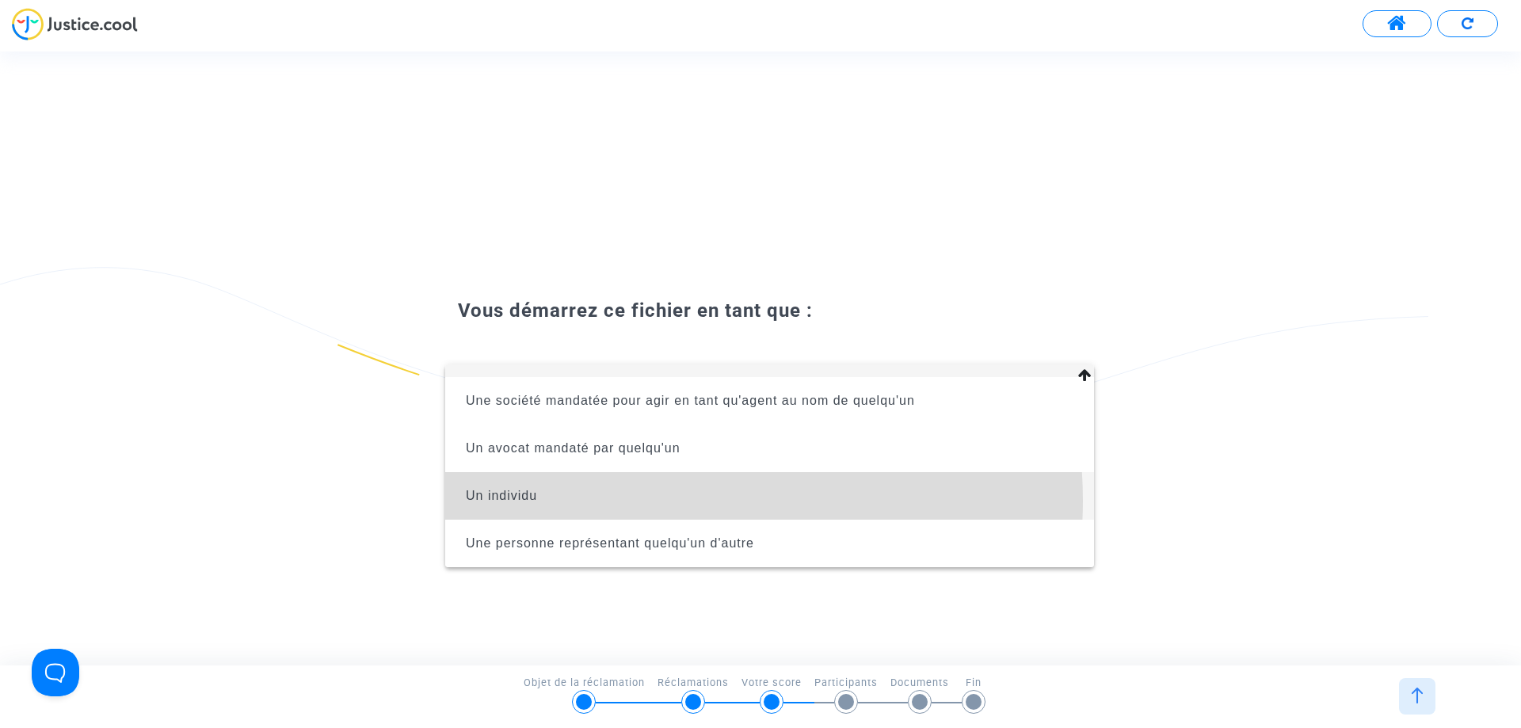
click at [635, 501] on span "Un individu" at bounding box center [770, 496] width 624 height 48
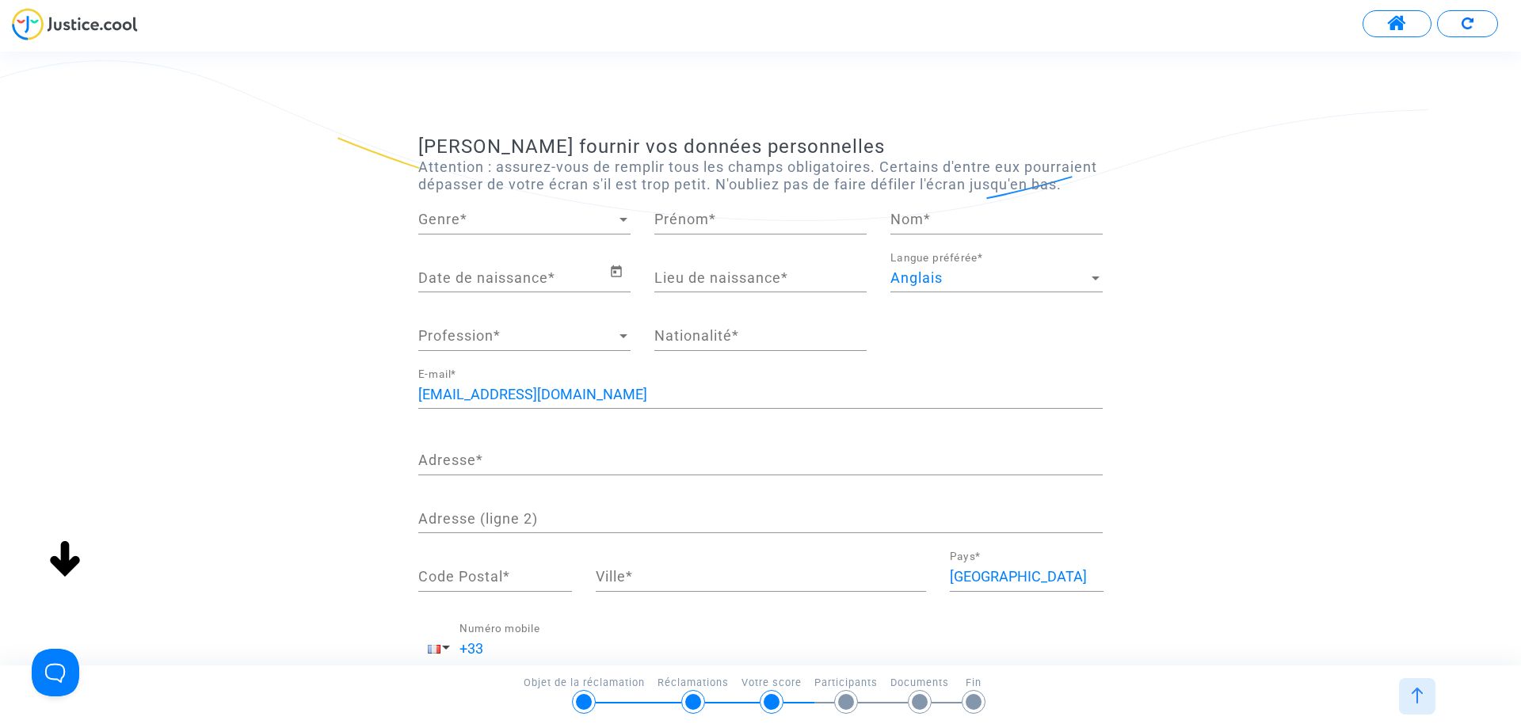
click at [550, 229] on div "Genre Genre *" at bounding box center [524, 214] width 212 height 40
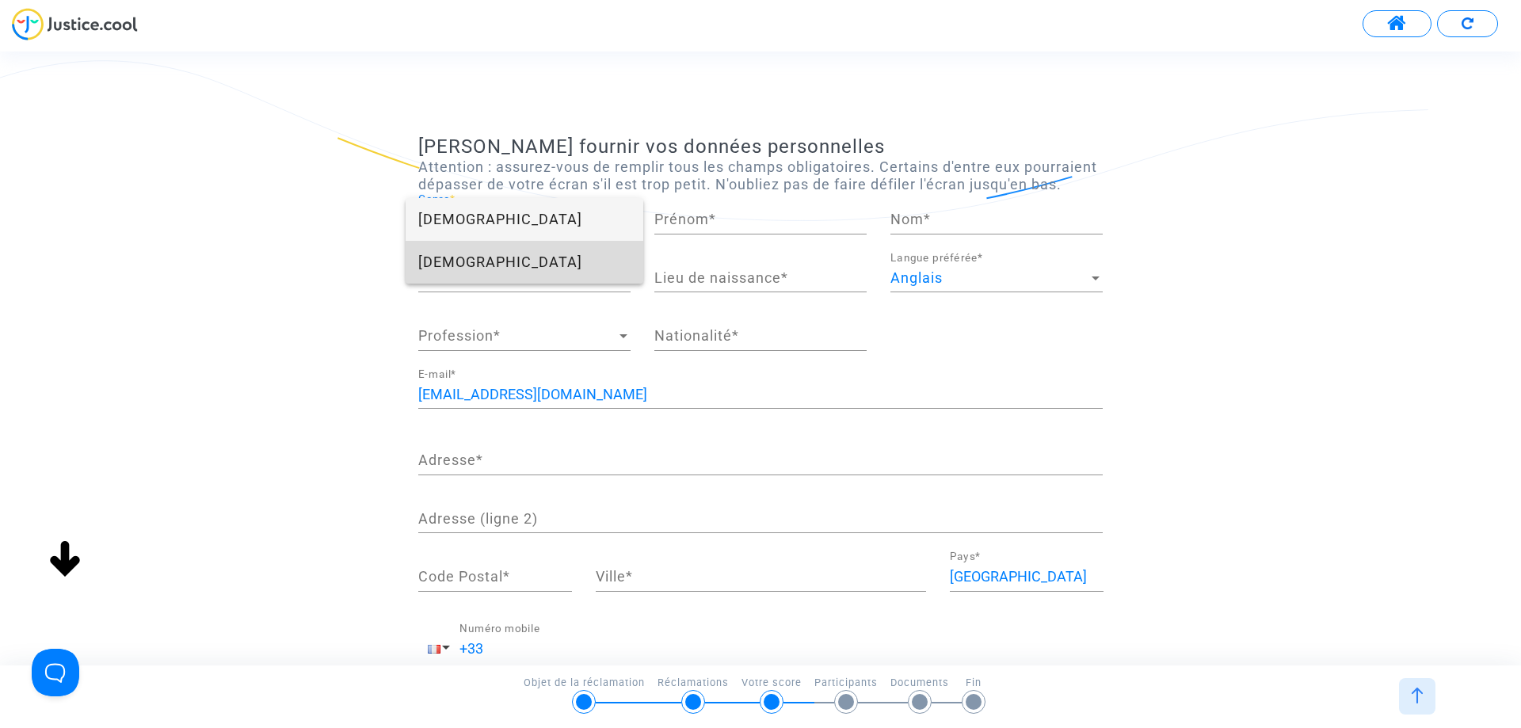
drag, startPoint x: 541, startPoint y: 265, endPoint x: 579, endPoint y: 254, distance: 39.6
click at [542, 265] on span "[DEMOGRAPHIC_DATA]" at bounding box center [524, 262] width 212 height 43
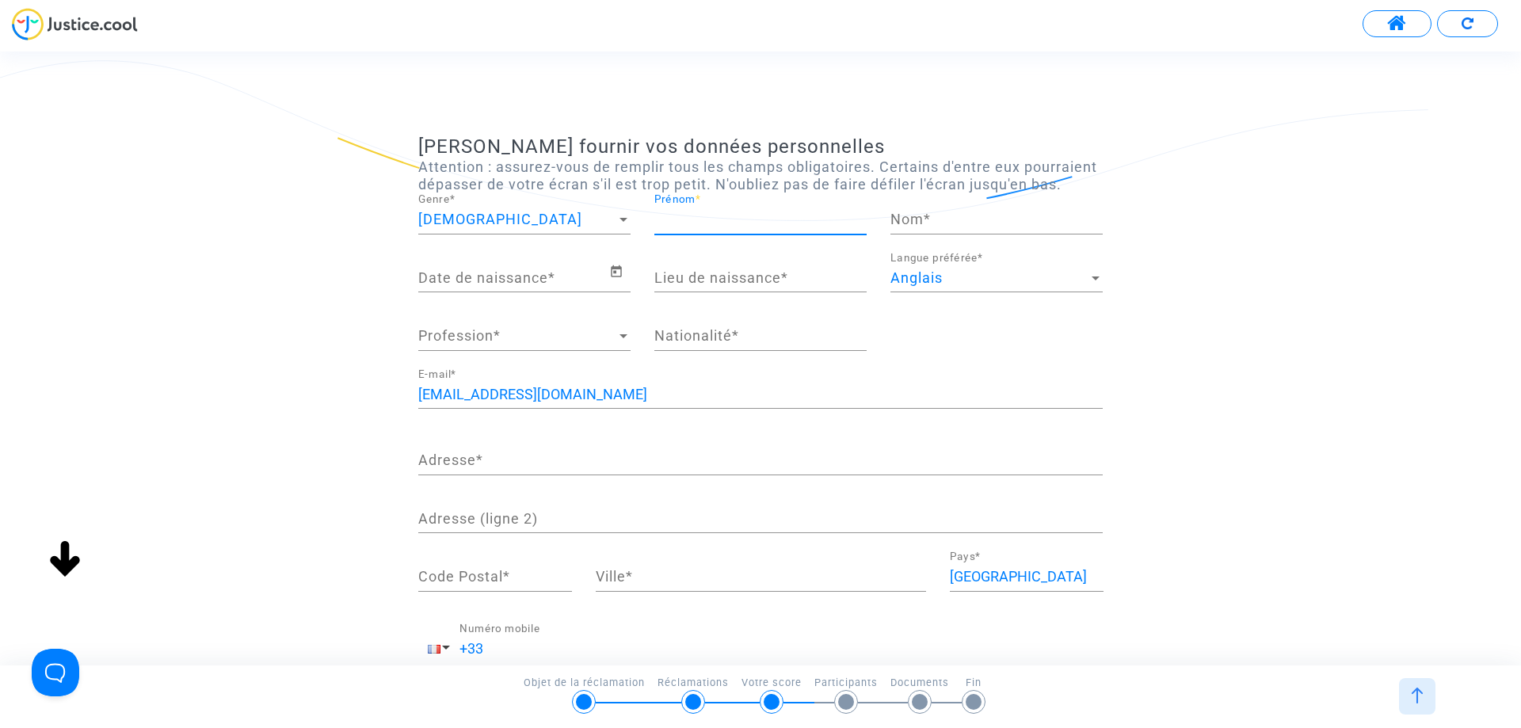
click at [689, 226] on input "Prénom *" at bounding box center [760, 220] width 212 height 16
type input "[PERSON_NAME]"
type input "Rivière"
type input "[GEOGRAPHIC_DATA]"
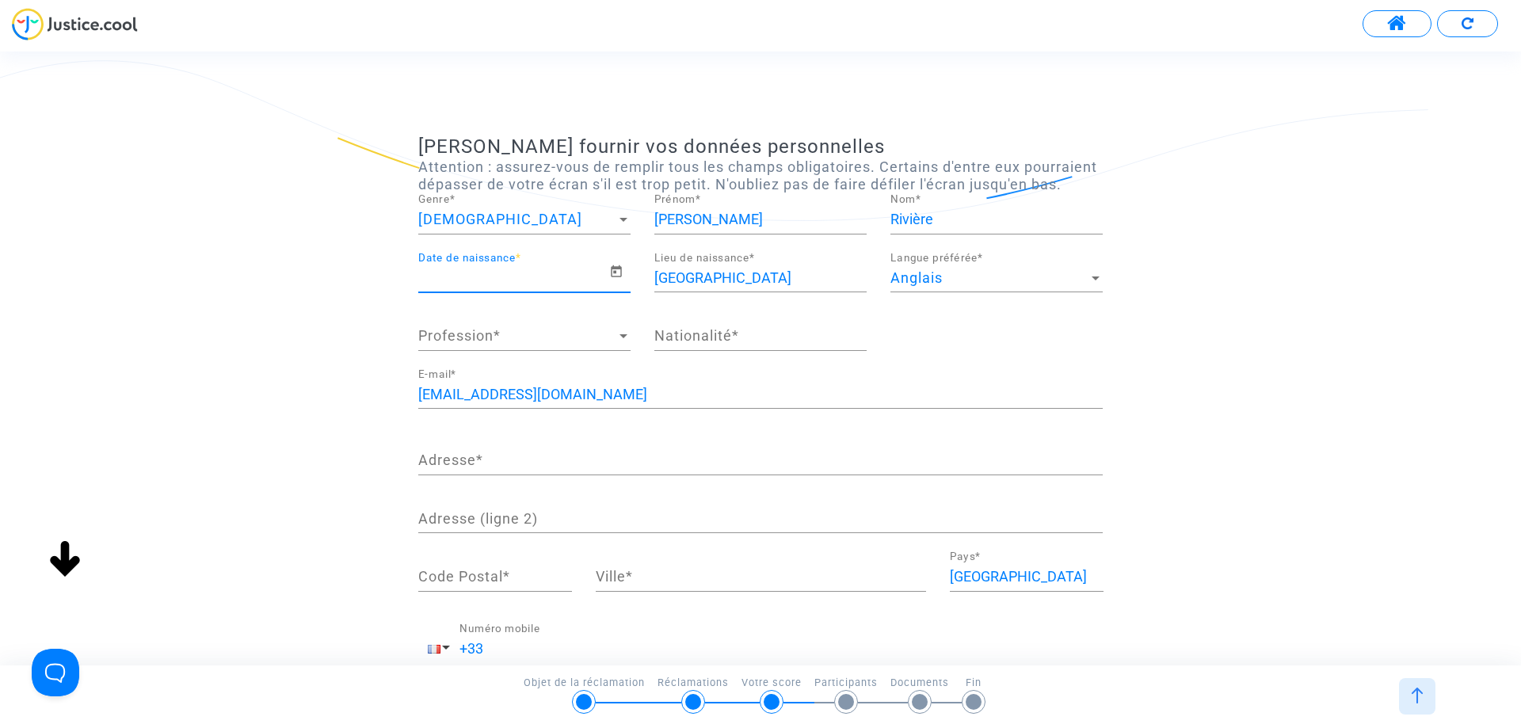
click at [531, 278] on input "Date de naissance *" at bounding box center [513, 278] width 191 height 16
click at [615, 266] on icon "Calendrier ouvert" at bounding box center [616, 271] width 14 height 19
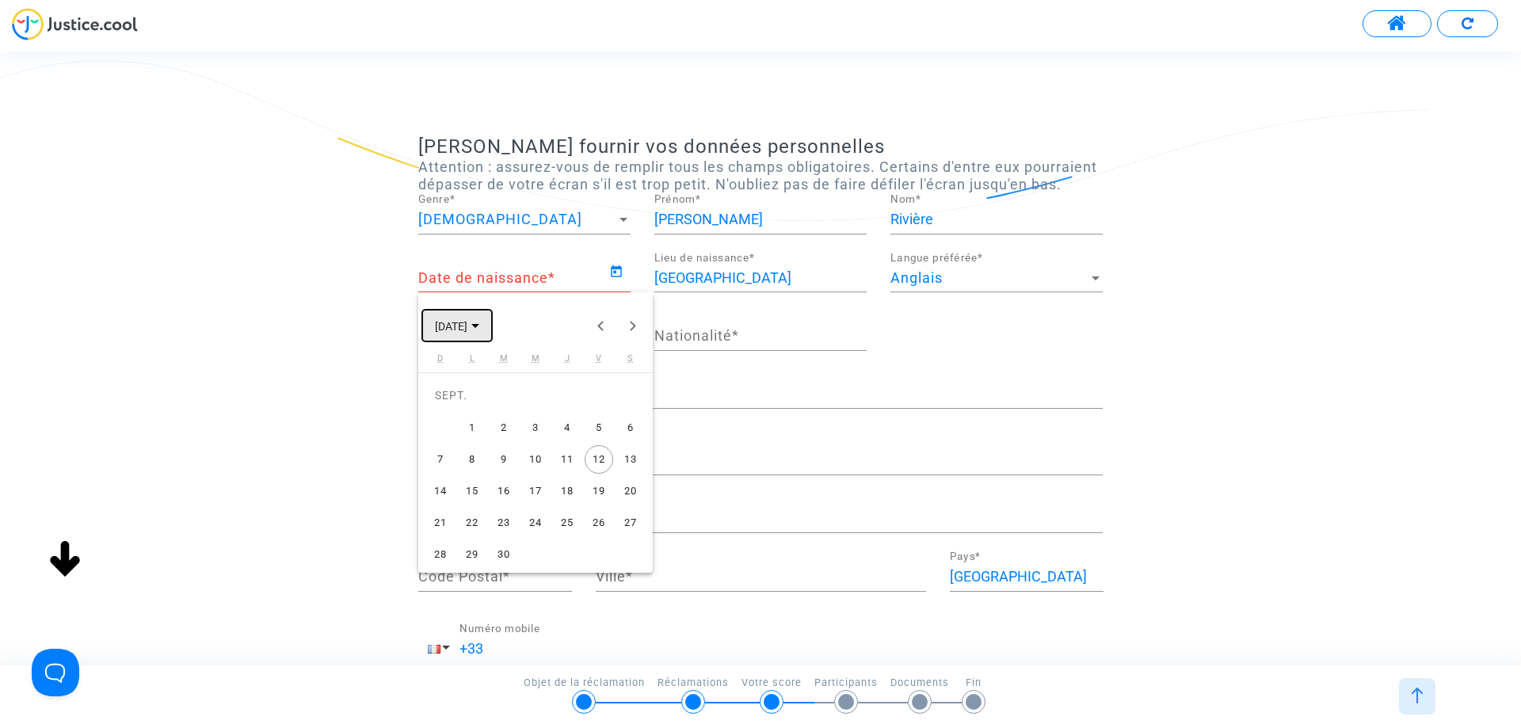
click at [467, 326] on font "[DATE]" at bounding box center [451, 326] width 32 height 13
click at [600, 327] on button "Previous 24 years" at bounding box center [602, 326] width 32 height 32
click at [599, 327] on button "Previous 24 years" at bounding box center [602, 326] width 32 height 32
click at [620, 437] on font "1979" at bounding box center [618, 439] width 25 height 12
click at [558, 443] on font "JUIL." at bounding box center [563, 440] width 27 height 12
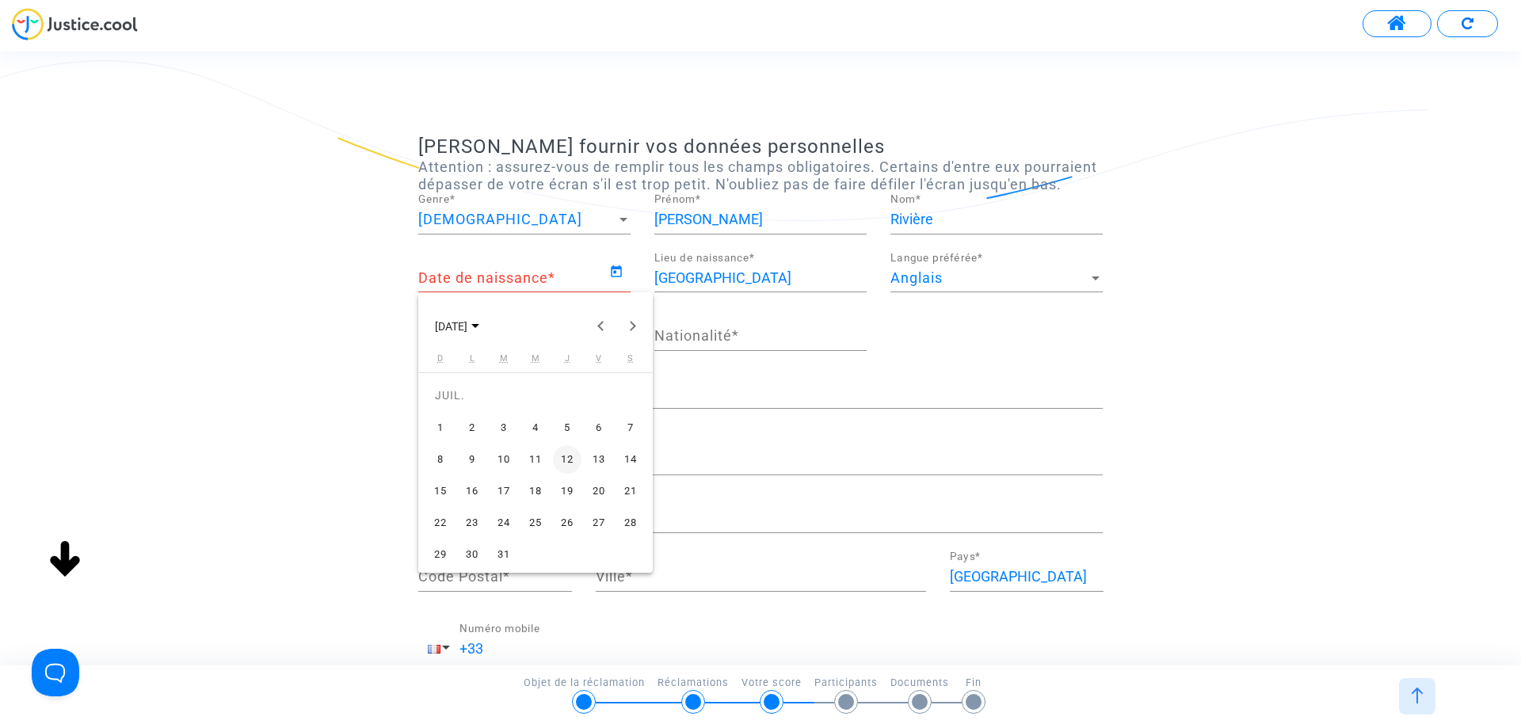
click at [597, 489] on font "20" at bounding box center [599, 491] width 13 height 12
type input "[DATE]"
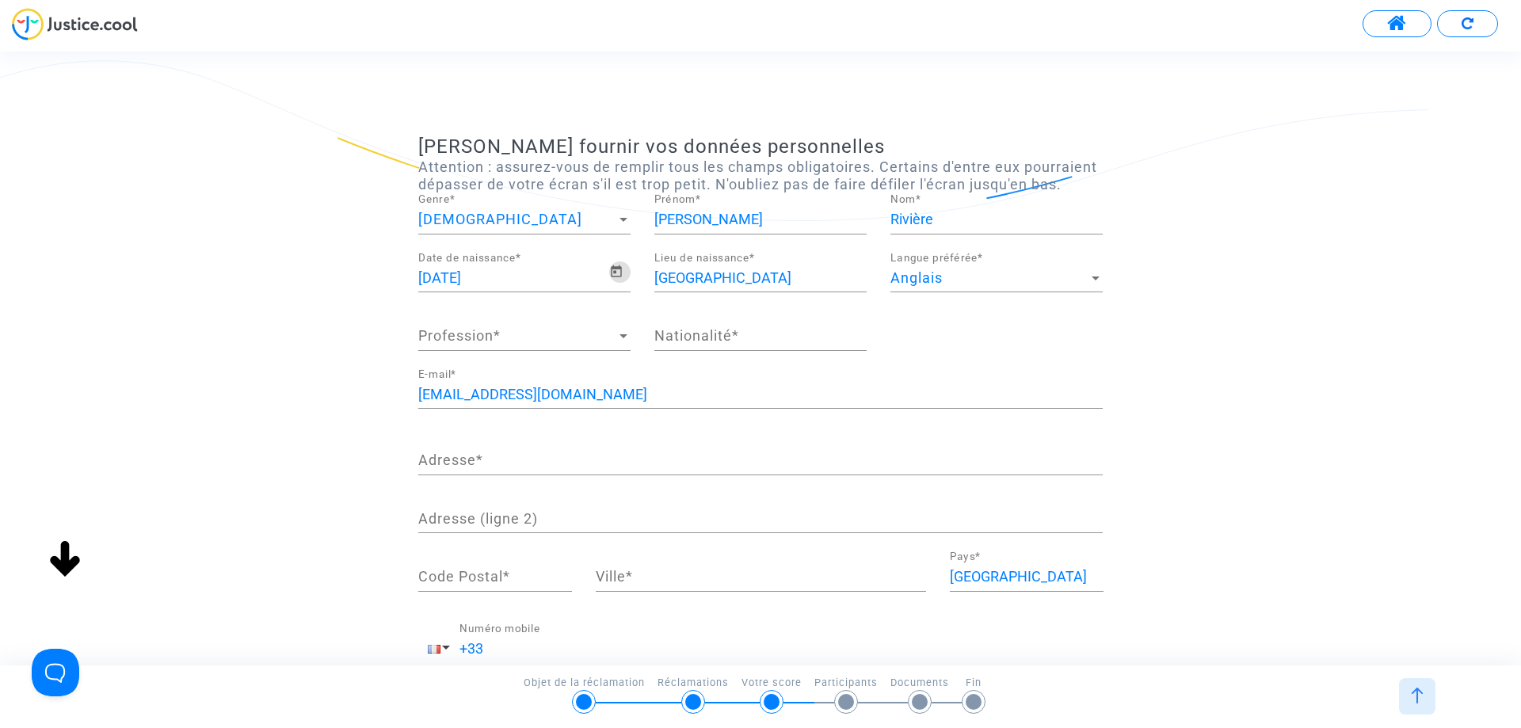
click at [962, 282] on div "Anglais" at bounding box center [990, 278] width 198 height 16
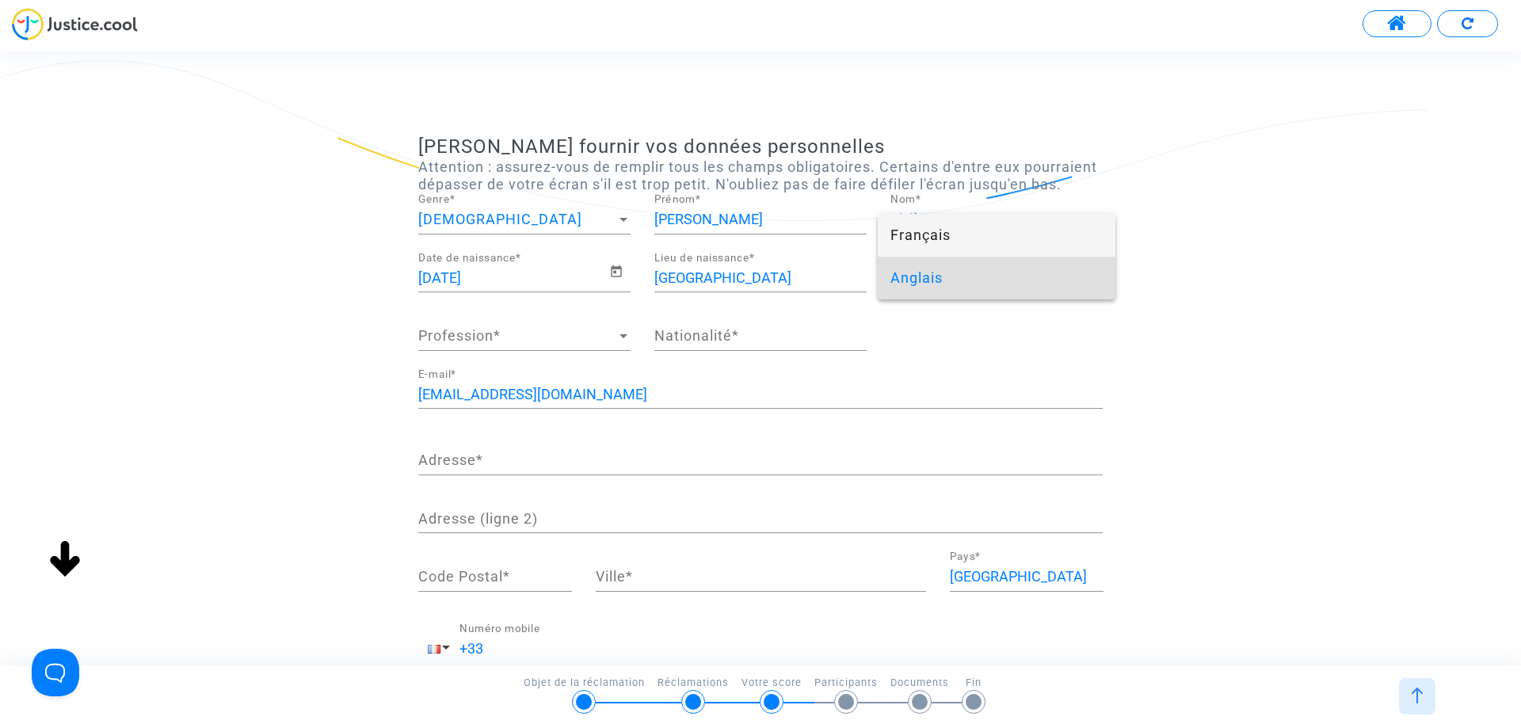
click at [961, 239] on span "Français" at bounding box center [997, 235] width 212 height 43
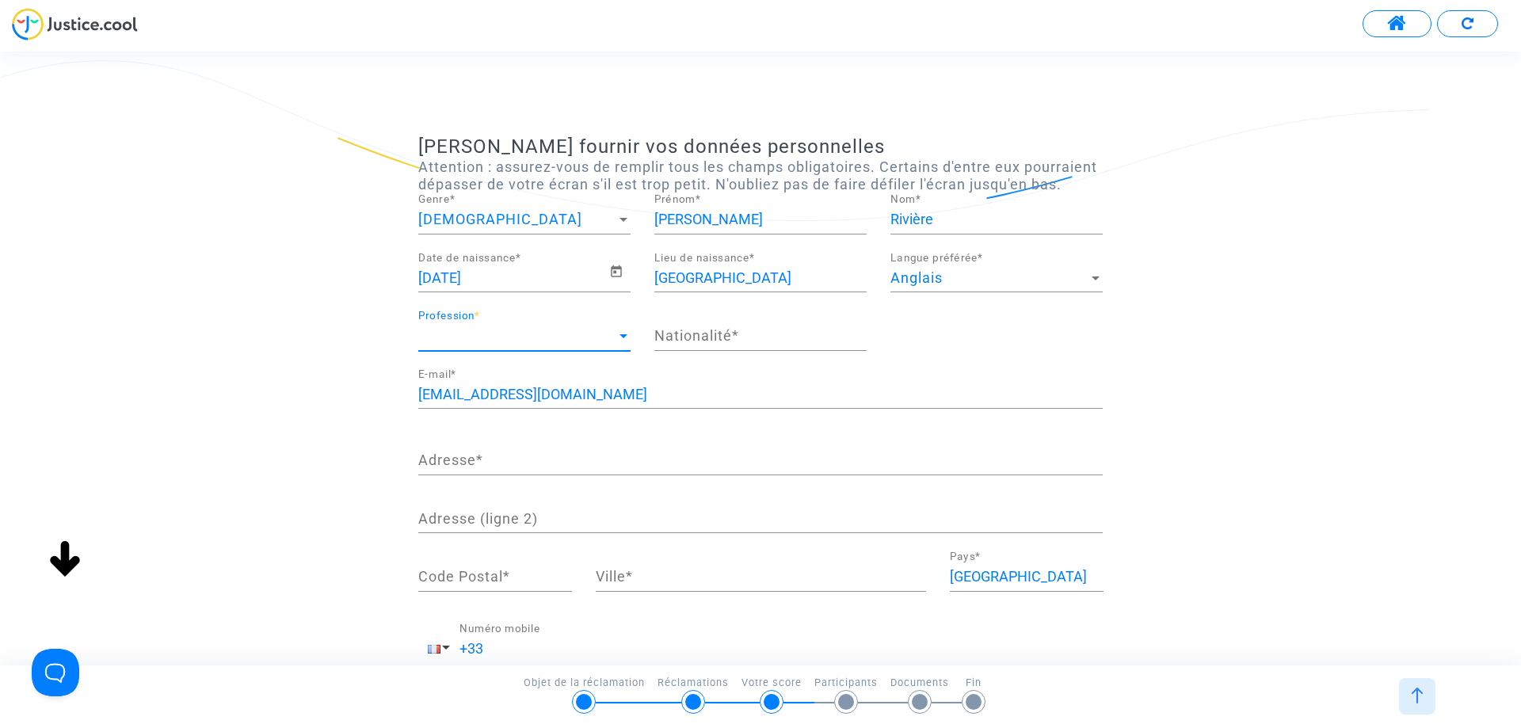
click at [556, 338] on span "Profession" at bounding box center [517, 336] width 198 height 16
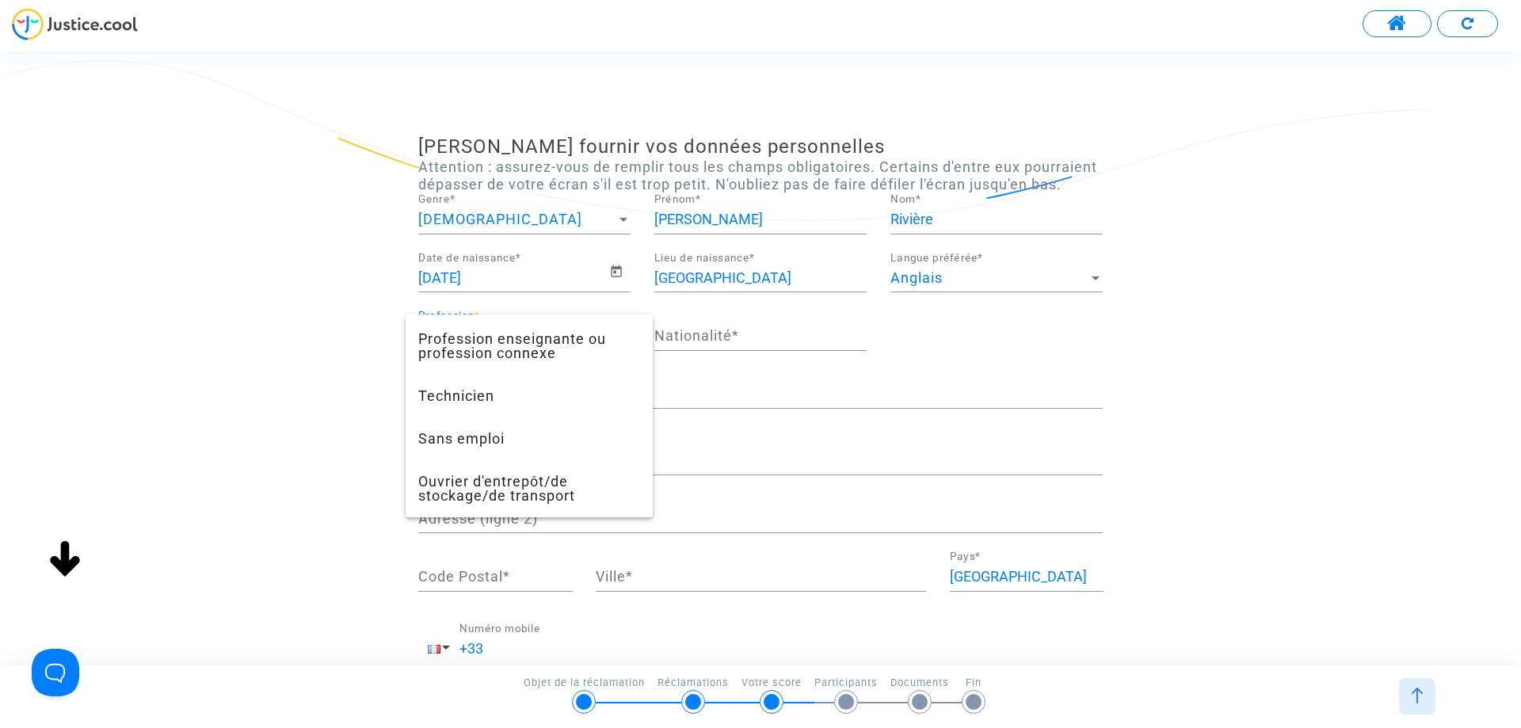
scroll to position [1409, 0]
click at [555, 405] on span "Technicien" at bounding box center [529, 396] width 222 height 43
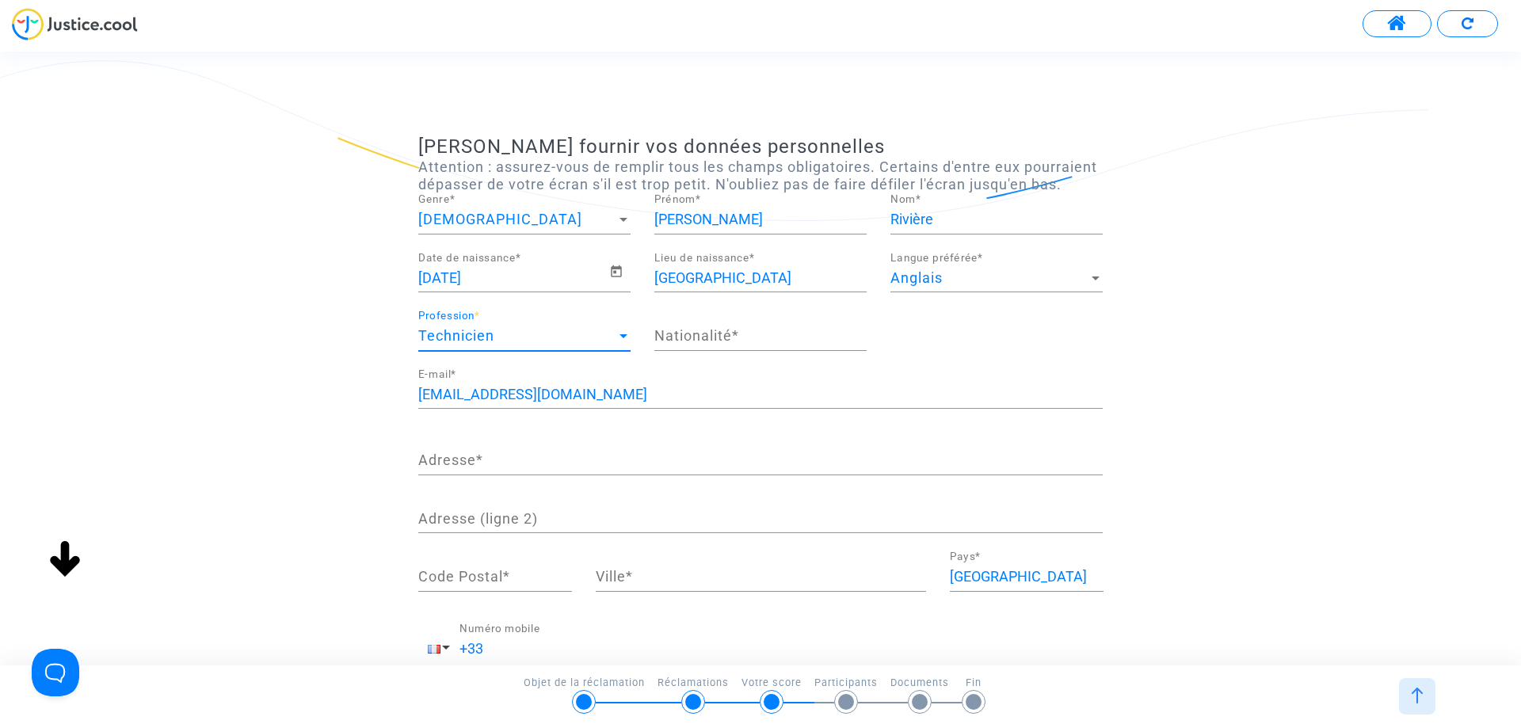
scroll to position [1241, 0]
click at [696, 335] on input "Nationalité *" at bounding box center [760, 336] width 212 height 16
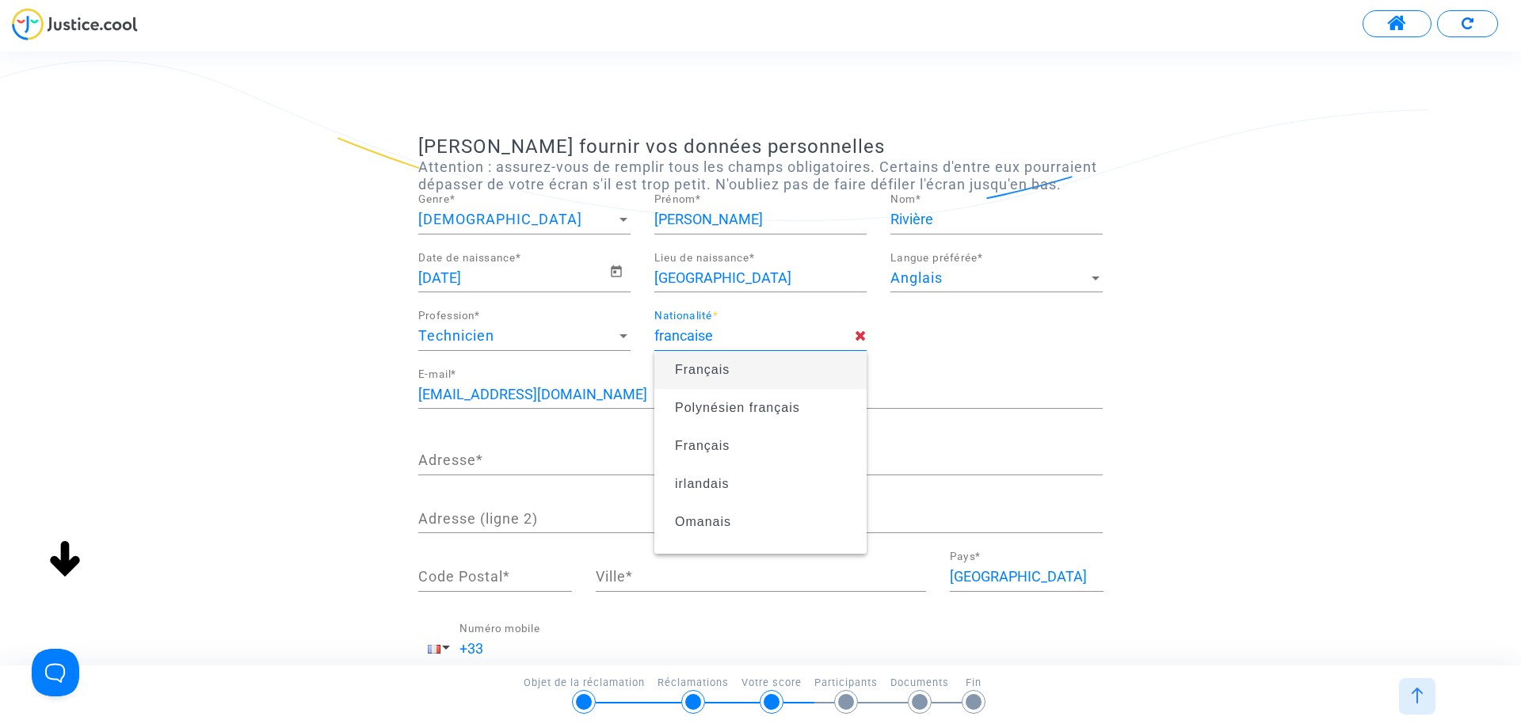
click at [700, 367] on font "Français" at bounding box center [702, 369] width 55 height 13
type input "French"
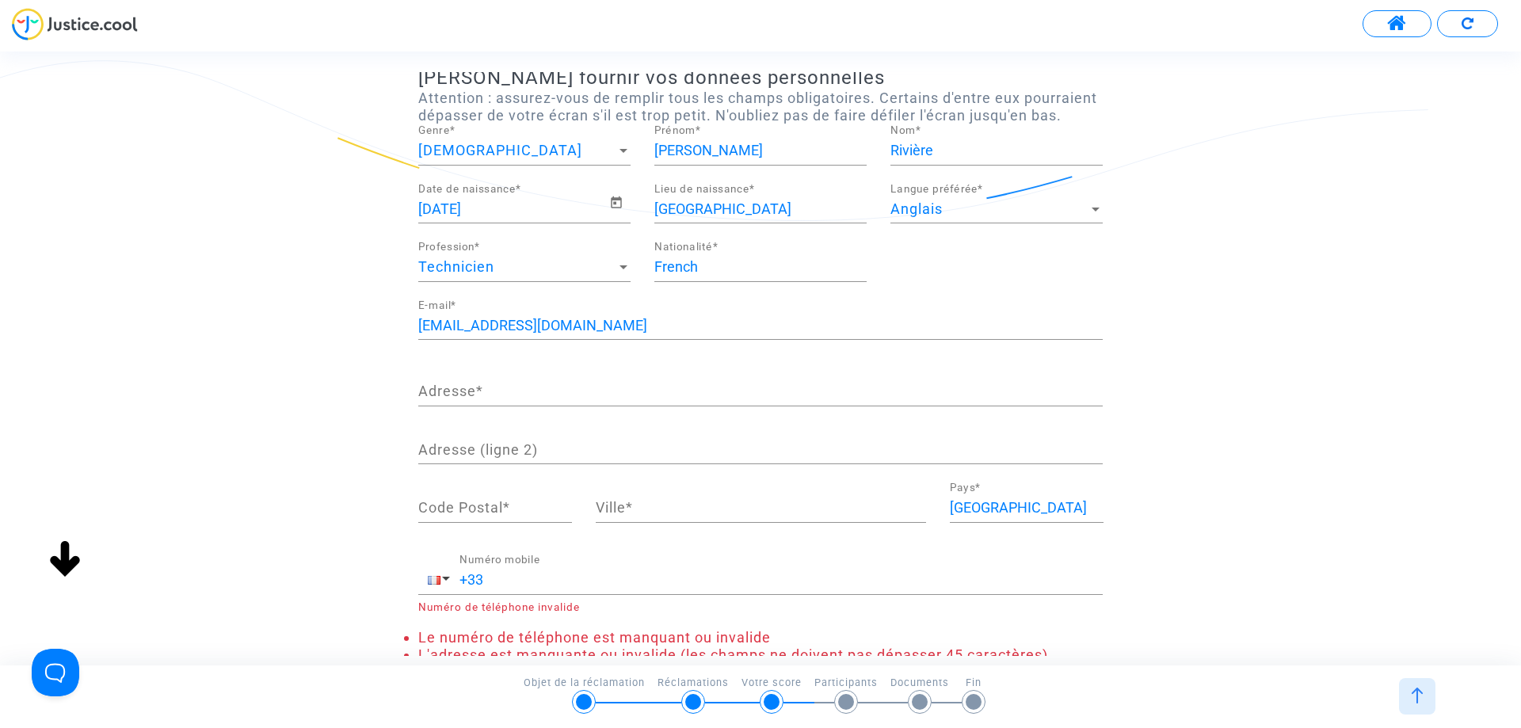
scroll to position [158, 0]
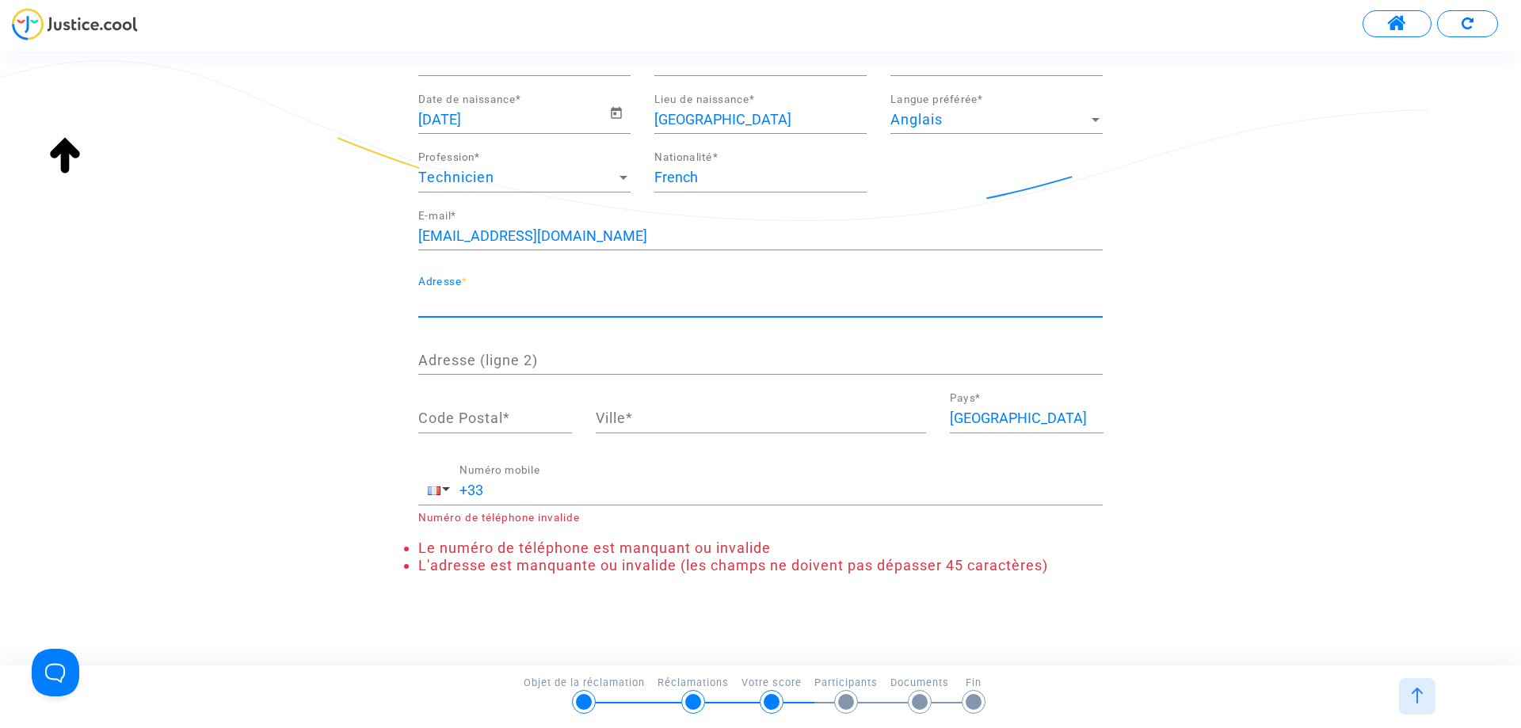
click at [496, 299] on input "Adresse *" at bounding box center [760, 302] width 685 height 16
type input "[STREET_ADDRESS]"
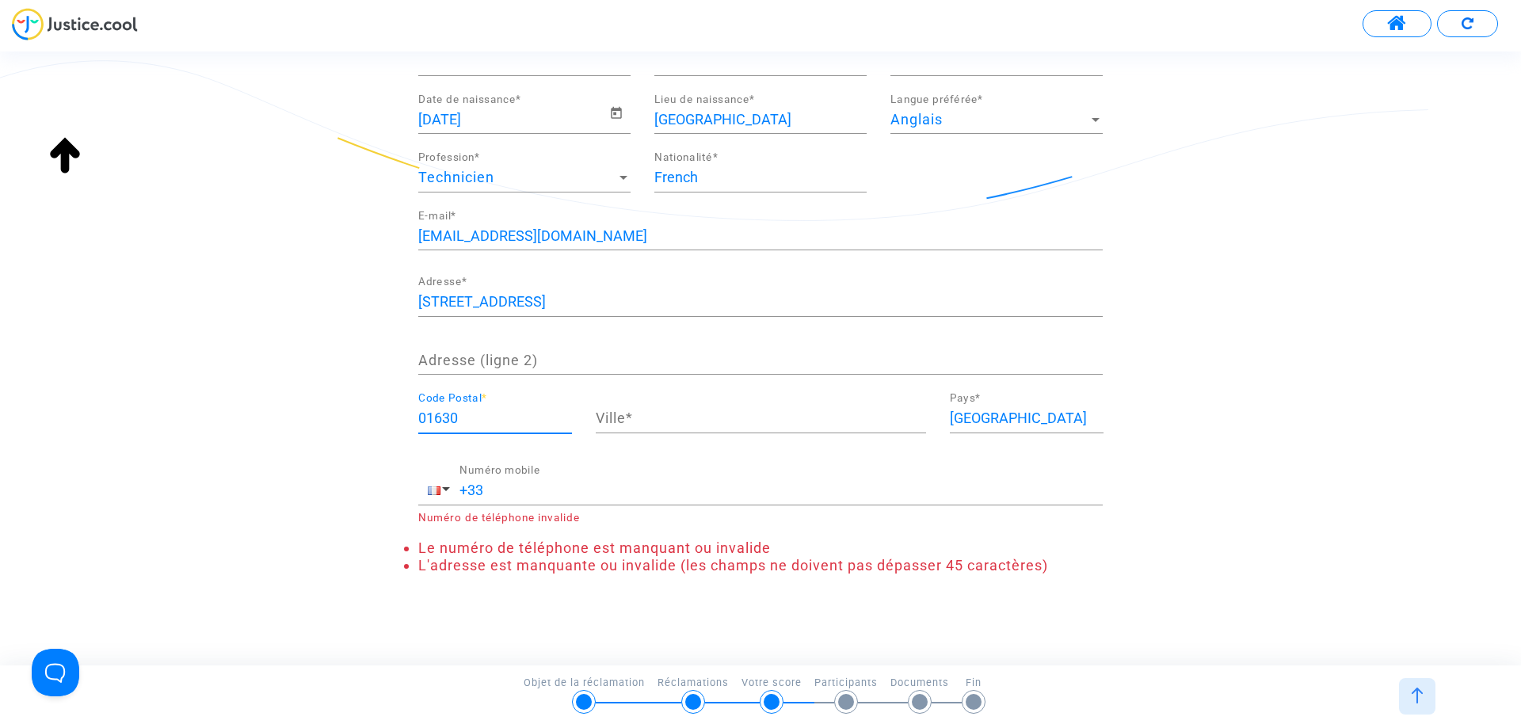
type input "01630"
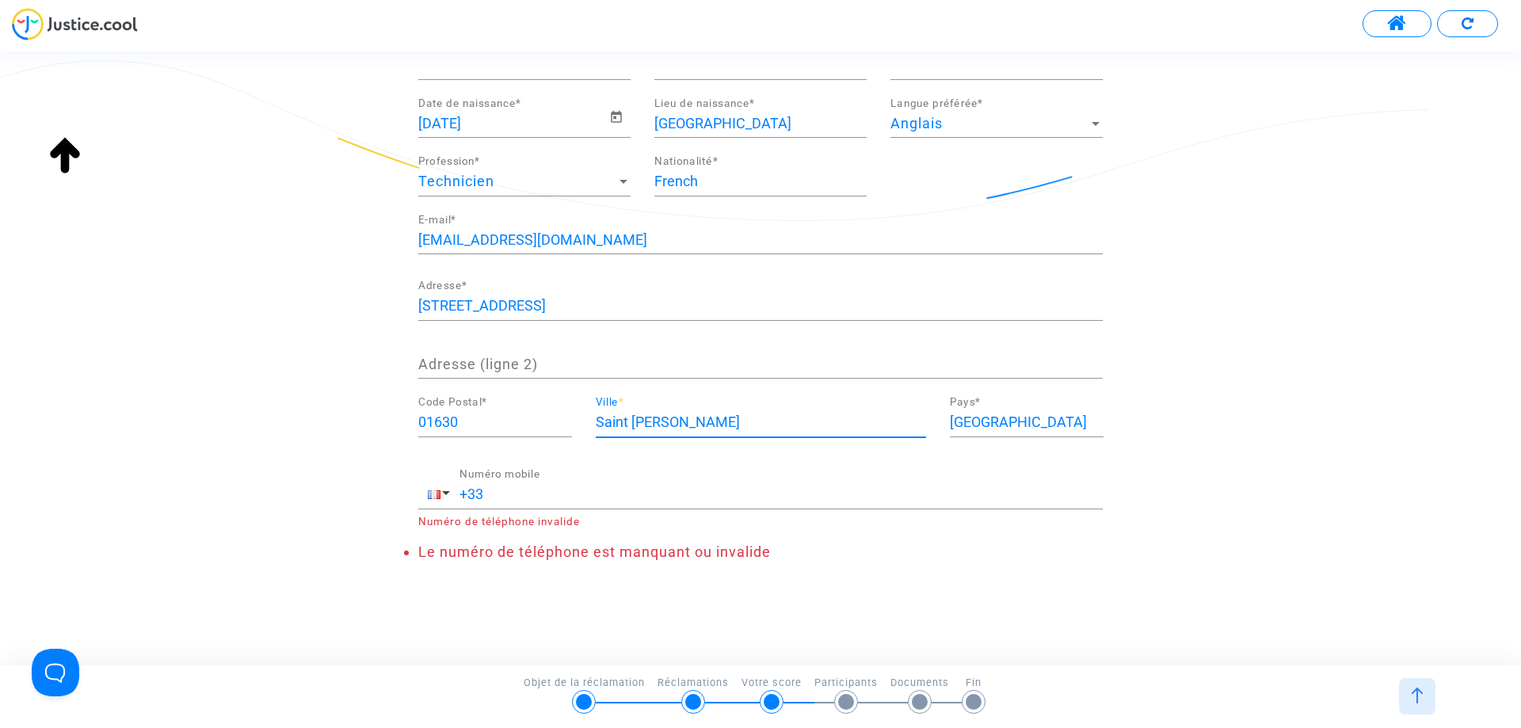
type input "Saint [PERSON_NAME]"
click at [561, 501] on div "+33 Numéro mobile Numéro de téléphone invalide" at bounding box center [760, 497] width 685 height 59
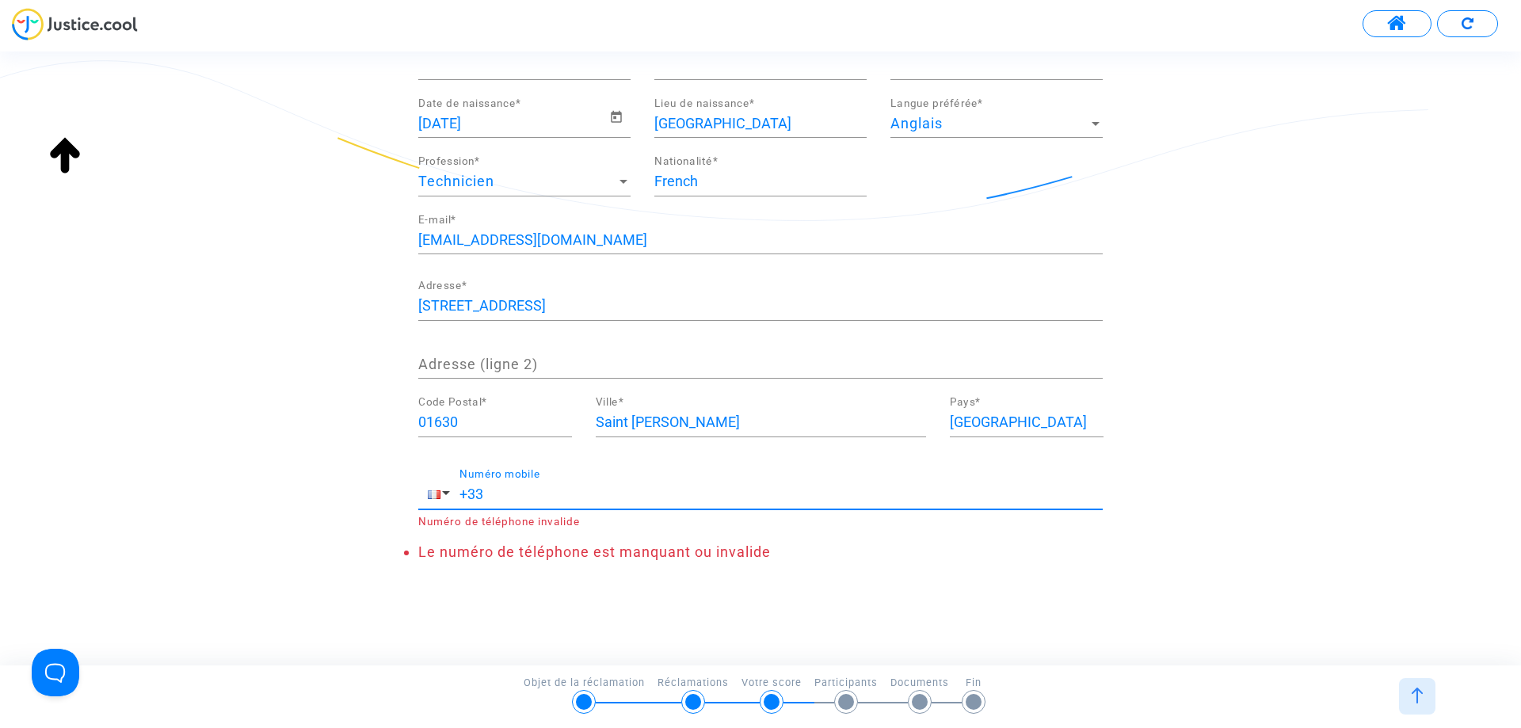
click at [562, 491] on input "+33" at bounding box center [781, 495] width 643 height 16
click at [698, 597] on div "[PERSON_NAME] fournir vos données personnelles Attention : assurez-vous de remp…" at bounding box center [760, 370] width 1521 height 596
drag, startPoint x: 493, startPoint y: 492, endPoint x: 506, endPoint y: 509, distance: 20.9
click at [495, 493] on input "+33 [PHONE_NUMBER]" at bounding box center [781, 495] width 643 height 16
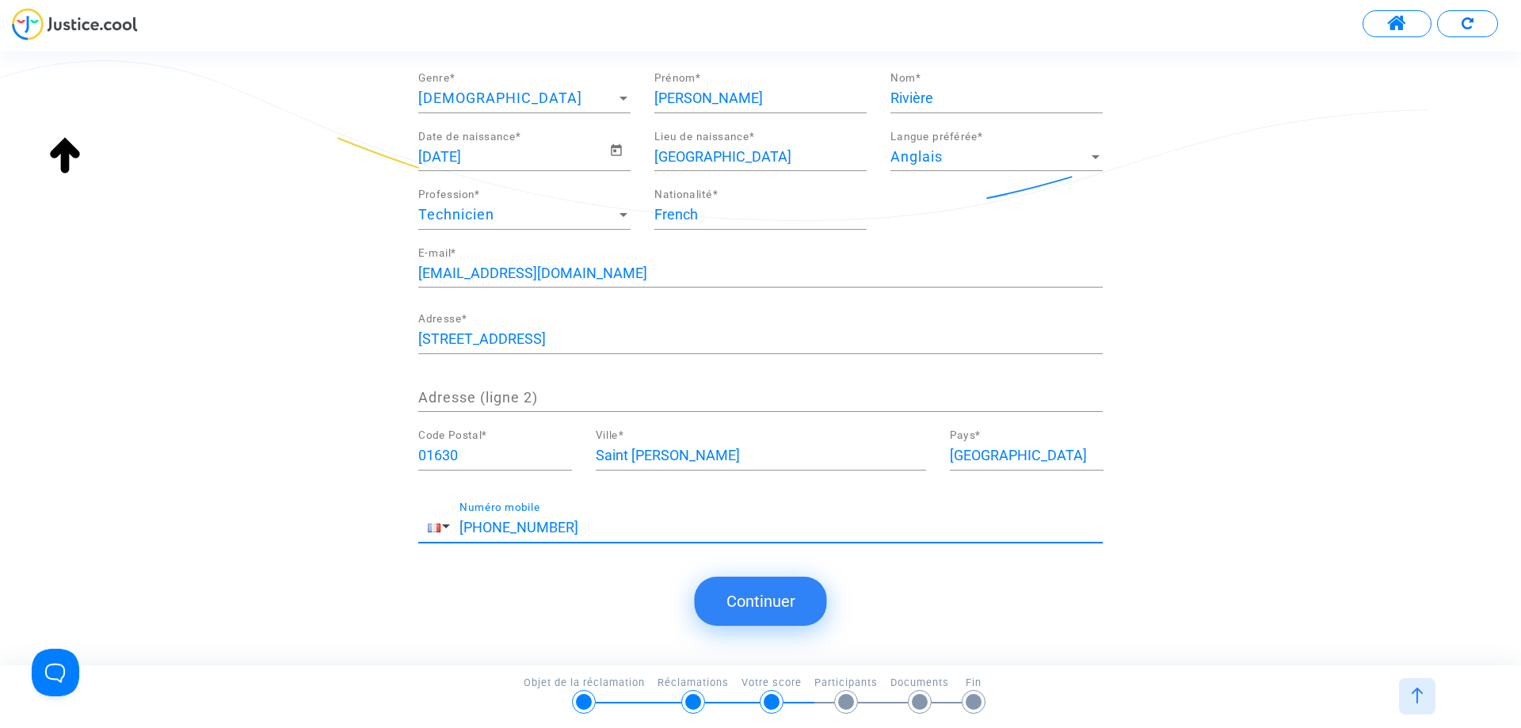
type input "[PHONE_NUMBER]"
click at [769, 597] on font "Continuer" at bounding box center [761, 601] width 69 height 19
